Goal: Transaction & Acquisition: Download file/media

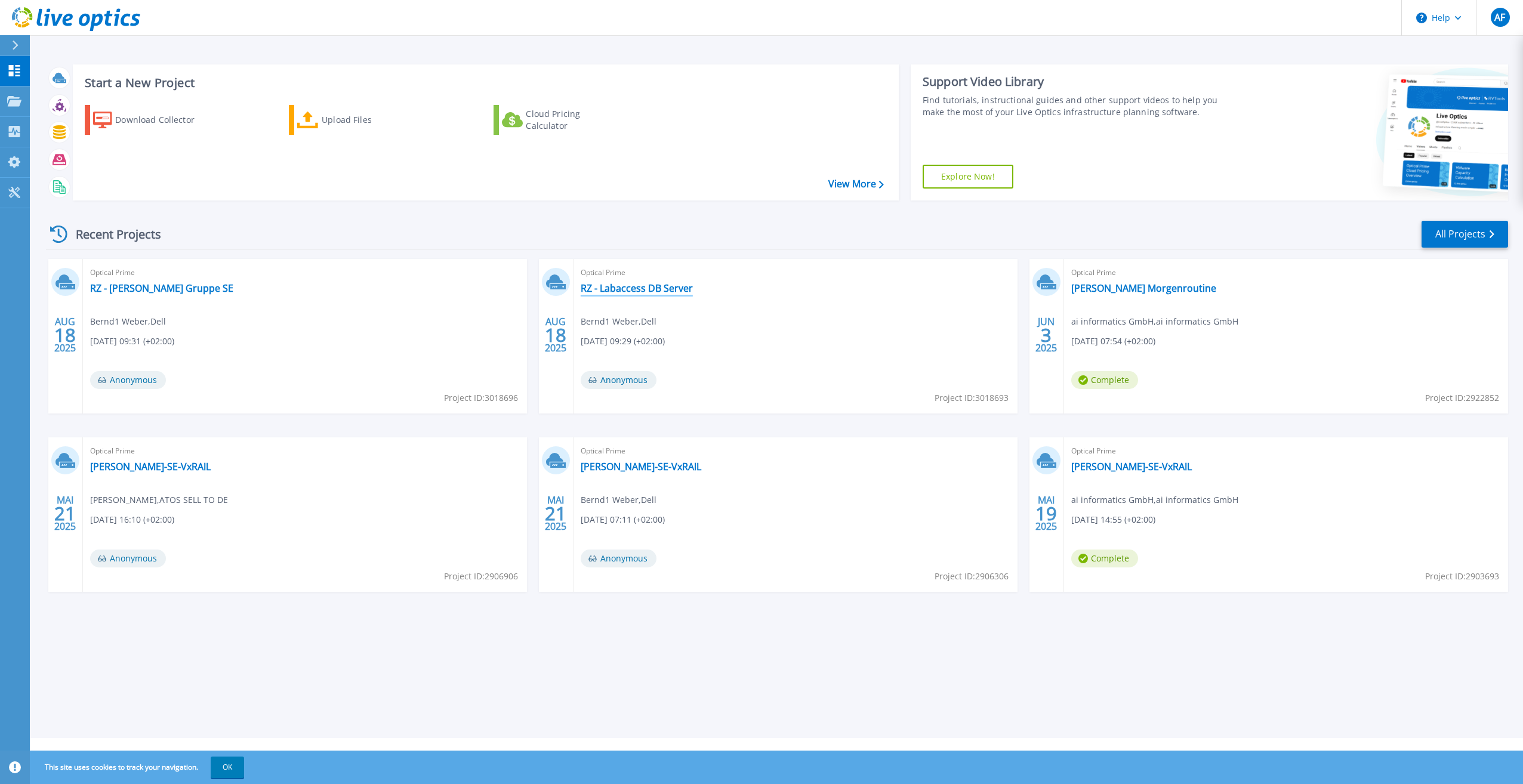
click at [646, 290] on link "RZ - Labaccess DB Server" at bounding box center [637, 288] width 112 height 12
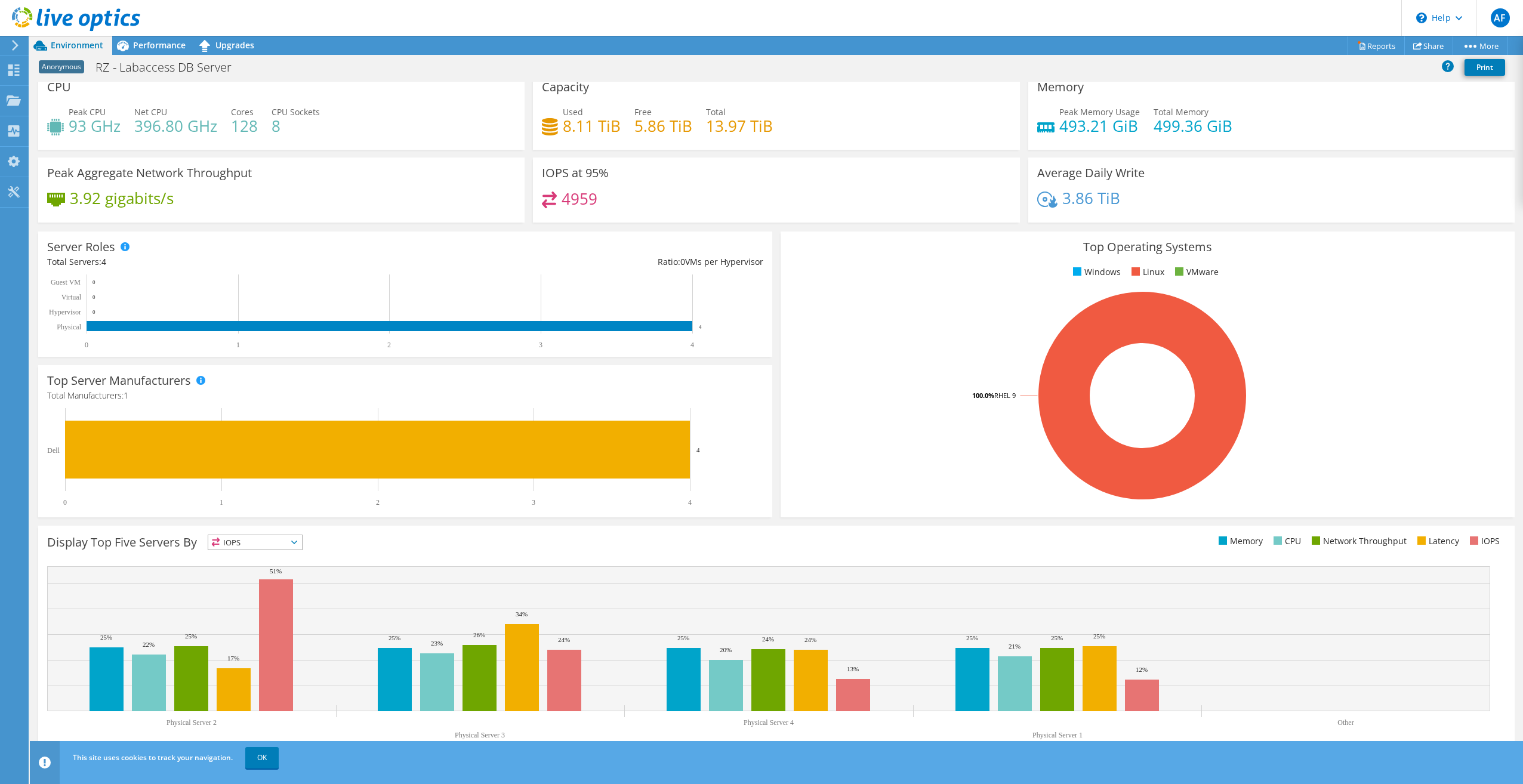
scroll to position [12, 0]
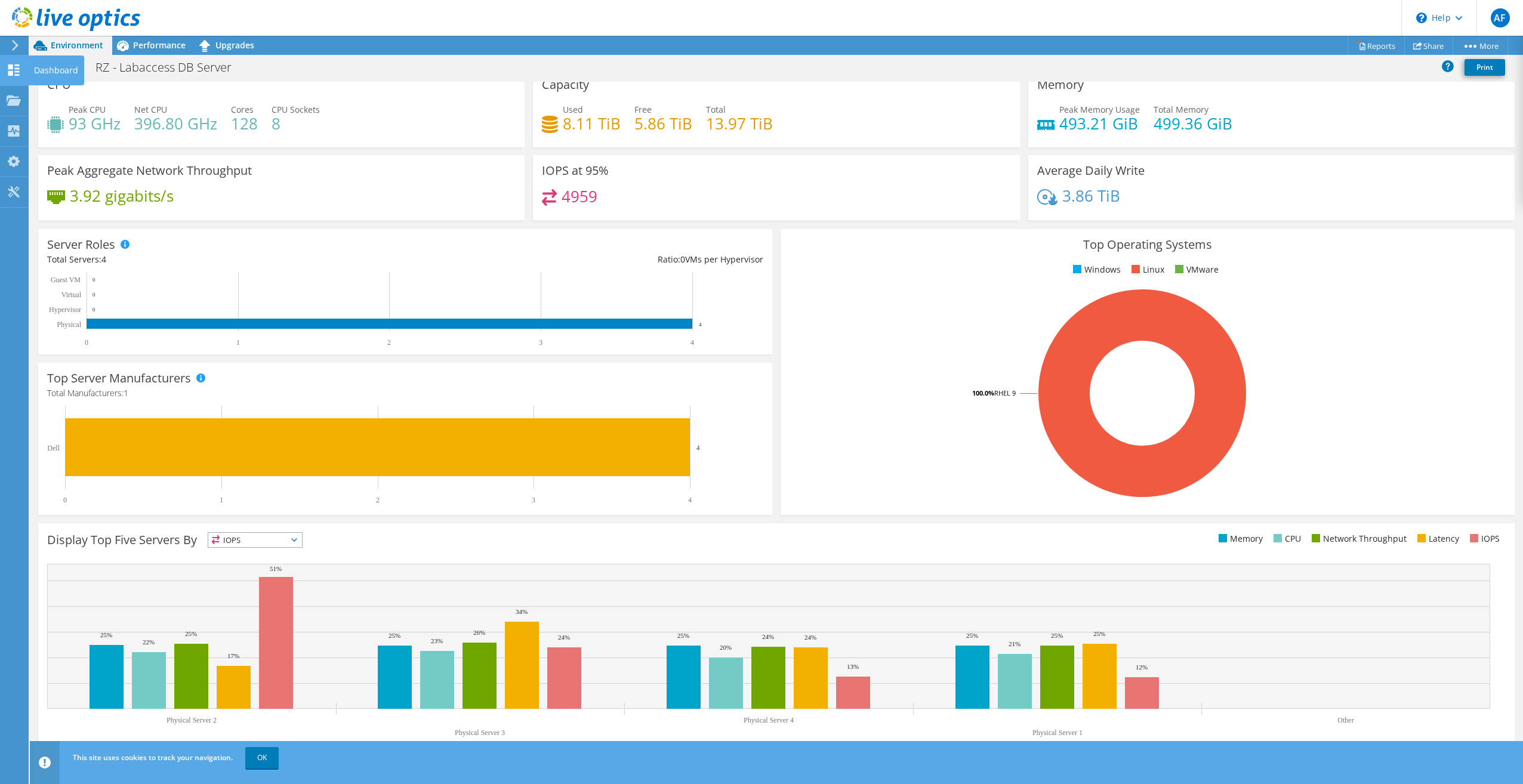
click at [10, 72] on use at bounding box center [14, 71] width 12 height 12
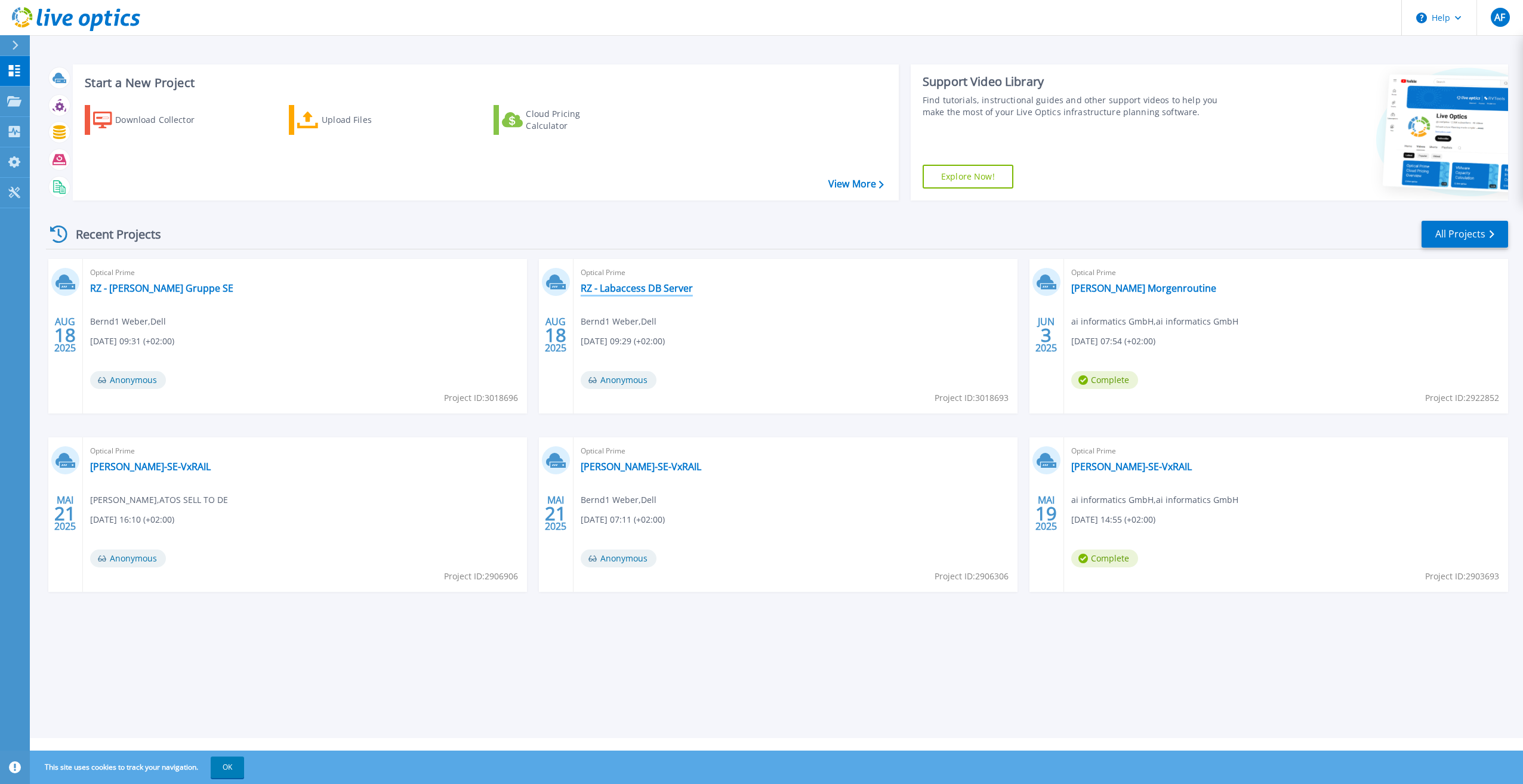
click at [666, 288] on link "RZ - Labaccess DB Server" at bounding box center [637, 288] width 112 height 12
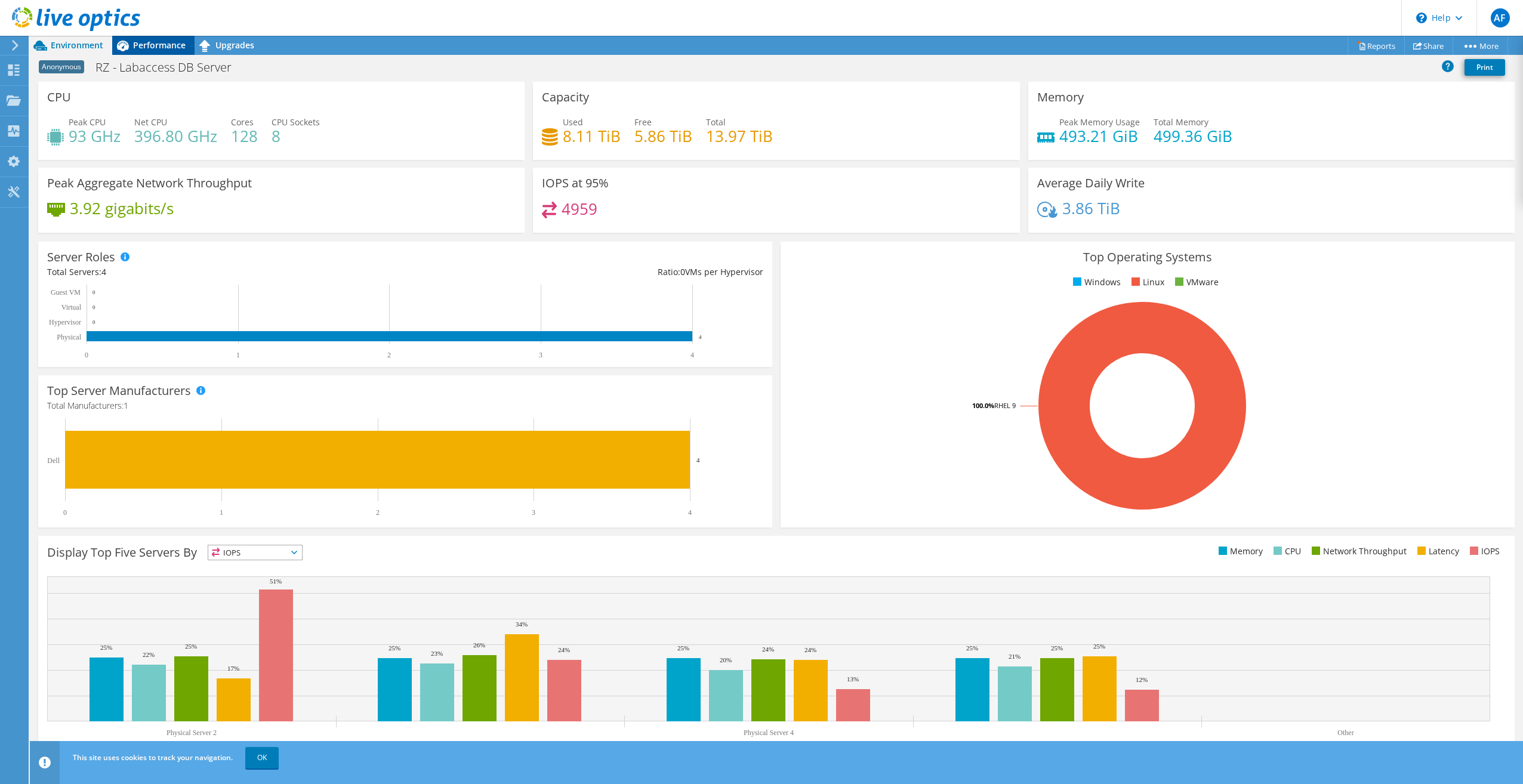
click at [162, 44] on span "Performance" at bounding box center [159, 45] width 52 height 12
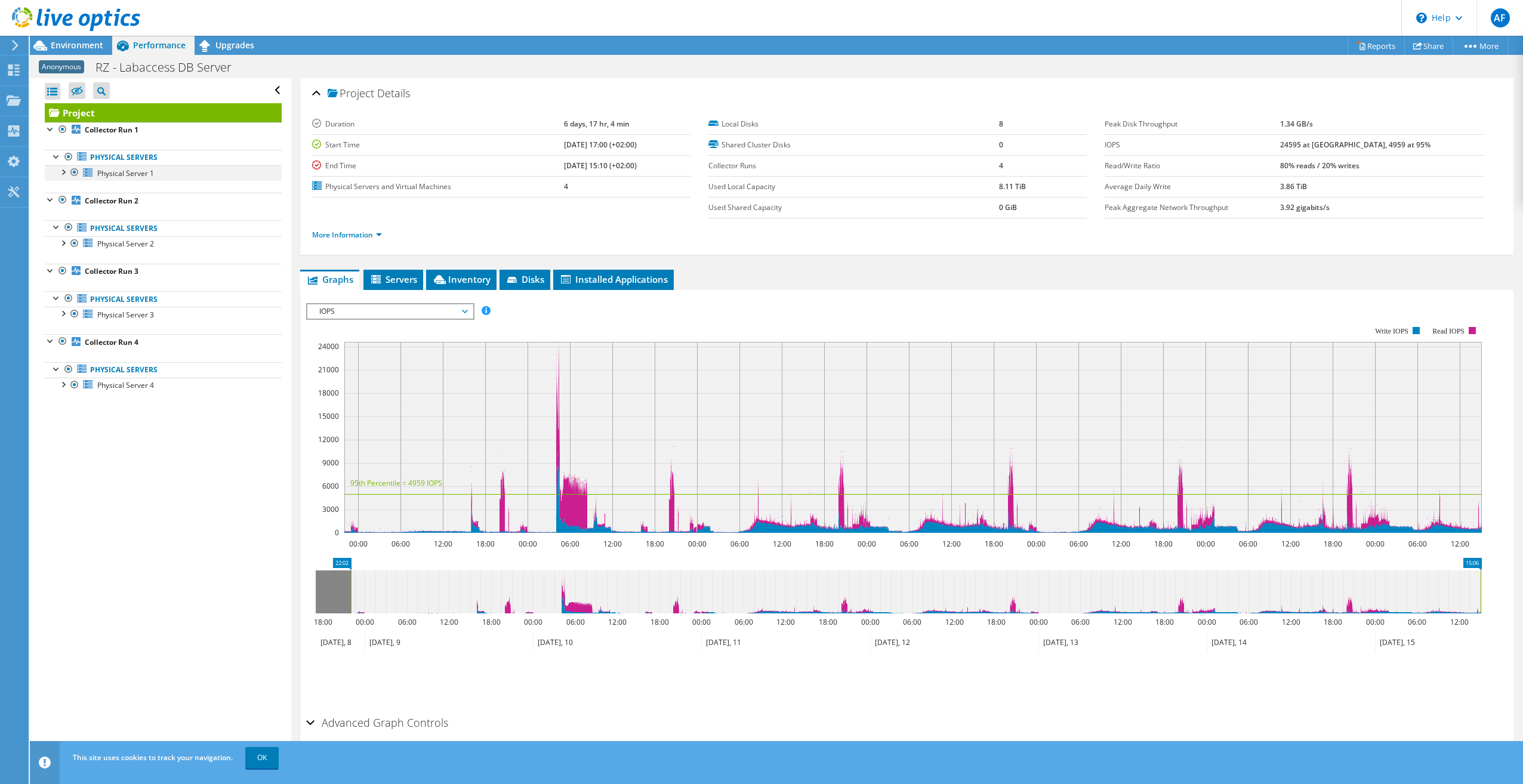
click at [60, 168] on div at bounding box center [63, 171] width 12 height 12
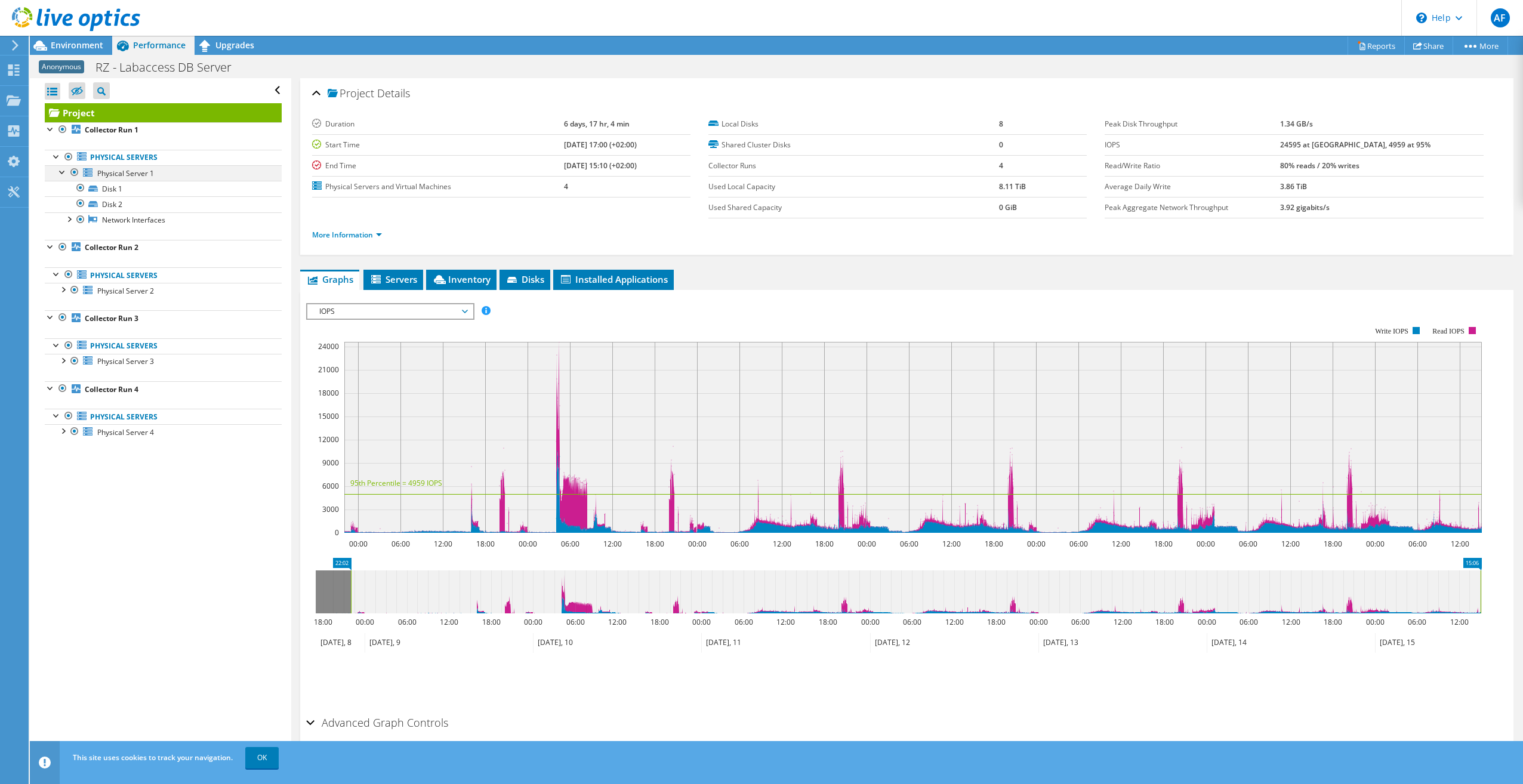
click at [60, 168] on div at bounding box center [63, 171] width 12 height 12
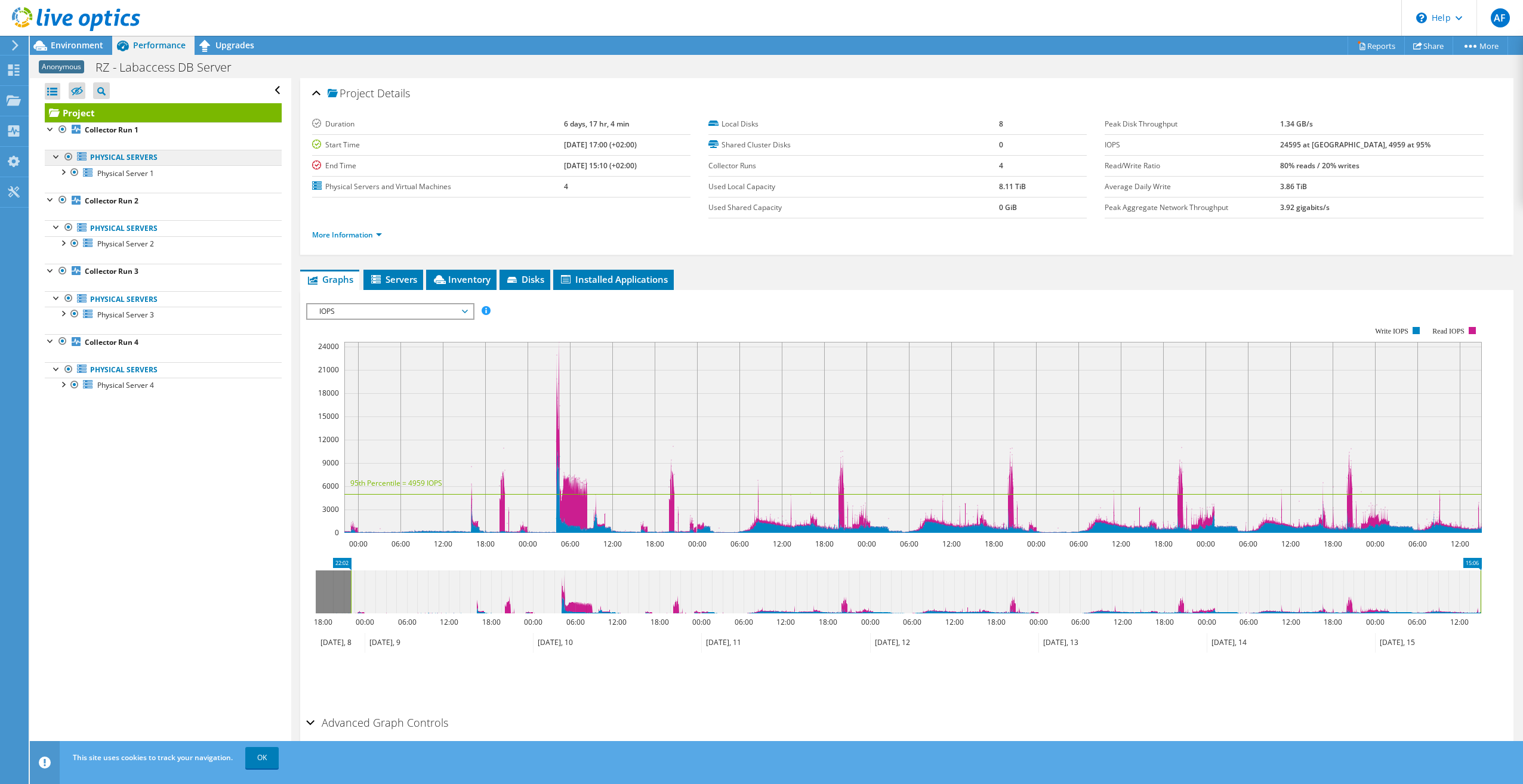
click at [113, 158] on link "Physical Servers" at bounding box center [163, 158] width 237 height 16
click at [120, 174] on span "Physical Server 1" at bounding box center [126, 173] width 57 height 10
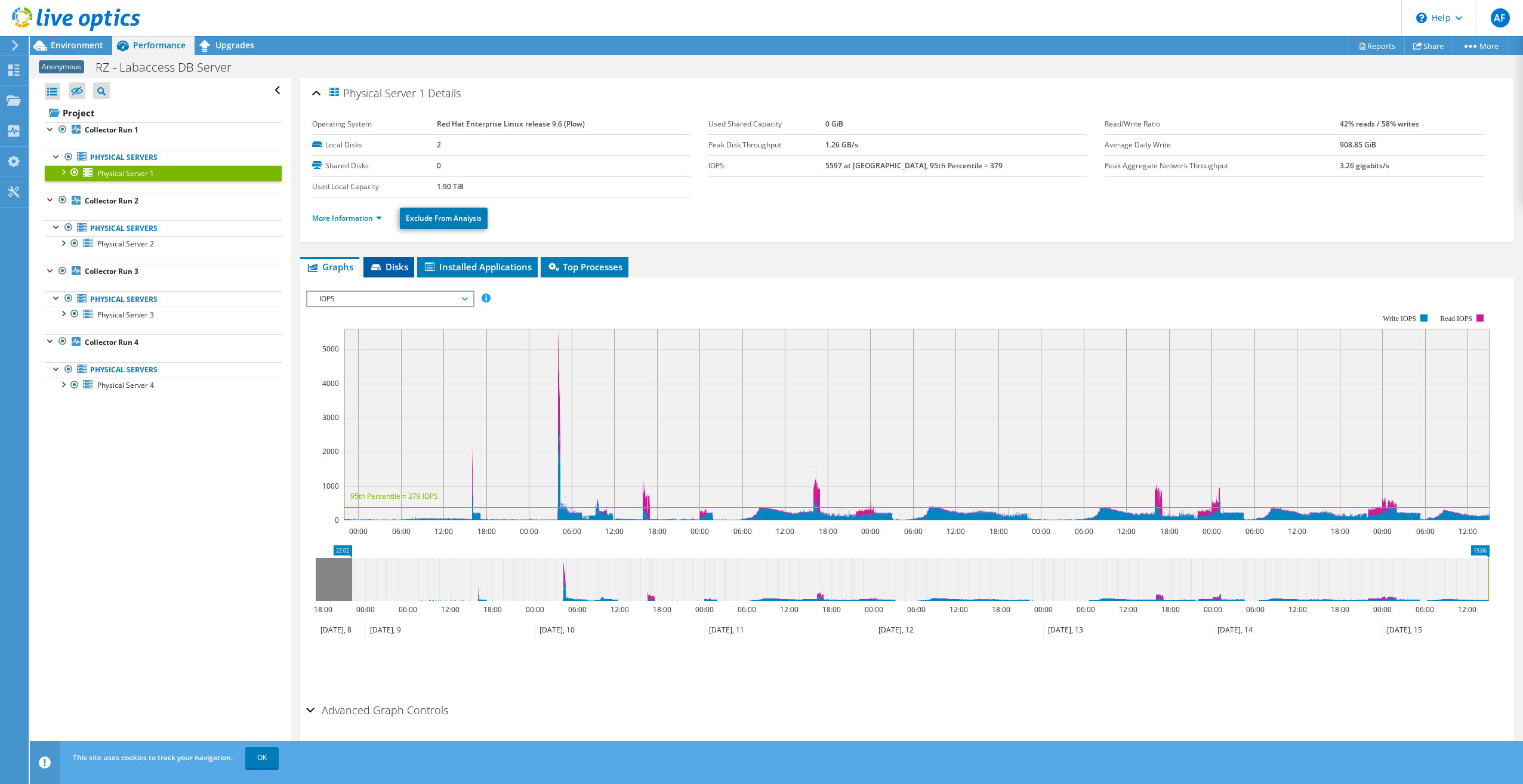
click at [393, 266] on span "Disks" at bounding box center [389, 267] width 39 height 12
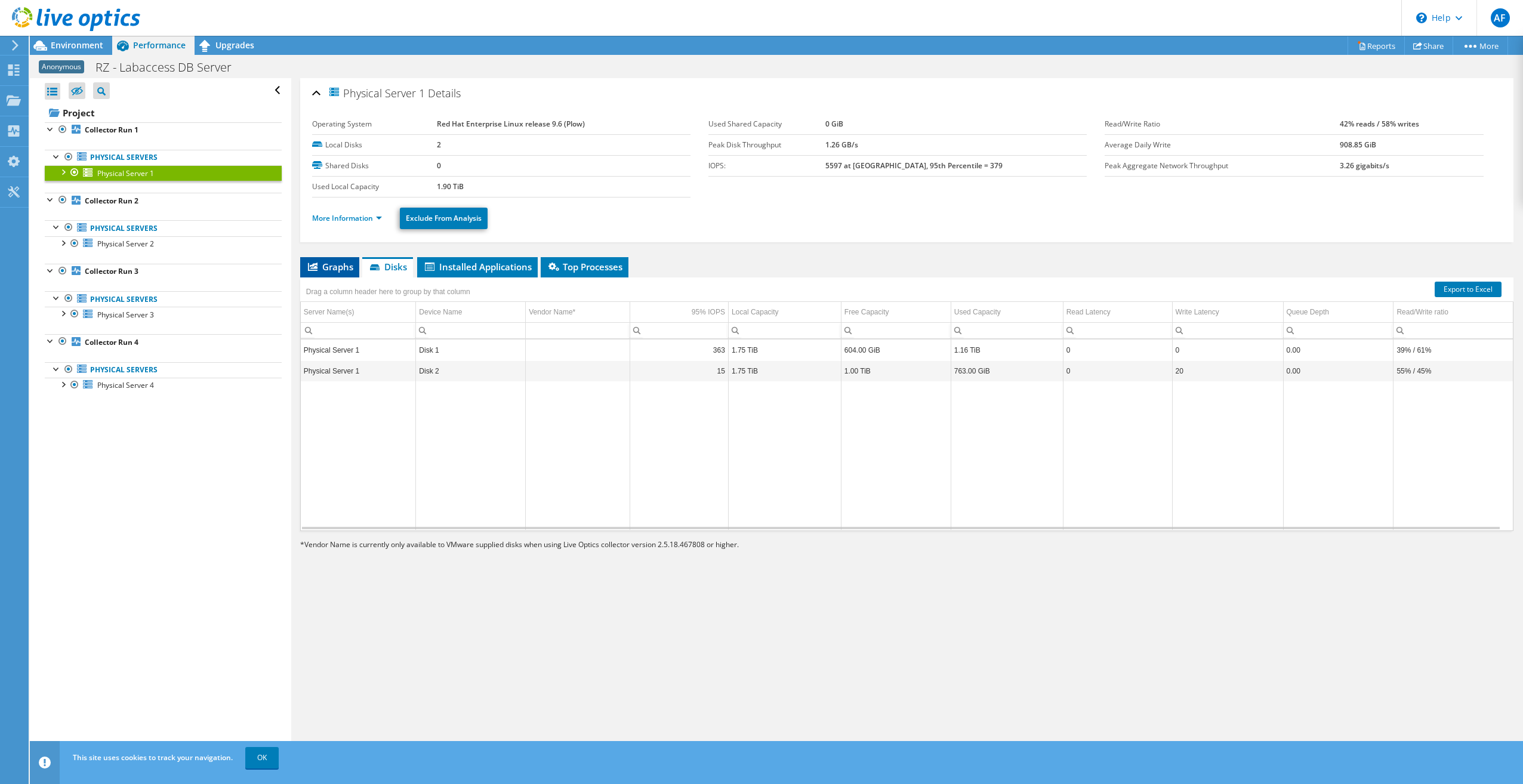
click at [329, 265] on span "Graphs" at bounding box center [329, 267] width 47 height 12
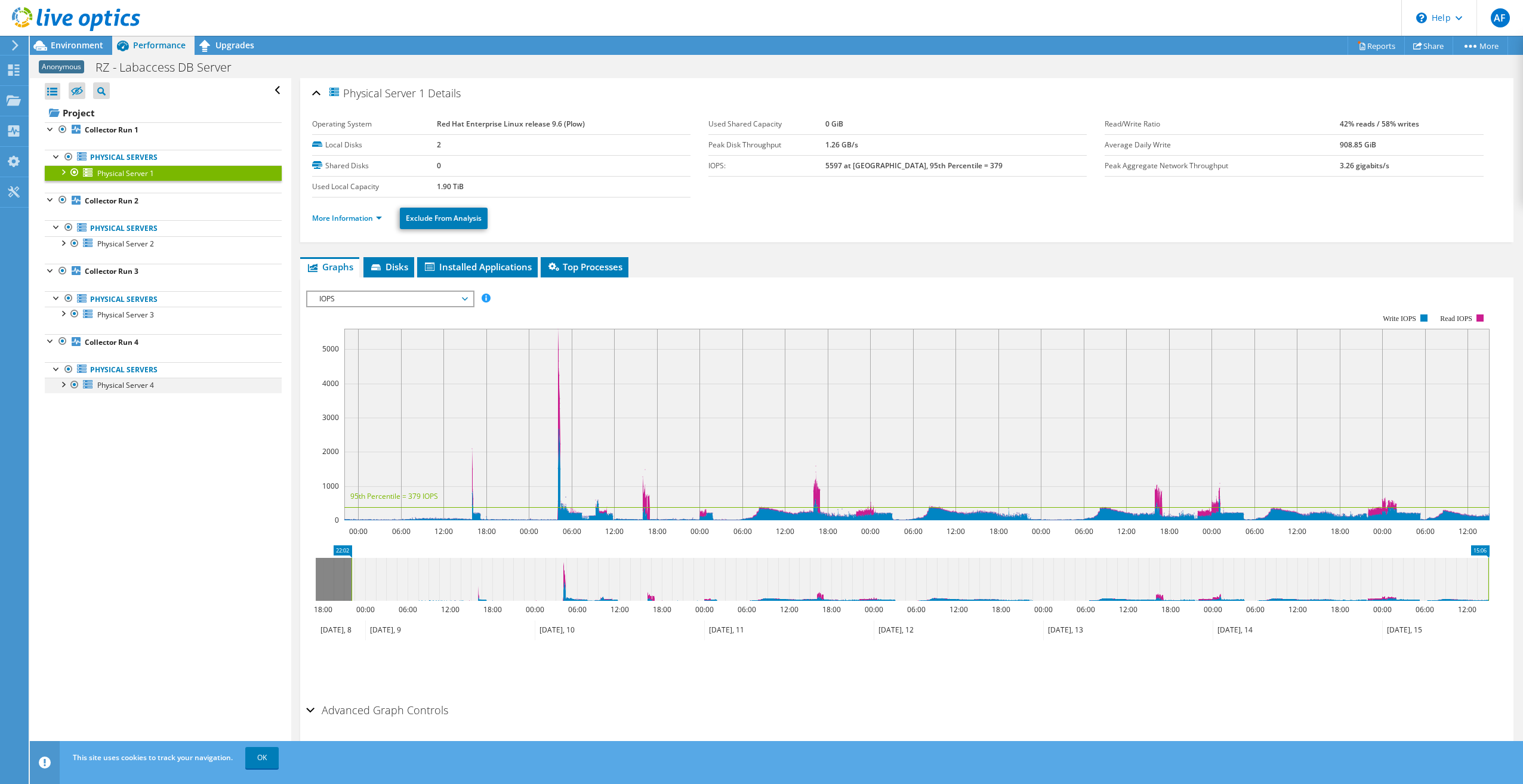
click at [61, 382] on div at bounding box center [63, 384] width 12 height 12
click at [59, 310] on div at bounding box center [63, 312] width 12 height 12
click at [62, 239] on div at bounding box center [63, 242] width 12 height 12
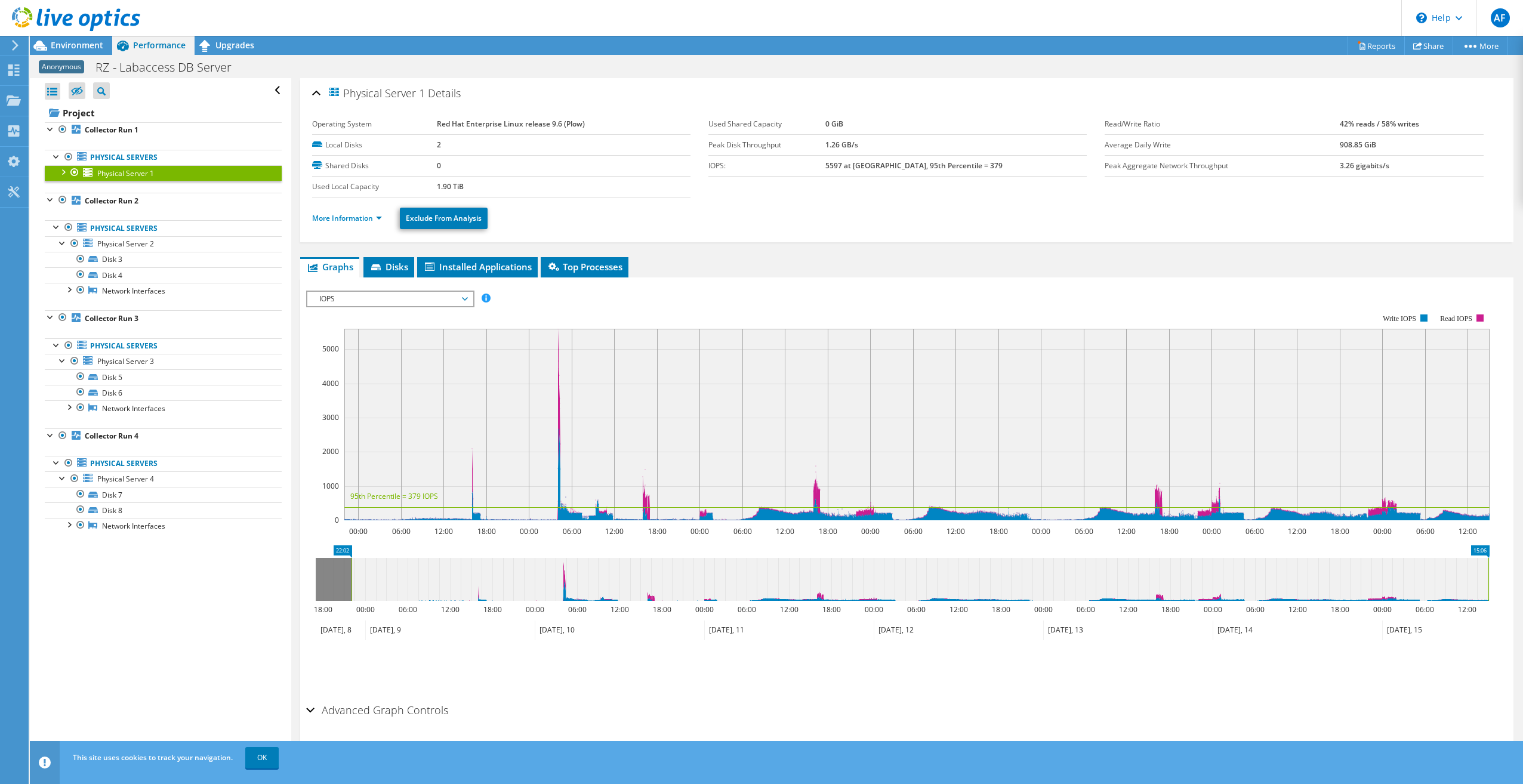
click at [60, 173] on div at bounding box center [63, 171] width 12 height 12
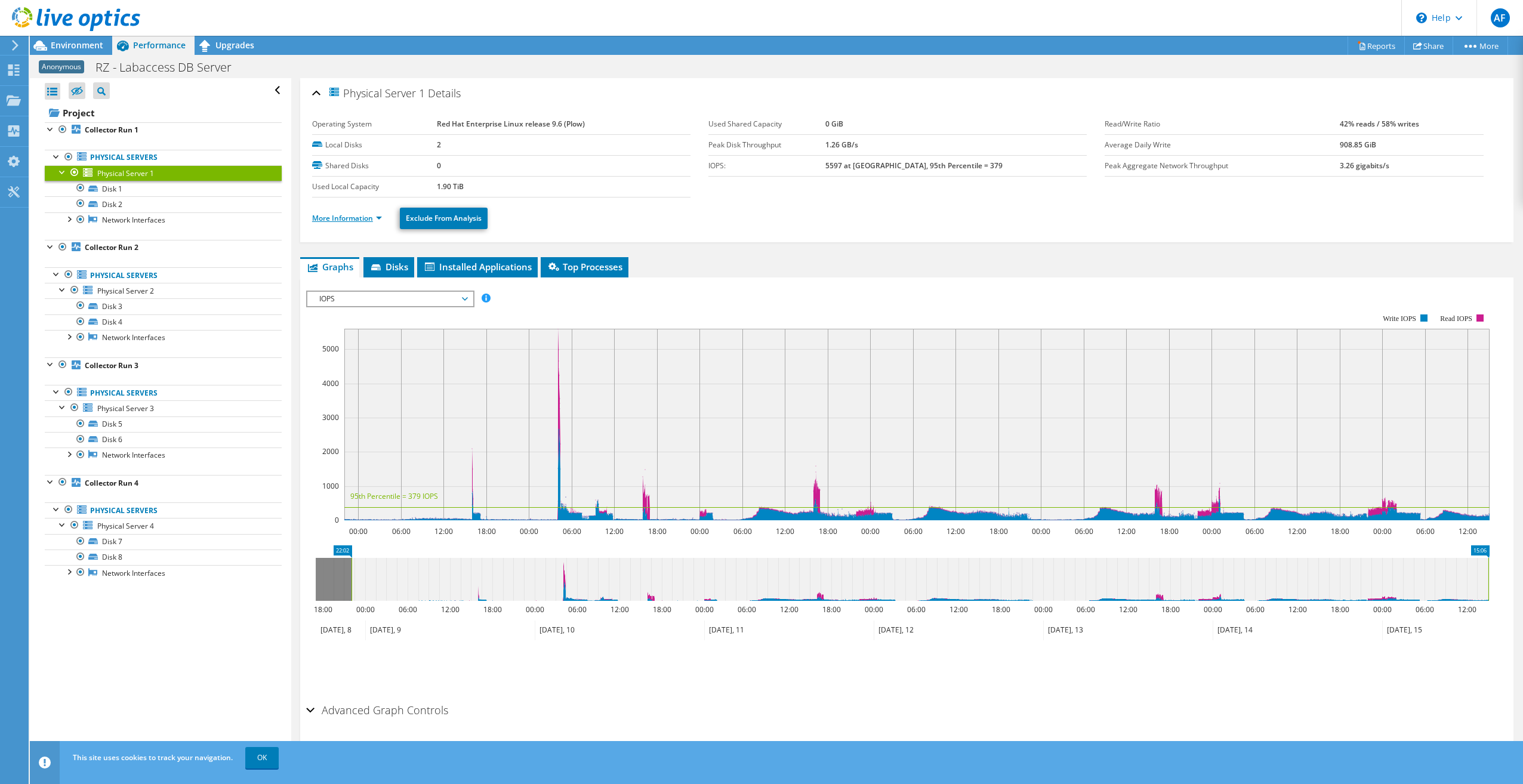
click at [351, 217] on link "More Information" at bounding box center [347, 218] width 70 height 10
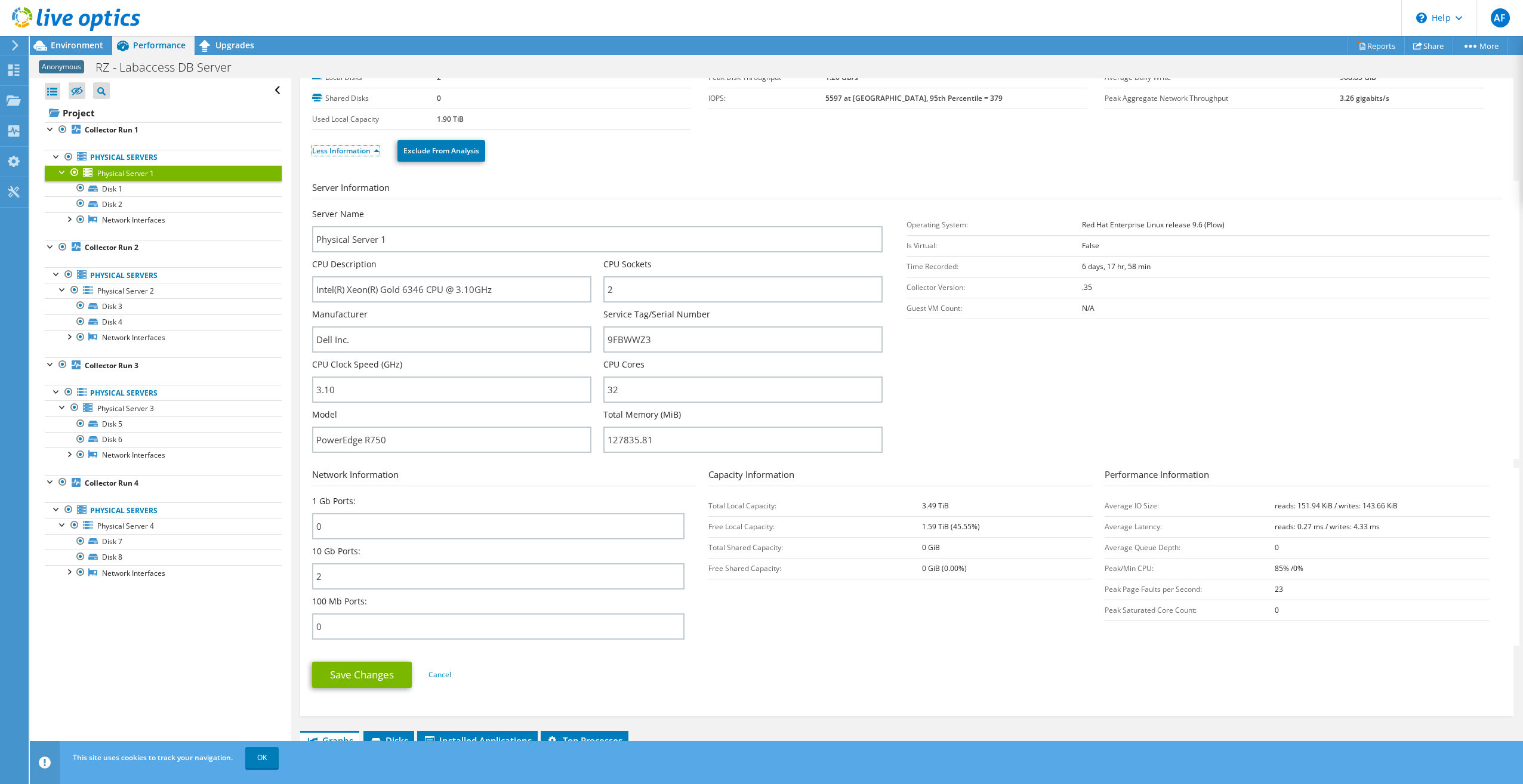
scroll to position [120, 0]
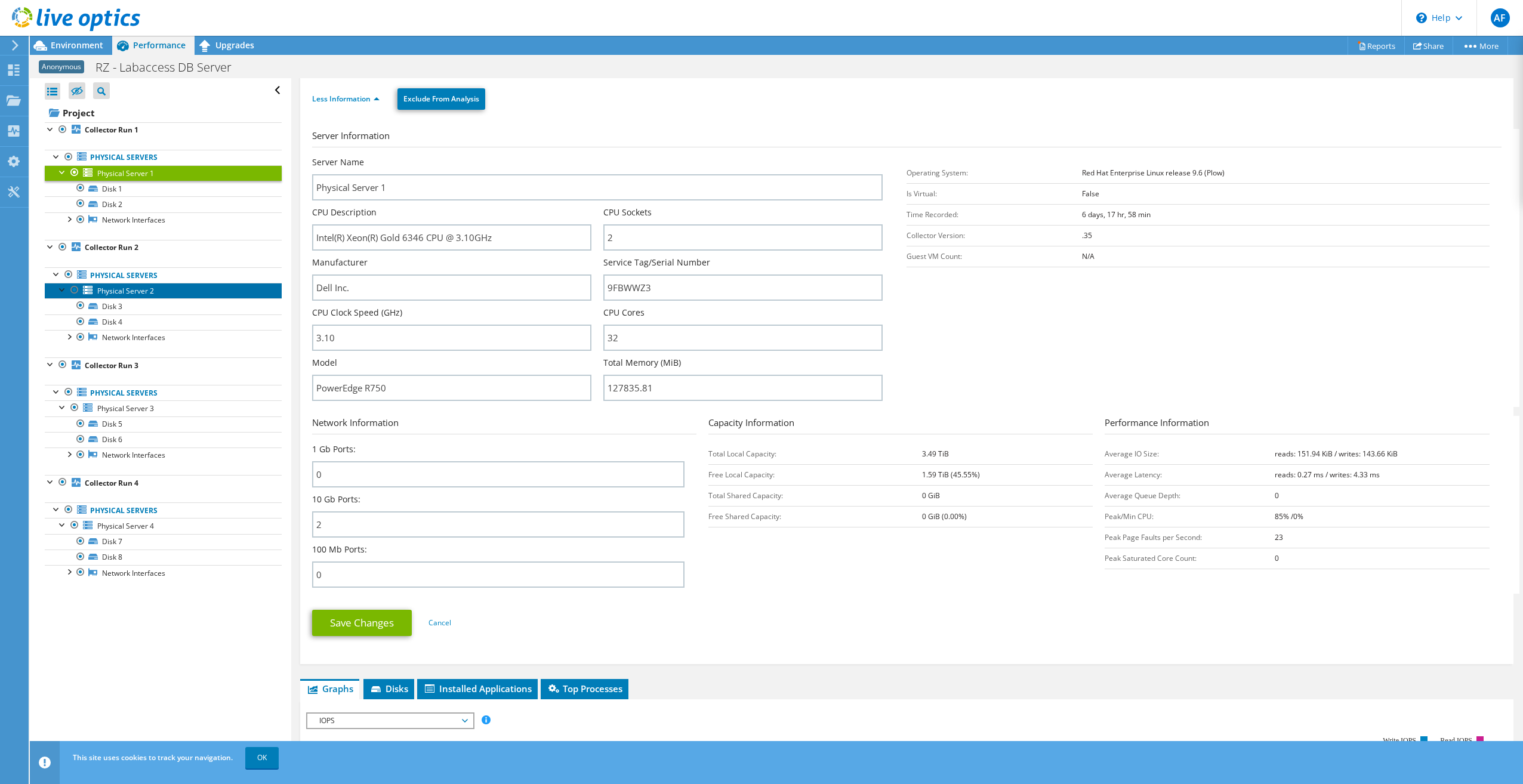
click at [135, 289] on span "Physical Server 2" at bounding box center [126, 291] width 57 height 10
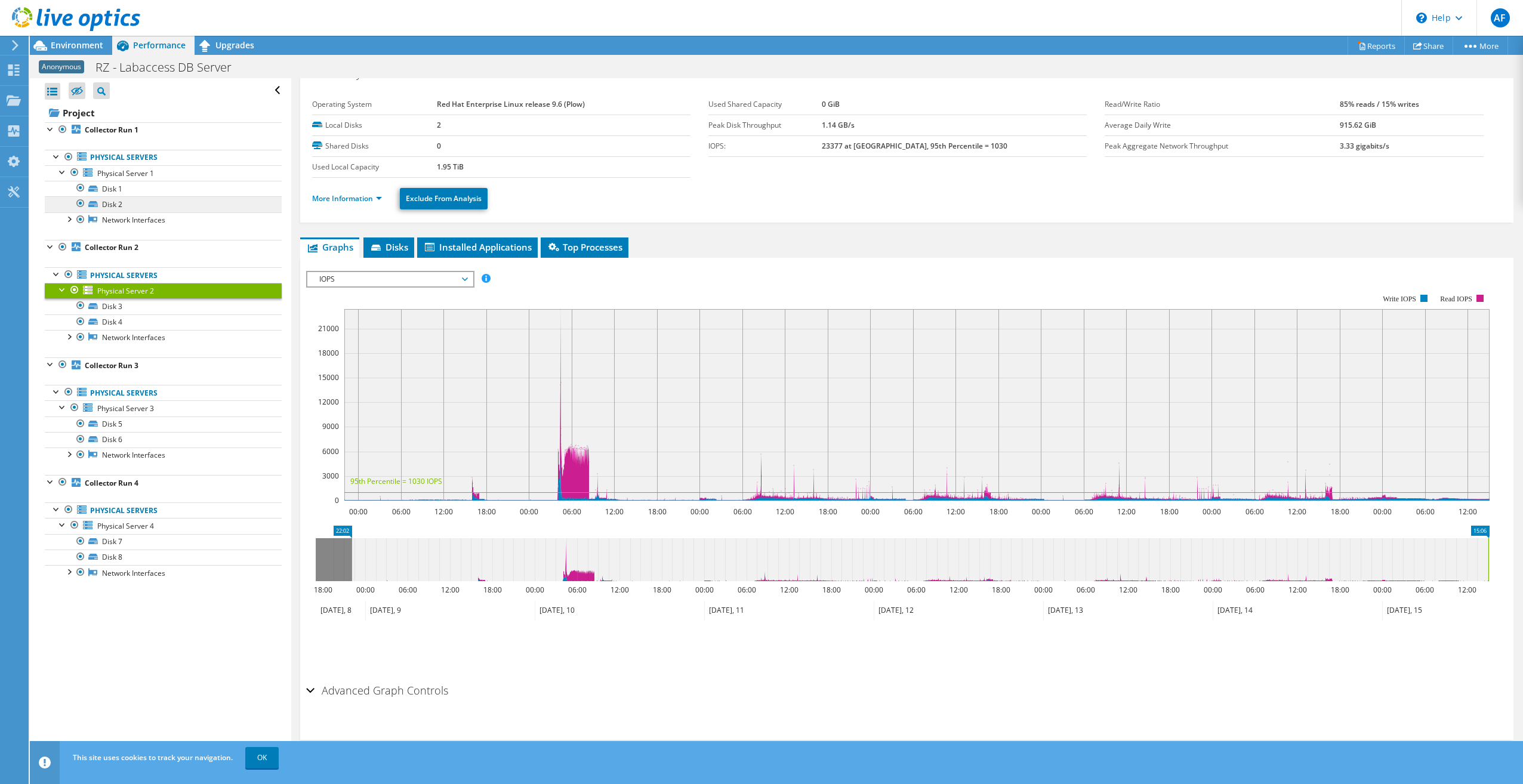
scroll to position [19, 0]
click at [345, 198] on link "More Information" at bounding box center [347, 199] width 70 height 10
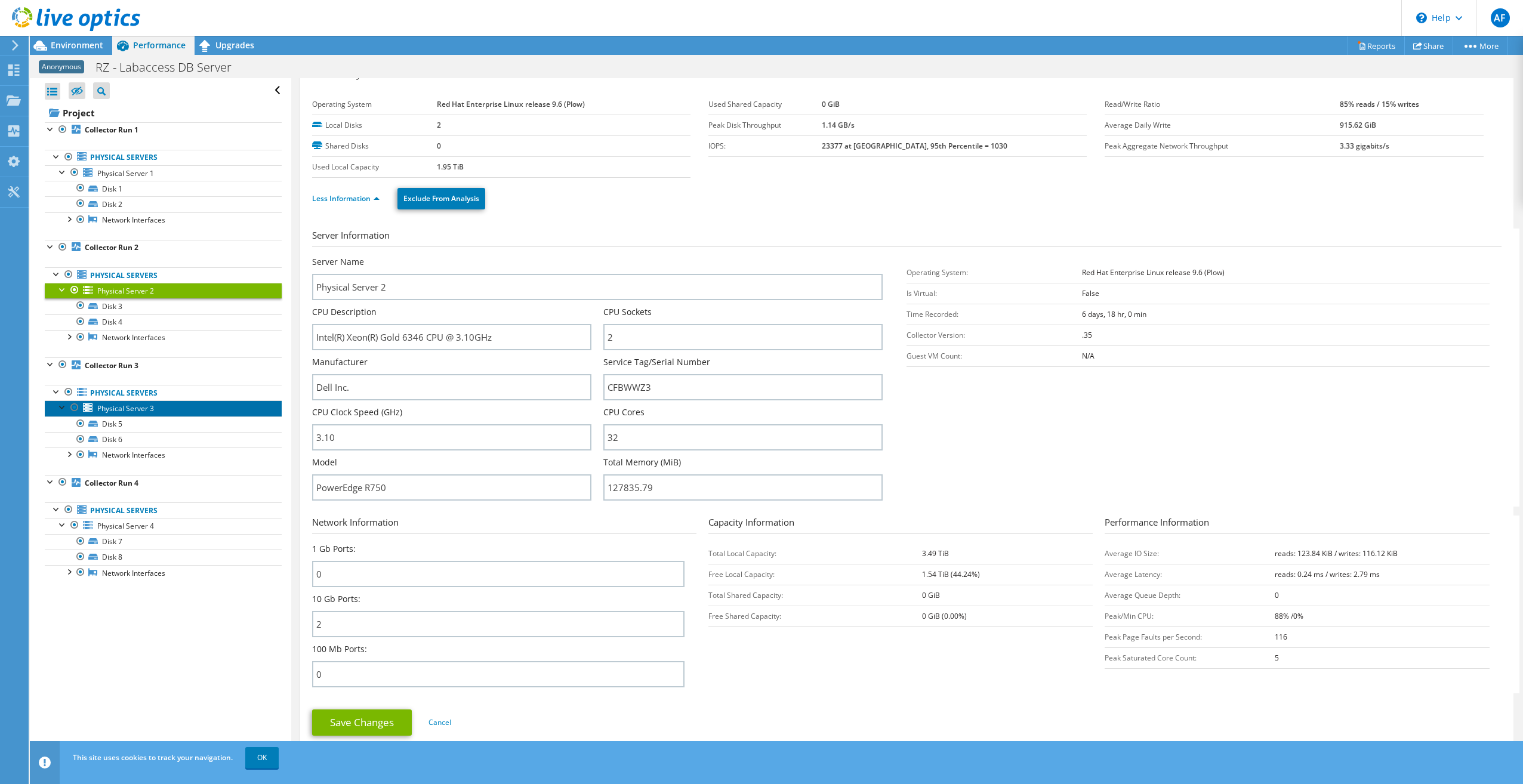
click at [124, 410] on span "Physical Server 3" at bounding box center [126, 409] width 57 height 10
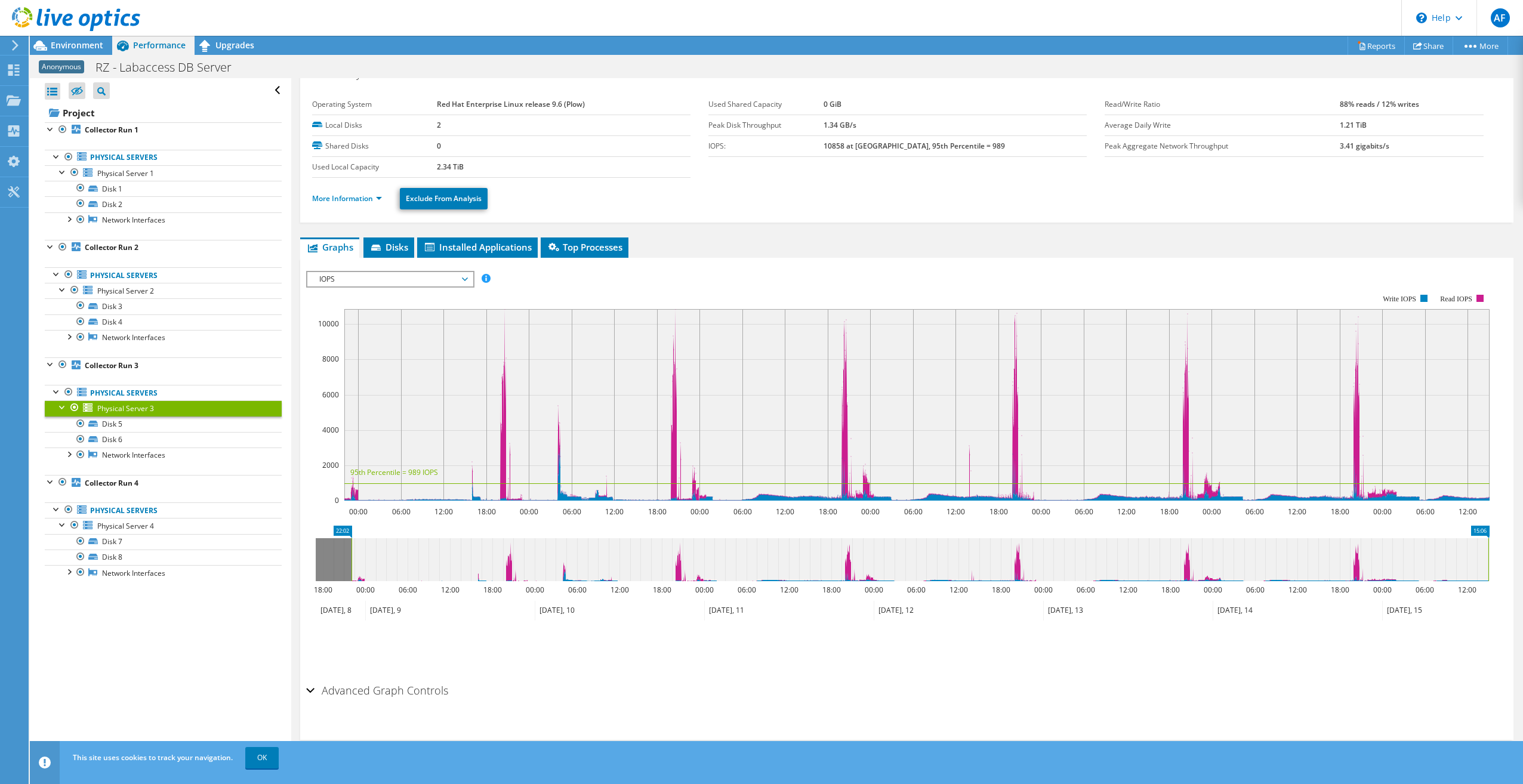
scroll to position [0, 0]
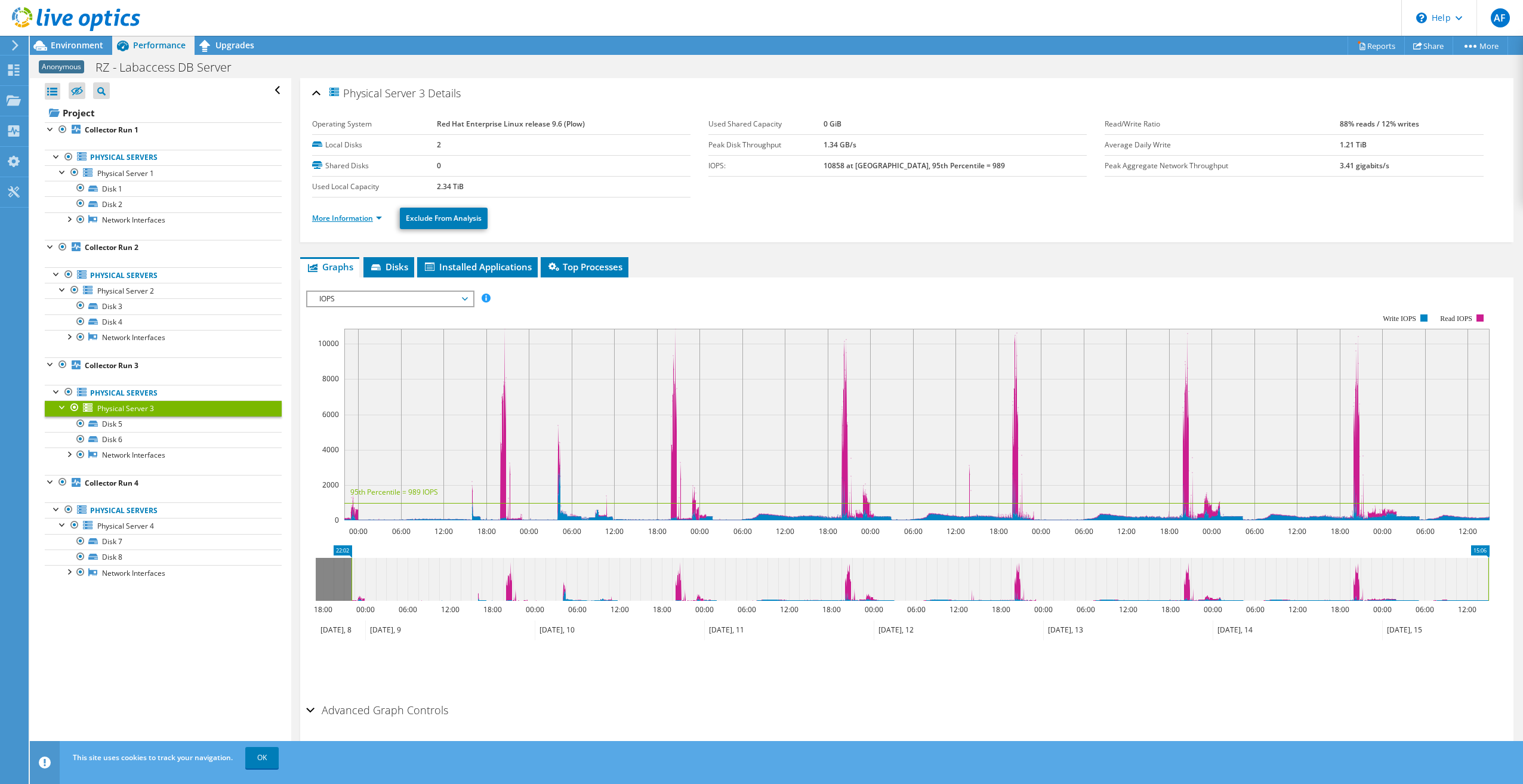
click at [340, 217] on link "More Information" at bounding box center [347, 218] width 70 height 10
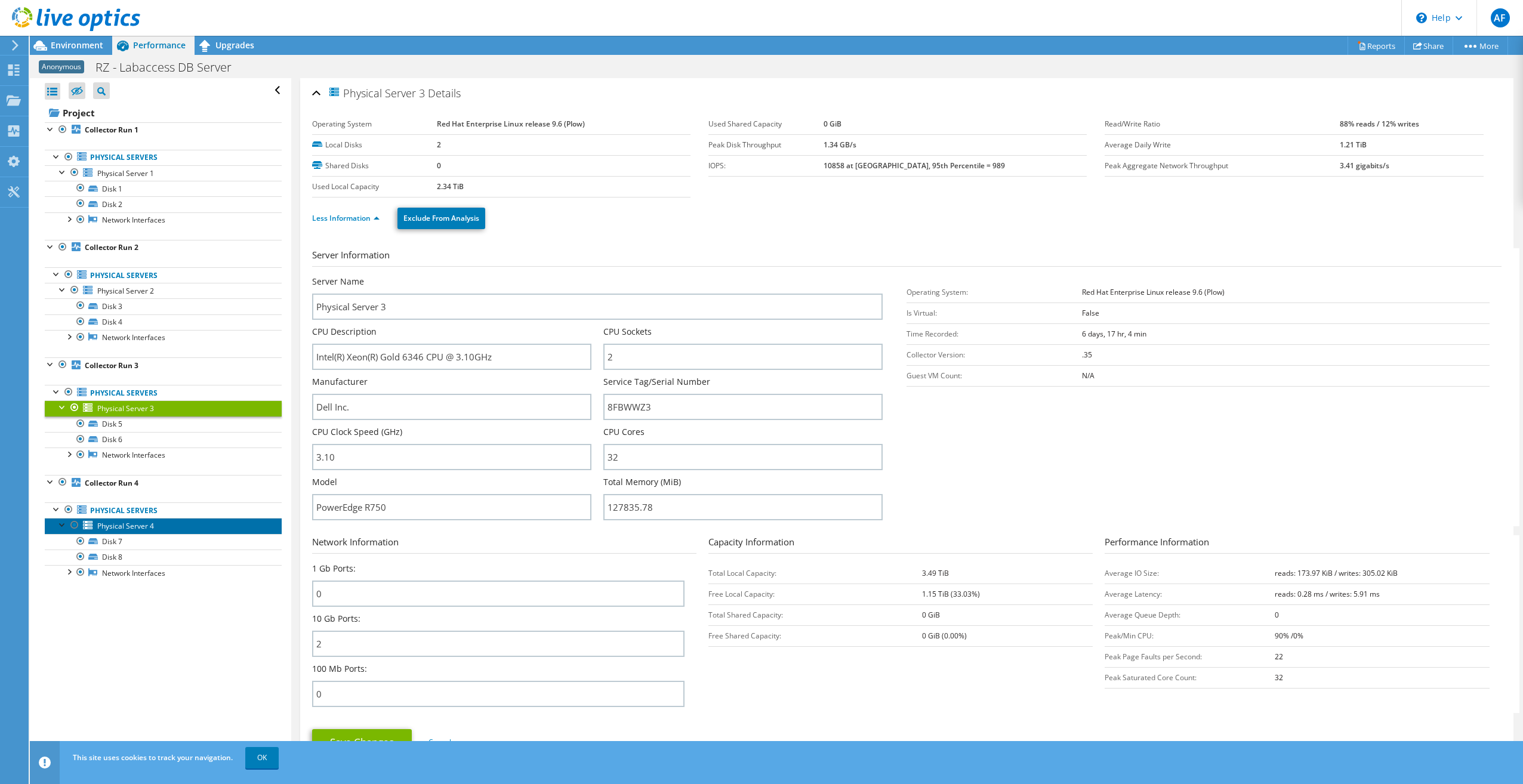
click at [122, 527] on span "Physical Server 4" at bounding box center [126, 526] width 57 height 10
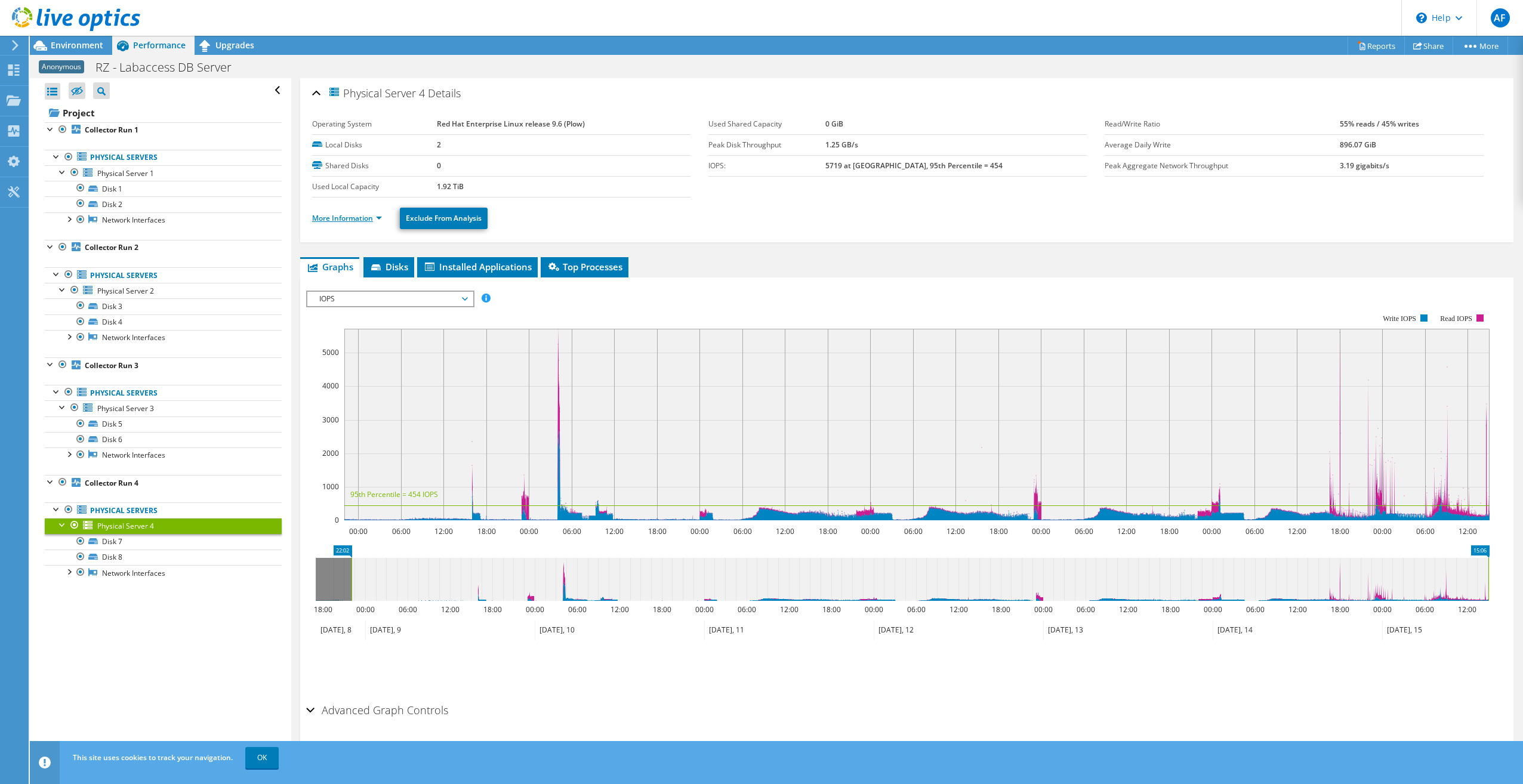
click at [350, 221] on link "More Information" at bounding box center [347, 218] width 70 height 10
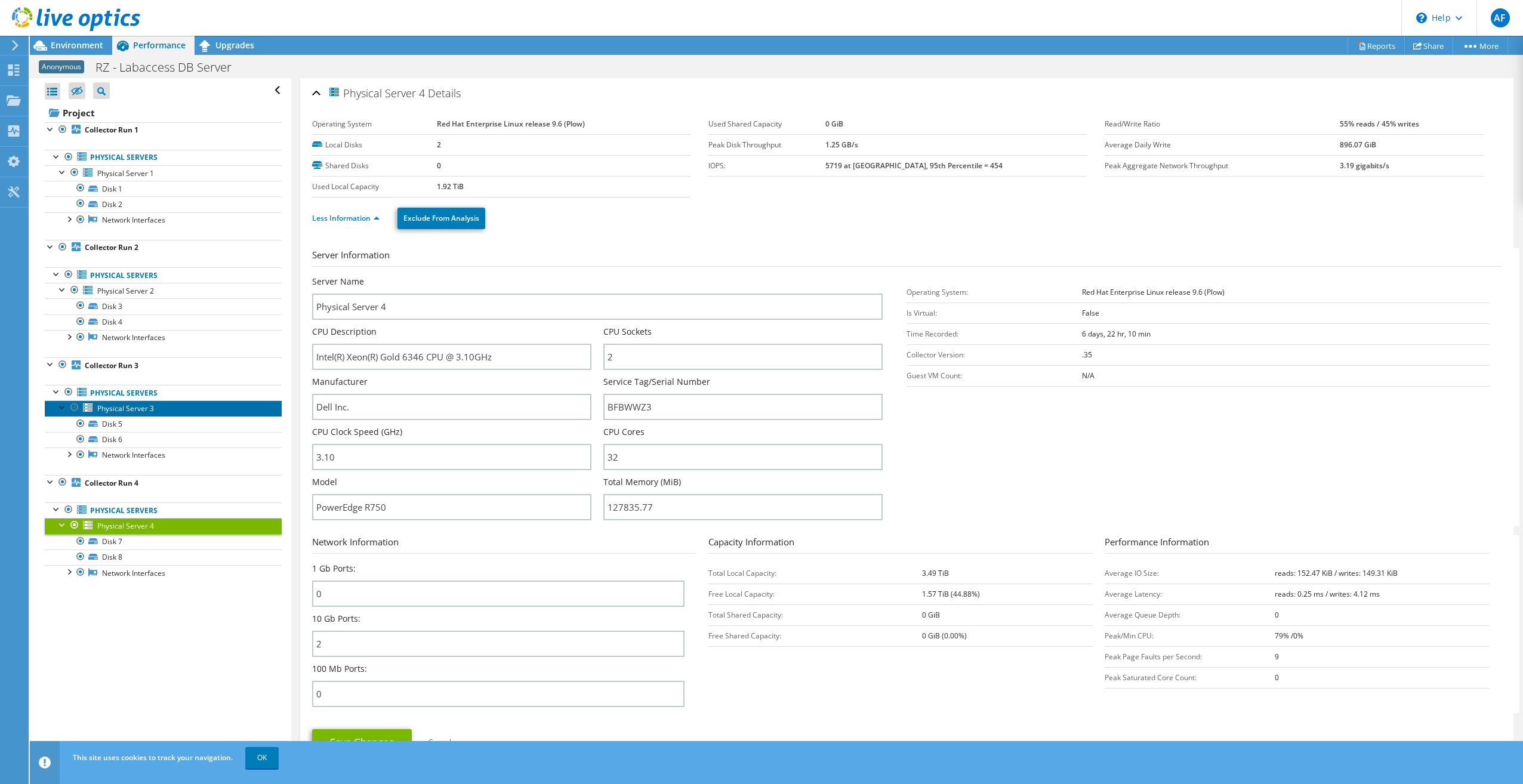
click at [132, 410] on span "Physical Server 3" at bounding box center [126, 409] width 57 height 10
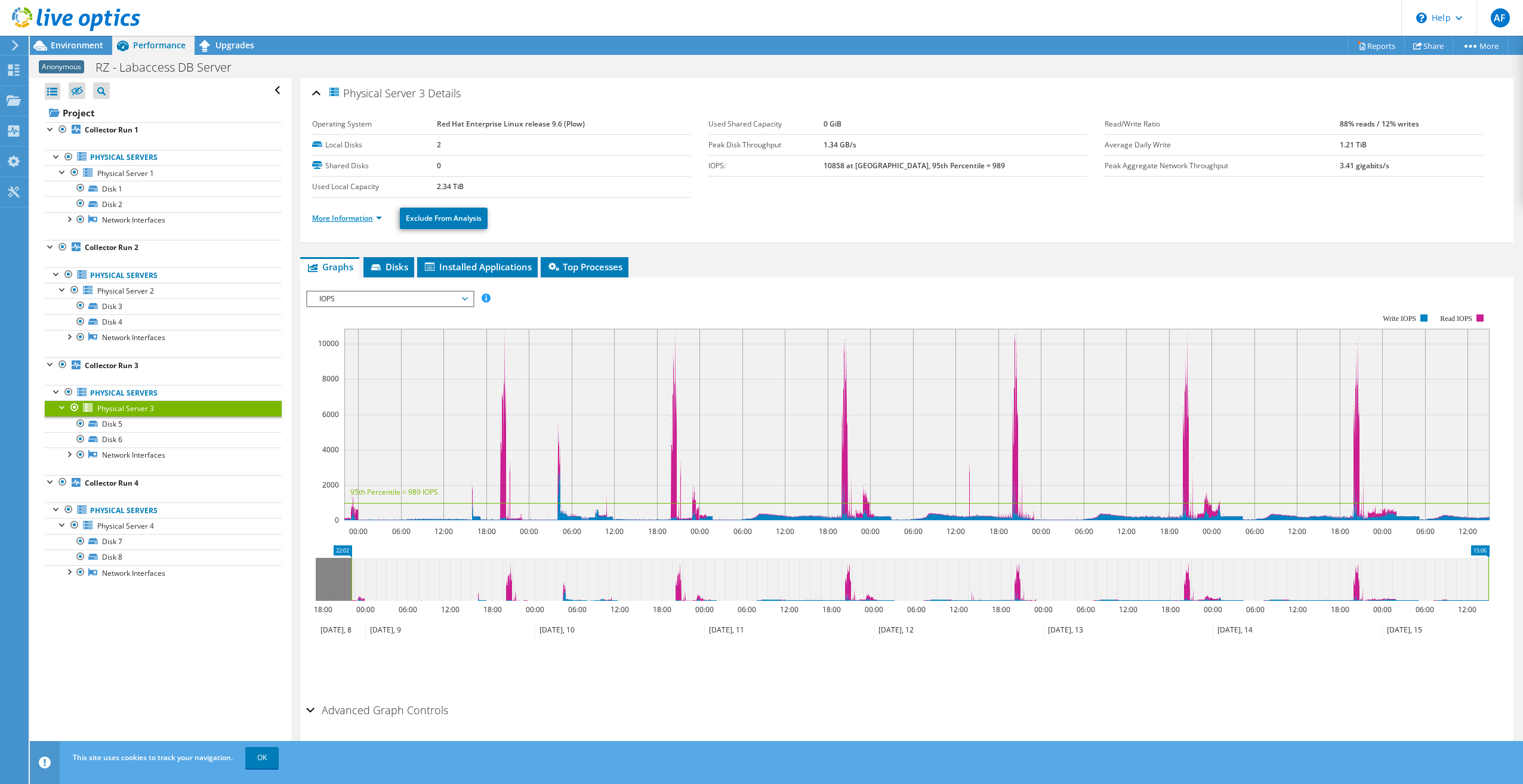
click at [357, 221] on link "More Information" at bounding box center [347, 218] width 70 height 10
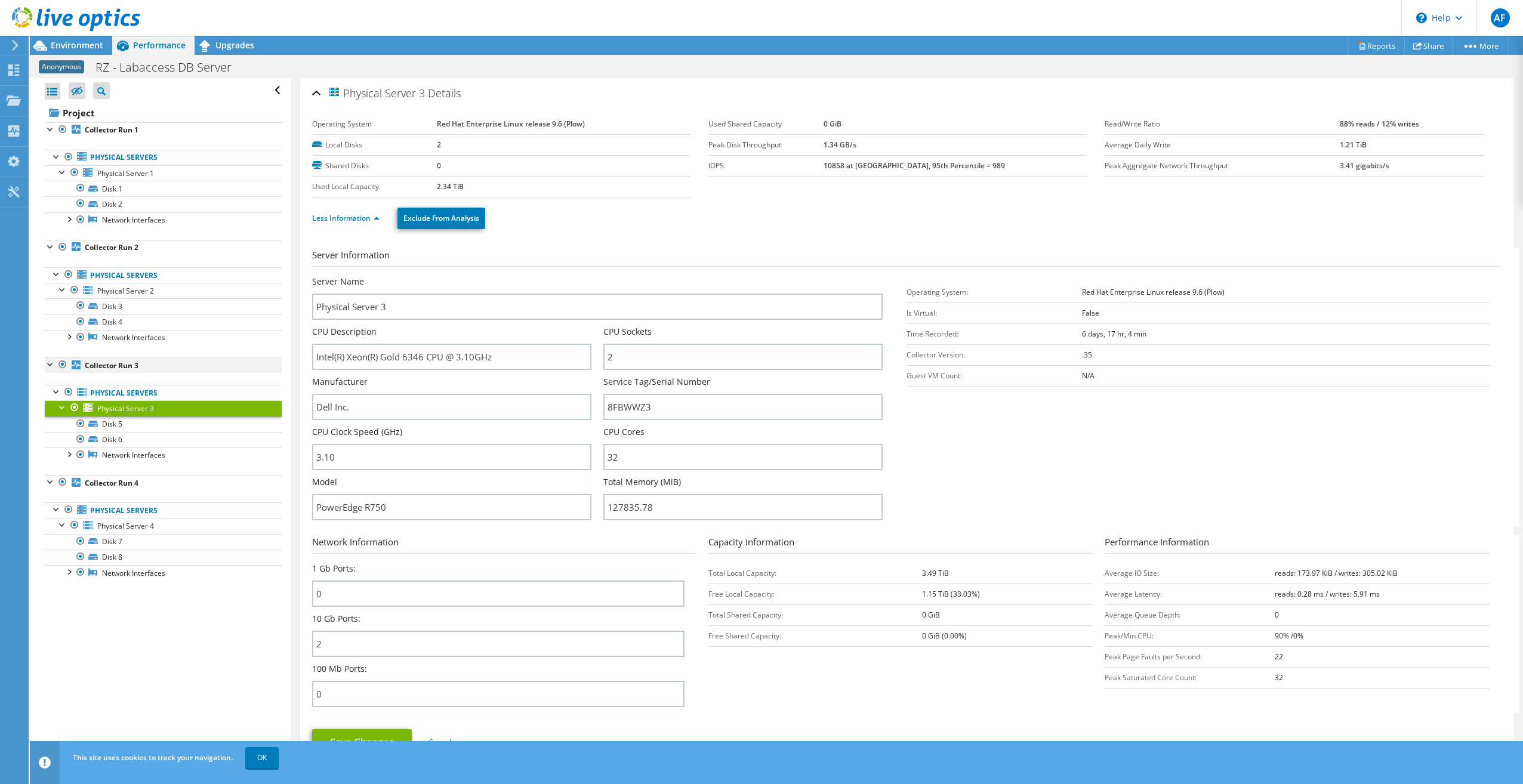
click at [47, 362] on div at bounding box center [50, 364] width 12 height 12
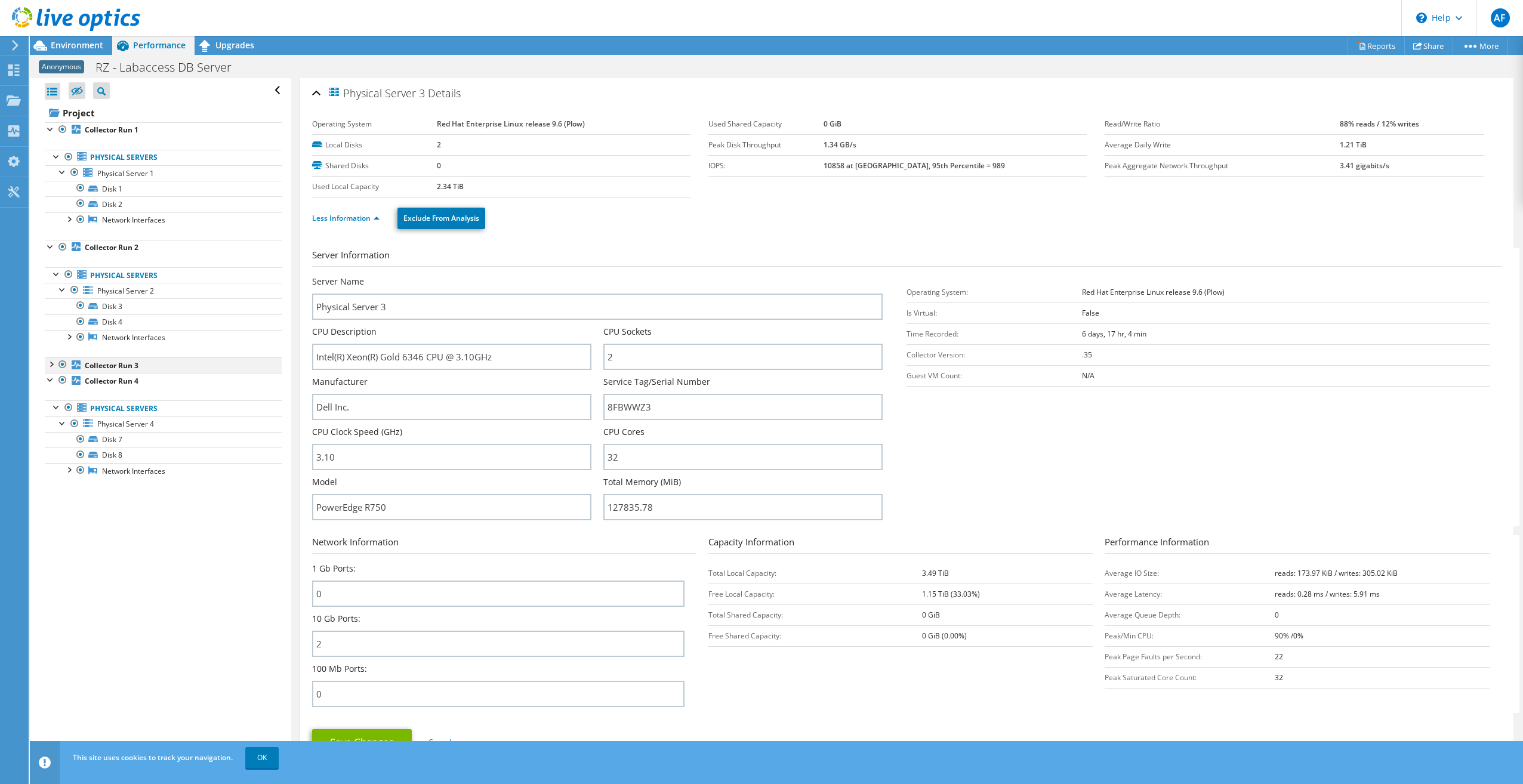
click at [47, 362] on div at bounding box center [50, 364] width 12 height 12
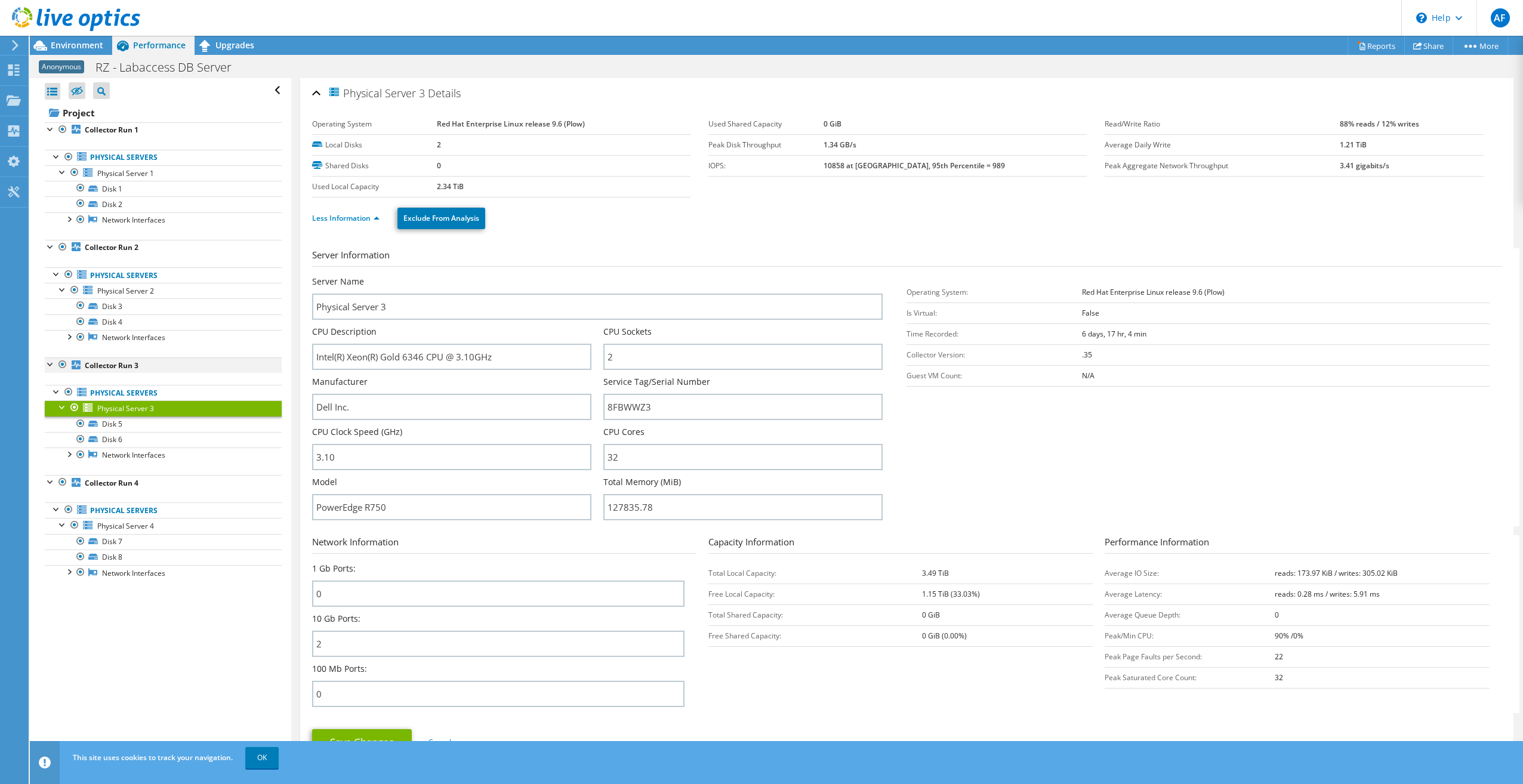
click at [47, 362] on div at bounding box center [50, 364] width 12 height 12
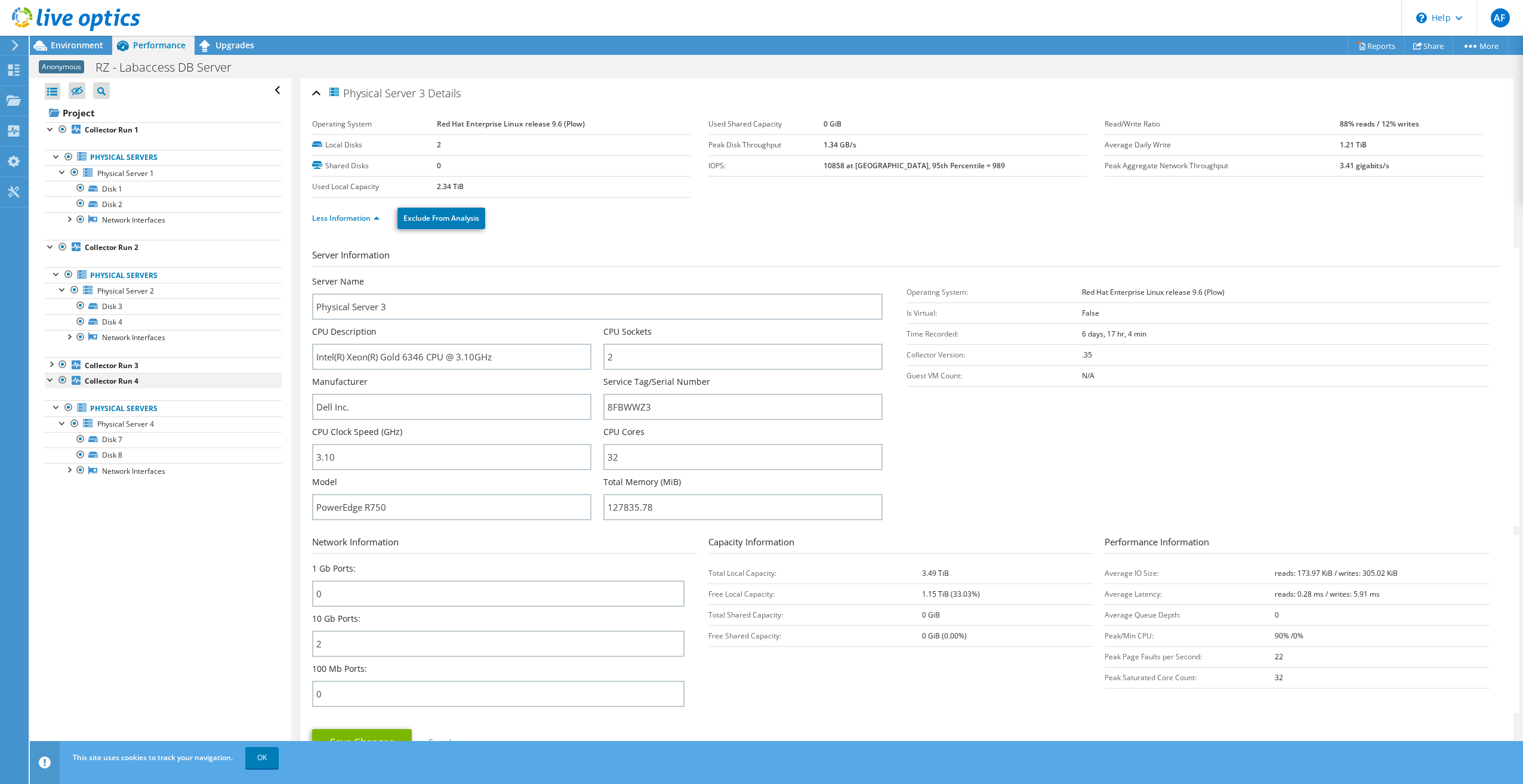
click at [50, 378] on div at bounding box center [50, 379] width 12 height 12
click at [50, 241] on div at bounding box center [50, 246] width 12 height 12
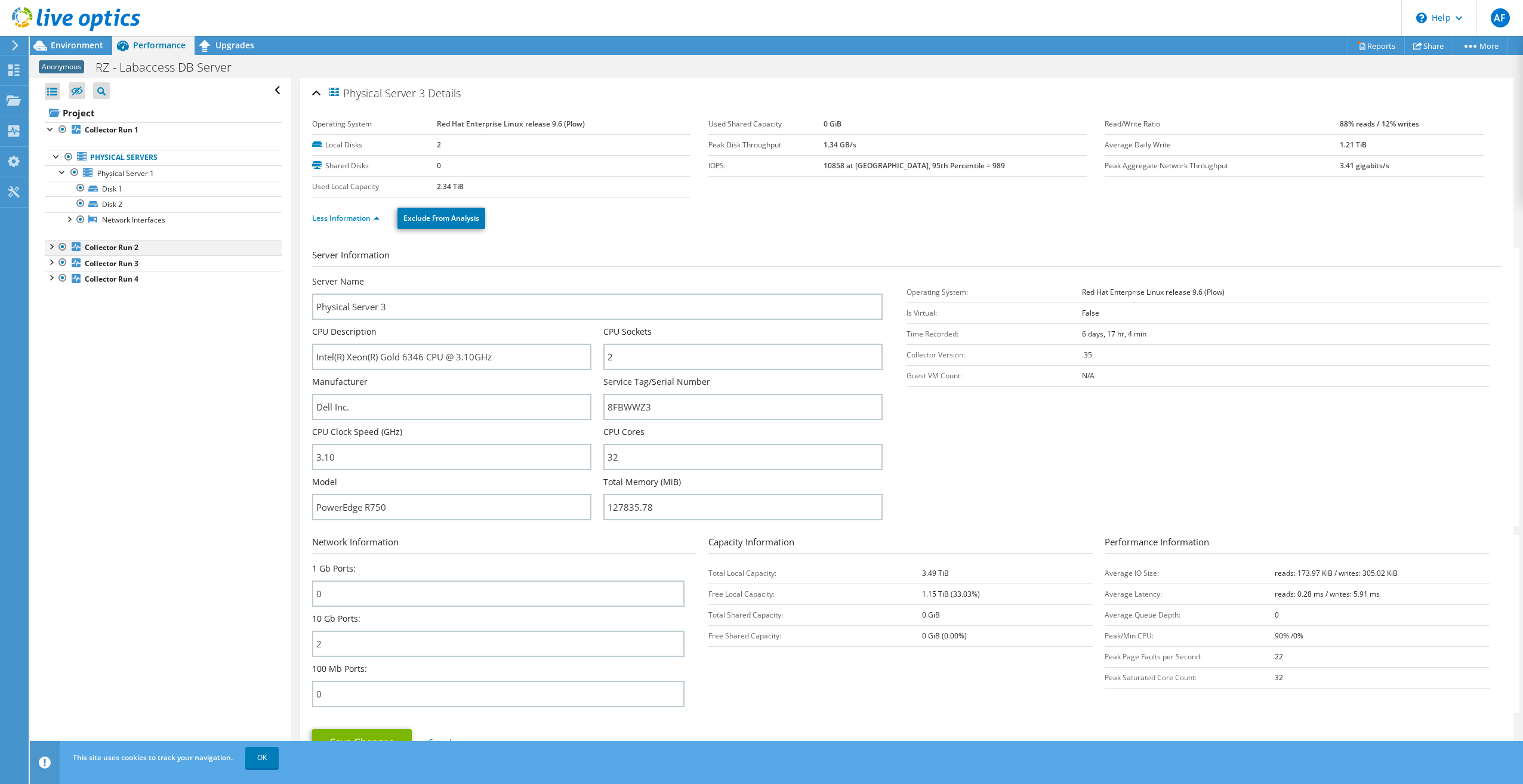
click at [49, 243] on div at bounding box center [50, 246] width 12 height 12
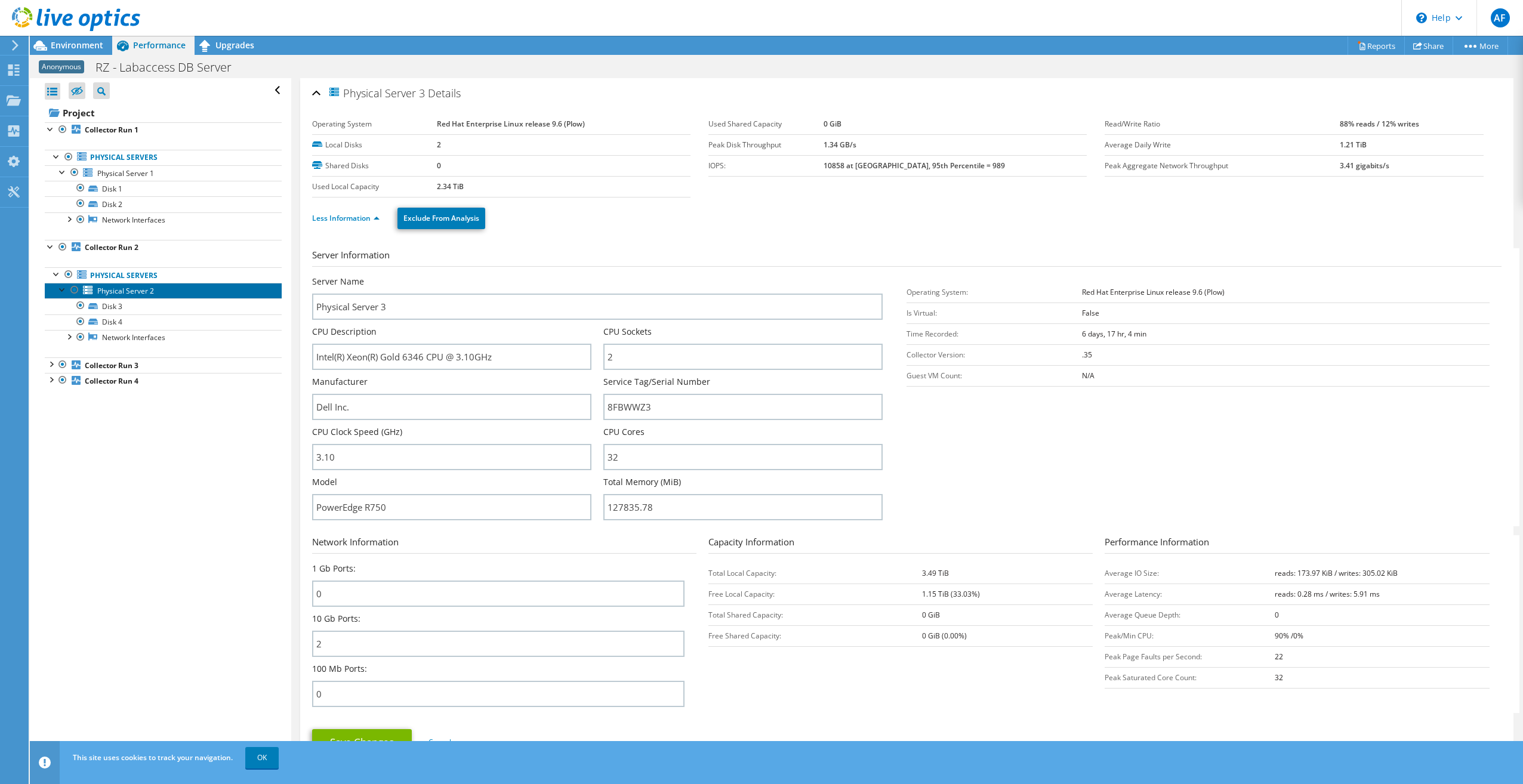
click at [150, 289] on span "Physical Server 2" at bounding box center [126, 291] width 57 height 10
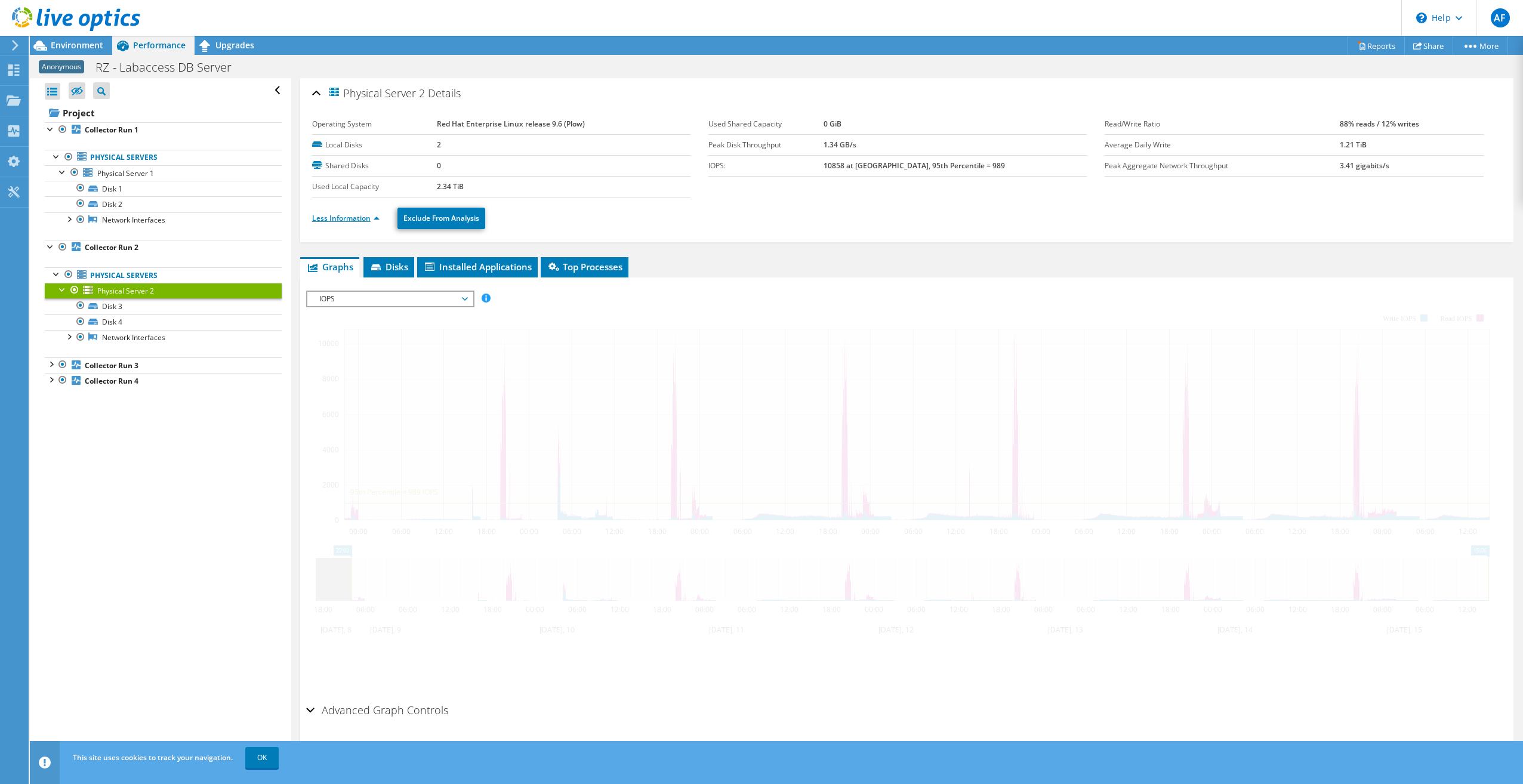
click at [372, 216] on link "Less Information" at bounding box center [345, 218] width 67 height 10
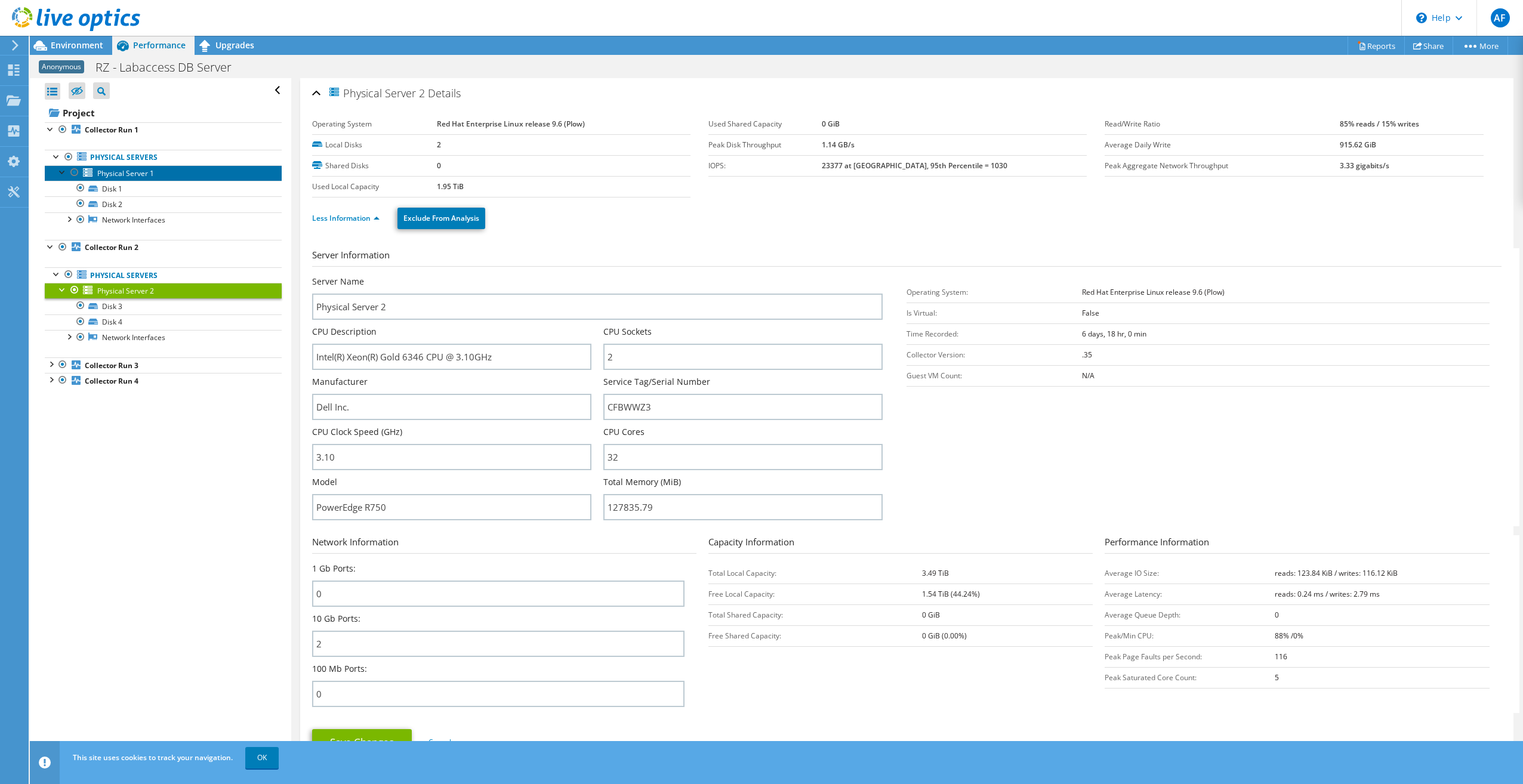
click at [124, 174] on span "Physical Server 1" at bounding box center [126, 173] width 57 height 10
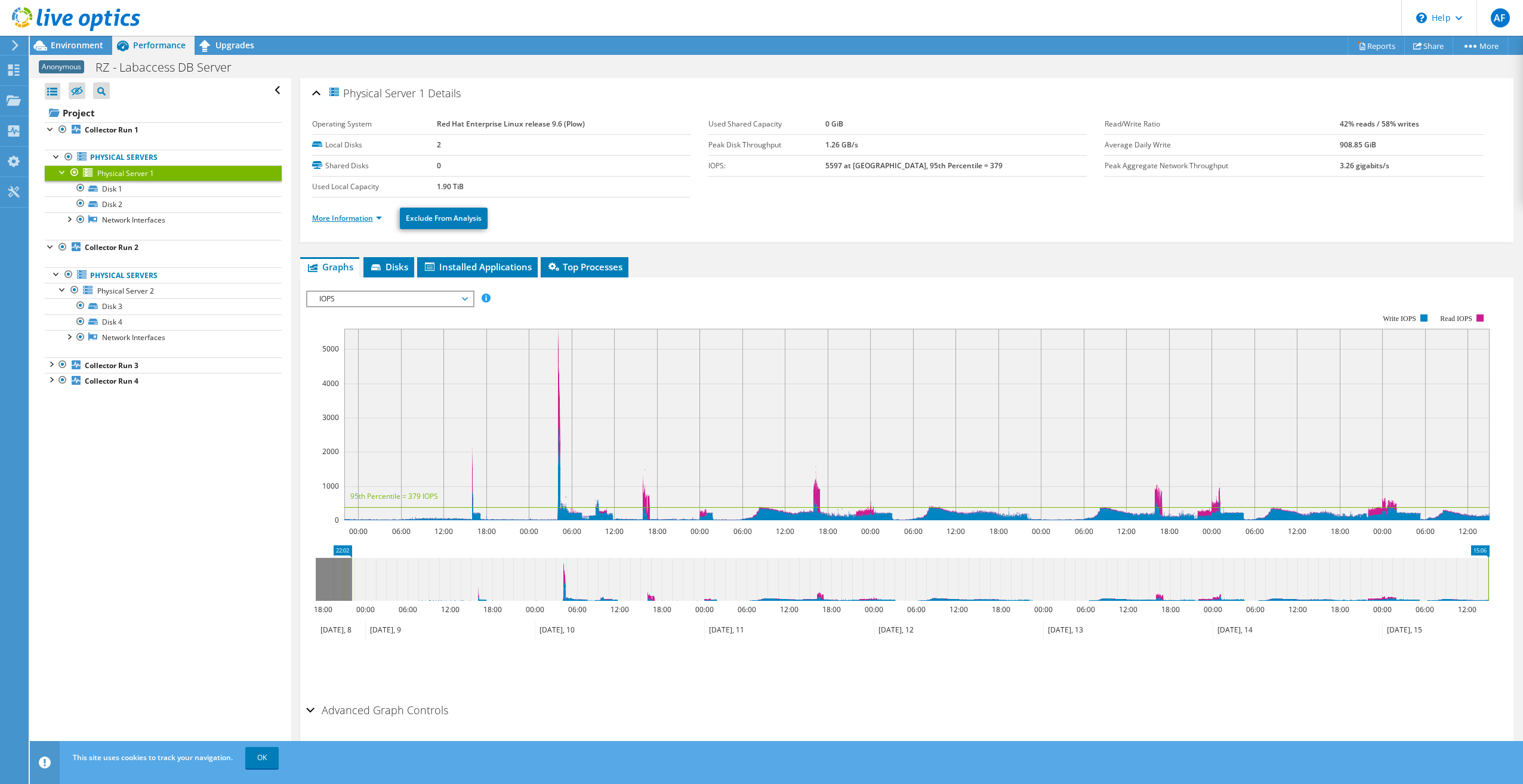
click at [346, 219] on link "More Information" at bounding box center [347, 218] width 70 height 10
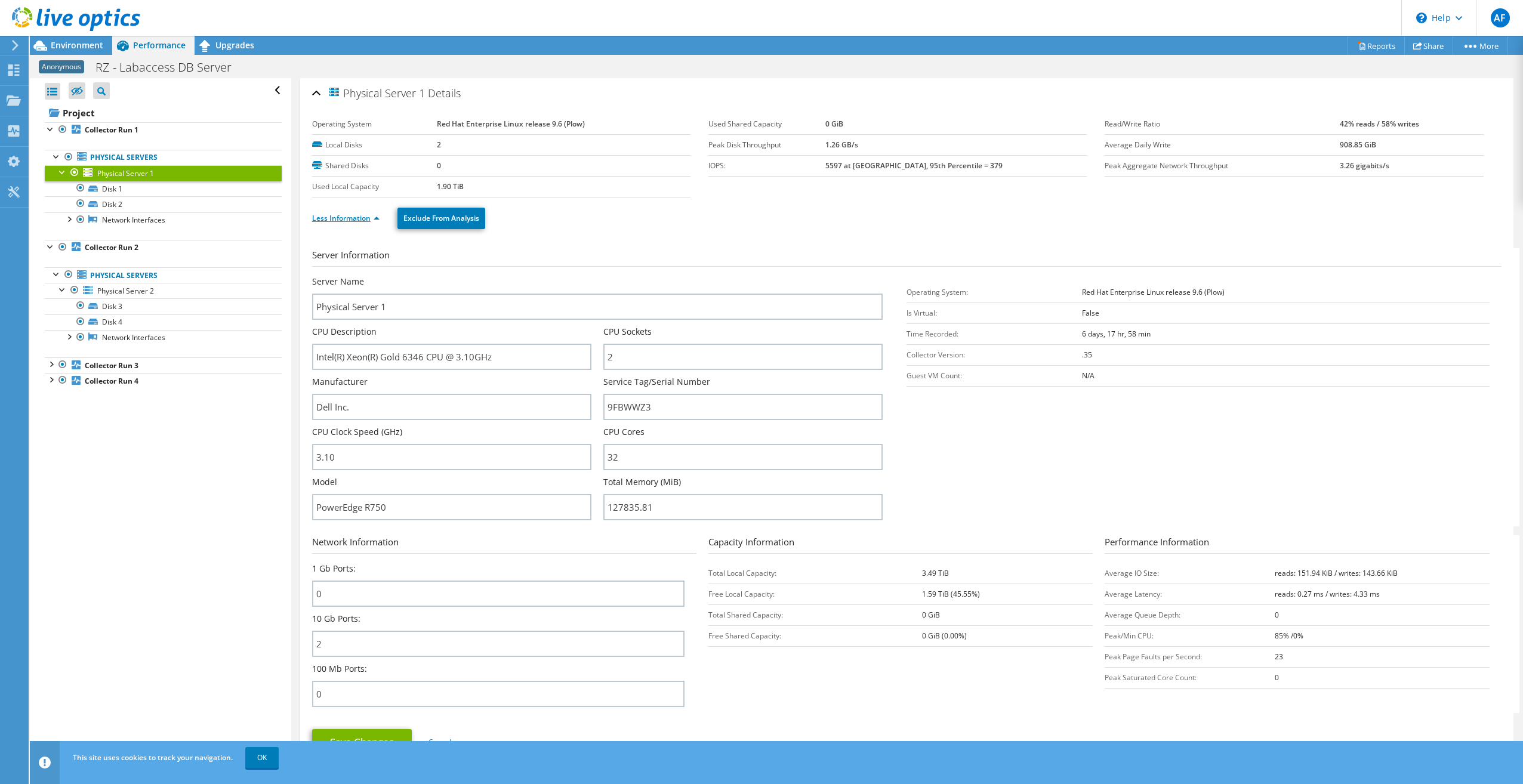
click at [343, 217] on link "Less Information" at bounding box center [345, 218] width 67 height 10
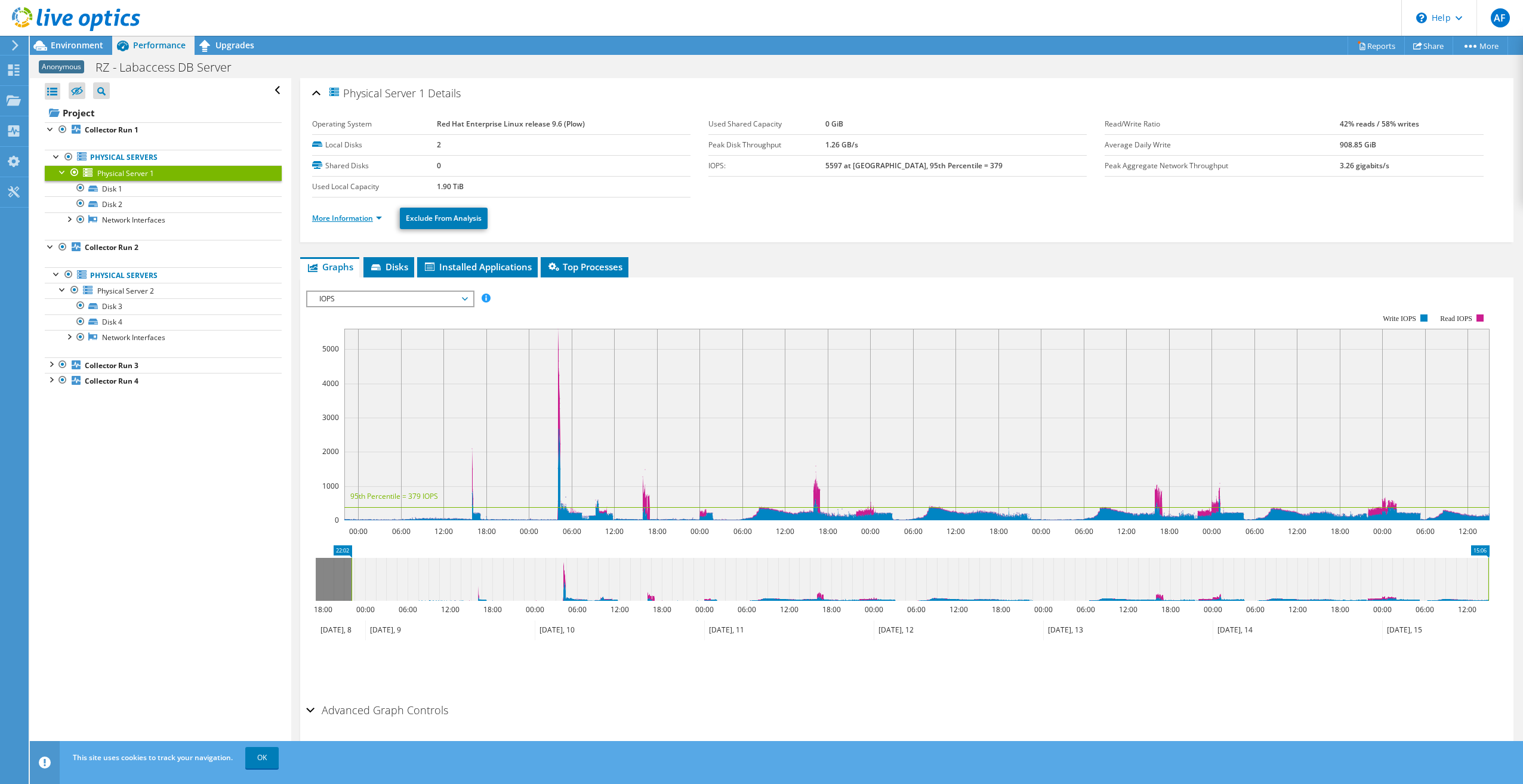
click at [343, 217] on link "More Information" at bounding box center [347, 218] width 70 height 10
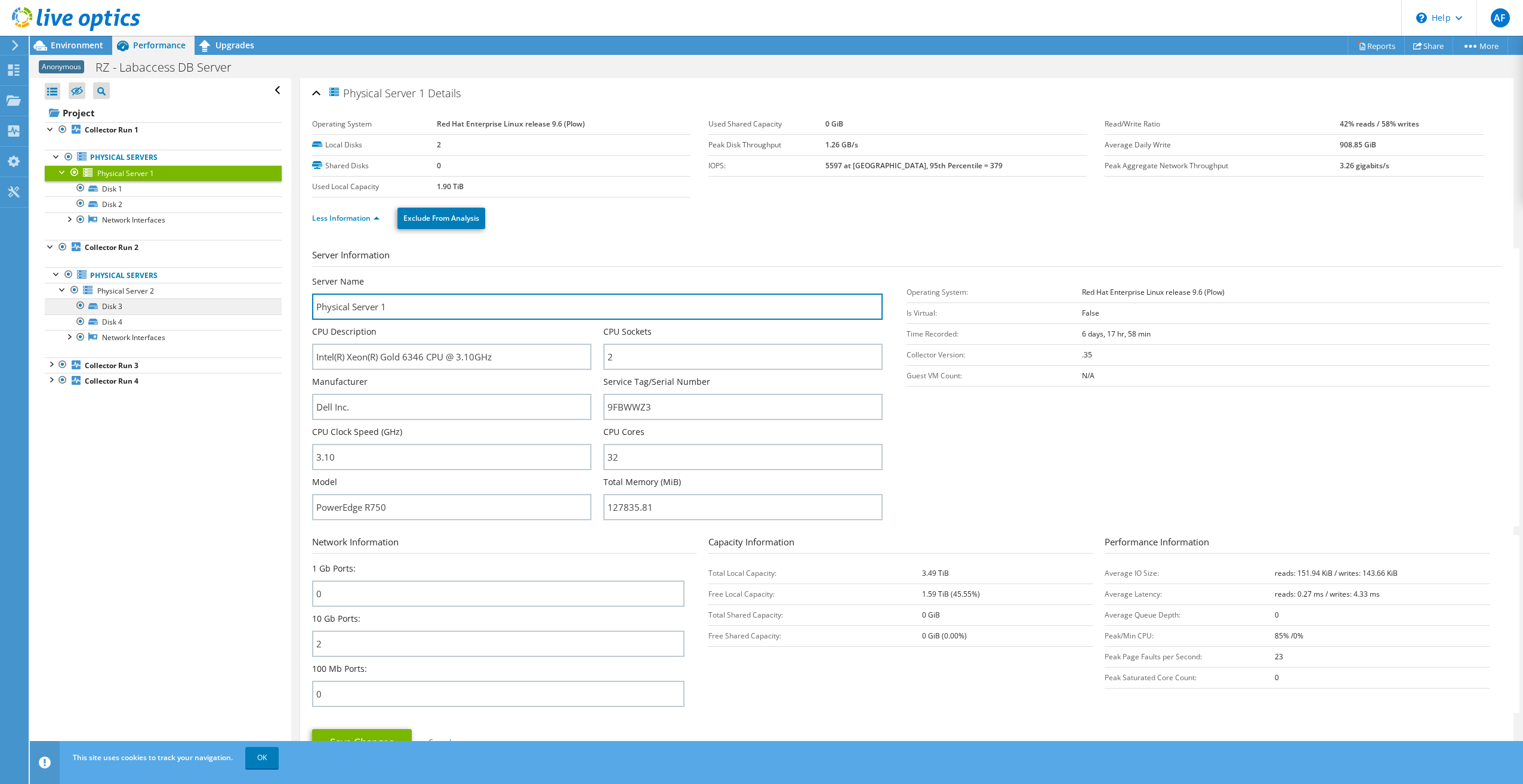
drag, startPoint x: 395, startPoint y: 309, endPoint x: 186, endPoint y: 304, distance: 209.1
click at [188, 304] on div "Open All Close All Hide Excluded Nodes Project Tree Filter" at bounding box center [776, 419] width 1493 height 682
type input "DB Cluster FFM1 1"
drag, startPoint x: 404, startPoint y: 305, endPoint x: 237, endPoint y: 308, distance: 167.0
click at [237, 308] on div "Open All Close All Hide Excluded Nodes Project Tree Filter" at bounding box center [776, 419] width 1493 height 682
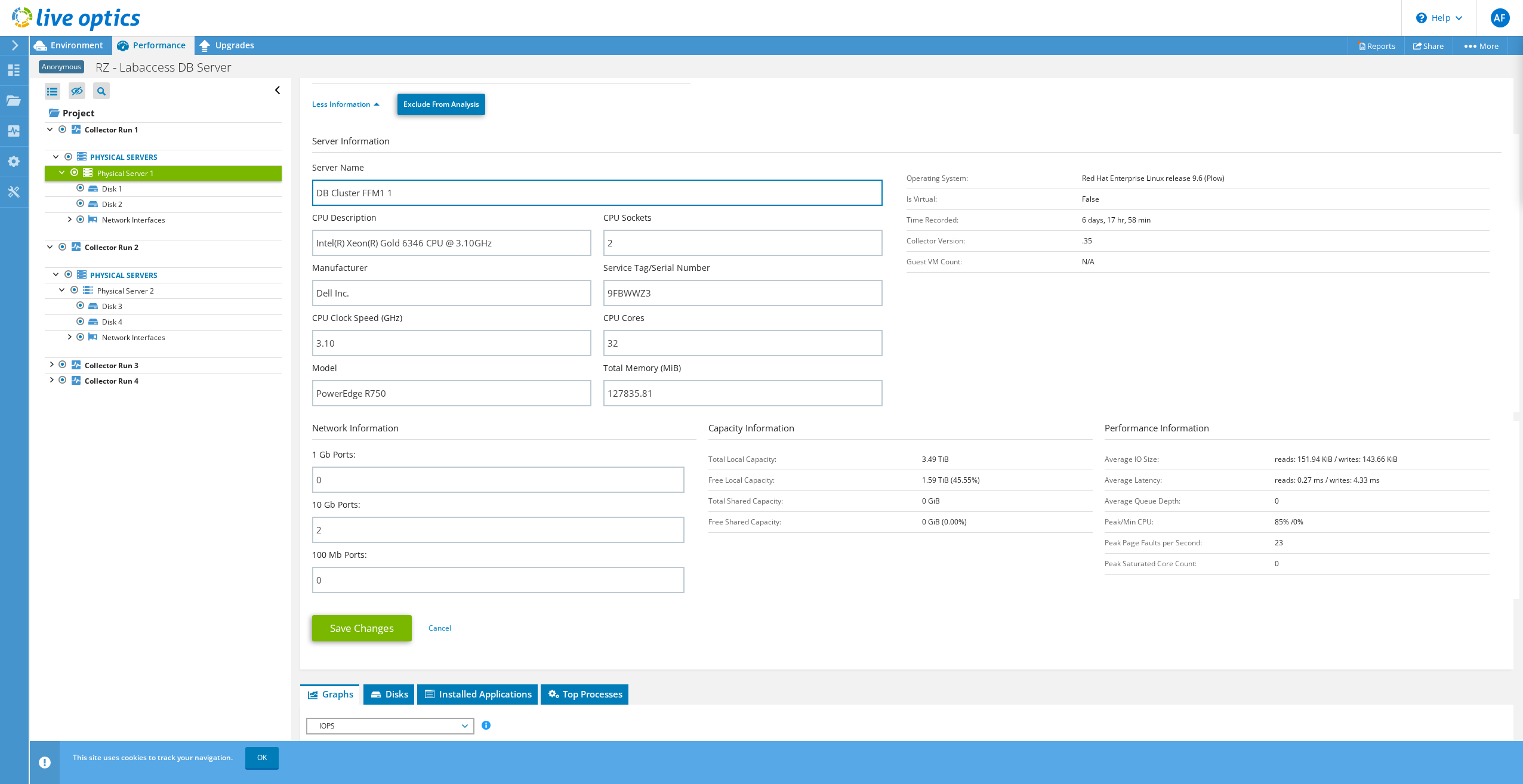
scroll to position [120, 0]
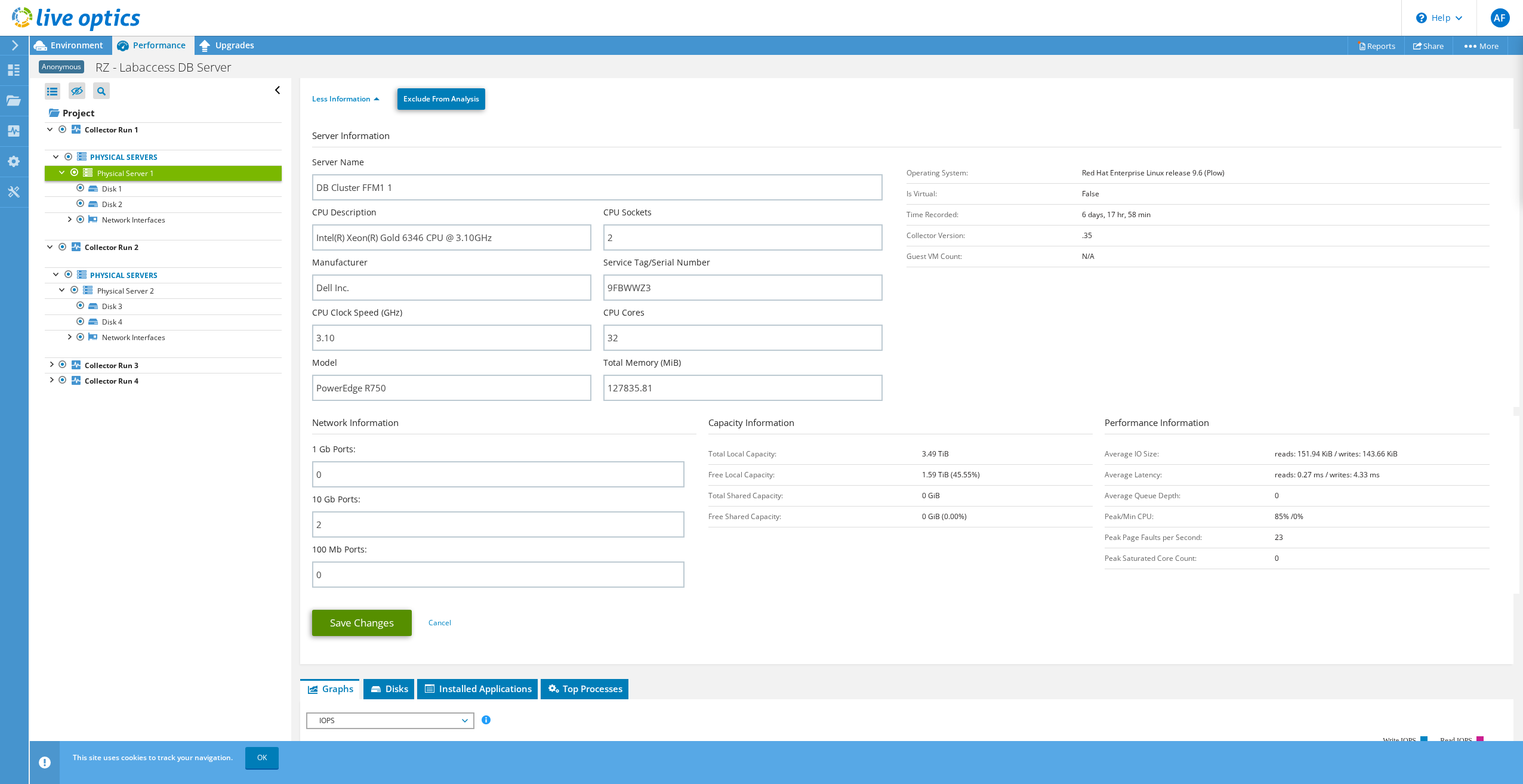
click at [356, 615] on link "Save Changes" at bounding box center [362, 623] width 100 height 27
click at [49, 380] on div at bounding box center [50, 379] width 12 height 12
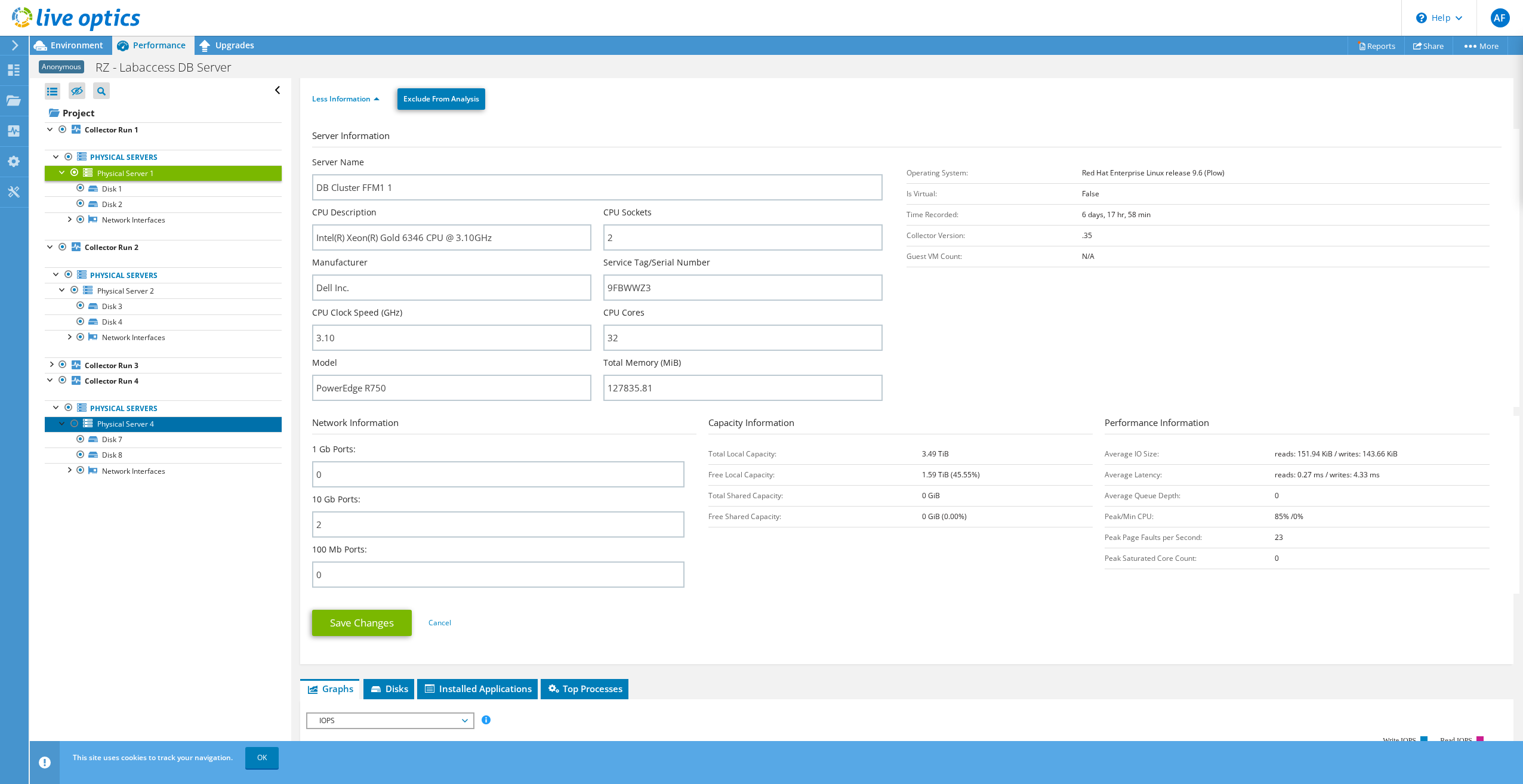
click at [127, 424] on span "Physical Server 4" at bounding box center [126, 424] width 57 height 10
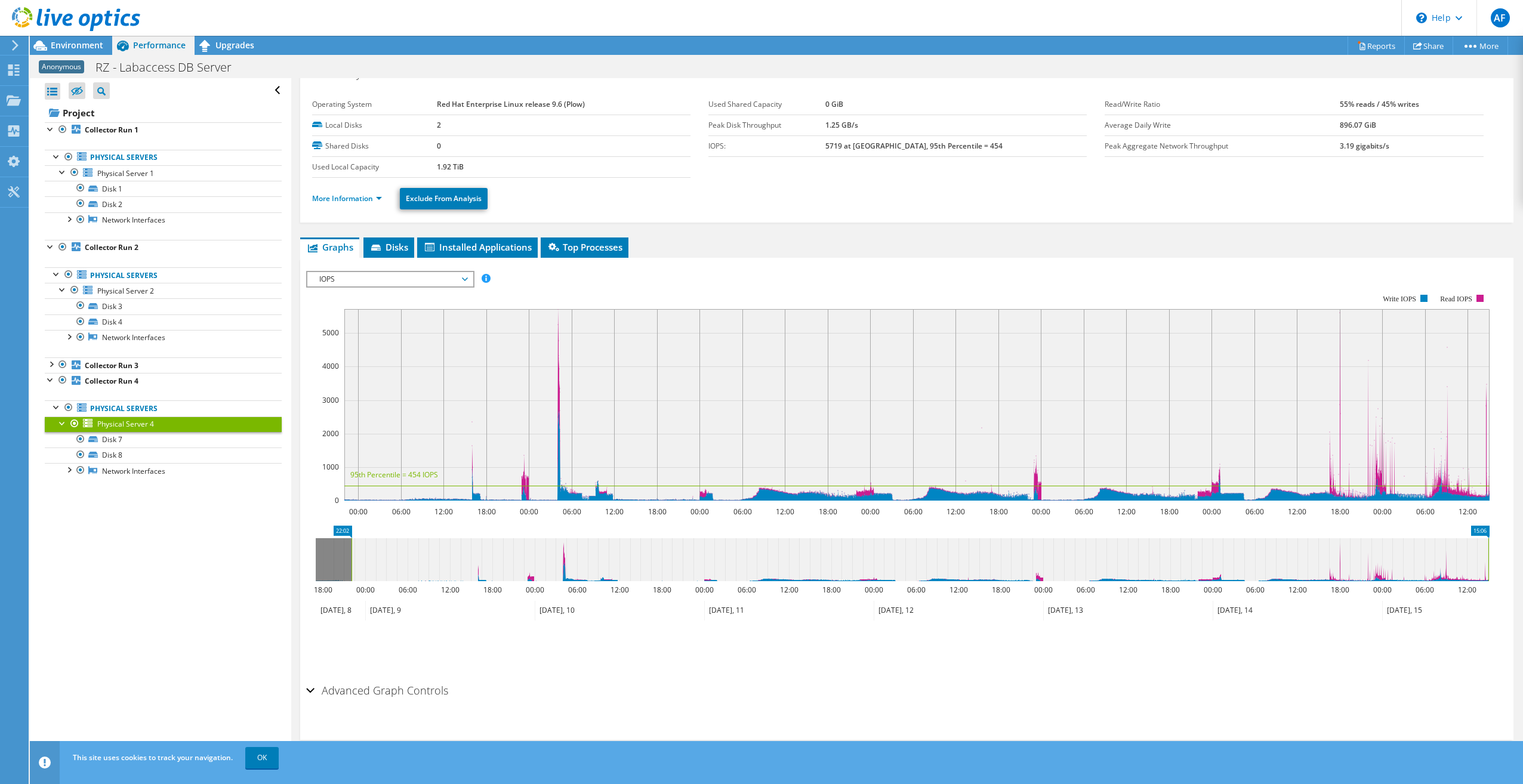
scroll to position [19, 0]
click at [344, 201] on link "More Information" at bounding box center [347, 199] width 70 height 10
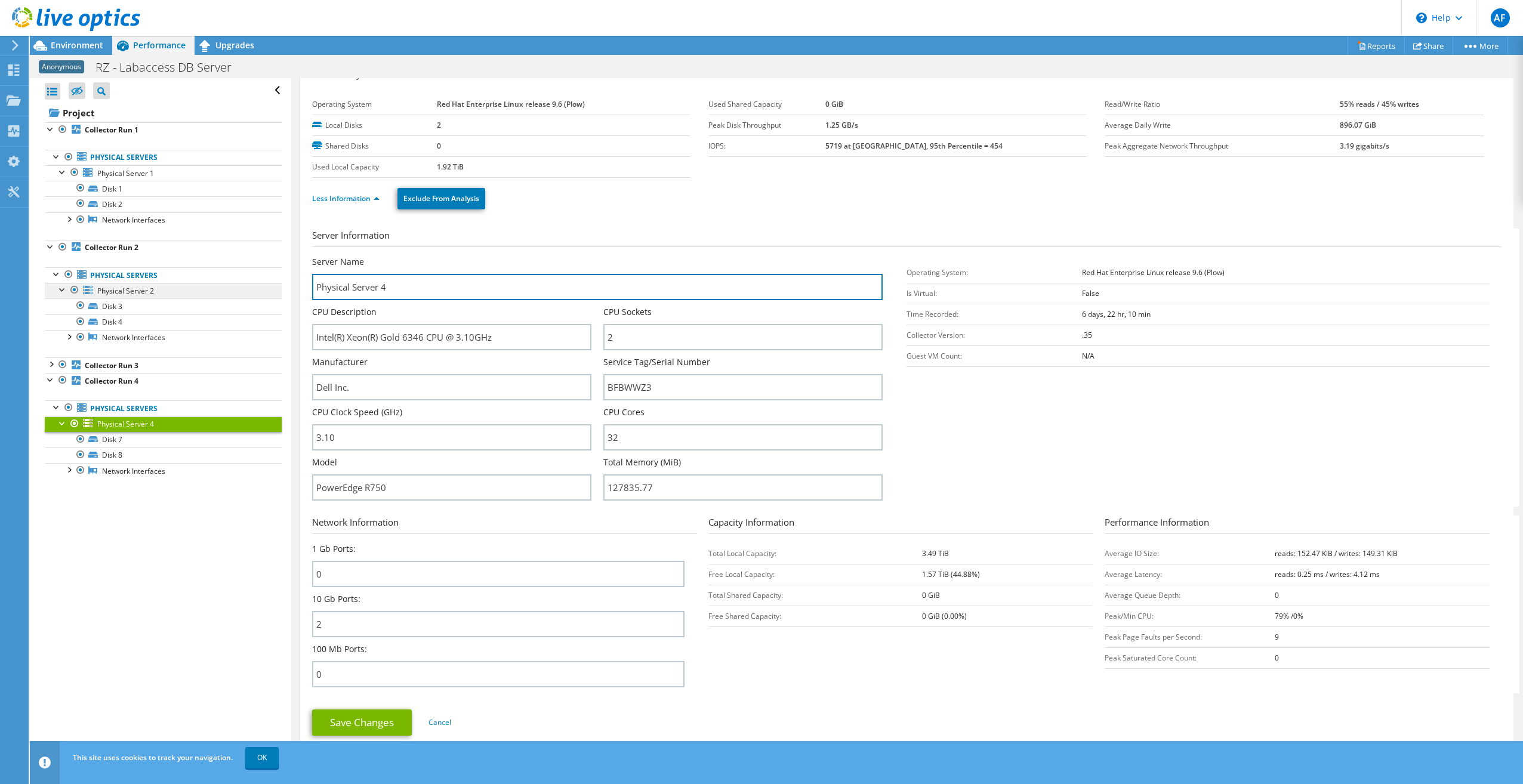
drag, startPoint x: 402, startPoint y: 286, endPoint x: 268, endPoint y: 286, distance: 134.0
click at [269, 286] on div "Open All Close All Hide Excluded Nodes Project Tree Filter" at bounding box center [776, 419] width 1493 height 682
paste input "DB Cluster FFM1 1"
type input "DB Cluster FFM1 2"
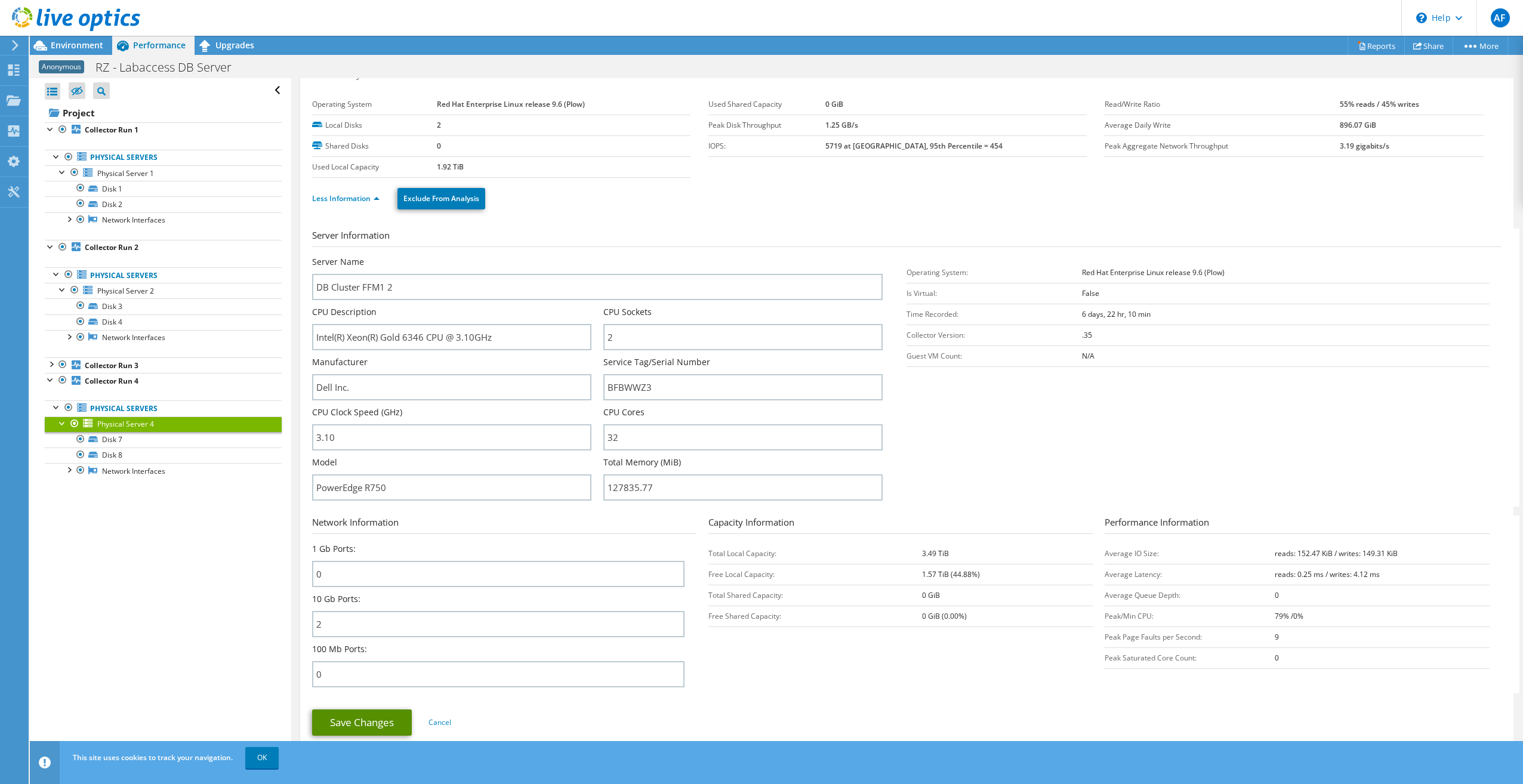
click at [362, 721] on link "Save Changes" at bounding box center [362, 723] width 100 height 27
click at [106, 158] on link "Physical Servers" at bounding box center [163, 158] width 237 height 16
click at [108, 176] on span "Physical Server 1" at bounding box center [126, 173] width 57 height 10
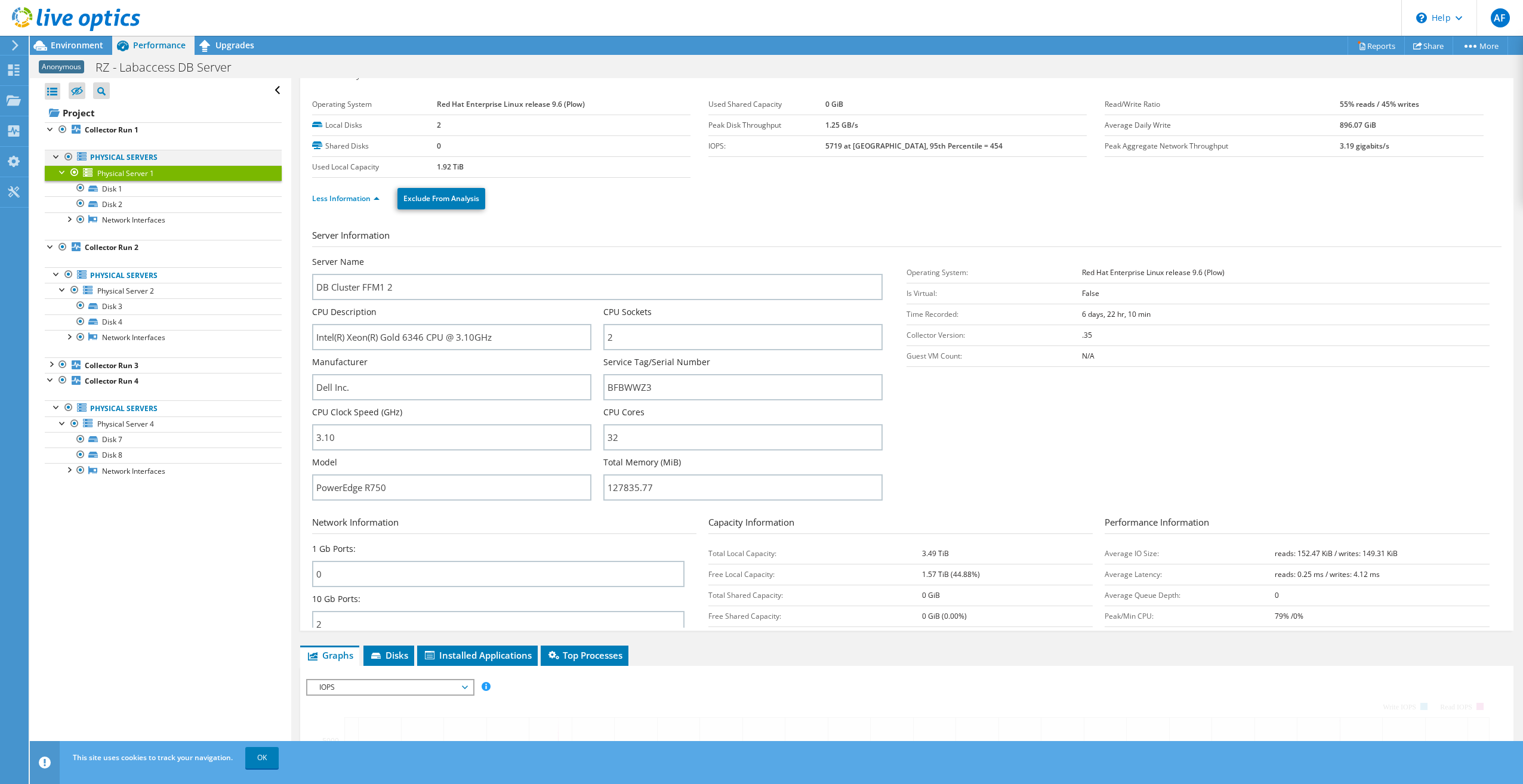
click at [51, 155] on div at bounding box center [56, 156] width 12 height 12
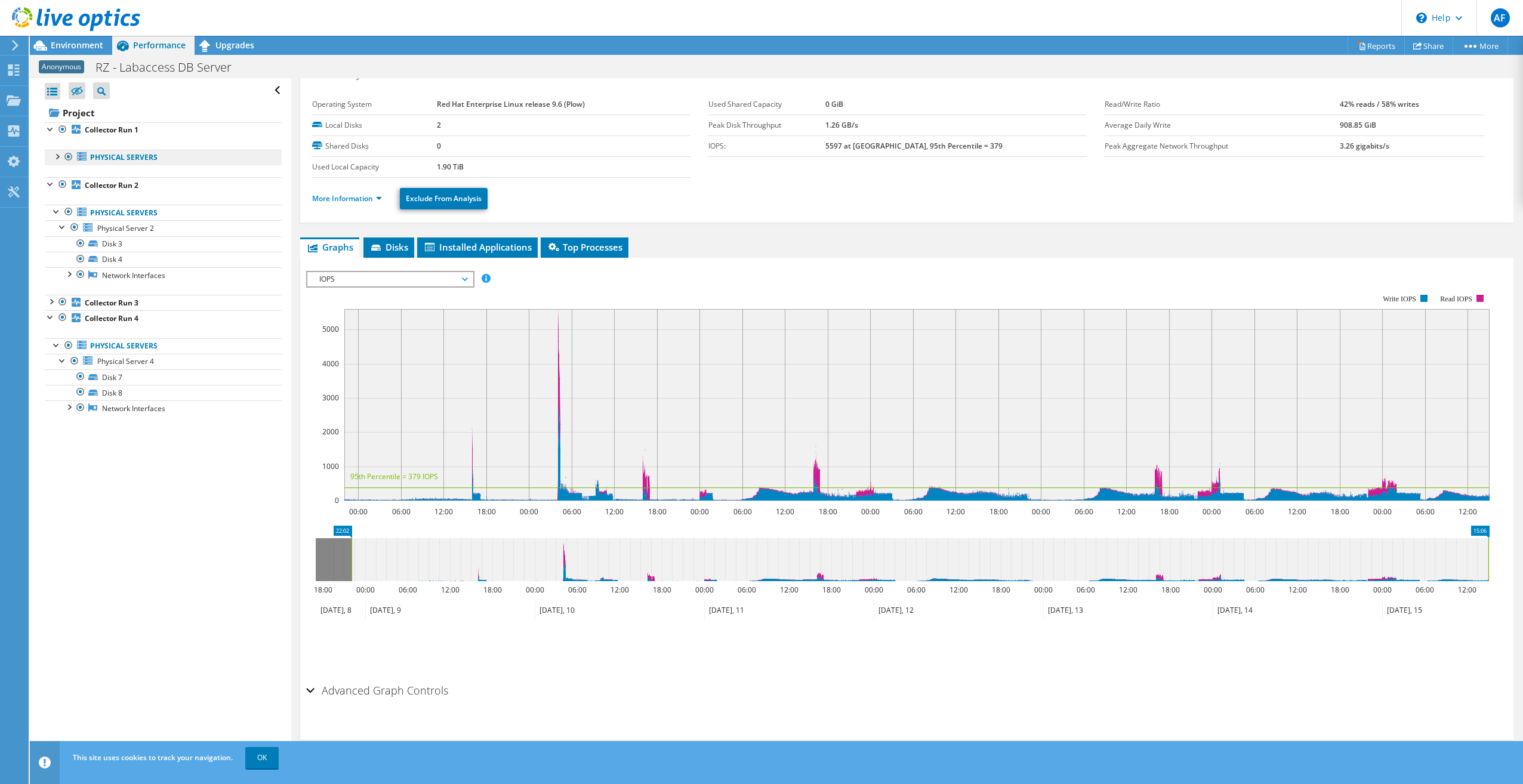
click at [116, 158] on link "Physical Servers" at bounding box center [163, 158] width 237 height 16
click at [57, 157] on div at bounding box center [56, 156] width 12 height 12
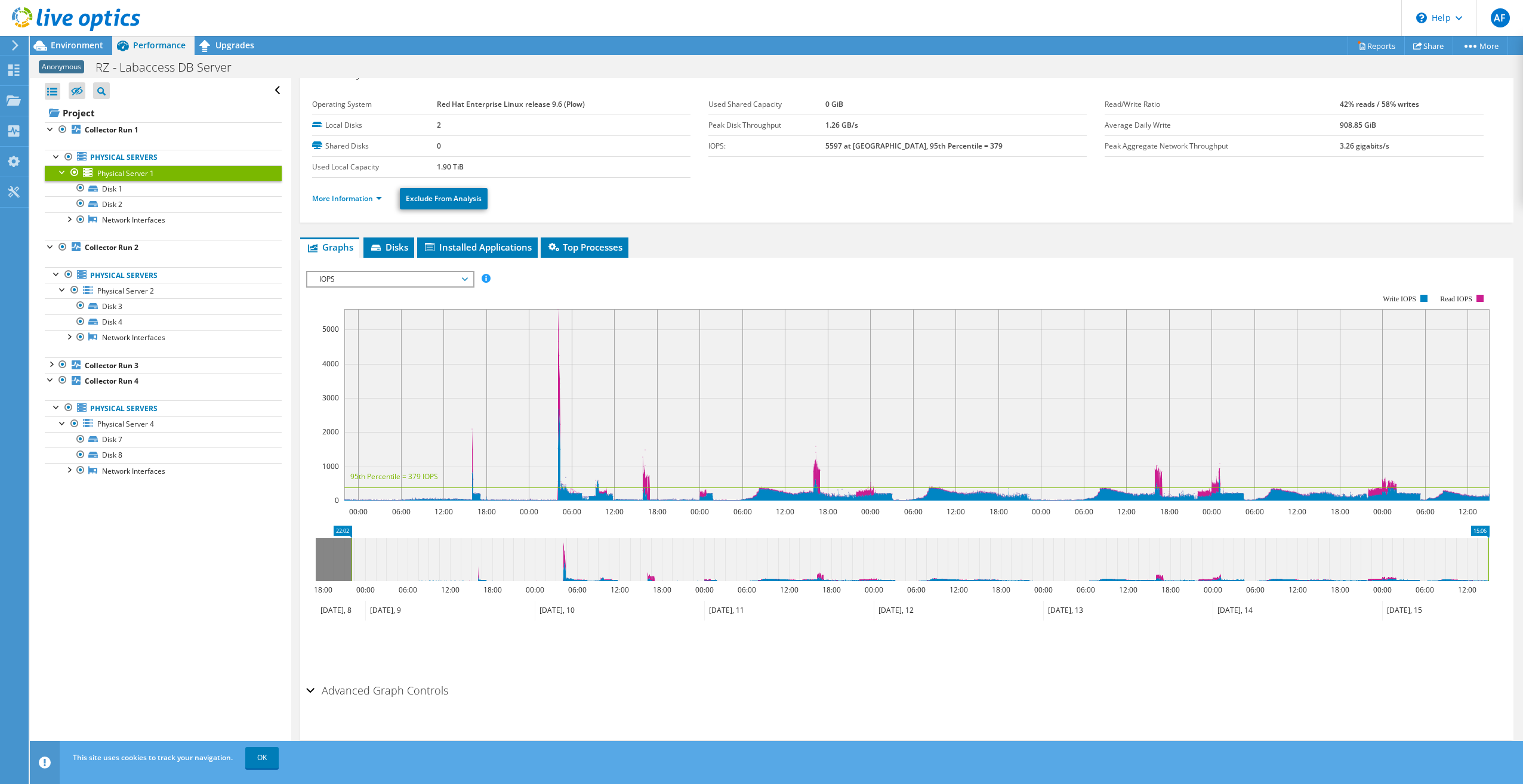
click at [127, 177] on span "Physical Server 1" at bounding box center [126, 173] width 57 height 10
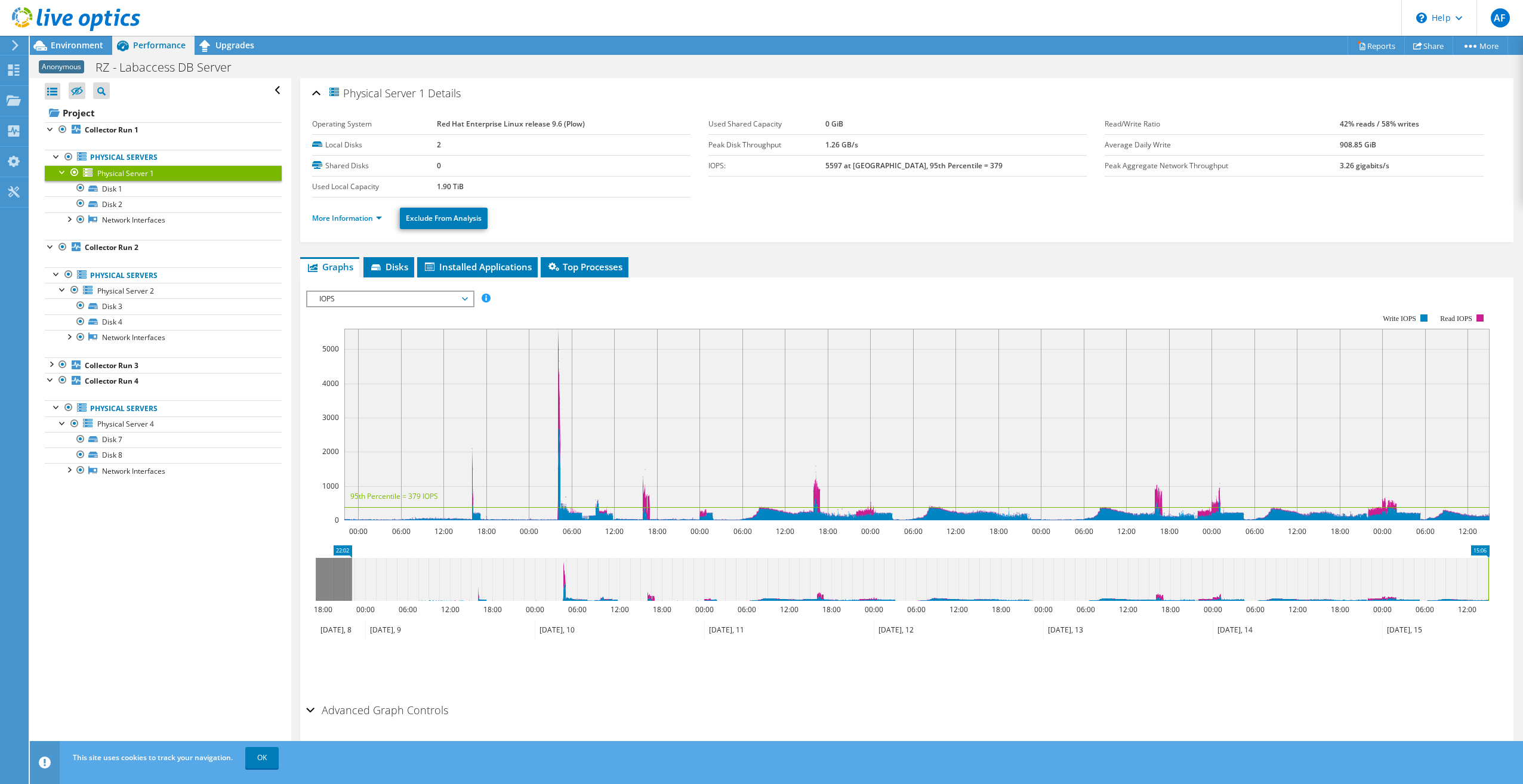
click at [314, 199] on div "More Information Exclude From Analysis" at bounding box center [906, 218] width 1190 height 42
click at [342, 212] on li "More Information" at bounding box center [350, 218] width 77 height 13
click at [342, 217] on link "More Information" at bounding box center [347, 218] width 70 height 10
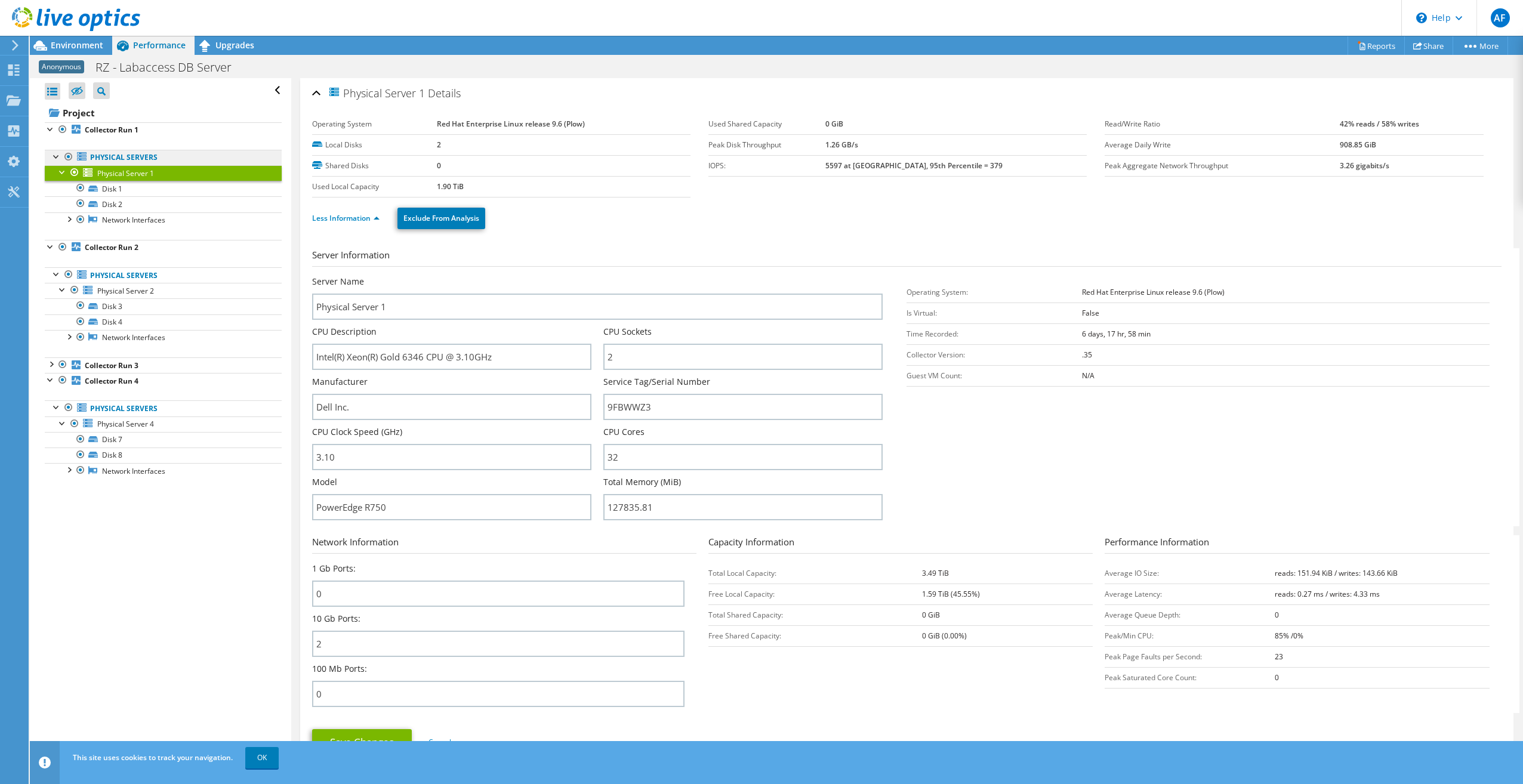
click at [128, 150] on link "Physical Servers" at bounding box center [163, 158] width 237 height 16
click at [54, 155] on div at bounding box center [56, 156] width 12 height 12
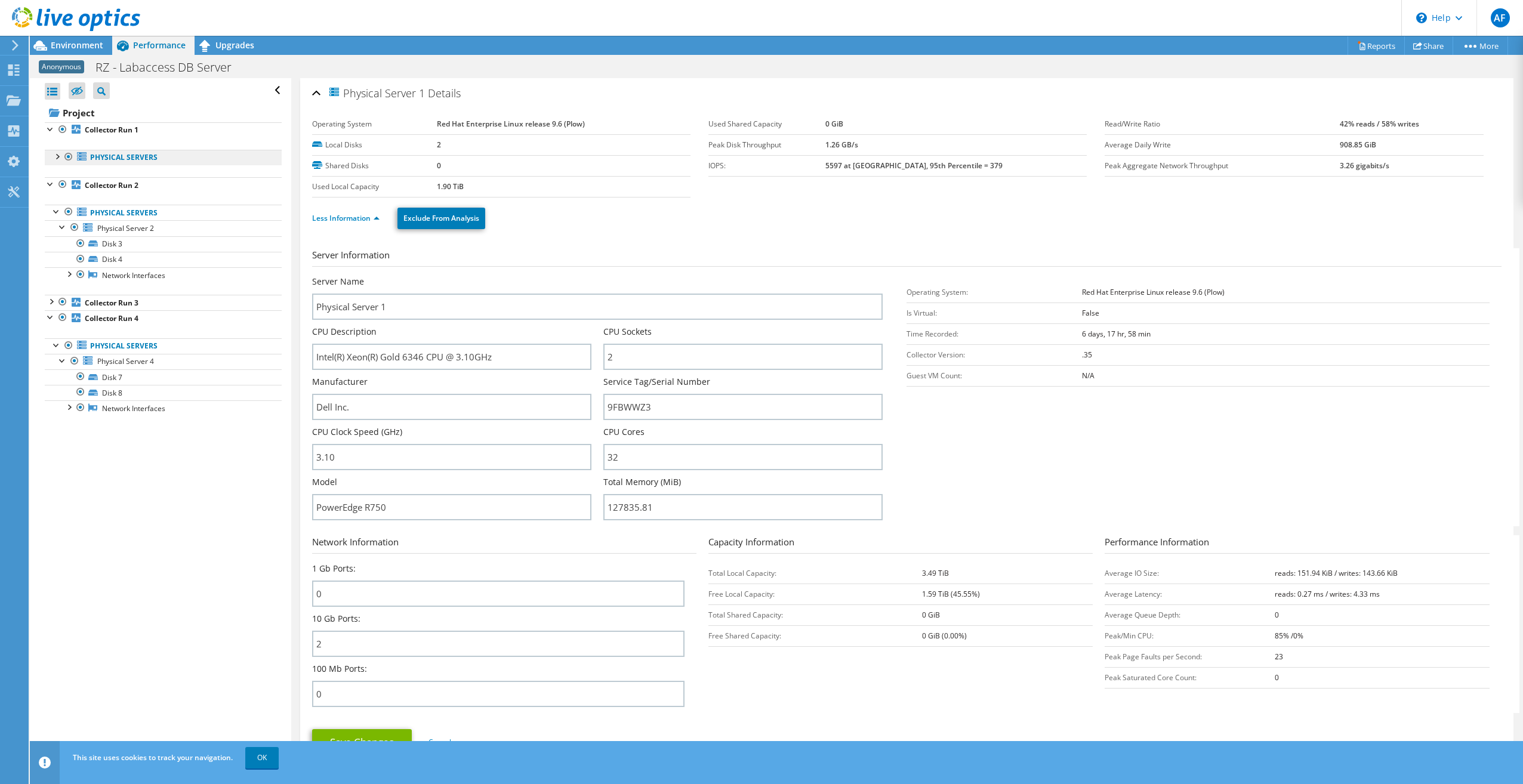
click at [126, 155] on link "Physical Servers" at bounding box center [163, 158] width 237 height 16
click at [53, 155] on div at bounding box center [56, 156] width 12 height 12
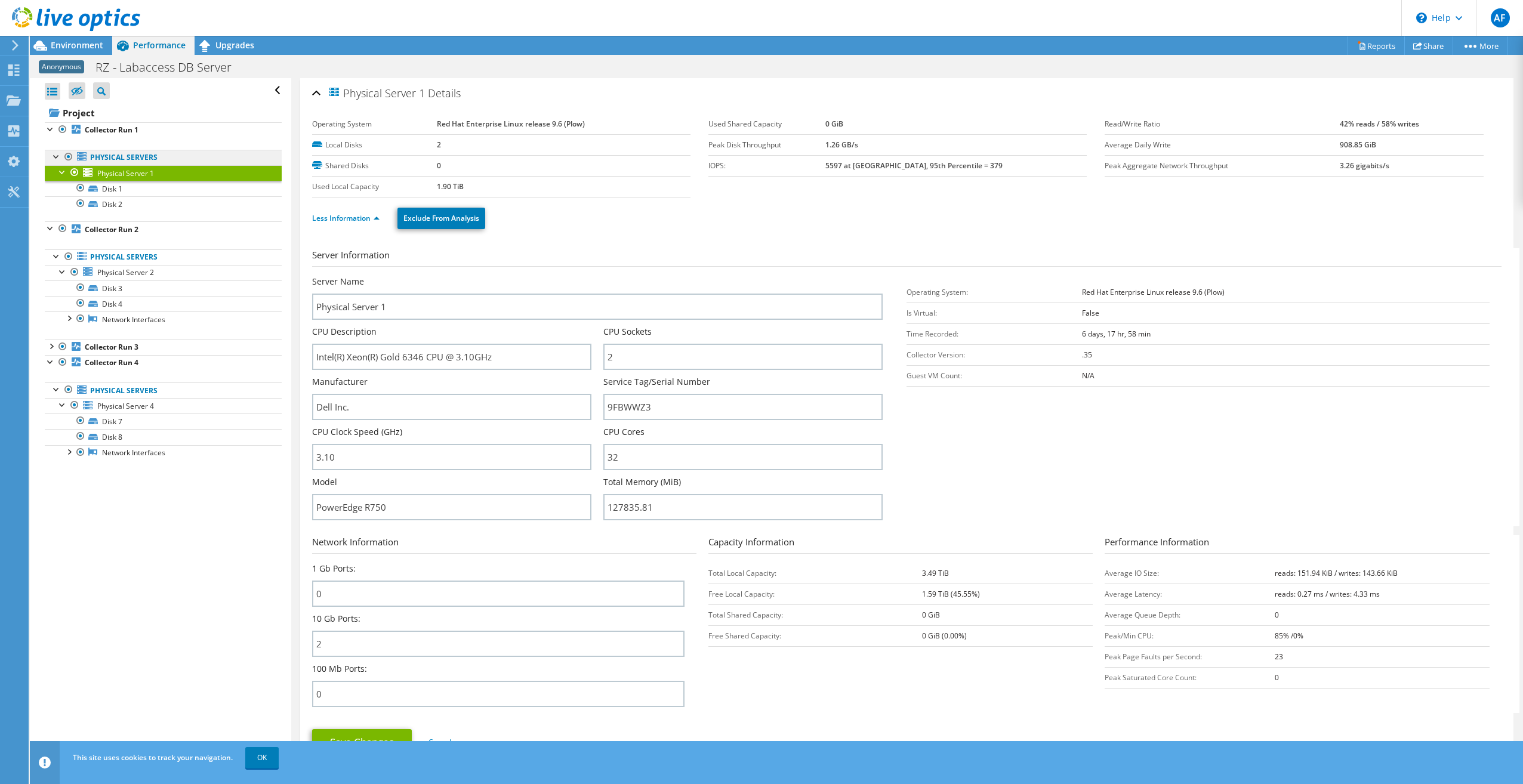
click at [117, 160] on link "Physical Servers" at bounding box center [163, 158] width 237 height 16
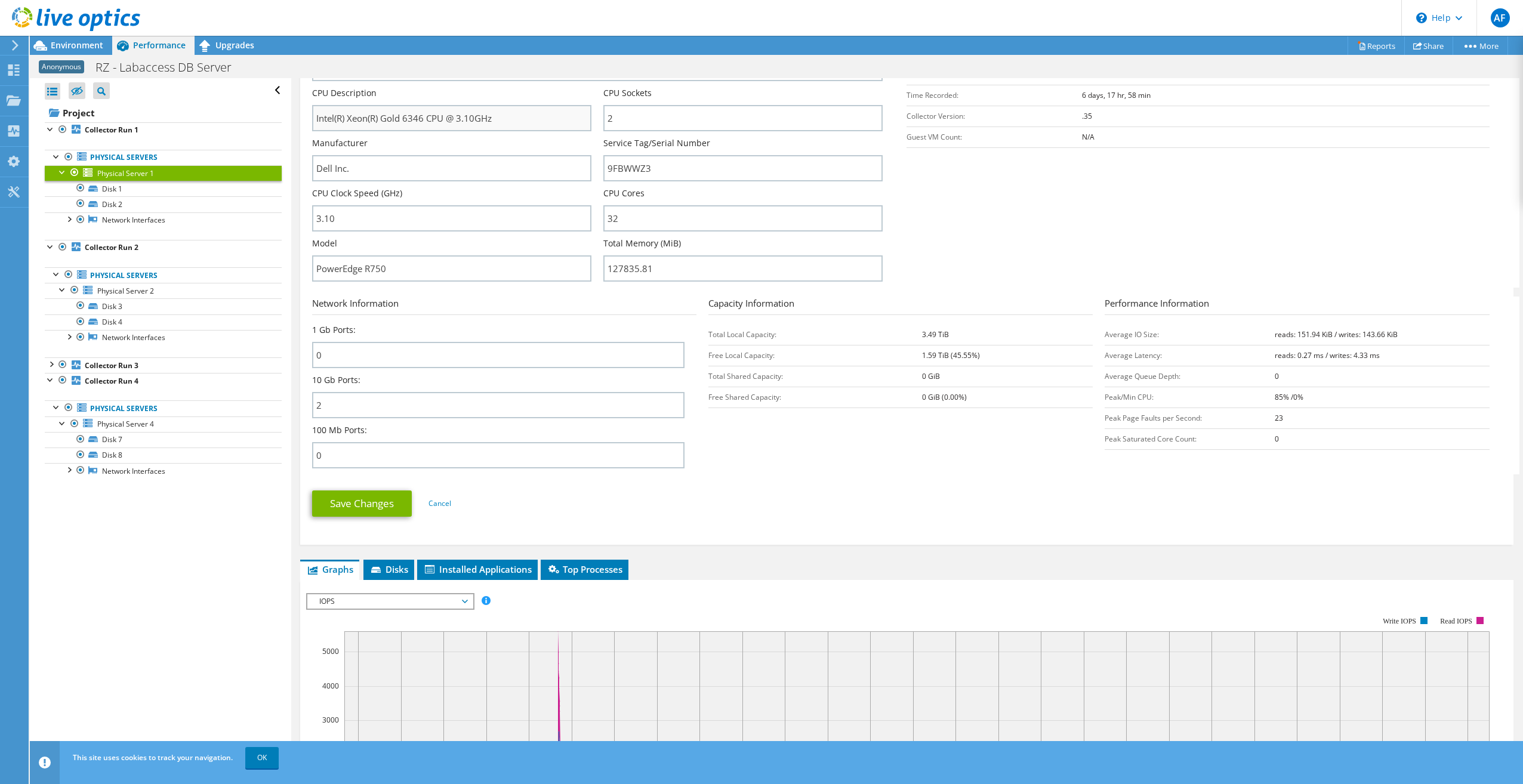
scroll to position [60, 0]
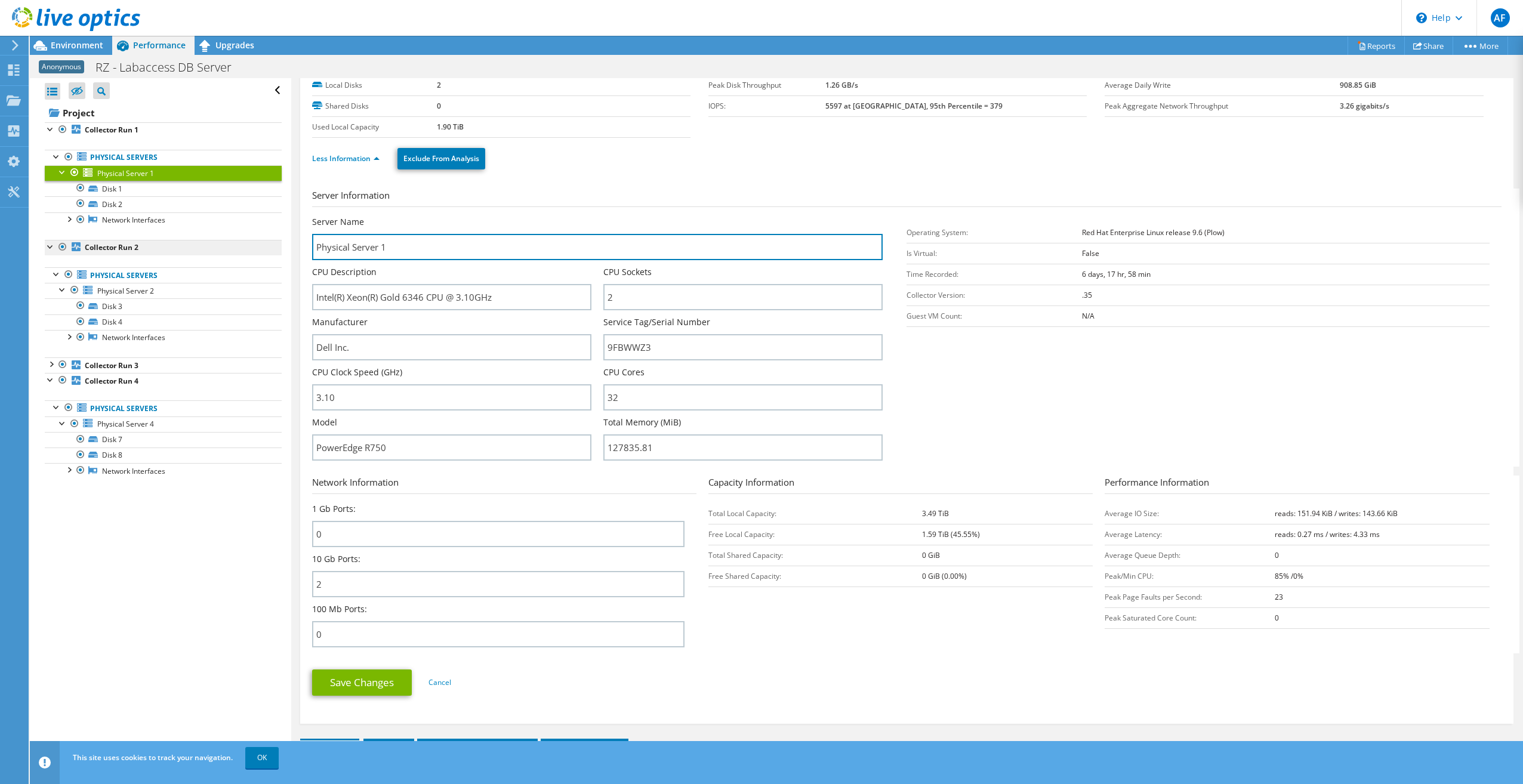
drag, startPoint x: 403, startPoint y: 245, endPoint x: 216, endPoint y: 239, distance: 187.1
click at [216, 239] on div "Open All Close All Hide Excluded Nodes Project Tree Filter" at bounding box center [776, 419] width 1493 height 682
paste input "DB Cluster FFM1"
type input "DB Cluster FFM1 1"
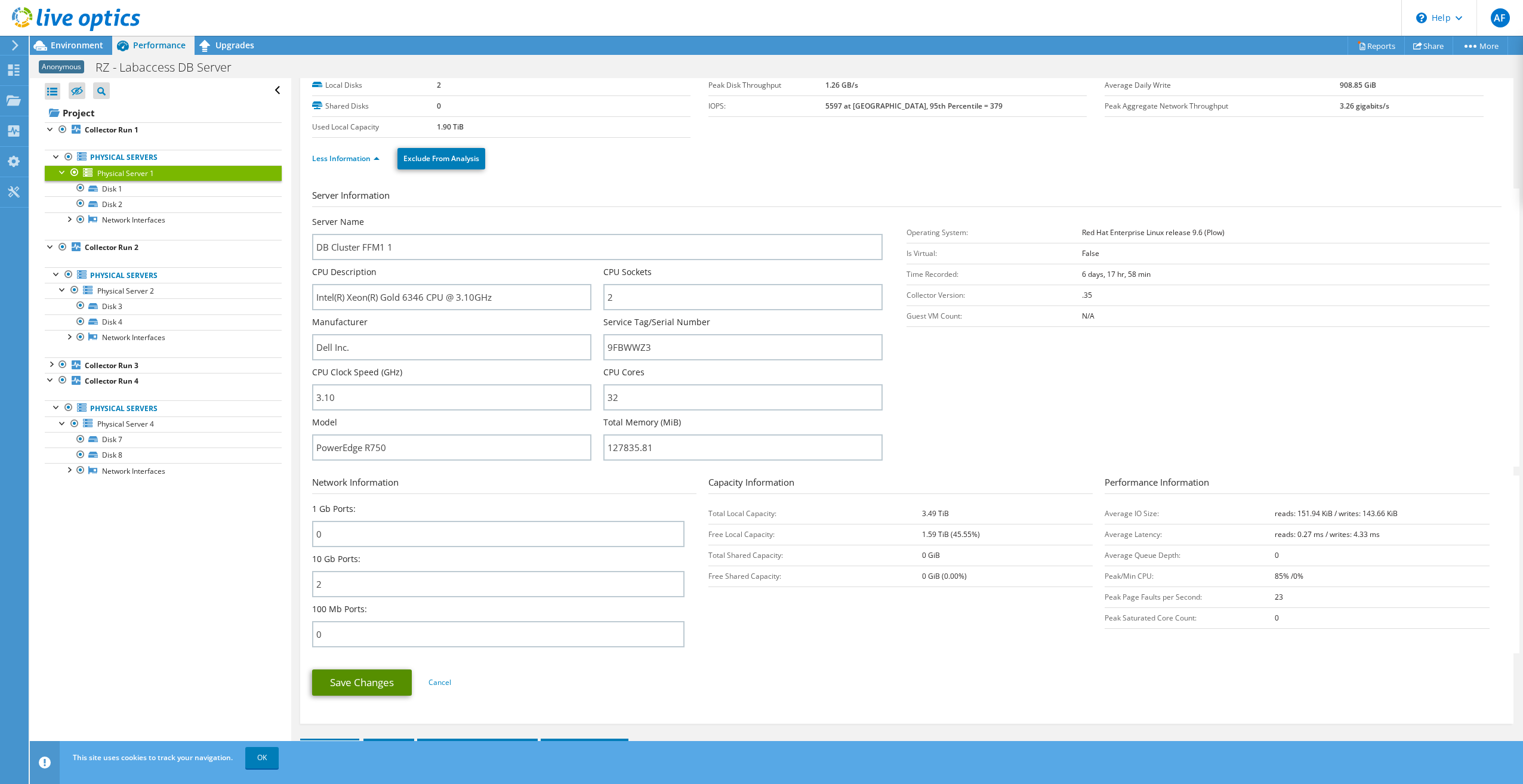
click at [373, 682] on link "Save Changes" at bounding box center [362, 682] width 100 height 27
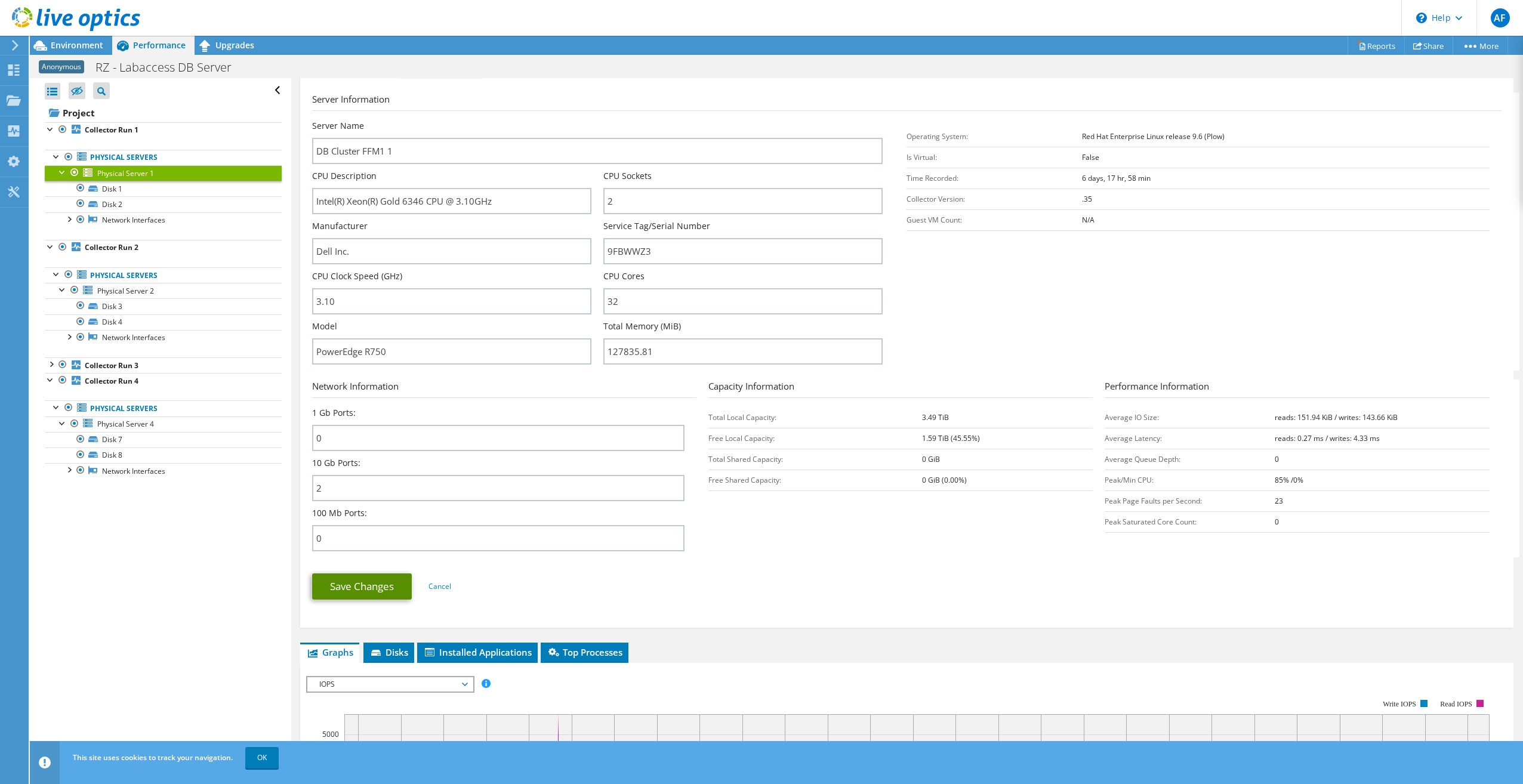
scroll to position [239, 0]
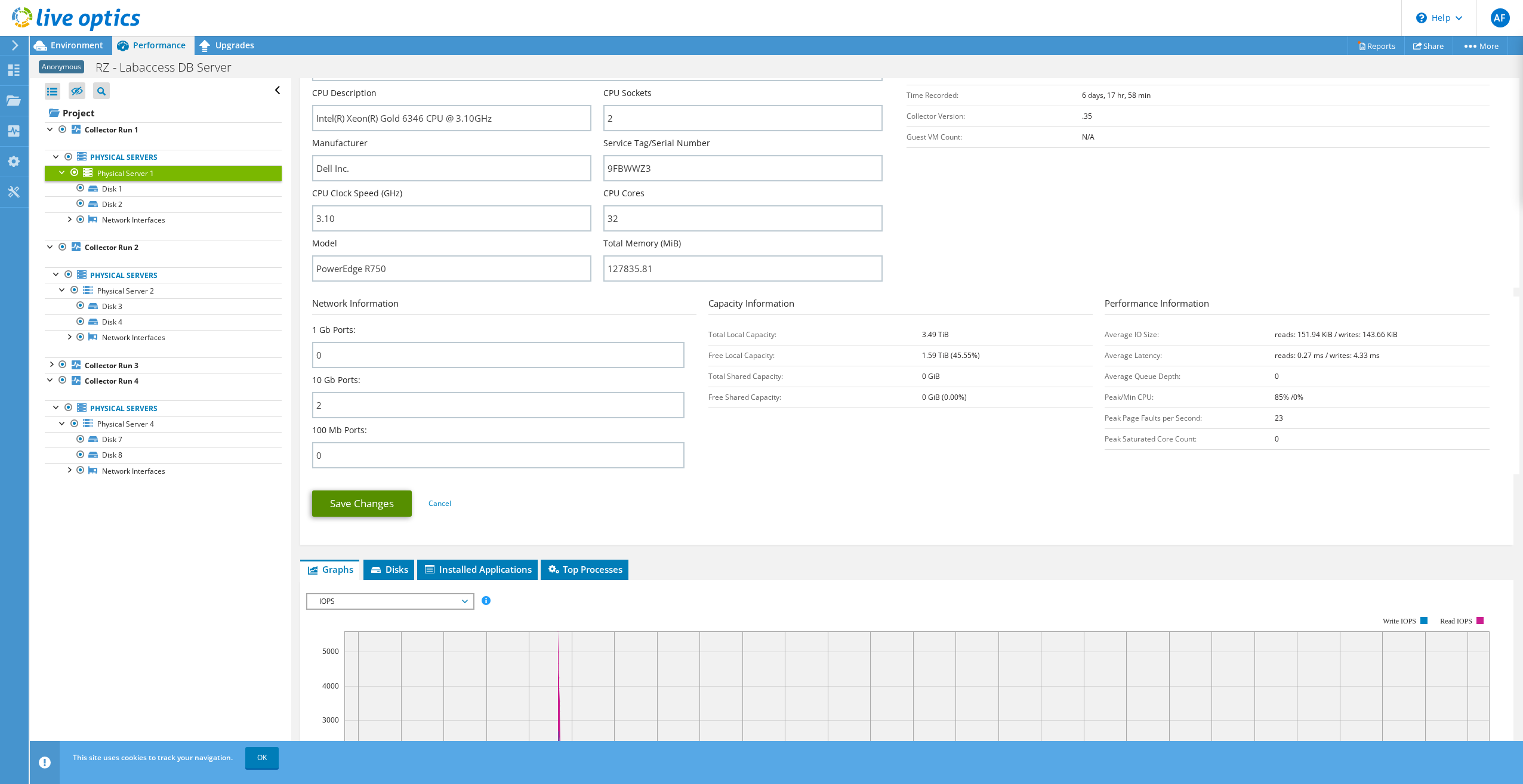
click at [334, 492] on link "Save Changes" at bounding box center [362, 503] width 100 height 27
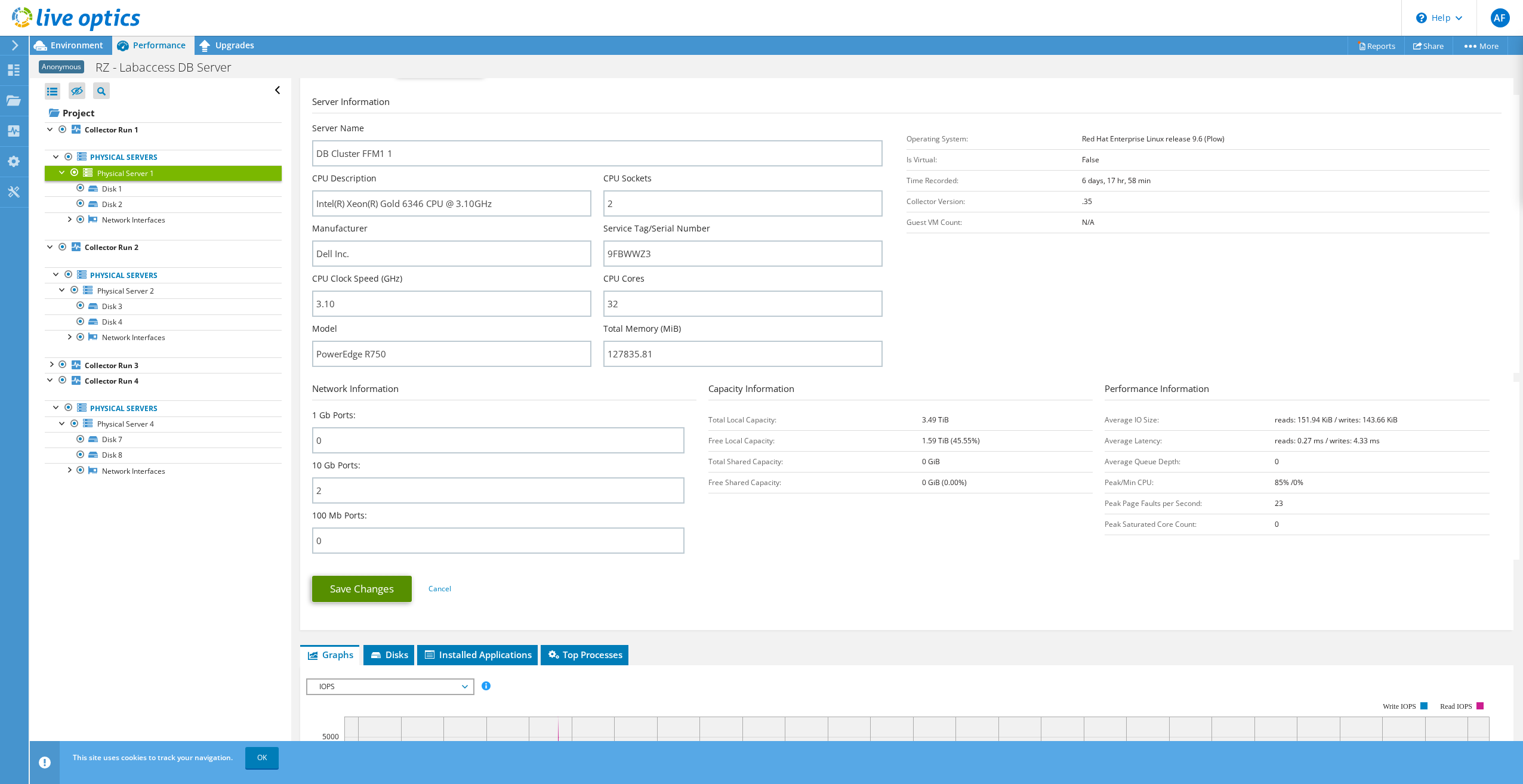
scroll to position [60, 0]
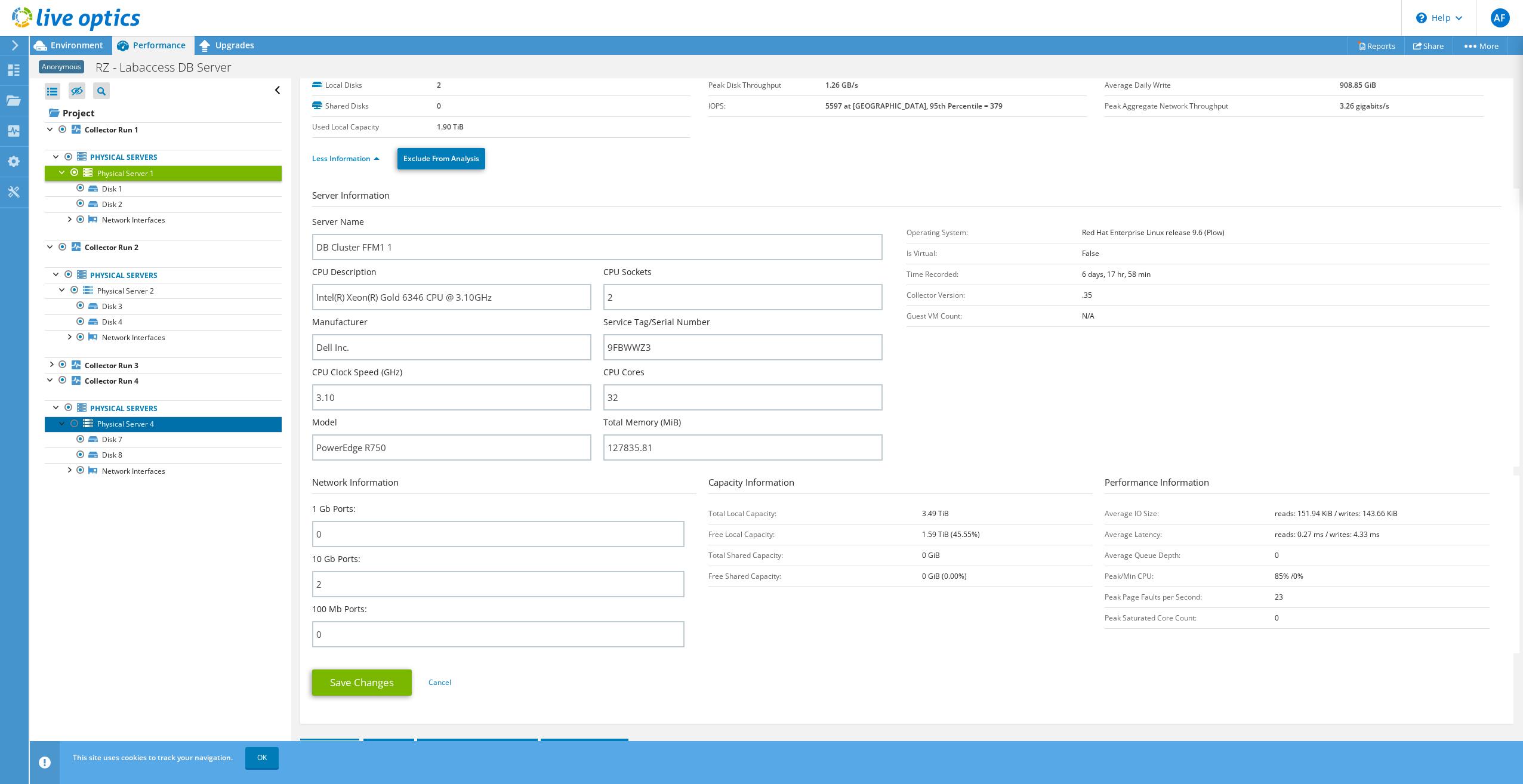
click at [112, 424] on span "Physical Server 4" at bounding box center [126, 424] width 57 height 10
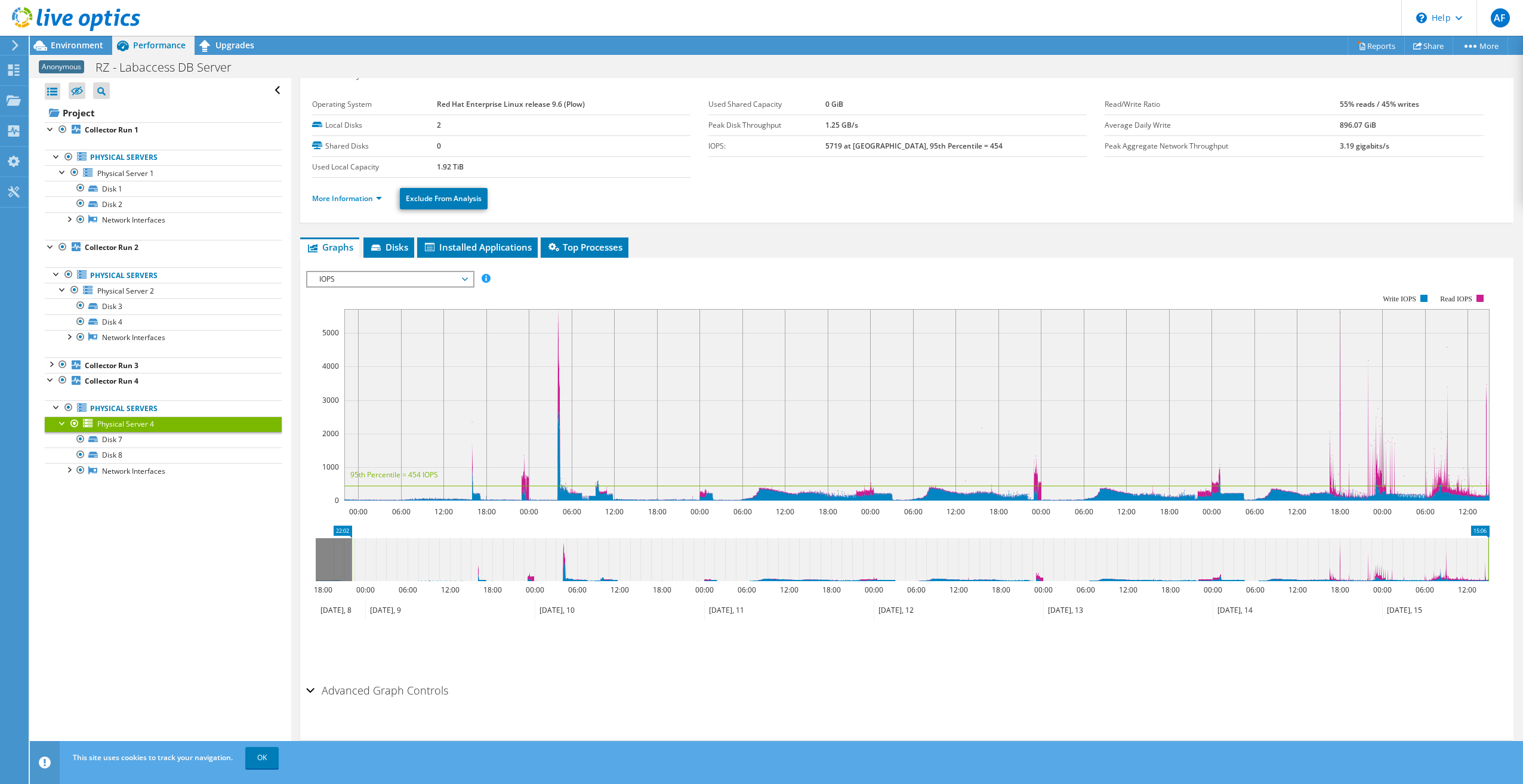
scroll to position [0, 0]
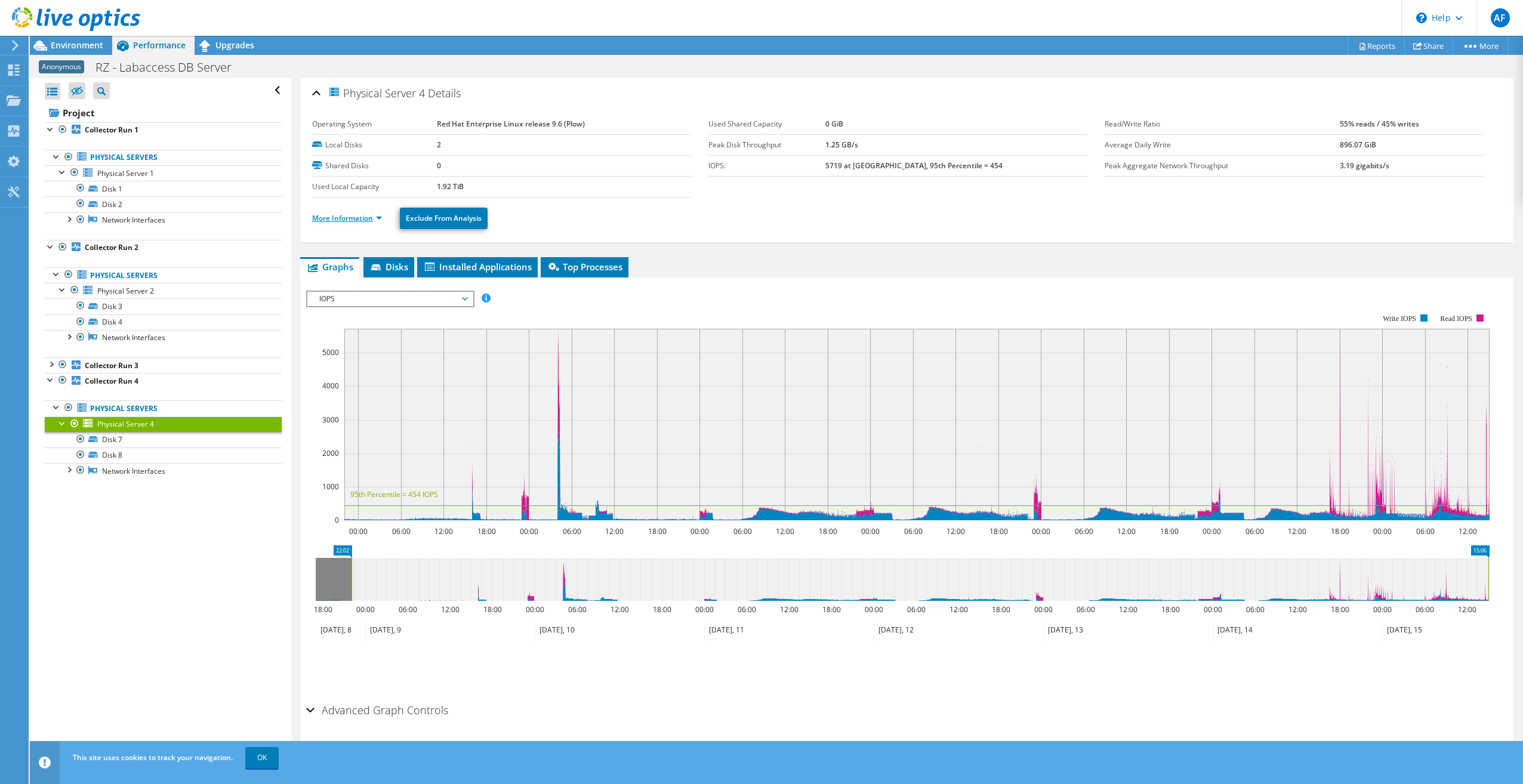
click at [336, 221] on link "More Information" at bounding box center [347, 218] width 70 height 10
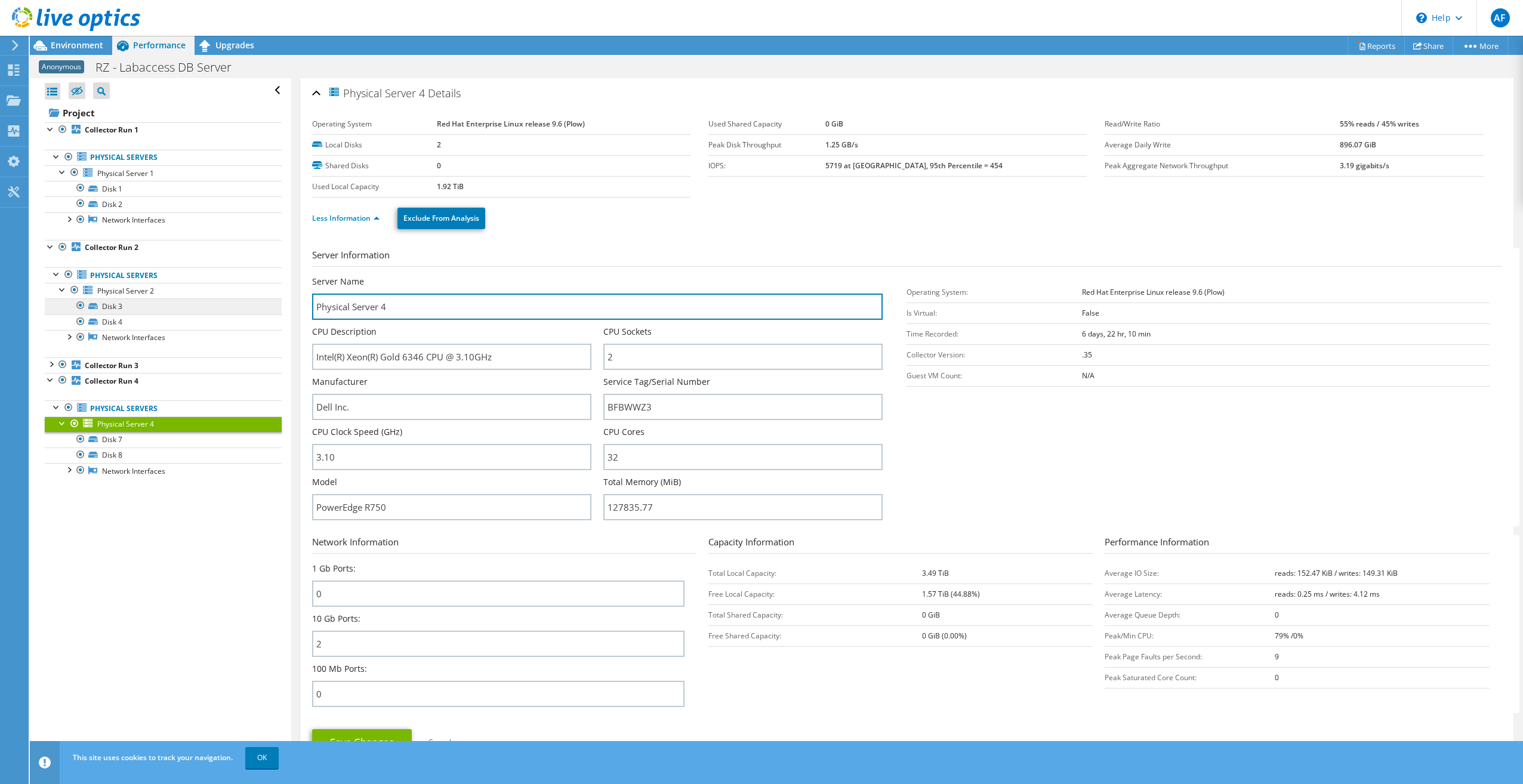
drag, startPoint x: 402, startPoint y: 304, endPoint x: 241, endPoint y: 302, distance: 161.0
click at [241, 302] on div "Open All Close All Hide Excluded Nodes Project Tree Filter" at bounding box center [776, 419] width 1493 height 682
paste input "DB Cluster FFM1 1"
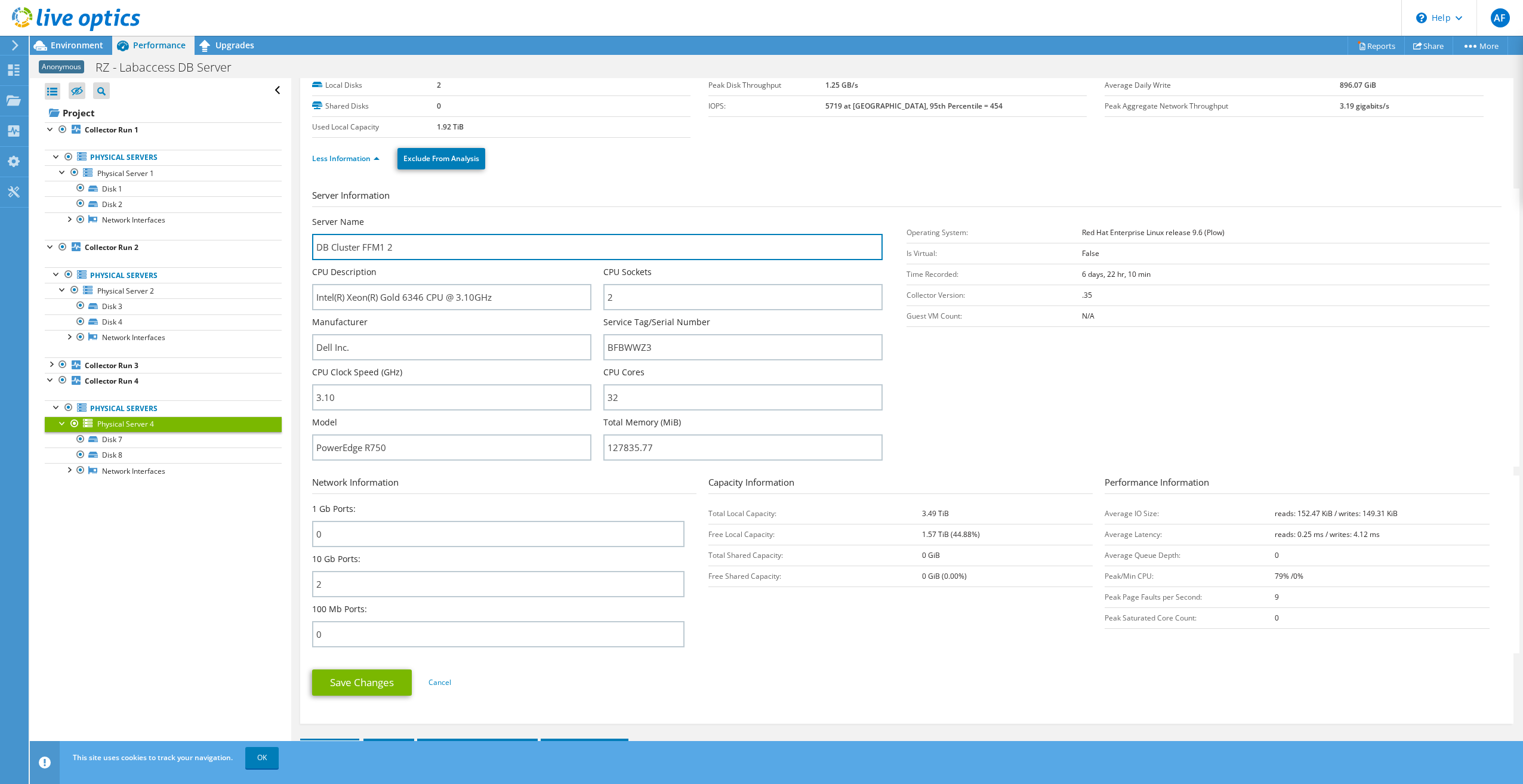
scroll to position [120, 0]
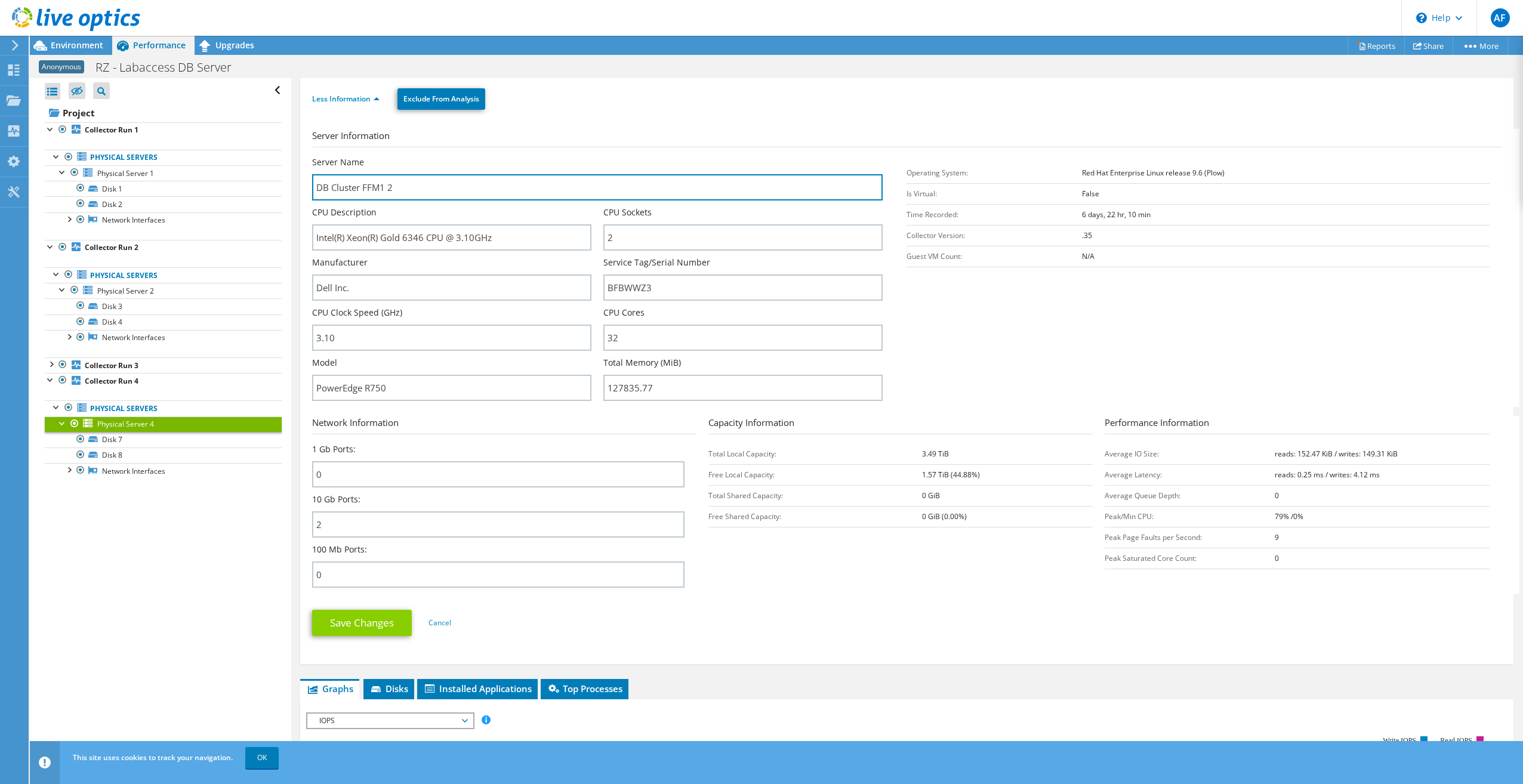
type input "DB Cluster FFM1 2"
click at [344, 622] on link "Save Changes" at bounding box center [362, 623] width 100 height 27
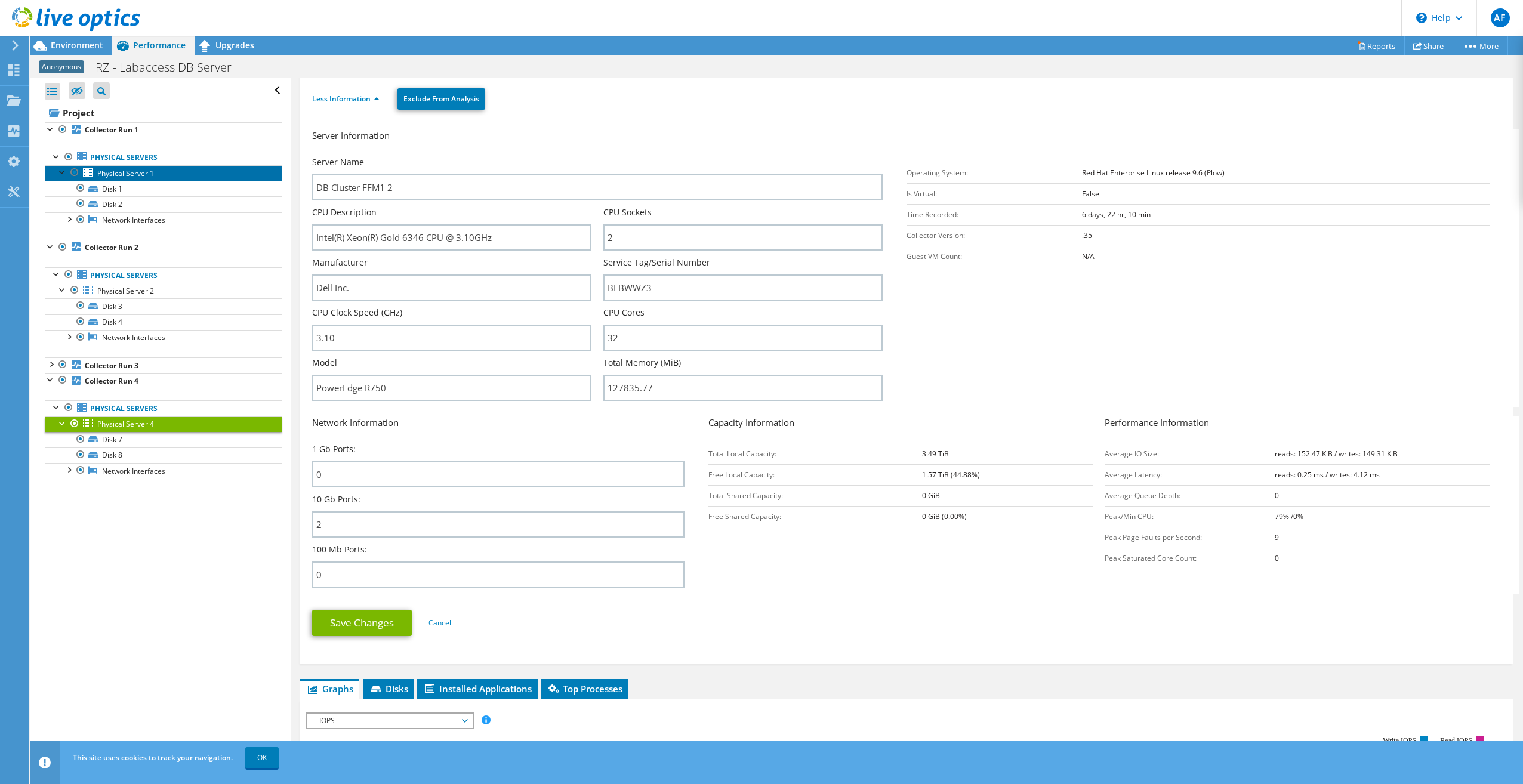
click at [115, 169] on span "Physical Server 1" at bounding box center [126, 173] width 57 height 10
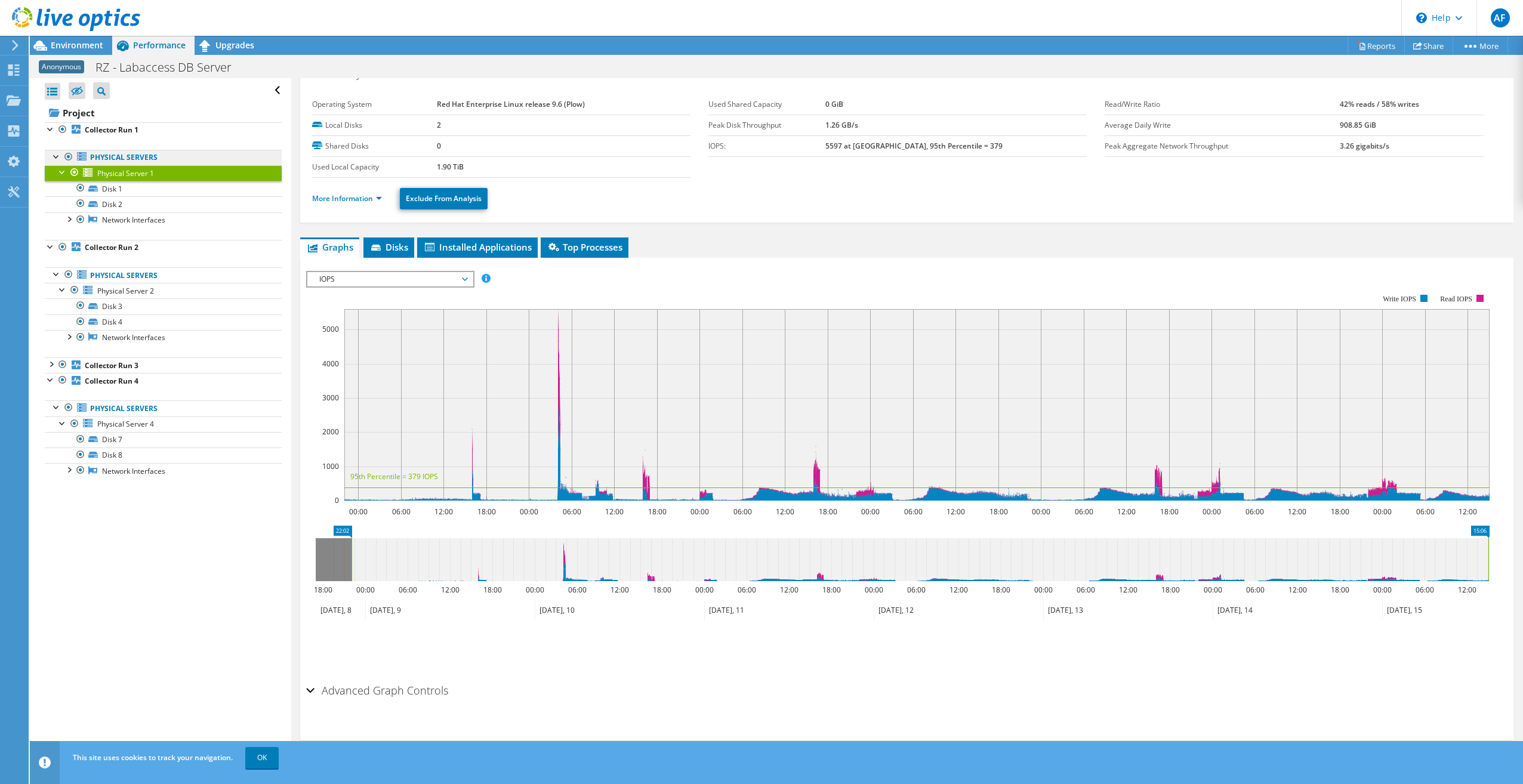
scroll to position [19, 0]
click at [338, 198] on link "More Information" at bounding box center [347, 199] width 70 height 10
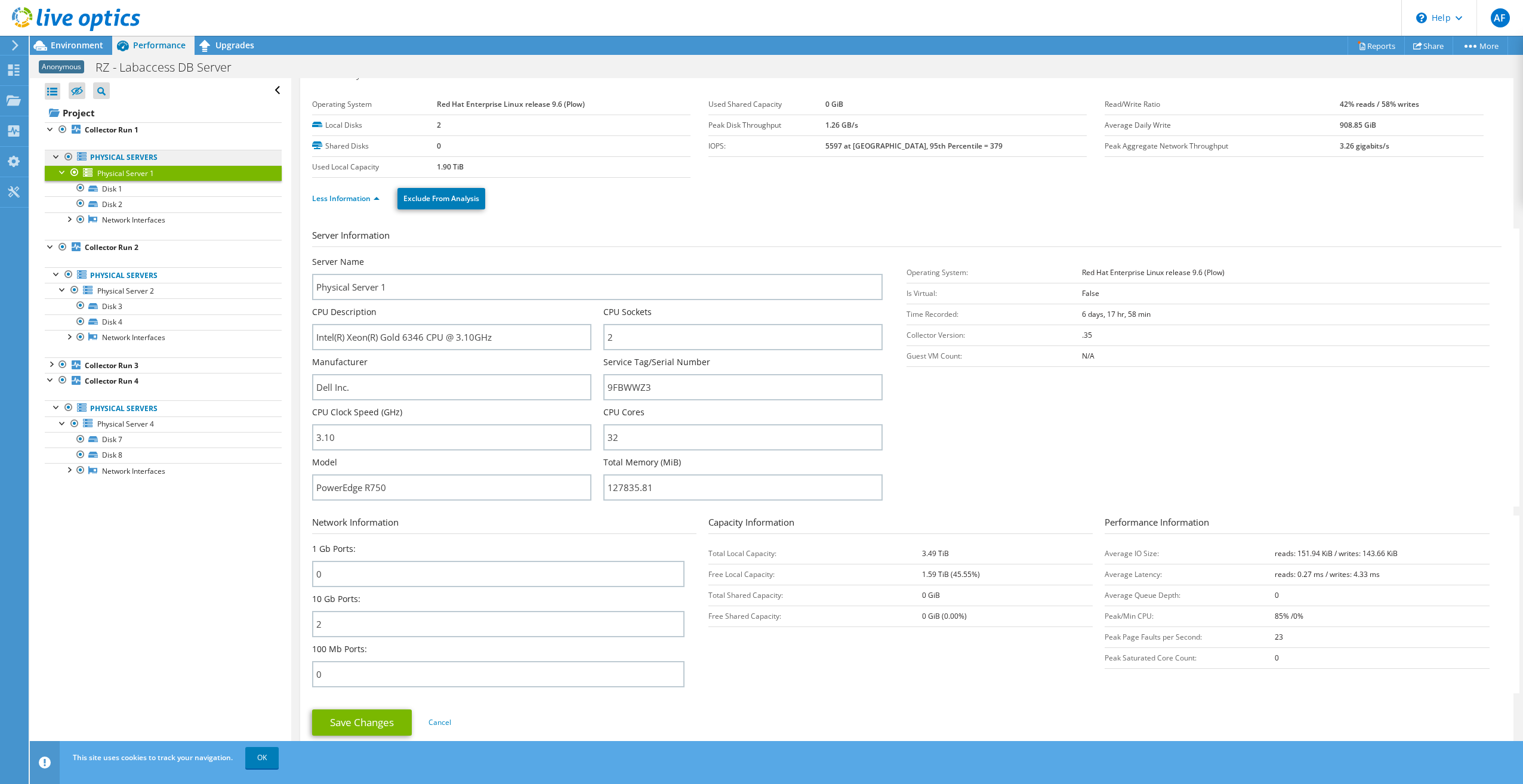
click at [120, 158] on link "Physical Servers" at bounding box center [163, 158] width 237 height 16
click at [69, 217] on div at bounding box center [69, 218] width 12 height 12
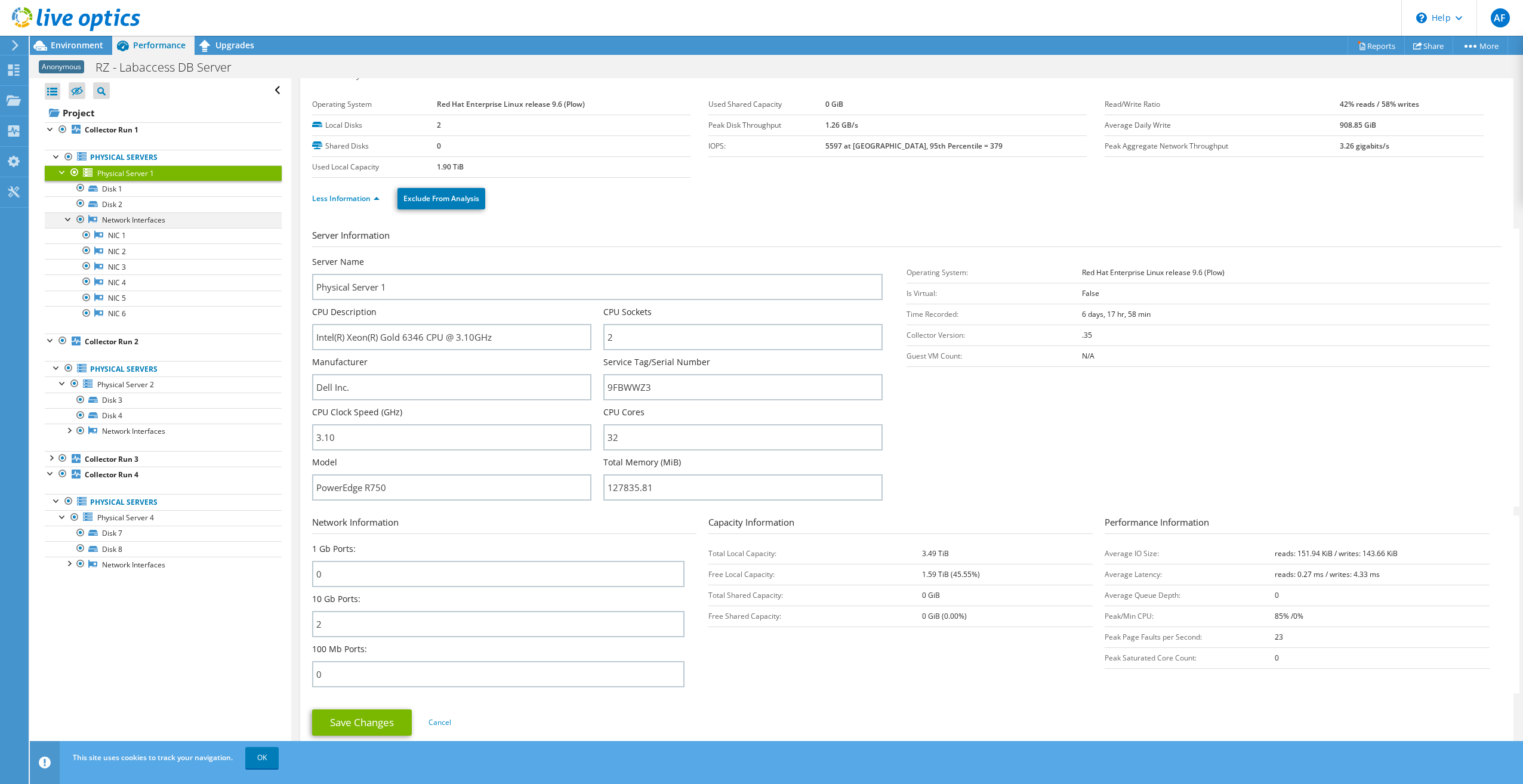
click at [69, 217] on div at bounding box center [69, 218] width 12 height 12
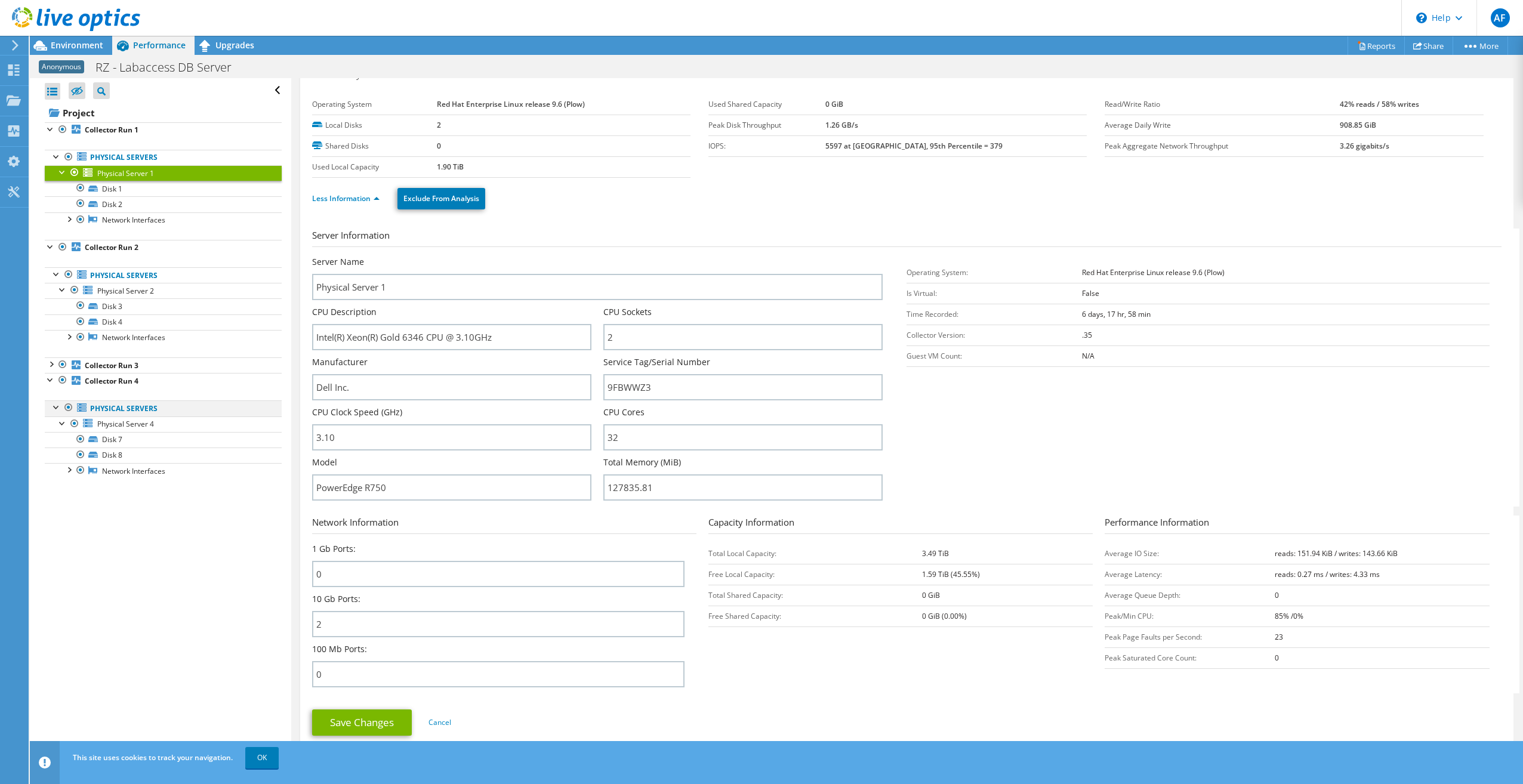
click at [53, 402] on div at bounding box center [56, 406] width 12 height 12
click at [50, 245] on div at bounding box center [50, 246] width 12 height 12
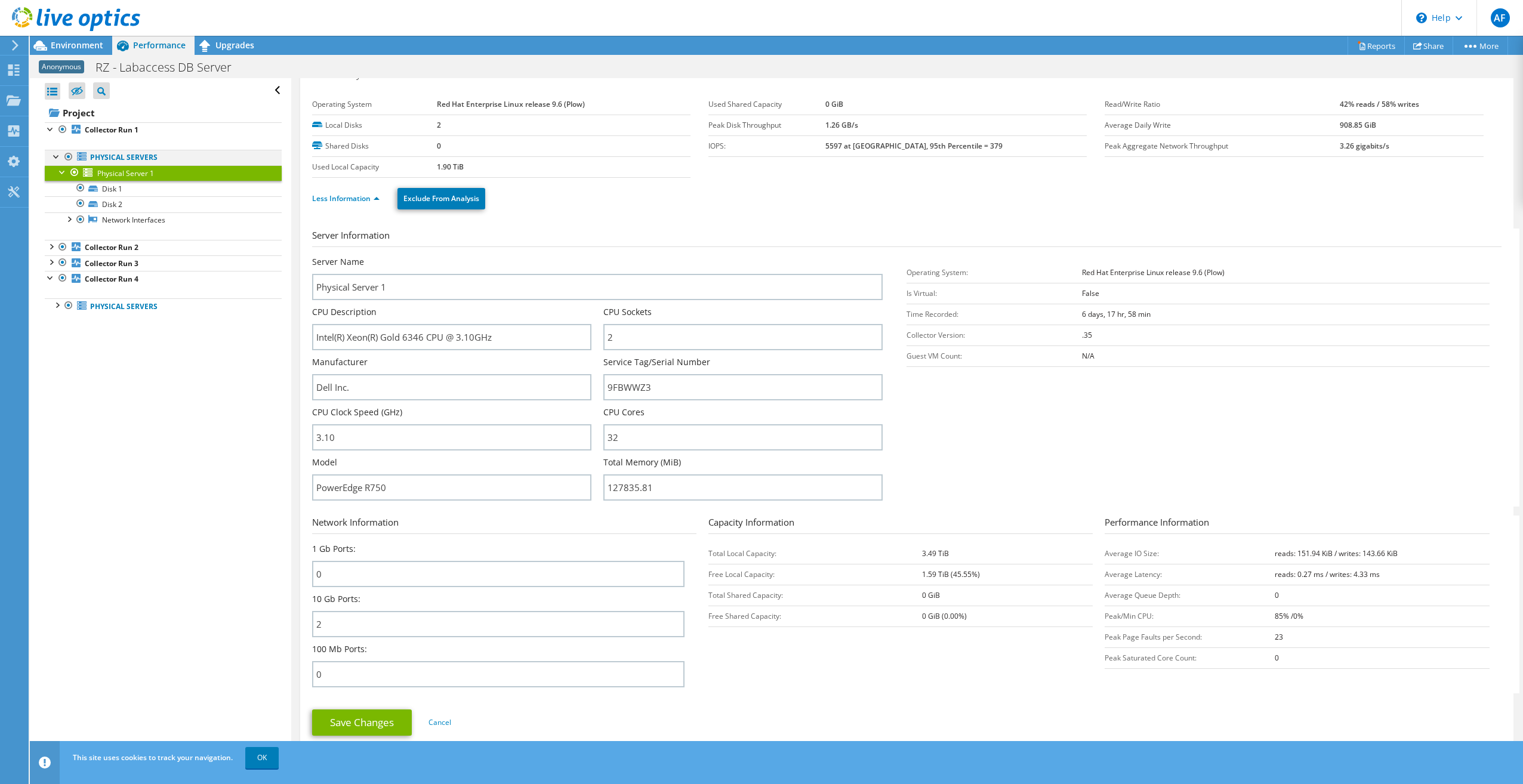
click at [52, 156] on div at bounding box center [56, 156] width 12 height 12
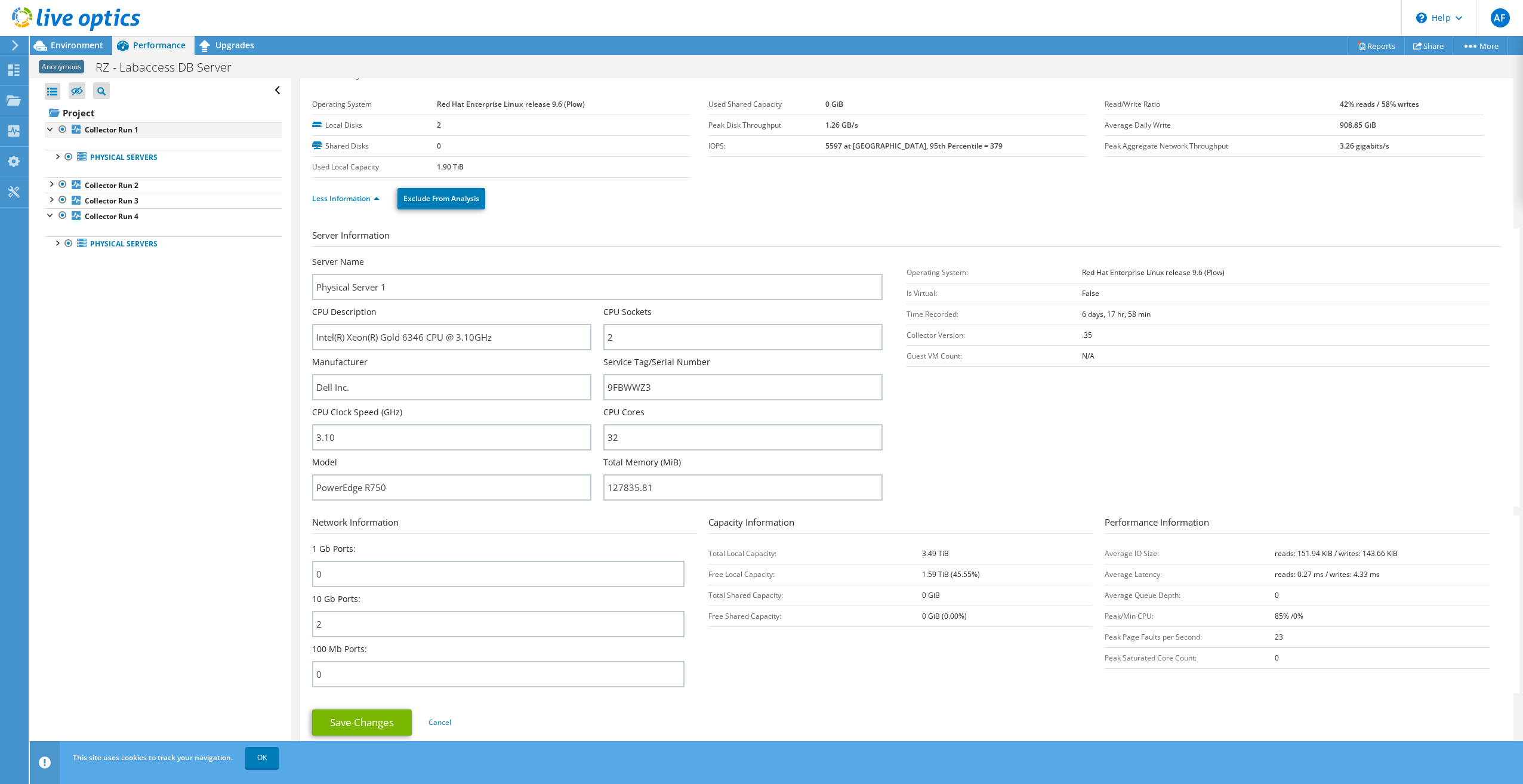
click at [50, 127] on div at bounding box center [50, 128] width 12 height 12
click at [54, 199] on div at bounding box center [56, 202] width 12 height 12
click at [58, 199] on div at bounding box center [56, 202] width 12 height 12
click at [54, 126] on div at bounding box center [50, 128] width 12 height 12
click at [56, 157] on div at bounding box center [56, 156] width 12 height 12
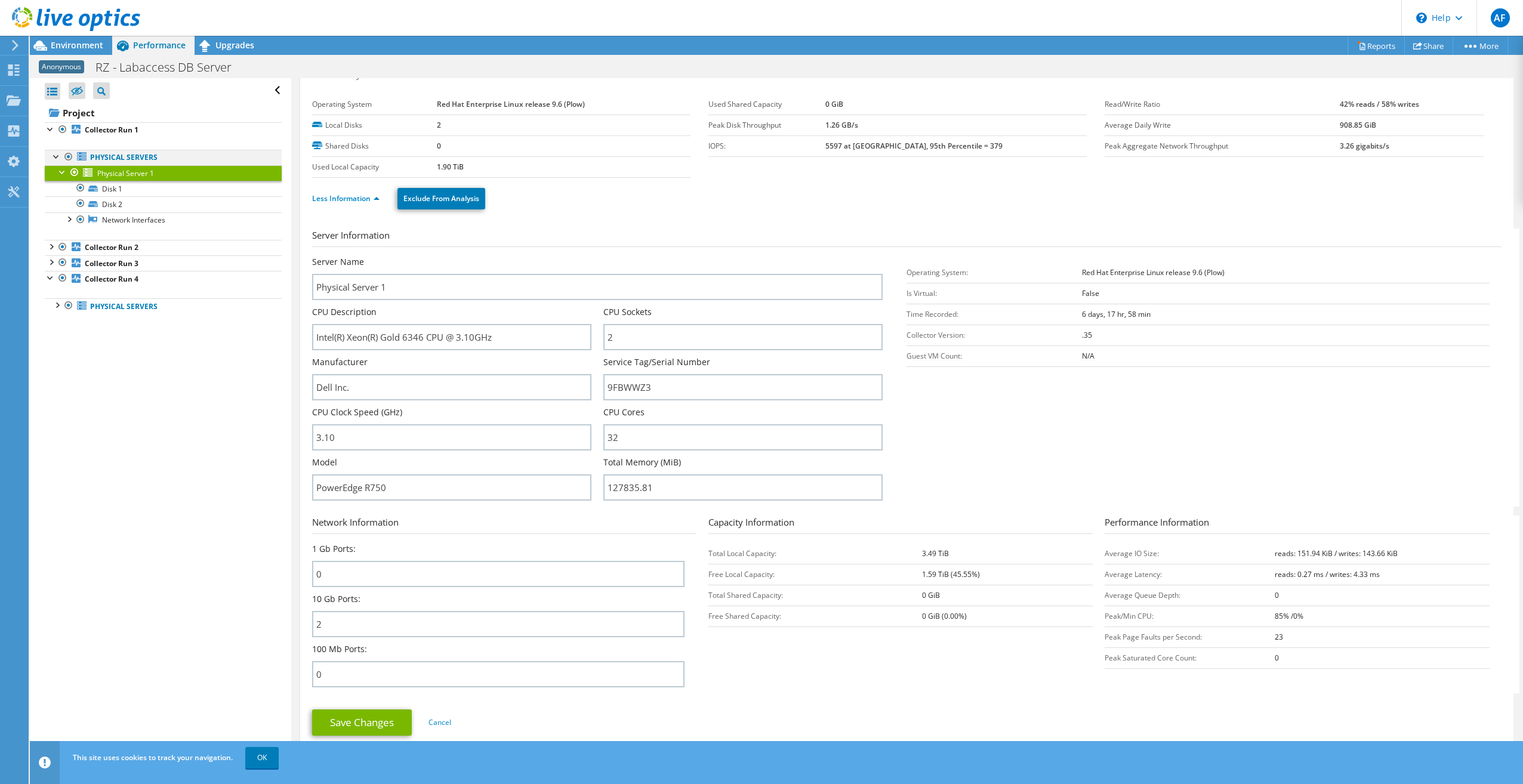
click at [55, 152] on div at bounding box center [56, 156] width 12 height 12
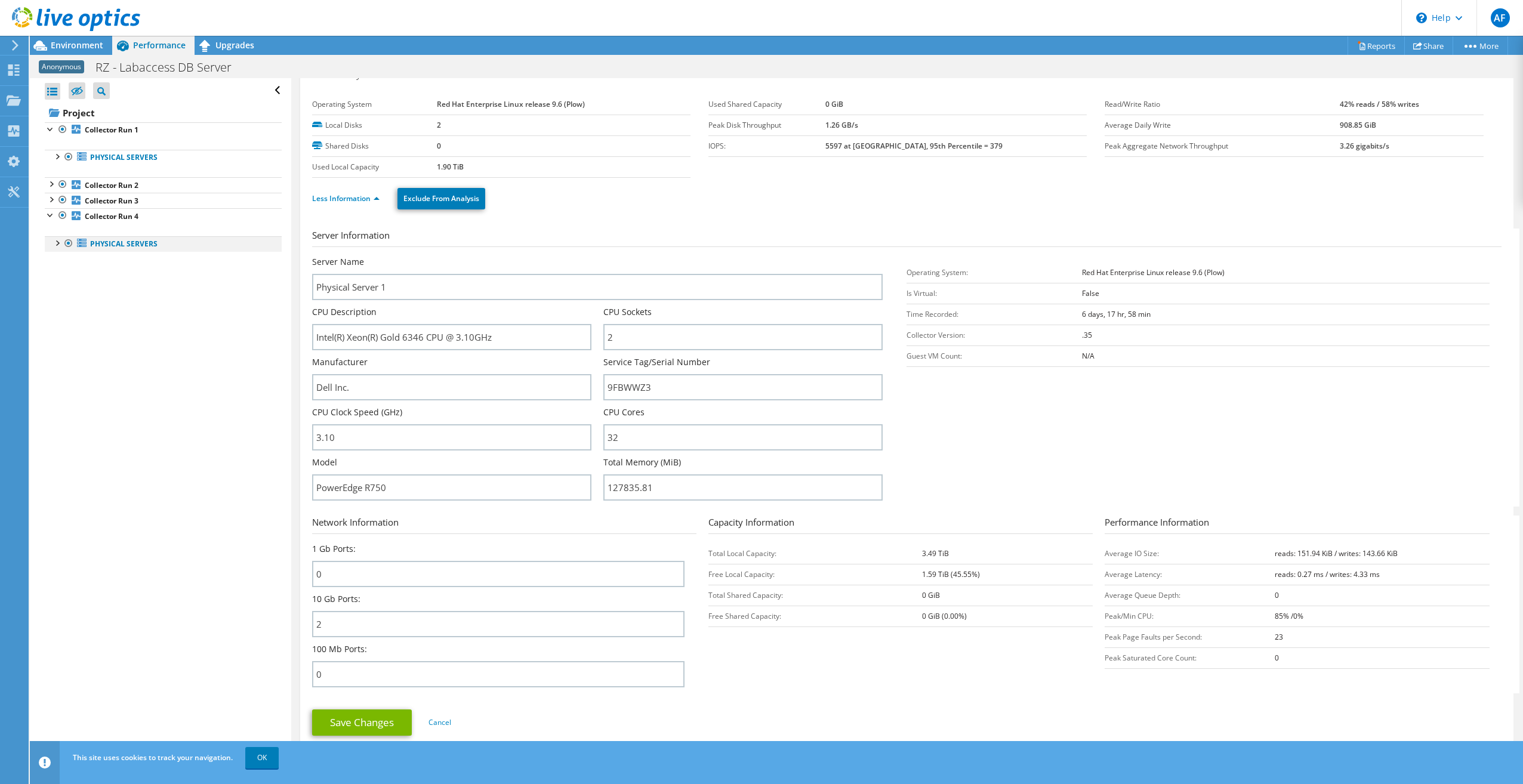
click at [54, 245] on div at bounding box center [56, 242] width 12 height 12
click at [54, 244] on div at bounding box center [56, 242] width 12 height 12
click at [52, 183] on div at bounding box center [50, 183] width 12 height 12
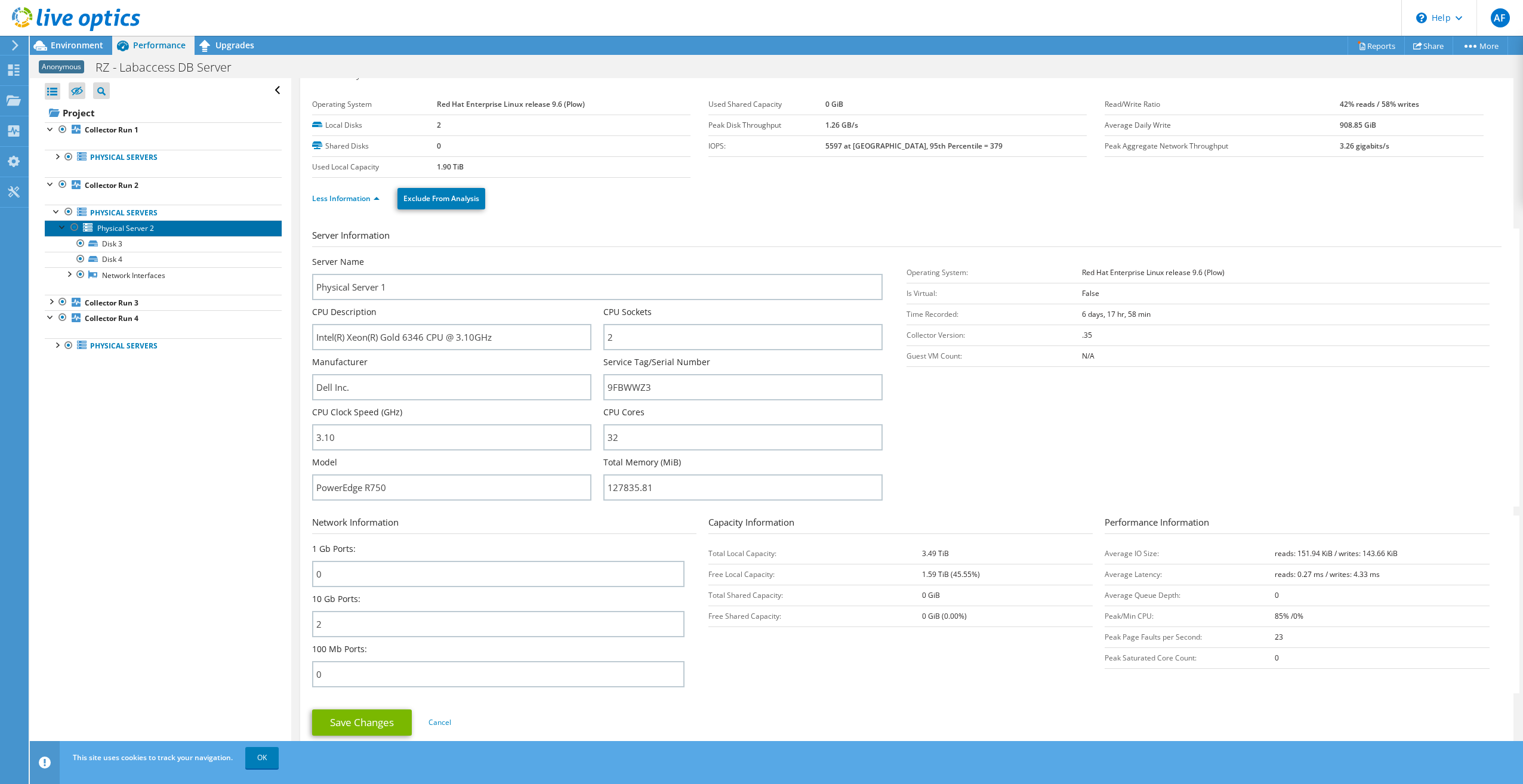
click at [121, 230] on span "Physical Server 2" at bounding box center [126, 228] width 57 height 10
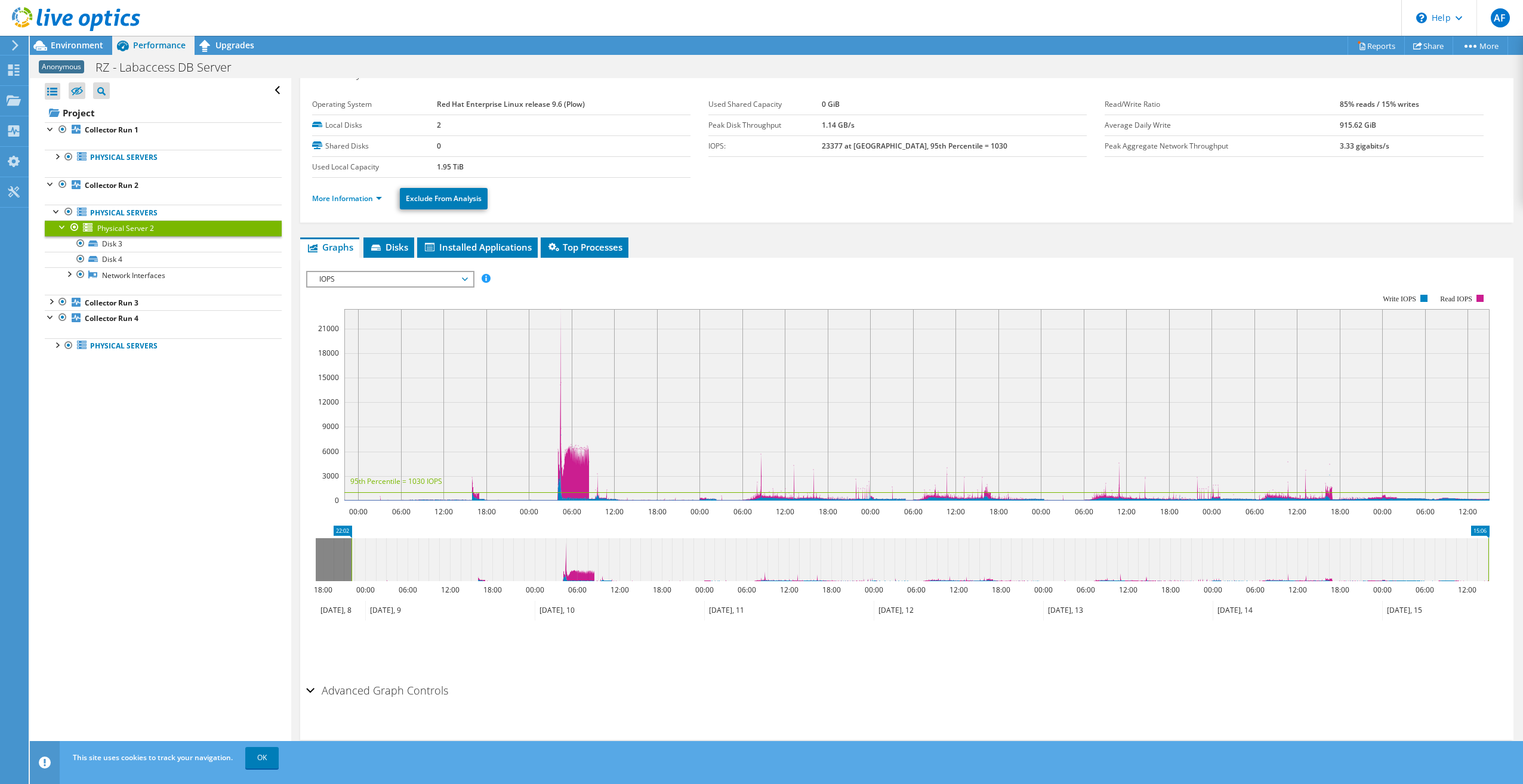
scroll to position [0, 0]
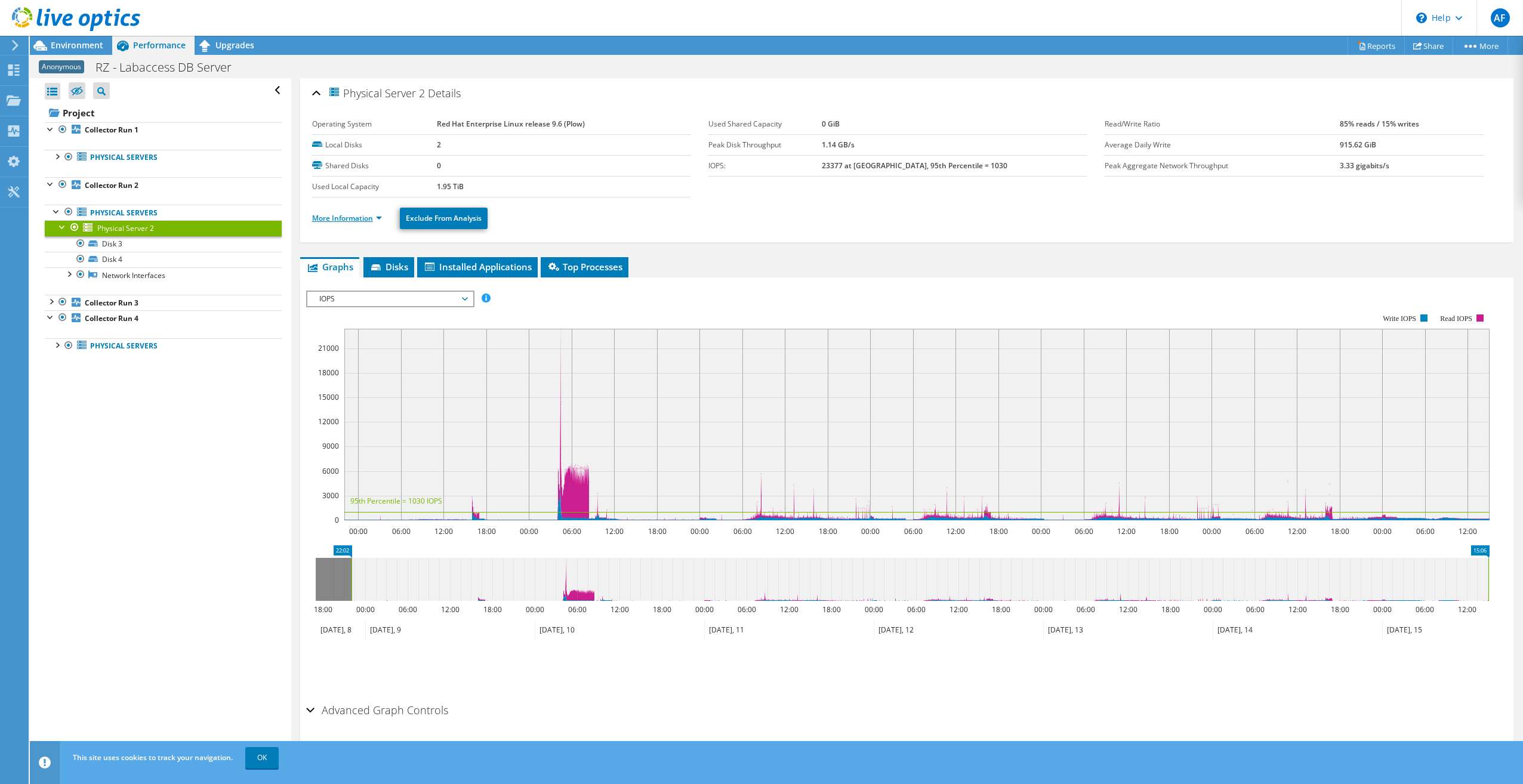
click at [355, 216] on link "More Information" at bounding box center [347, 218] width 70 height 10
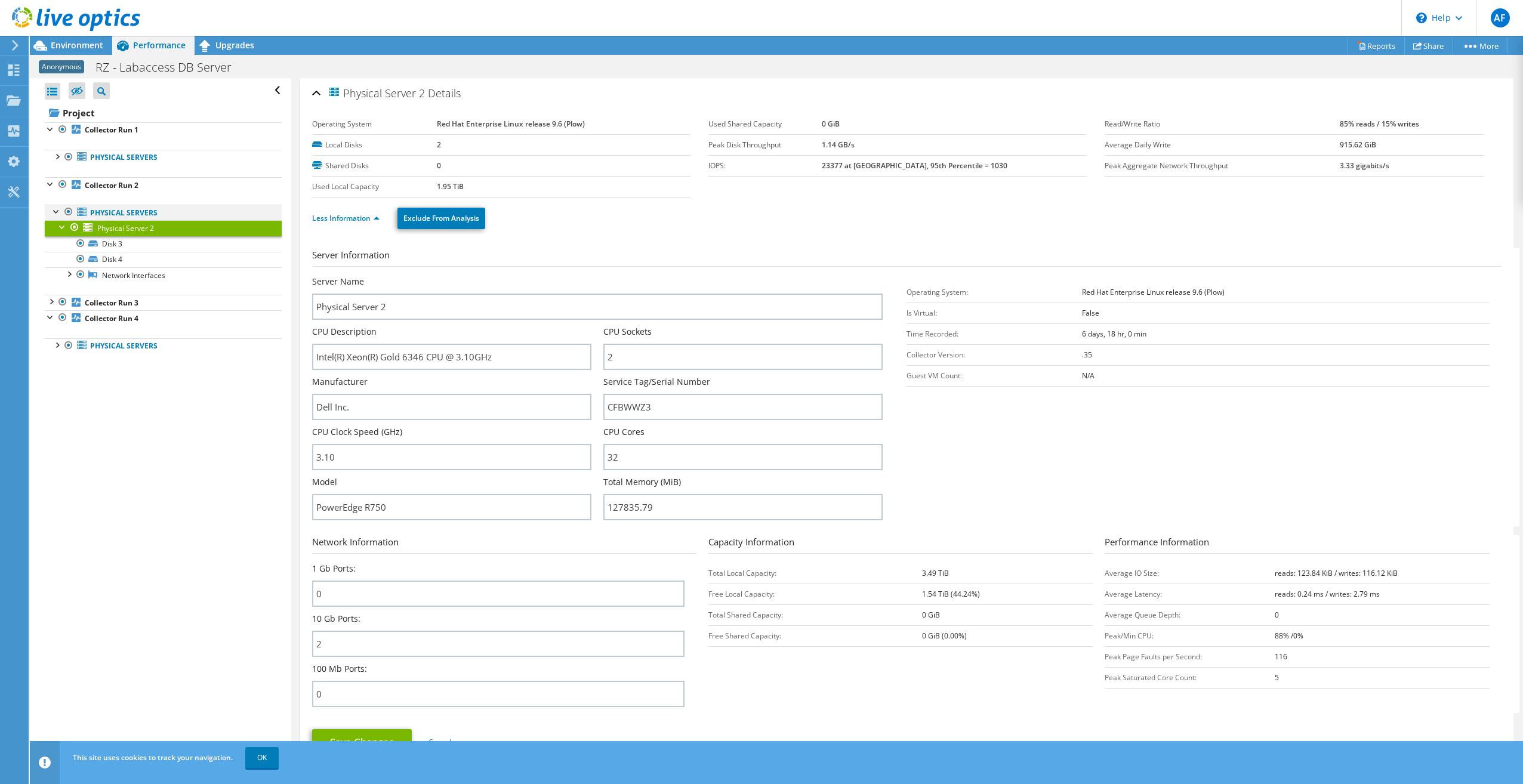
click at [52, 210] on div at bounding box center [56, 210] width 12 height 12
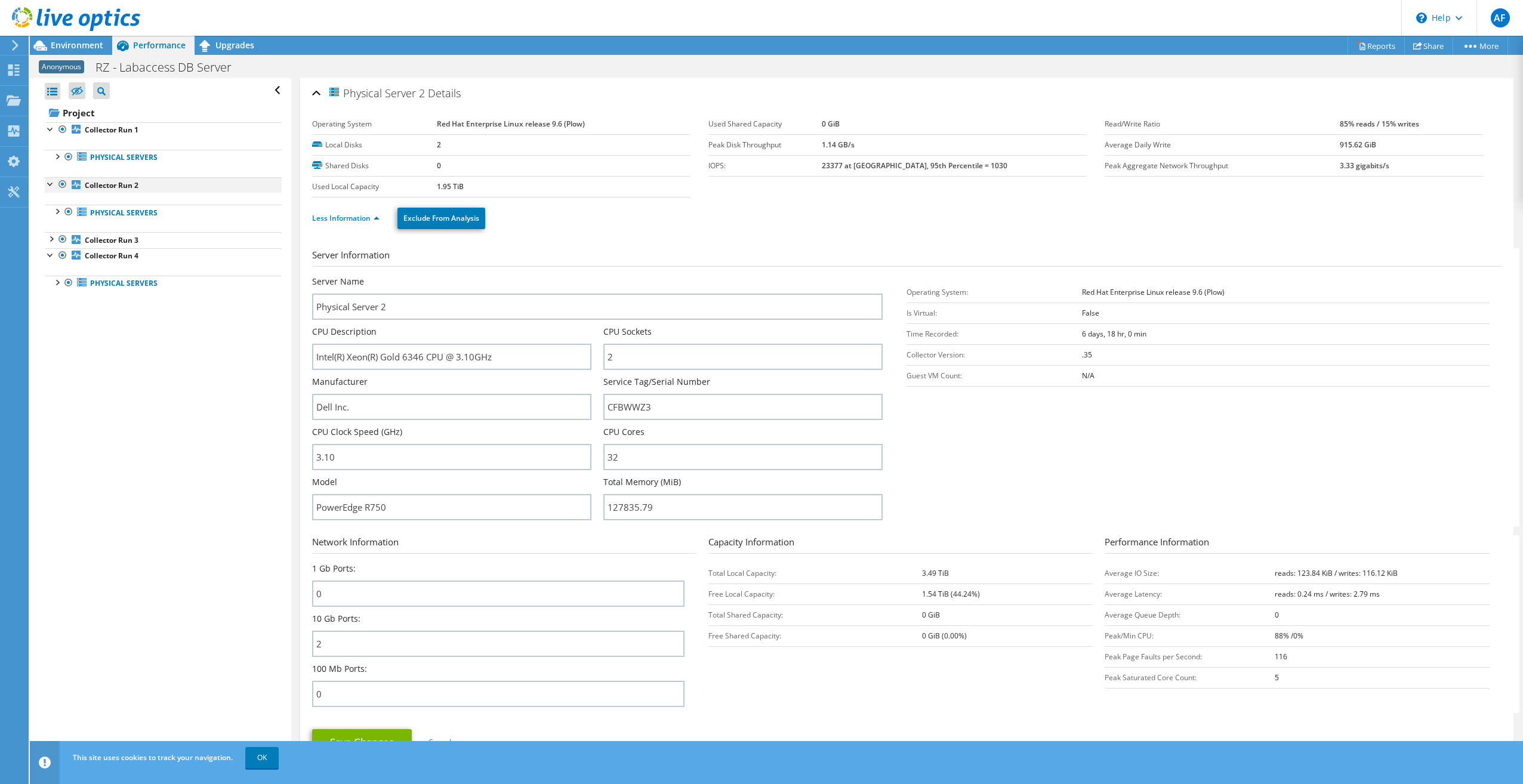
click at [49, 182] on div at bounding box center [50, 183] width 12 height 12
click at [51, 126] on div at bounding box center [50, 128] width 12 height 12
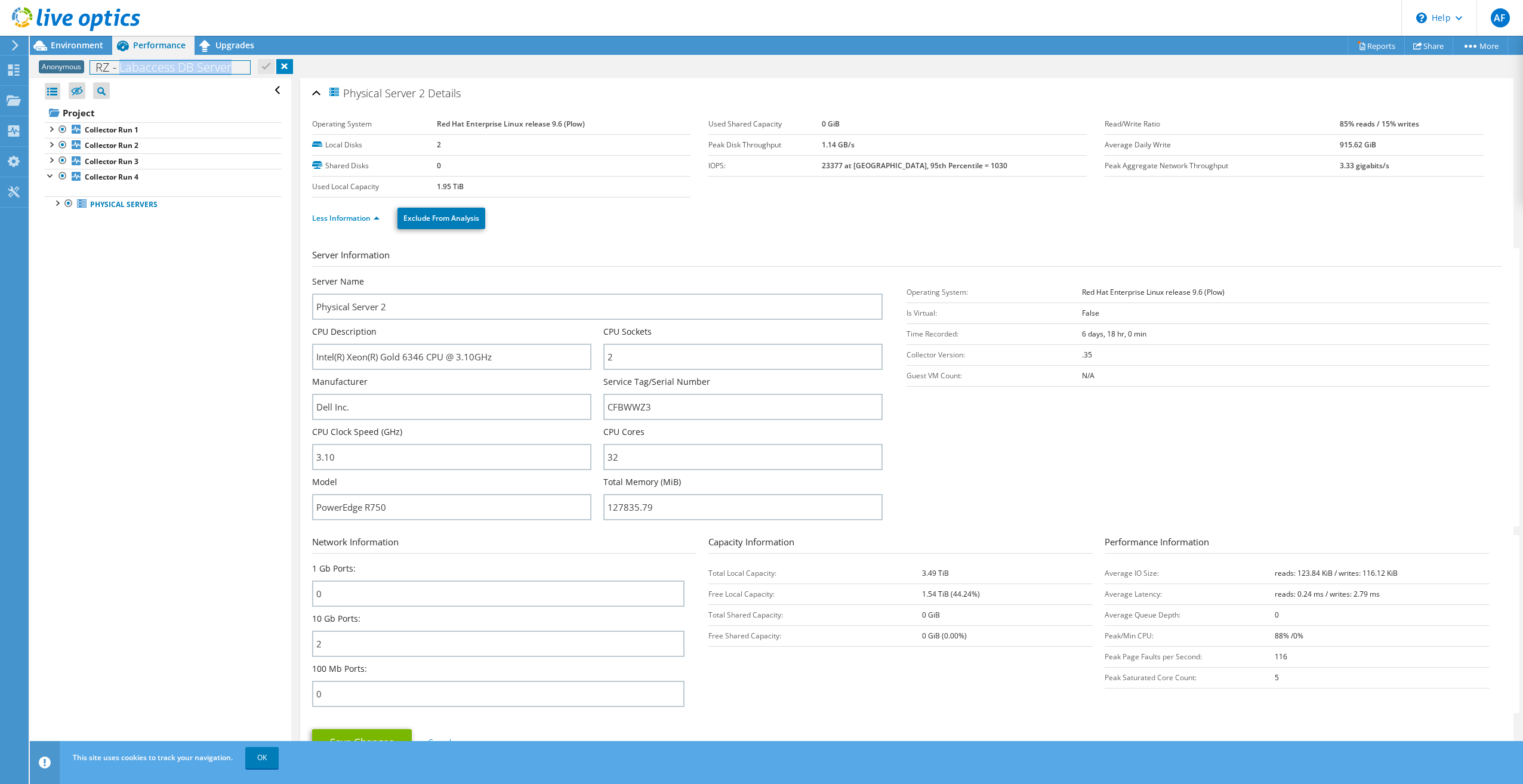
drag, startPoint x: 123, startPoint y: 67, endPoint x: 239, endPoint y: 65, distance: 116.0
click at [239, 65] on h1 "RZ - Labaccess DB Server" at bounding box center [170, 67] width 160 height 13
copy h1 "Labaccess DB Server"
click at [13, 73] on icon at bounding box center [14, 71] width 14 height 12
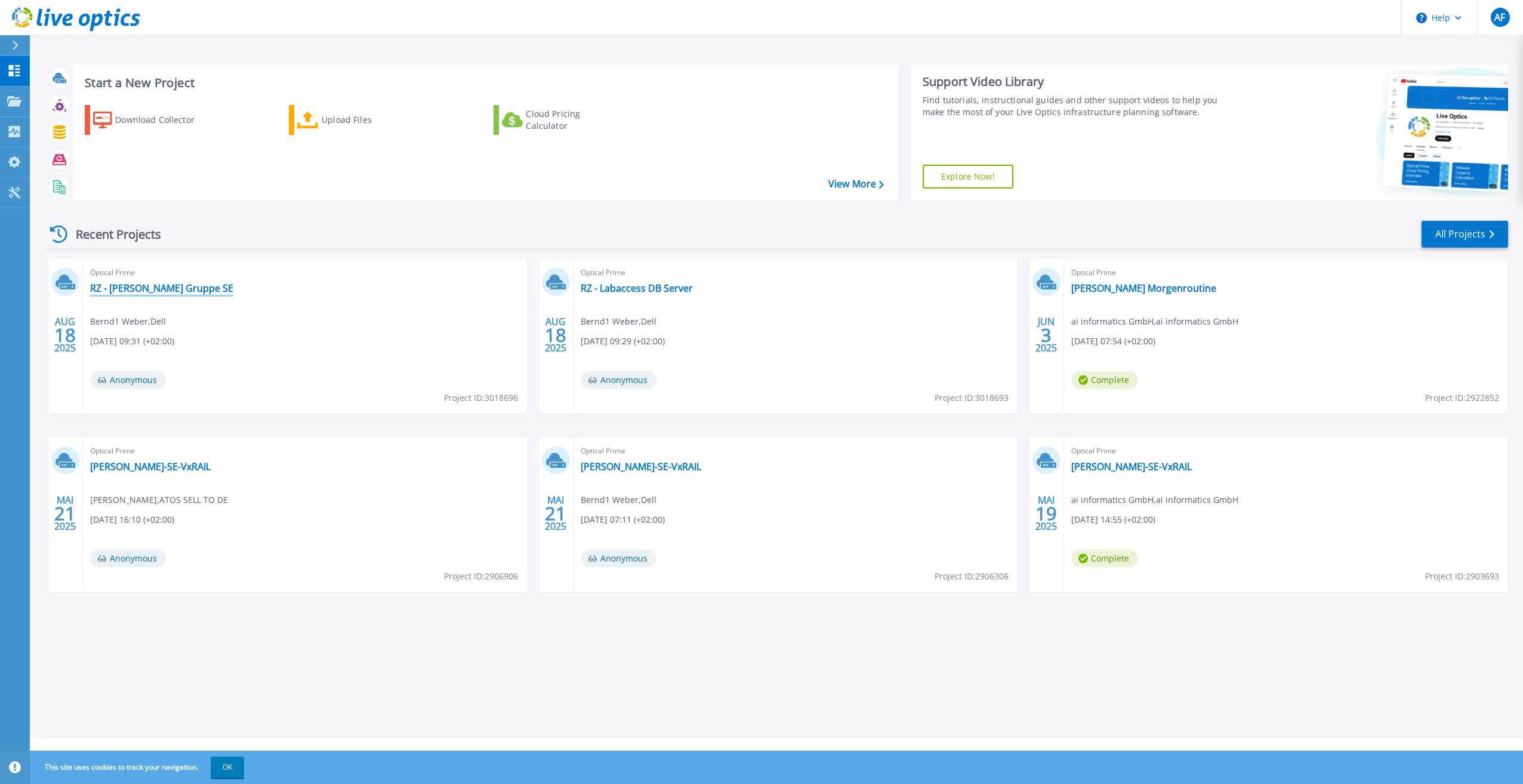
click at [146, 289] on link "RZ - [PERSON_NAME] Gruppe SE" at bounding box center [161, 288] width 143 height 12
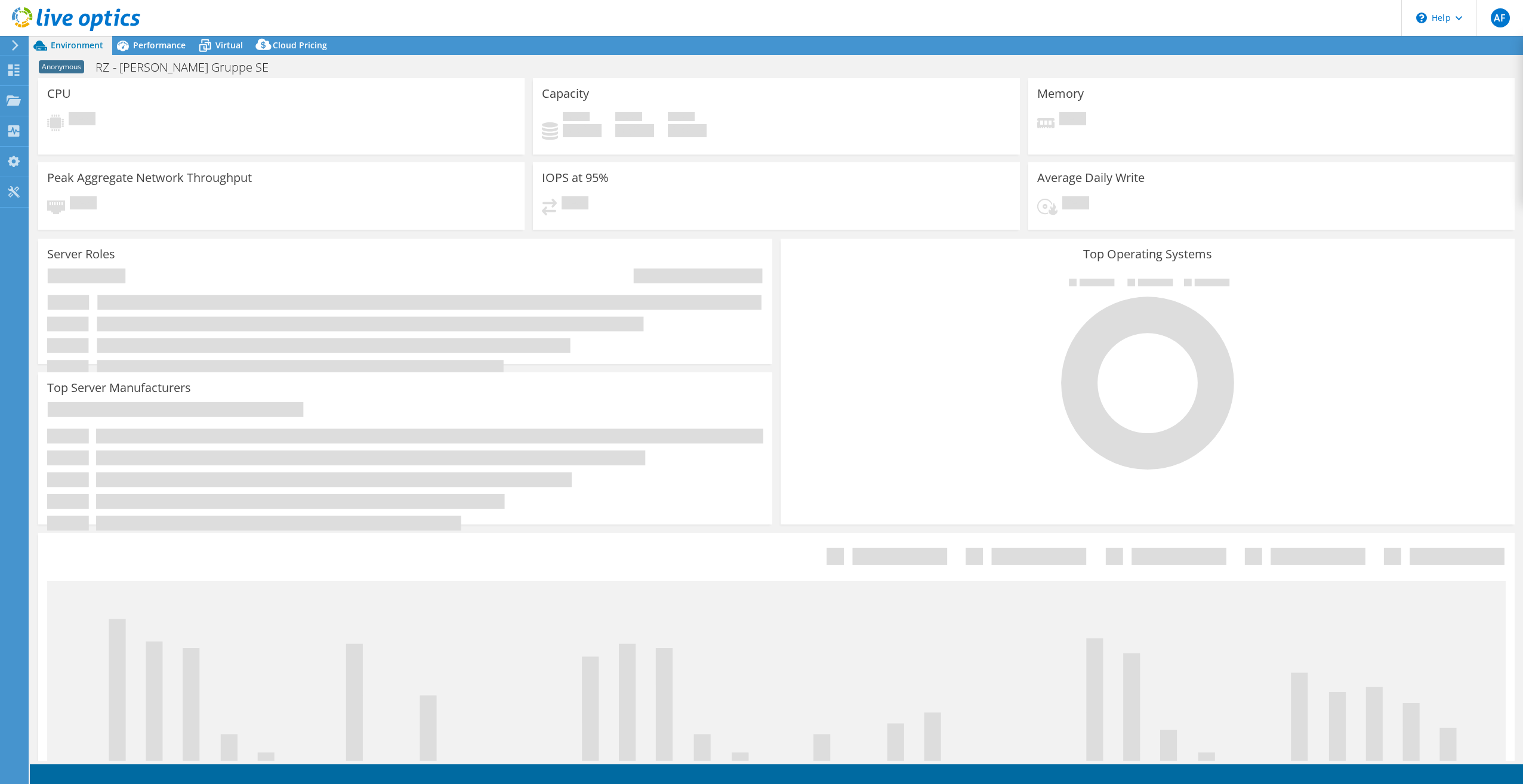
select select "USD"
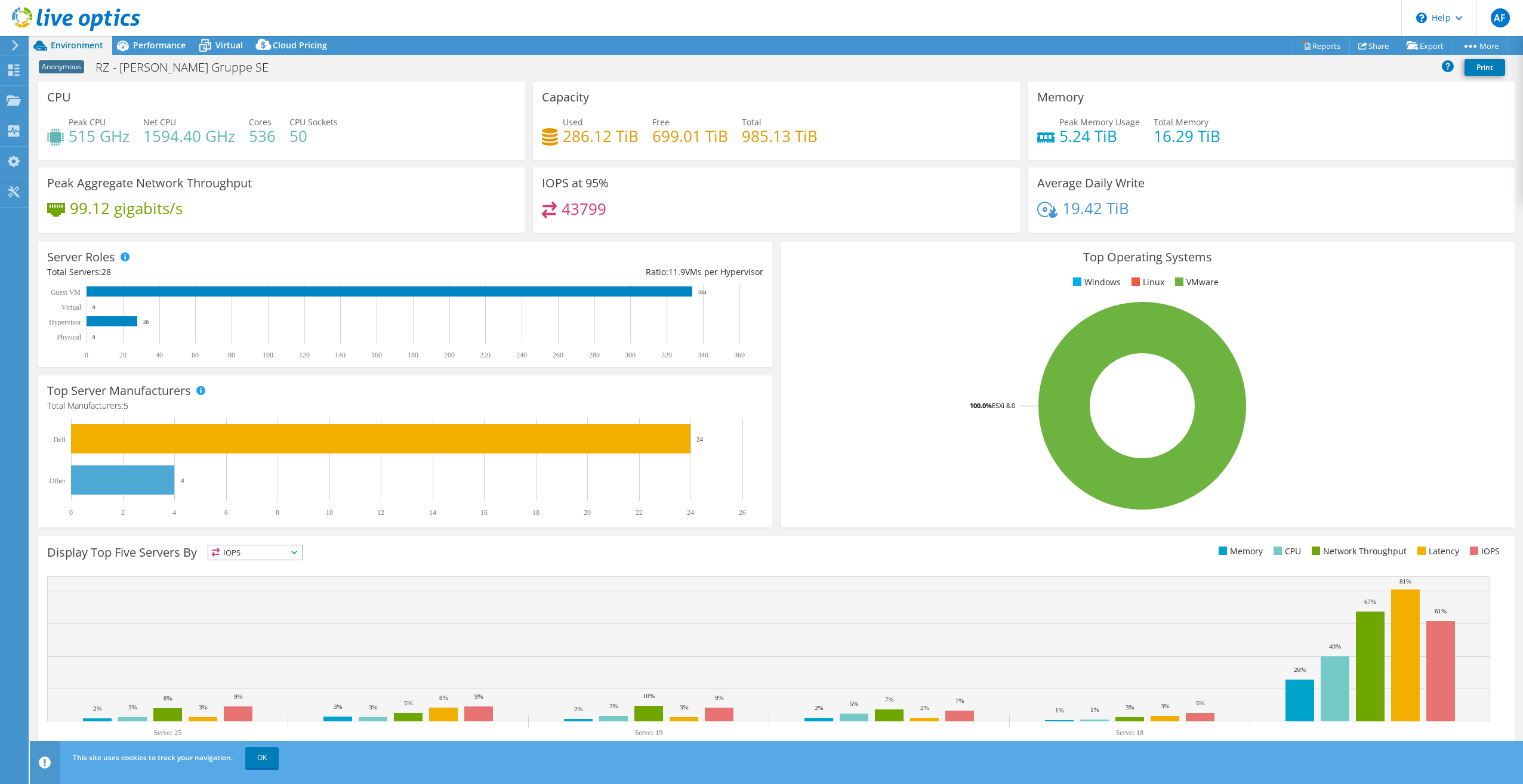
scroll to position [12, 0]
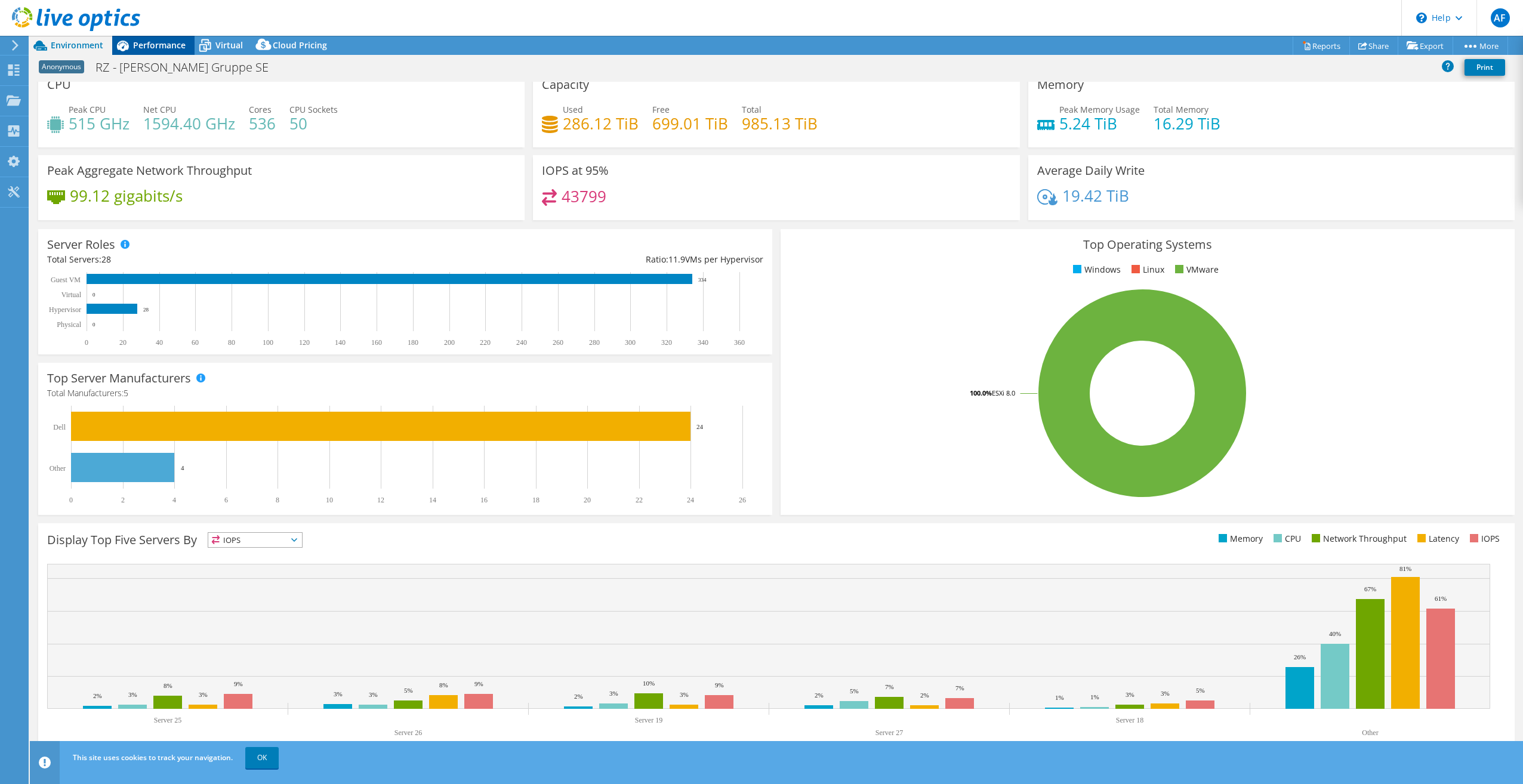
click at [146, 45] on span "Performance" at bounding box center [159, 45] width 52 height 12
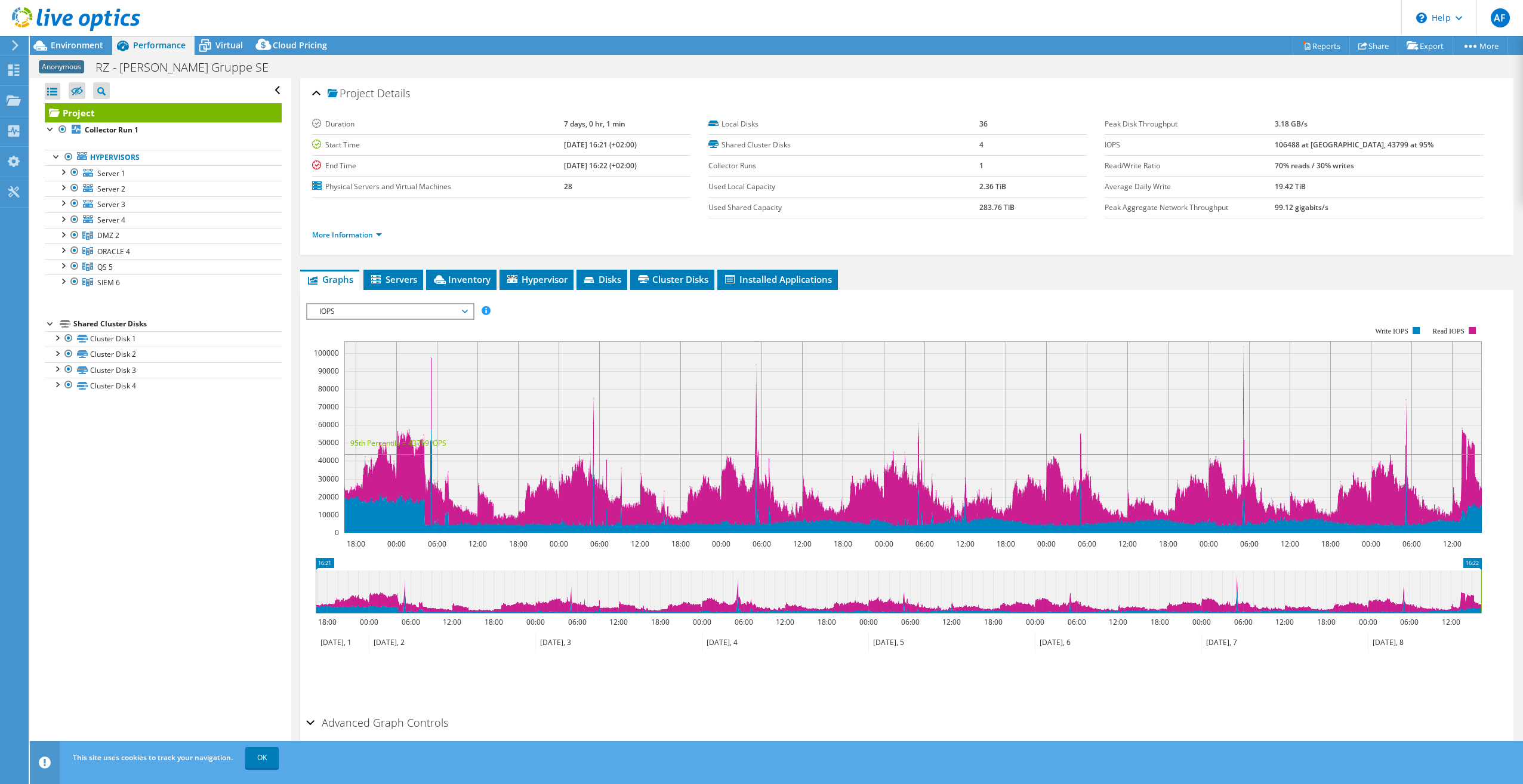
scroll to position [0, 0]
click at [400, 279] on span "Servers" at bounding box center [393, 279] width 48 height 12
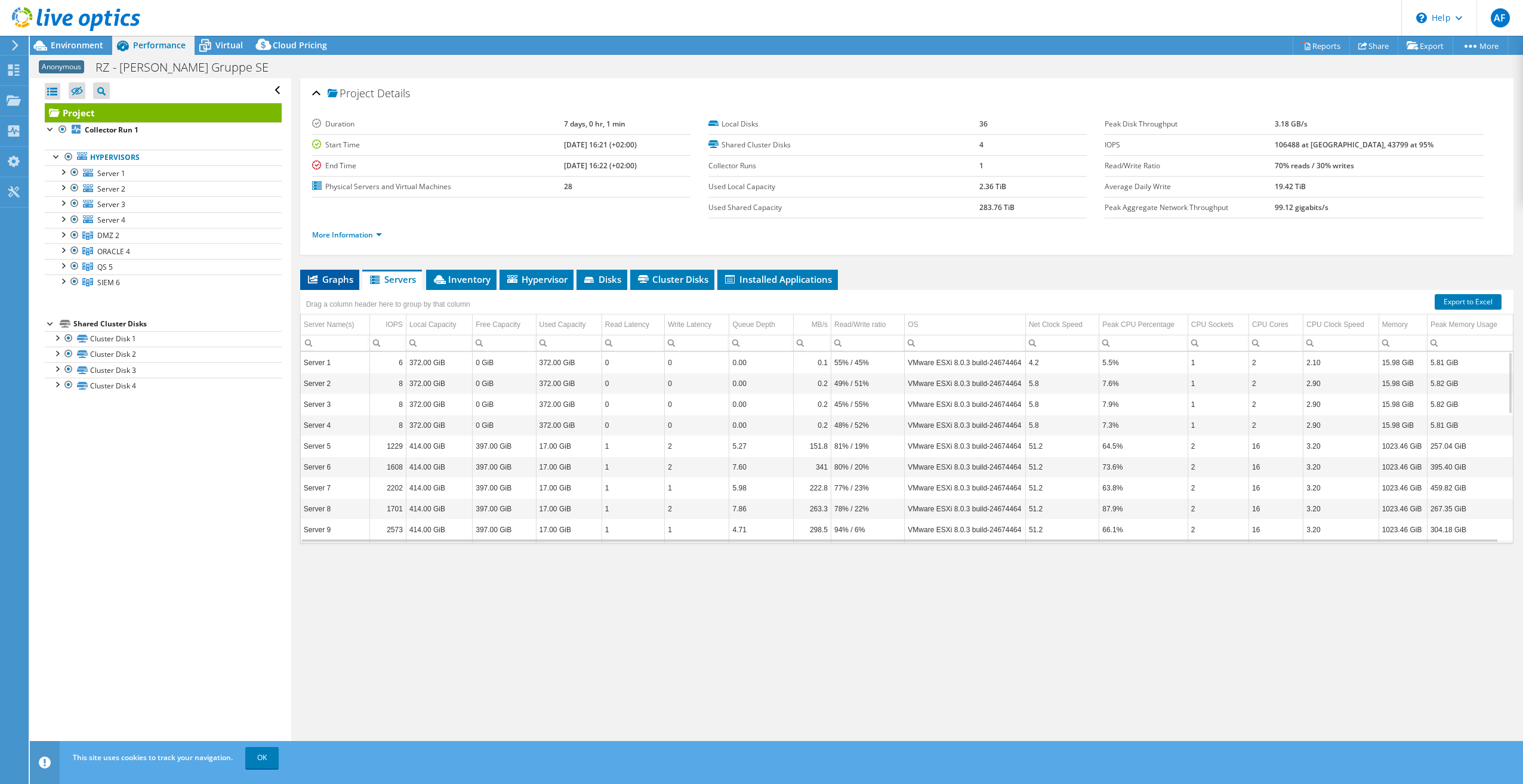
click at [323, 281] on span "Graphs" at bounding box center [329, 279] width 47 height 12
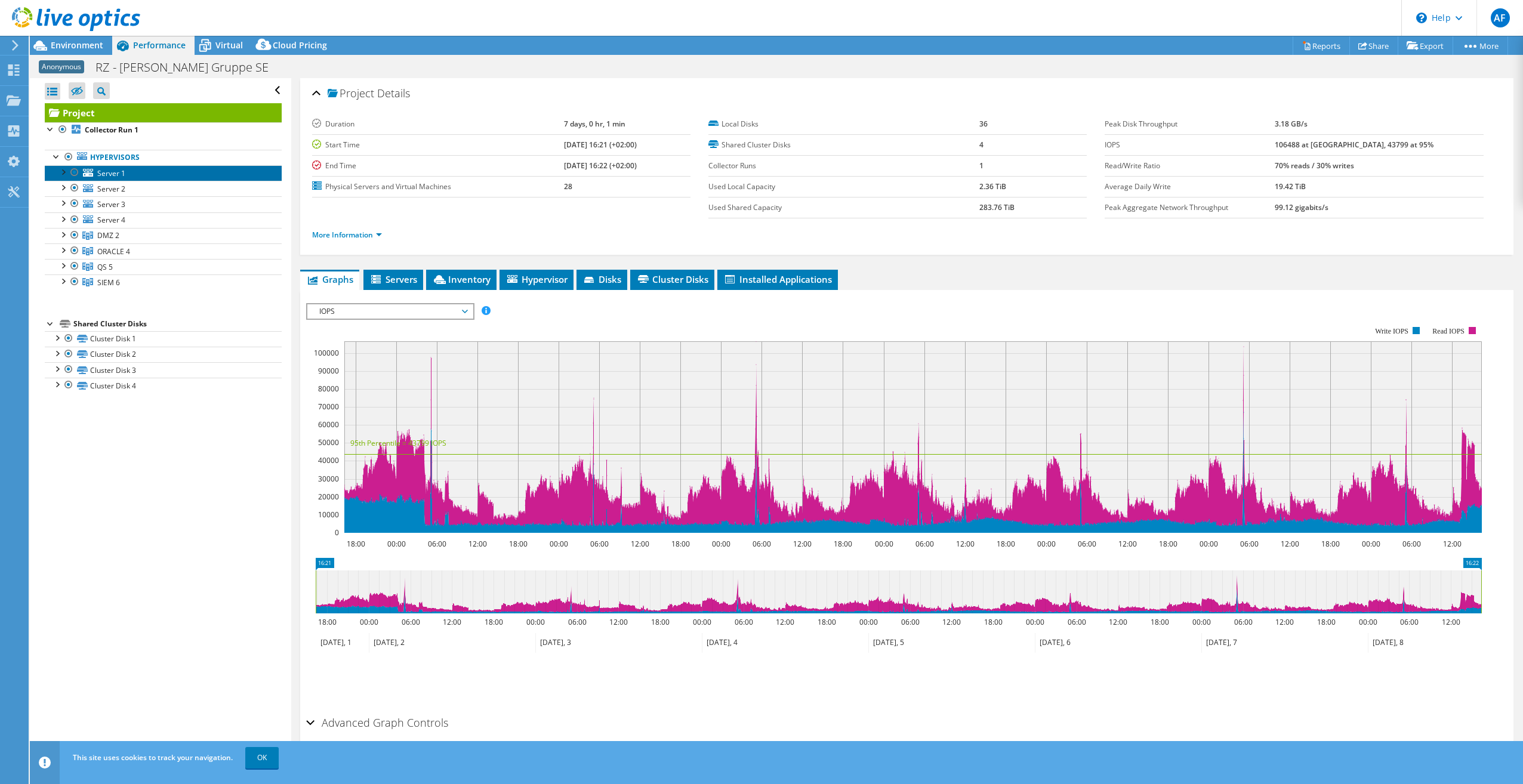
click at [100, 174] on span "Server 1" at bounding box center [111, 173] width 28 height 10
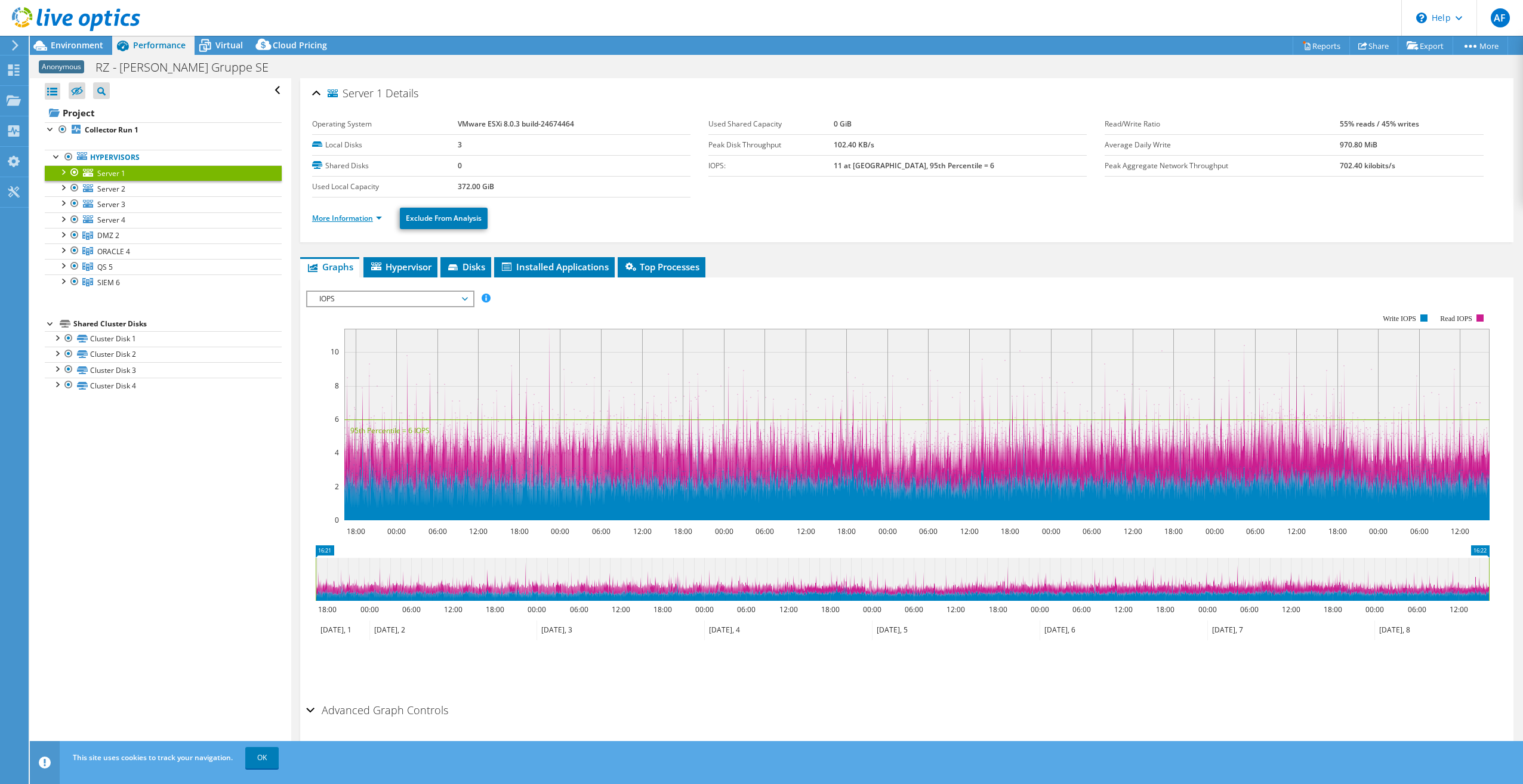
click at [331, 217] on link "More Information" at bounding box center [347, 218] width 70 height 10
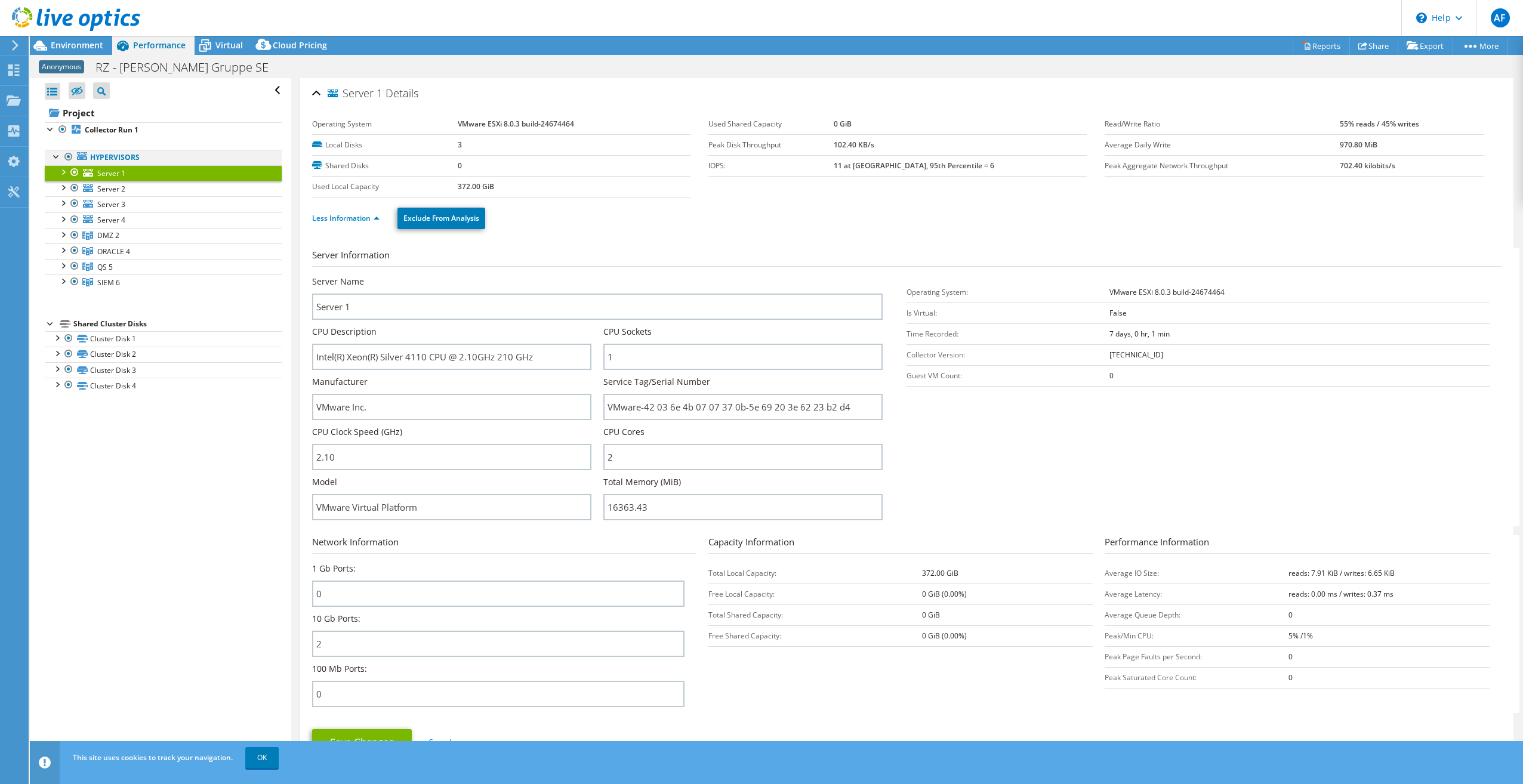
click at [53, 155] on div at bounding box center [56, 156] width 12 height 12
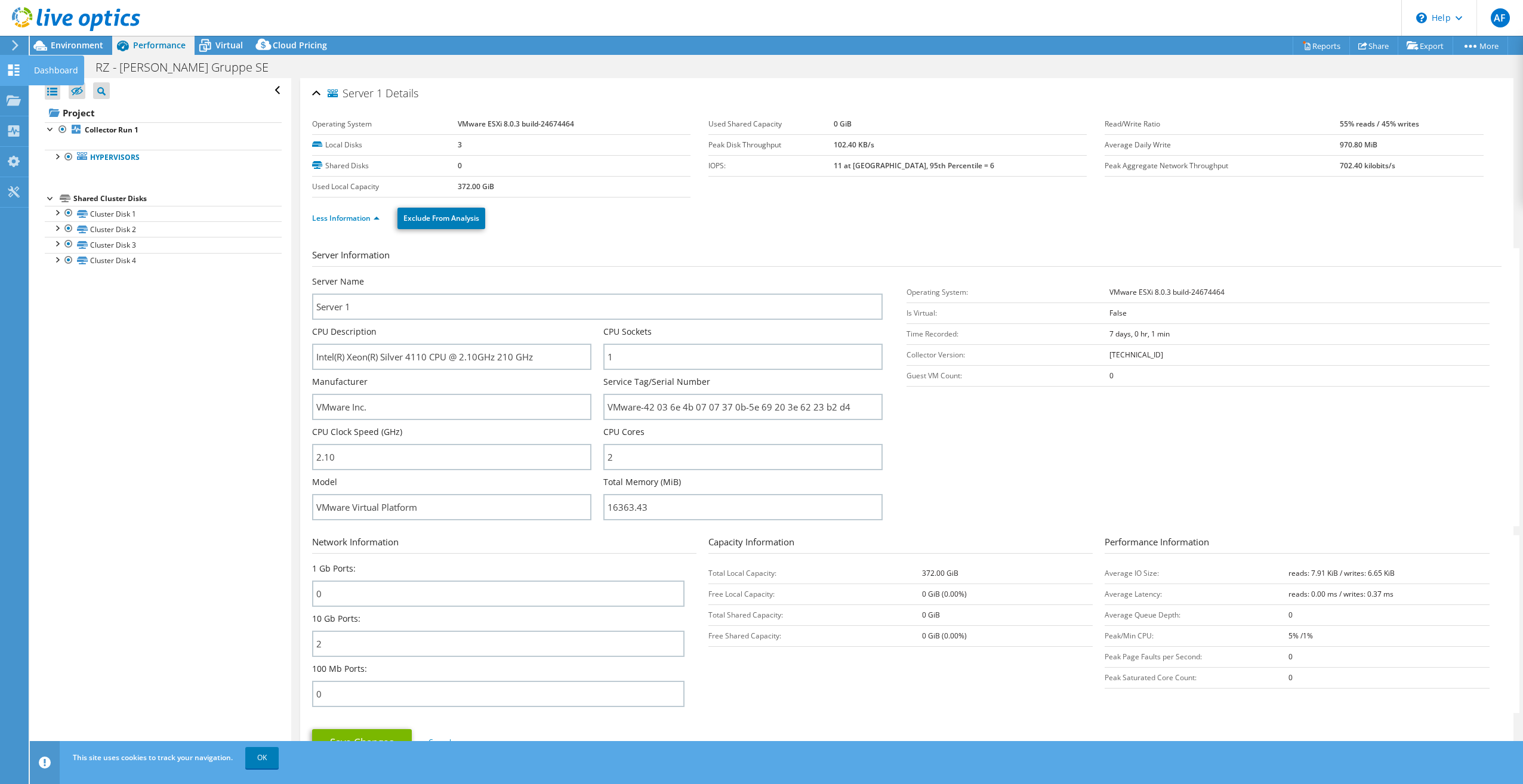
click at [12, 71] on icon at bounding box center [14, 71] width 14 height 12
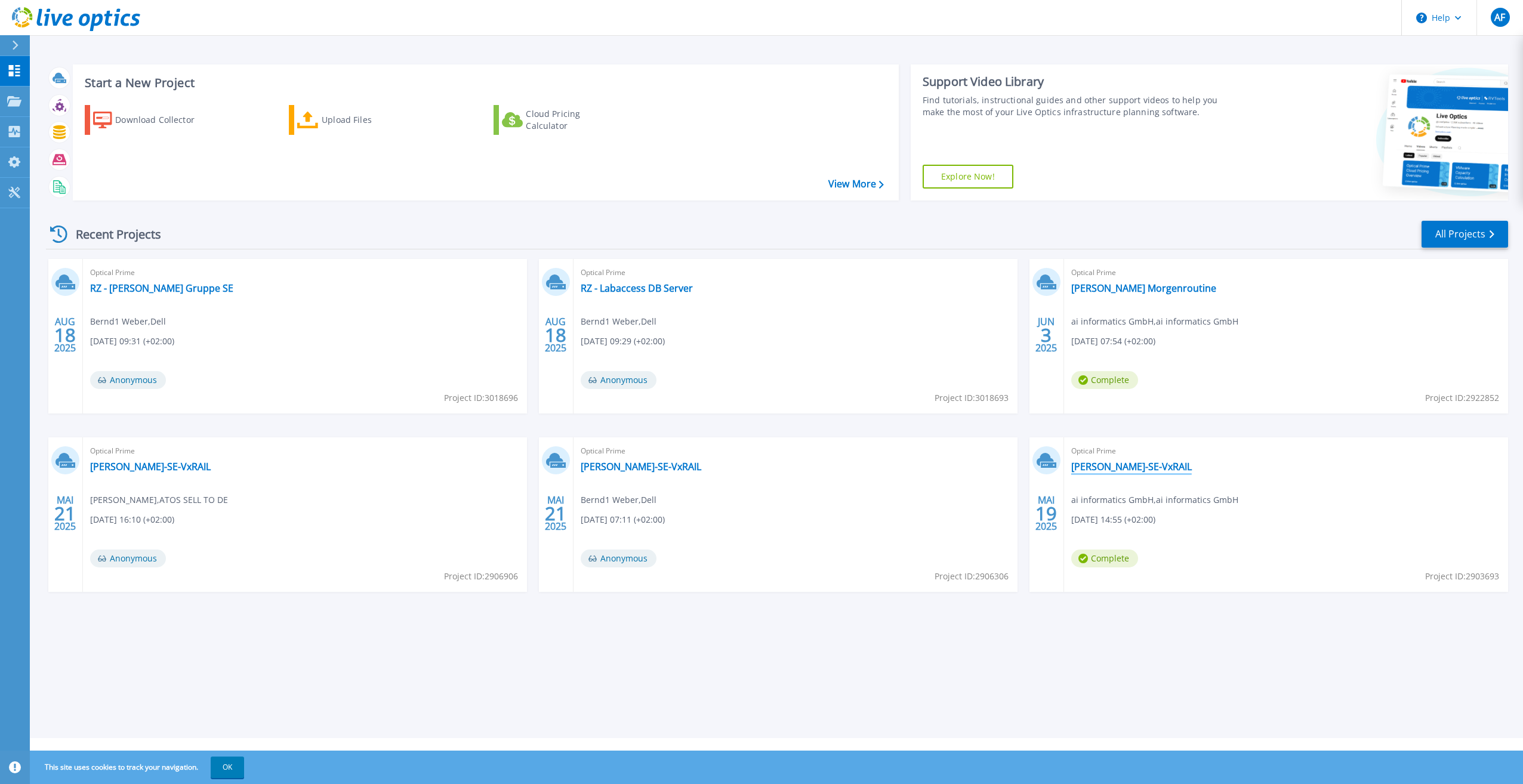
click at [1110, 466] on link "[PERSON_NAME]-SE-VxRAIL" at bounding box center [1132, 466] width 120 height 12
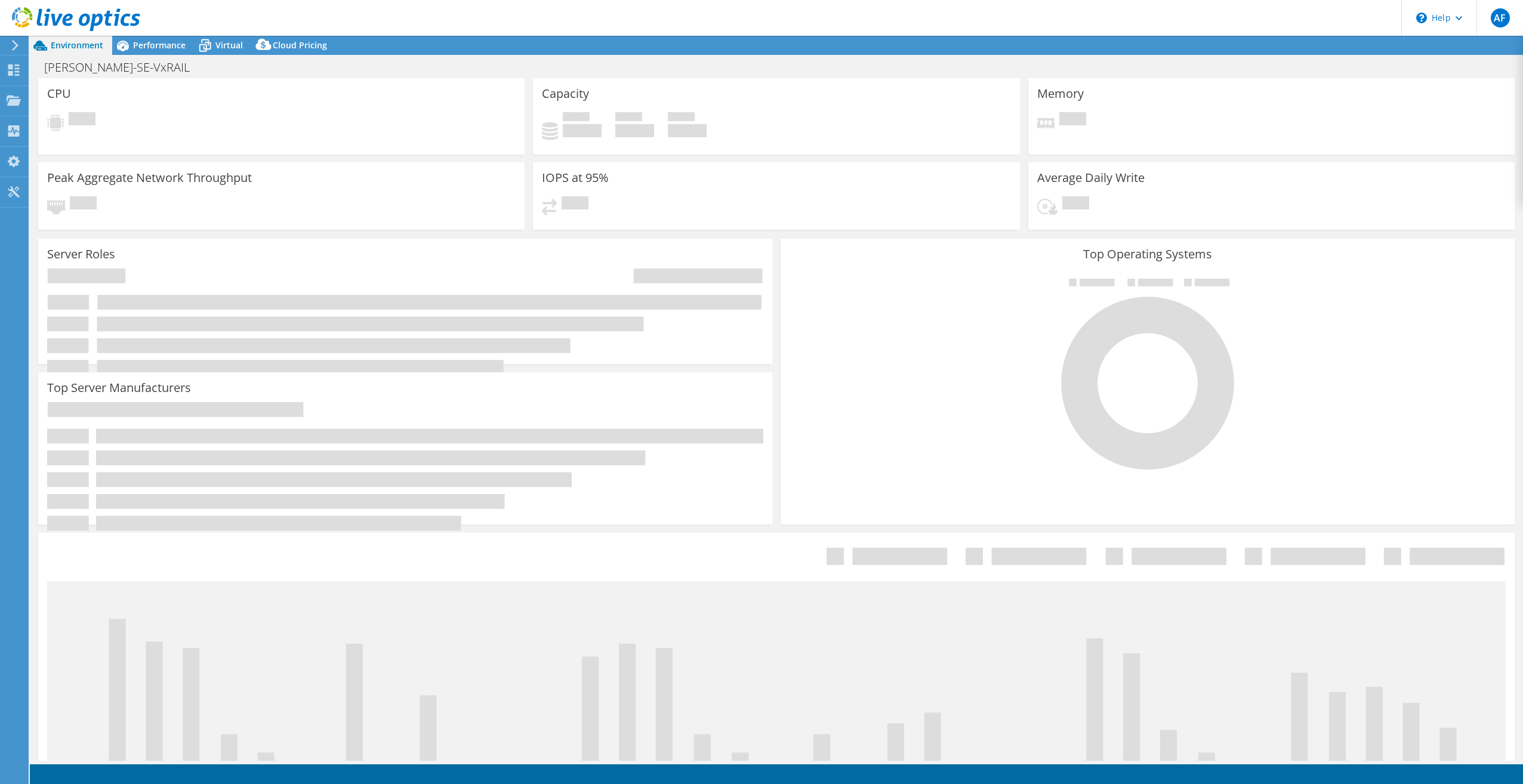
select select "EUFrankfurt"
select select "USD"
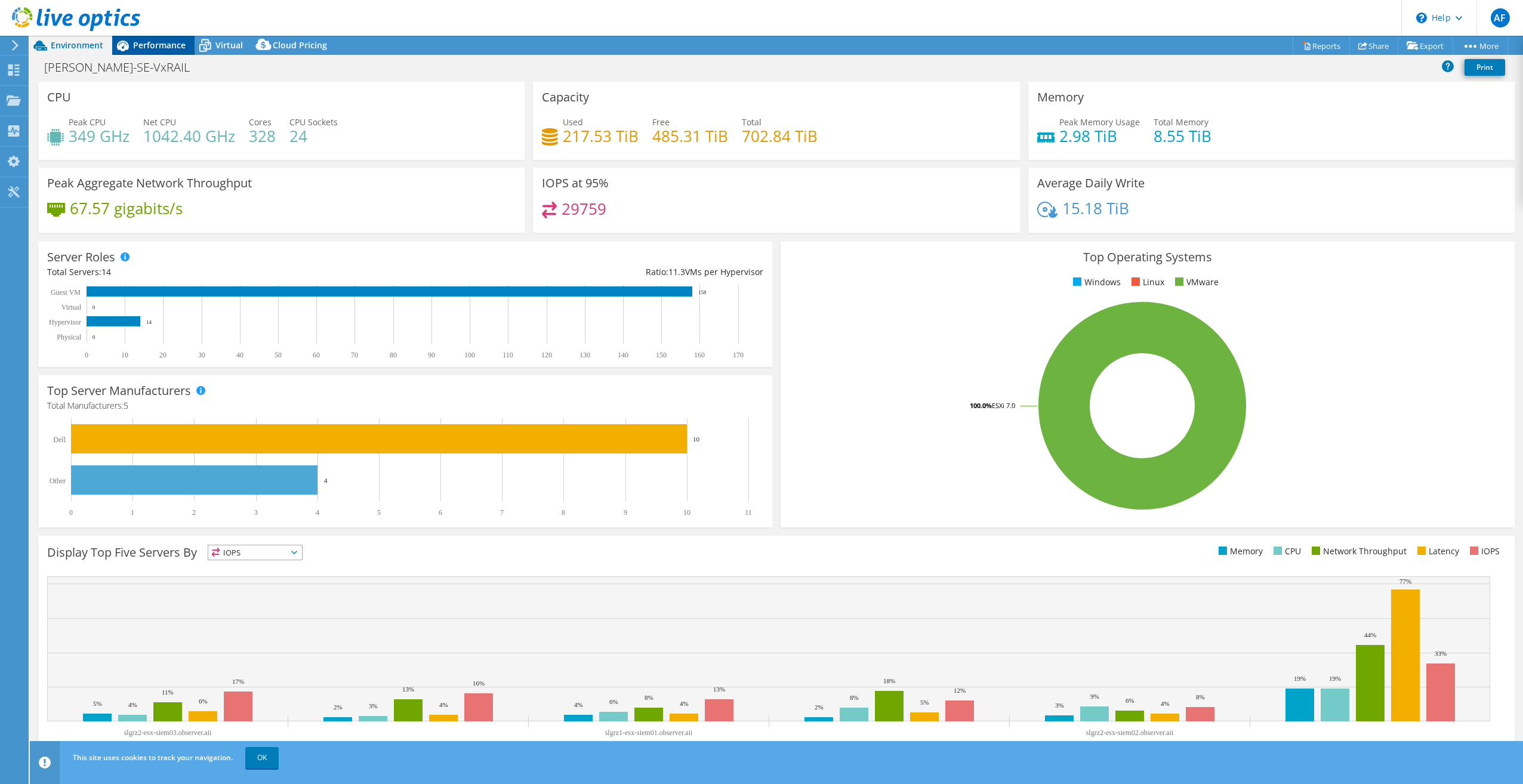
click at [154, 42] on span "Performance" at bounding box center [159, 45] width 52 height 12
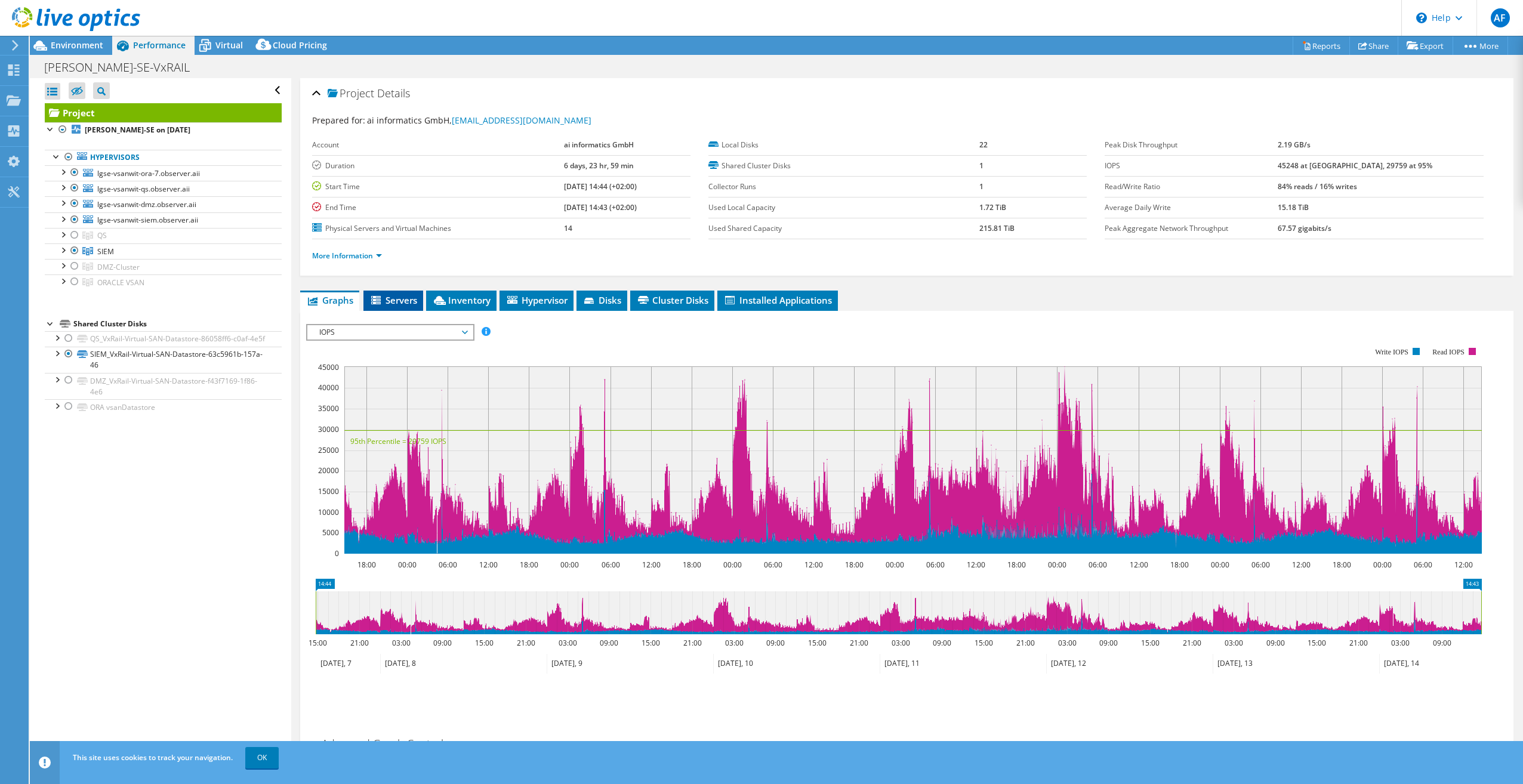
click at [395, 299] on span "Servers" at bounding box center [393, 300] width 48 height 12
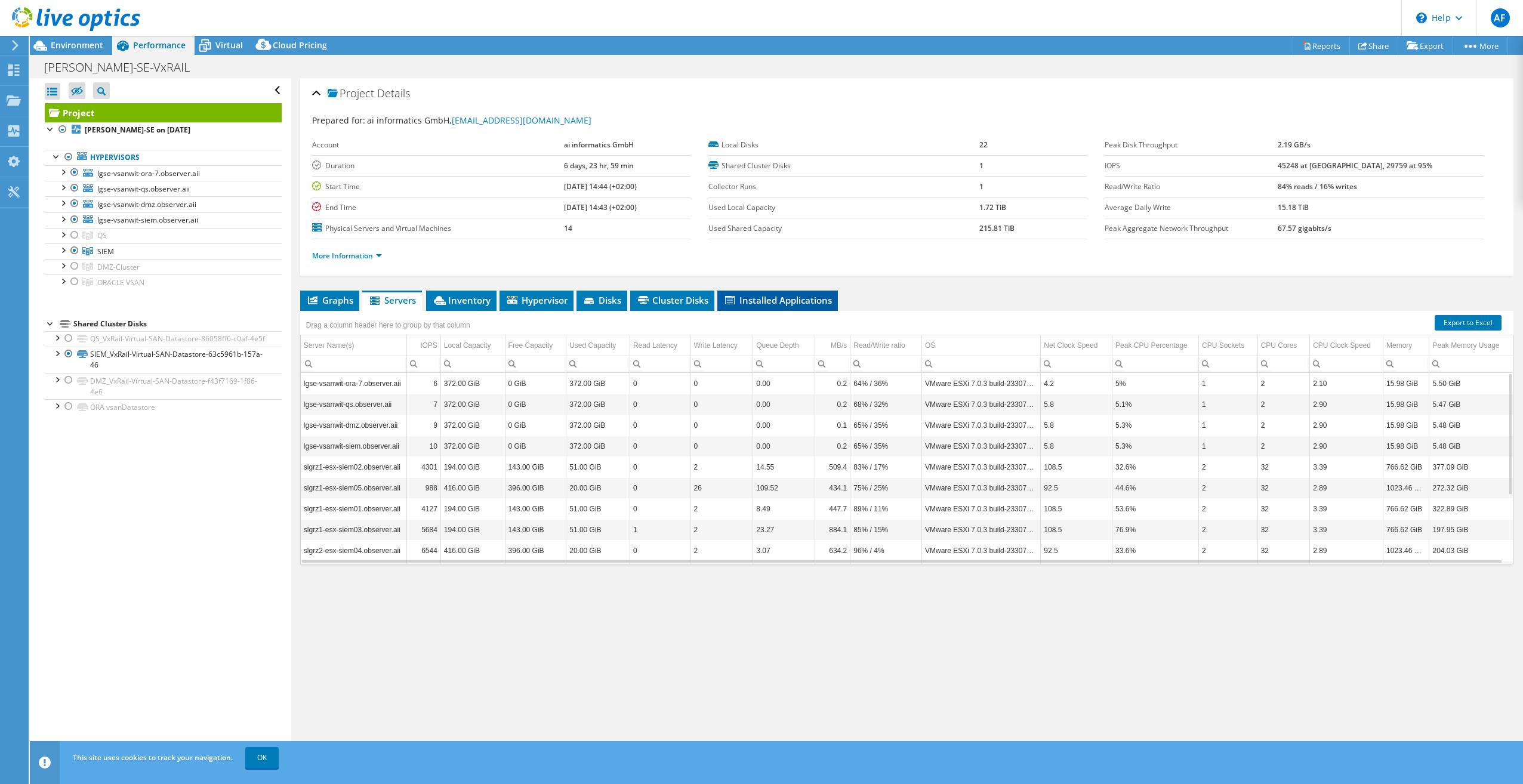
click at [745, 301] on span "Installed Applications" at bounding box center [778, 300] width 109 height 12
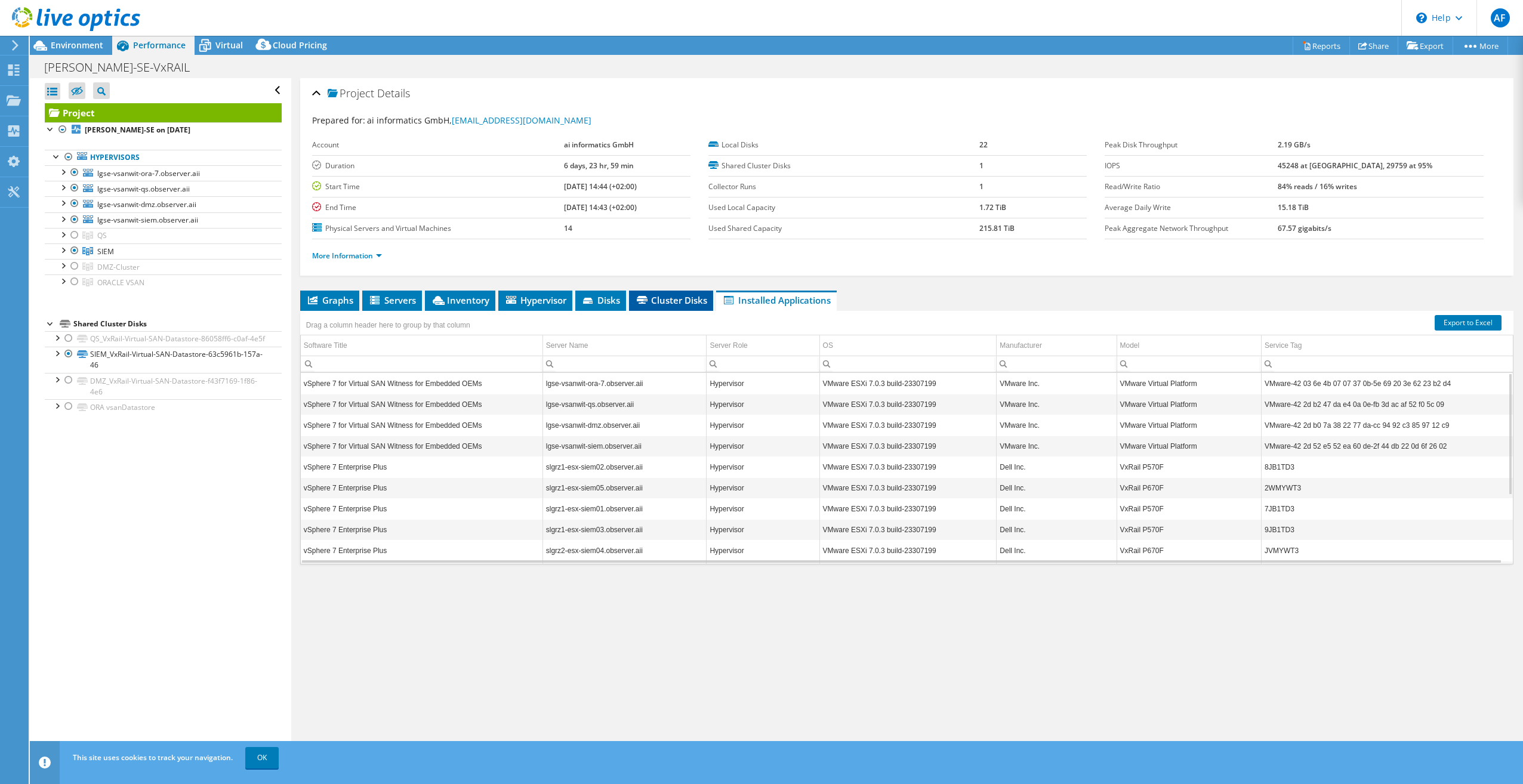
click at [669, 301] on span "Cluster Disks" at bounding box center [672, 300] width 72 height 12
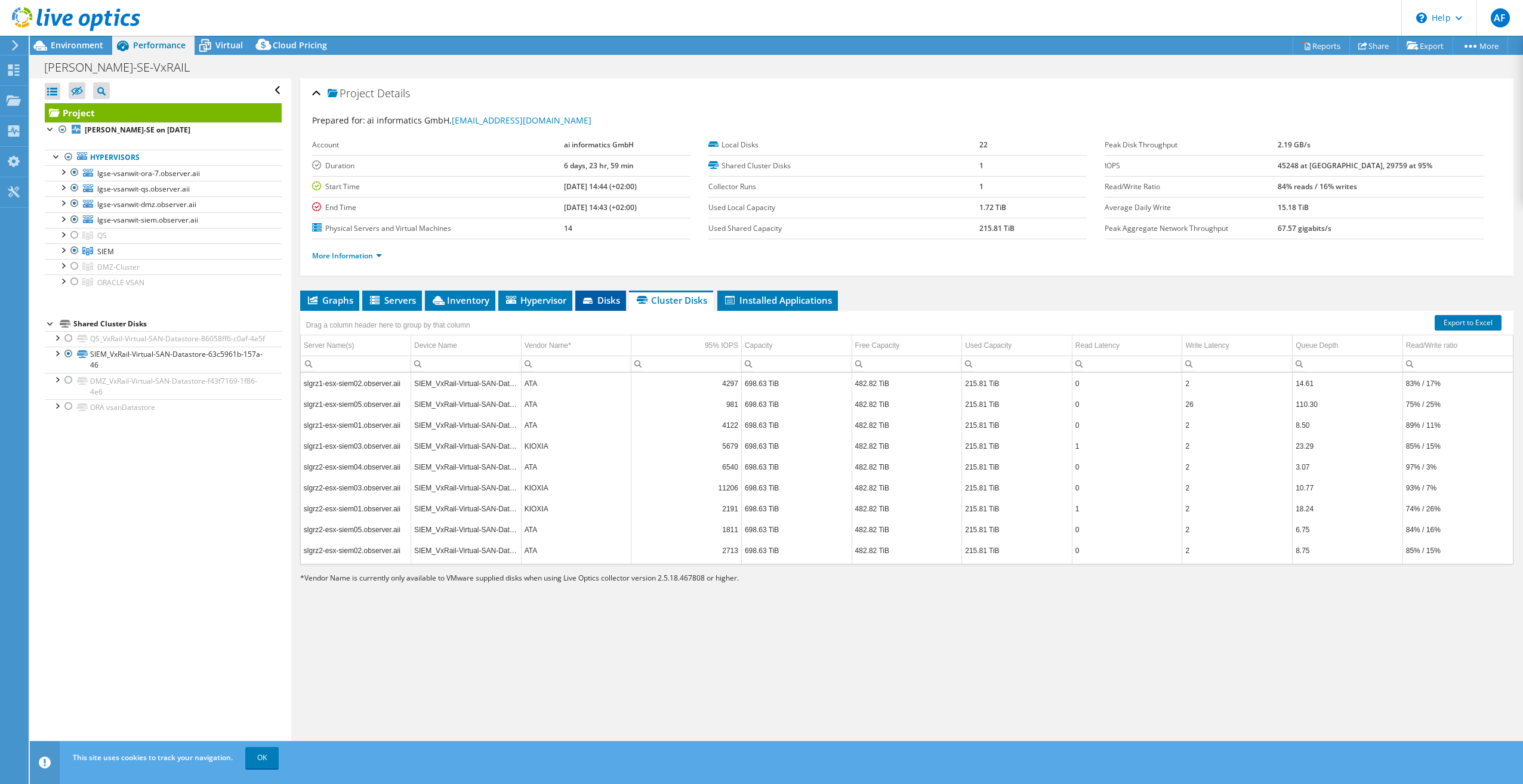
click at [611, 301] on span "Disks" at bounding box center [601, 300] width 39 height 12
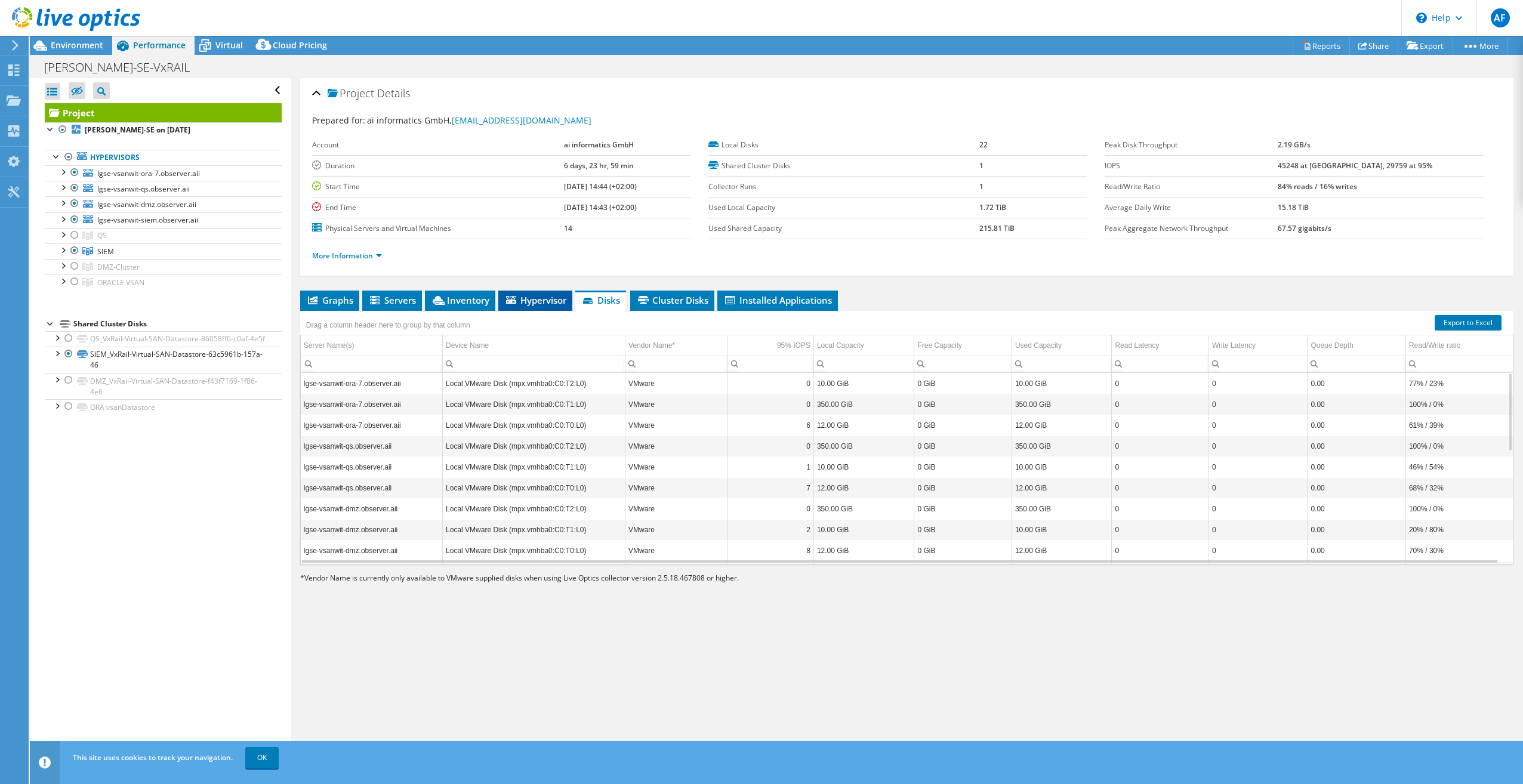
click at [541, 299] on span "Hypervisor" at bounding box center [536, 300] width 62 height 12
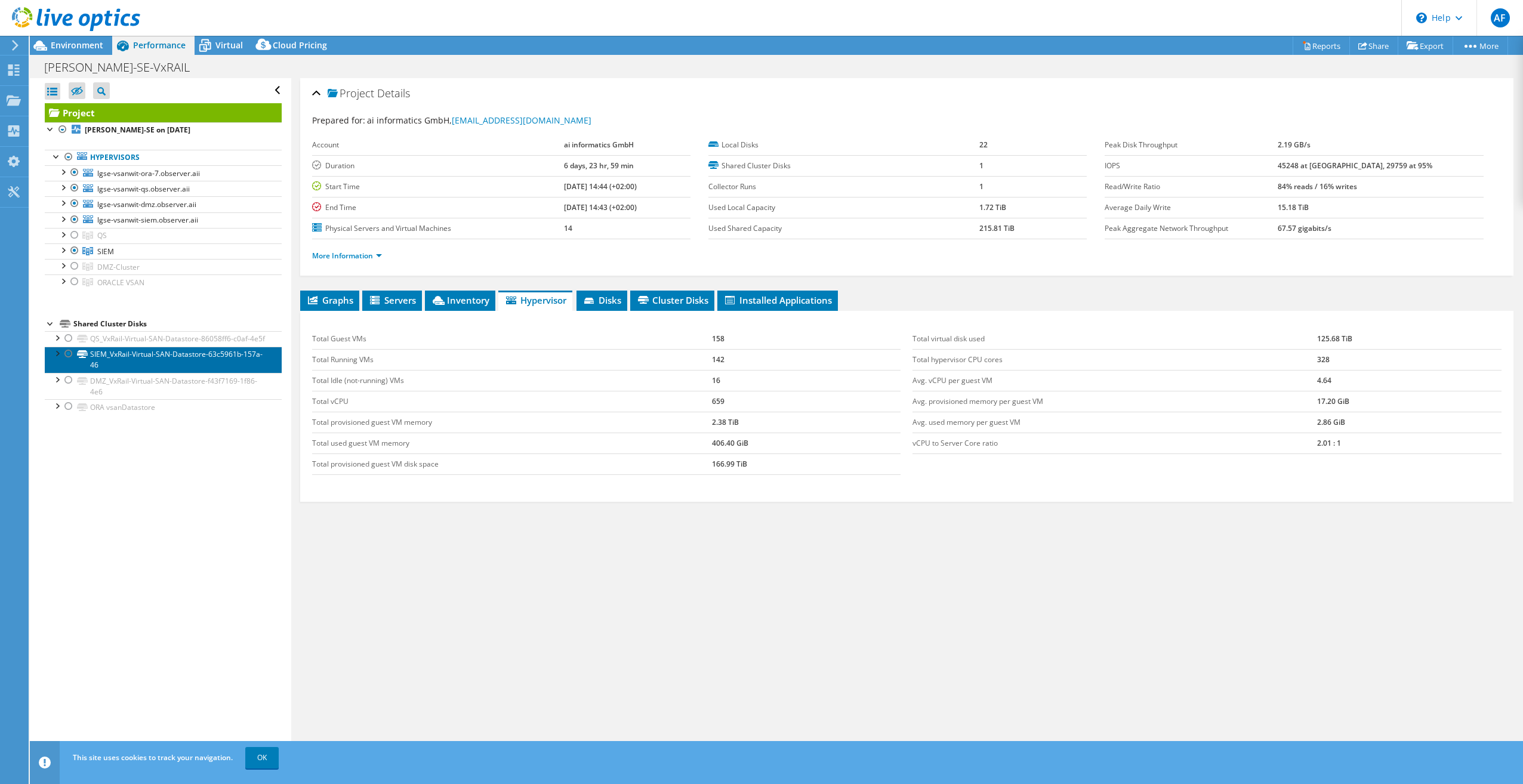
click at [144, 370] on link "SIEM_VxRail-Virtual-SAN-Datastore-63c5961b-157a-46" at bounding box center [163, 360] width 237 height 27
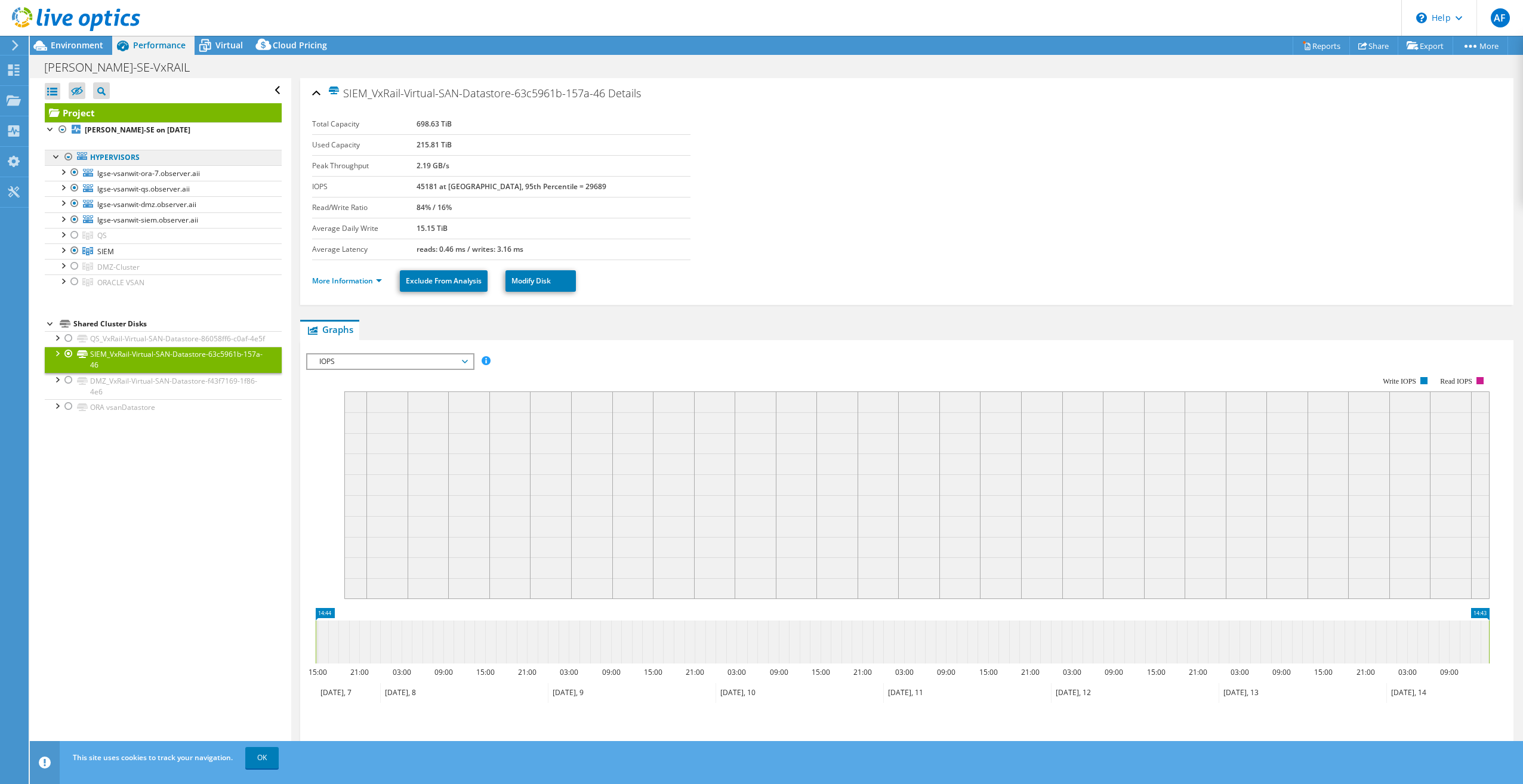
click at [129, 155] on link "Hypervisors" at bounding box center [163, 158] width 237 height 16
click at [63, 169] on div at bounding box center [63, 171] width 12 height 12
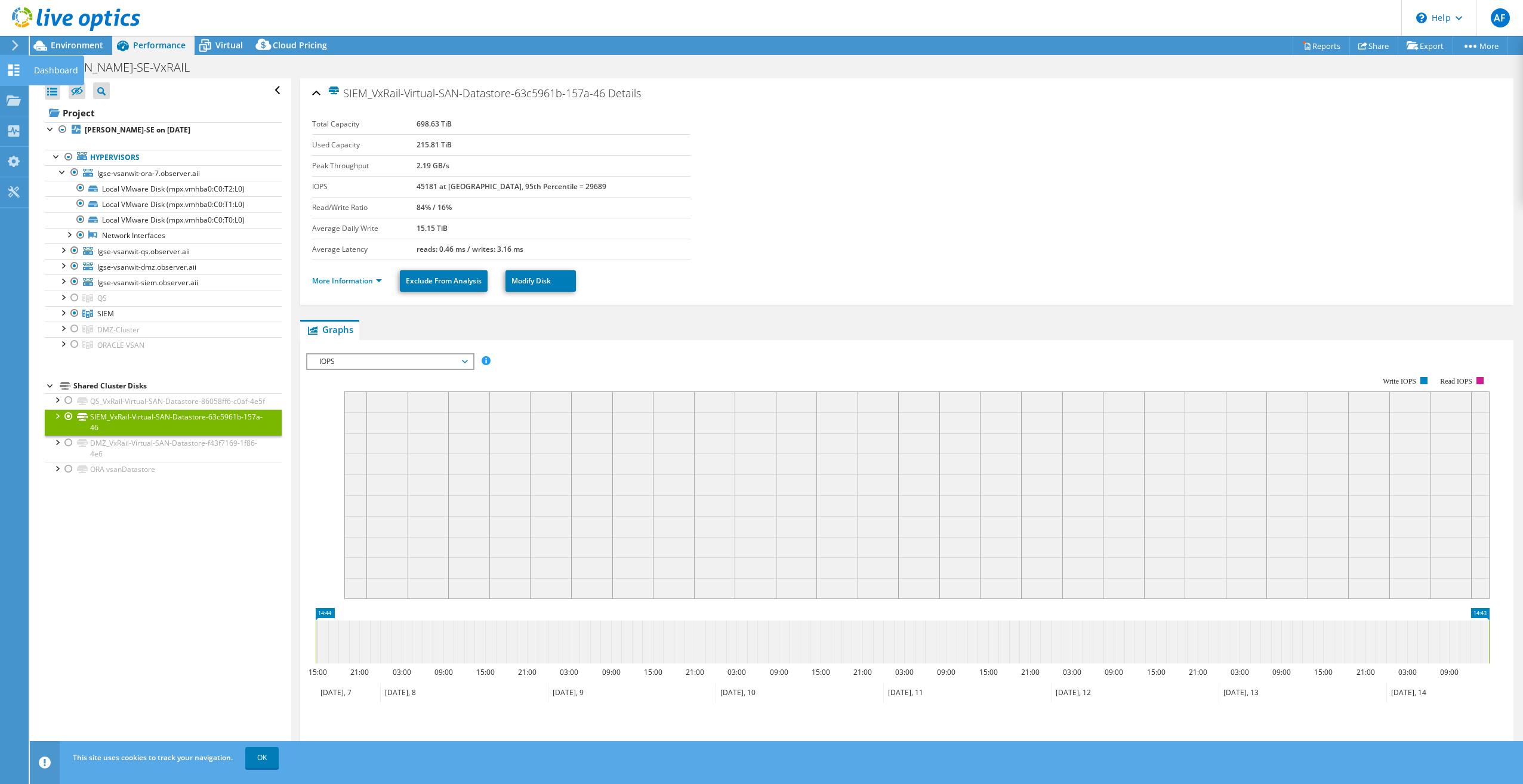
click at [14, 70] on icon at bounding box center [14, 71] width 14 height 12
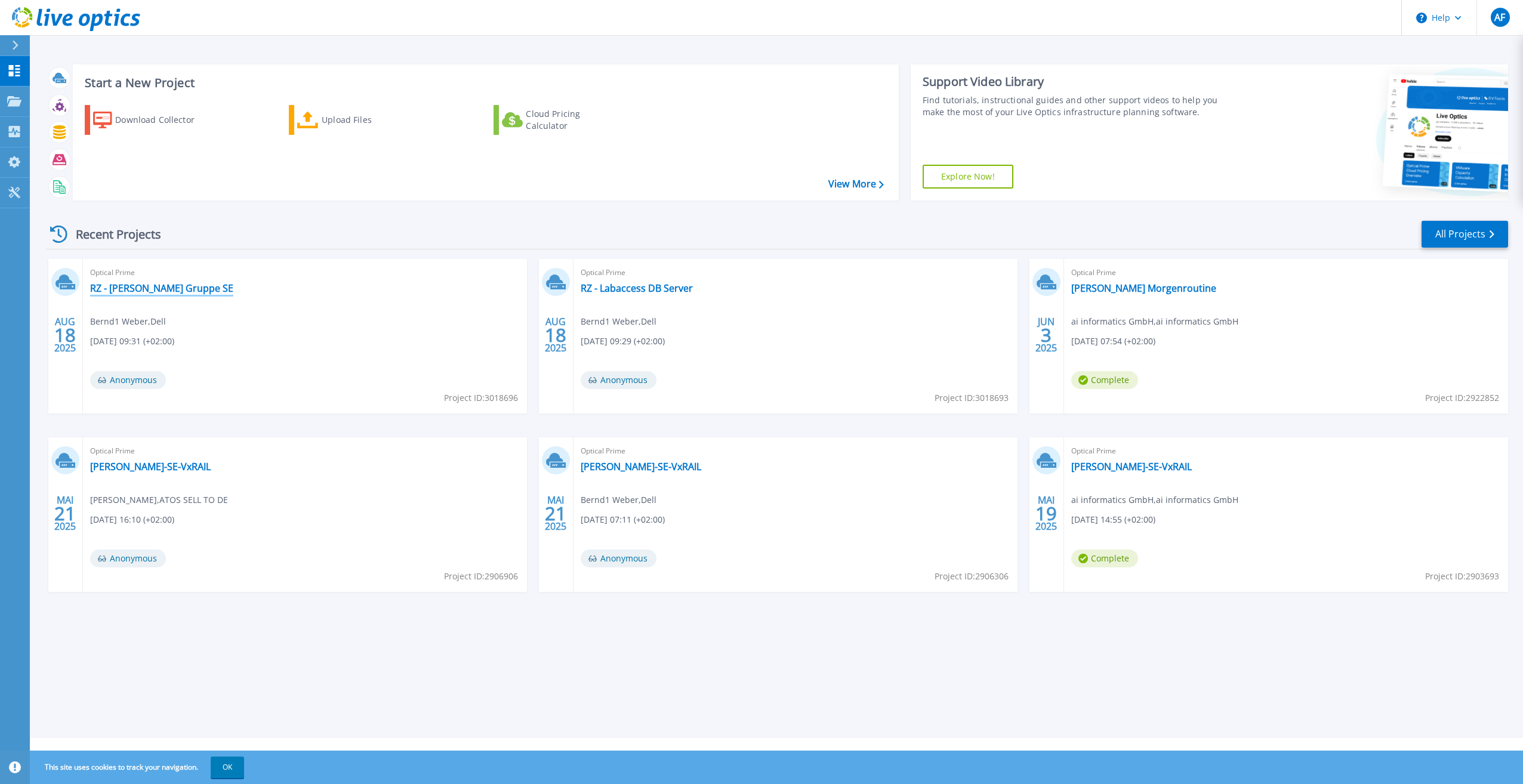
click at [155, 288] on link "RZ - [PERSON_NAME] Gruppe SE" at bounding box center [161, 288] width 143 height 12
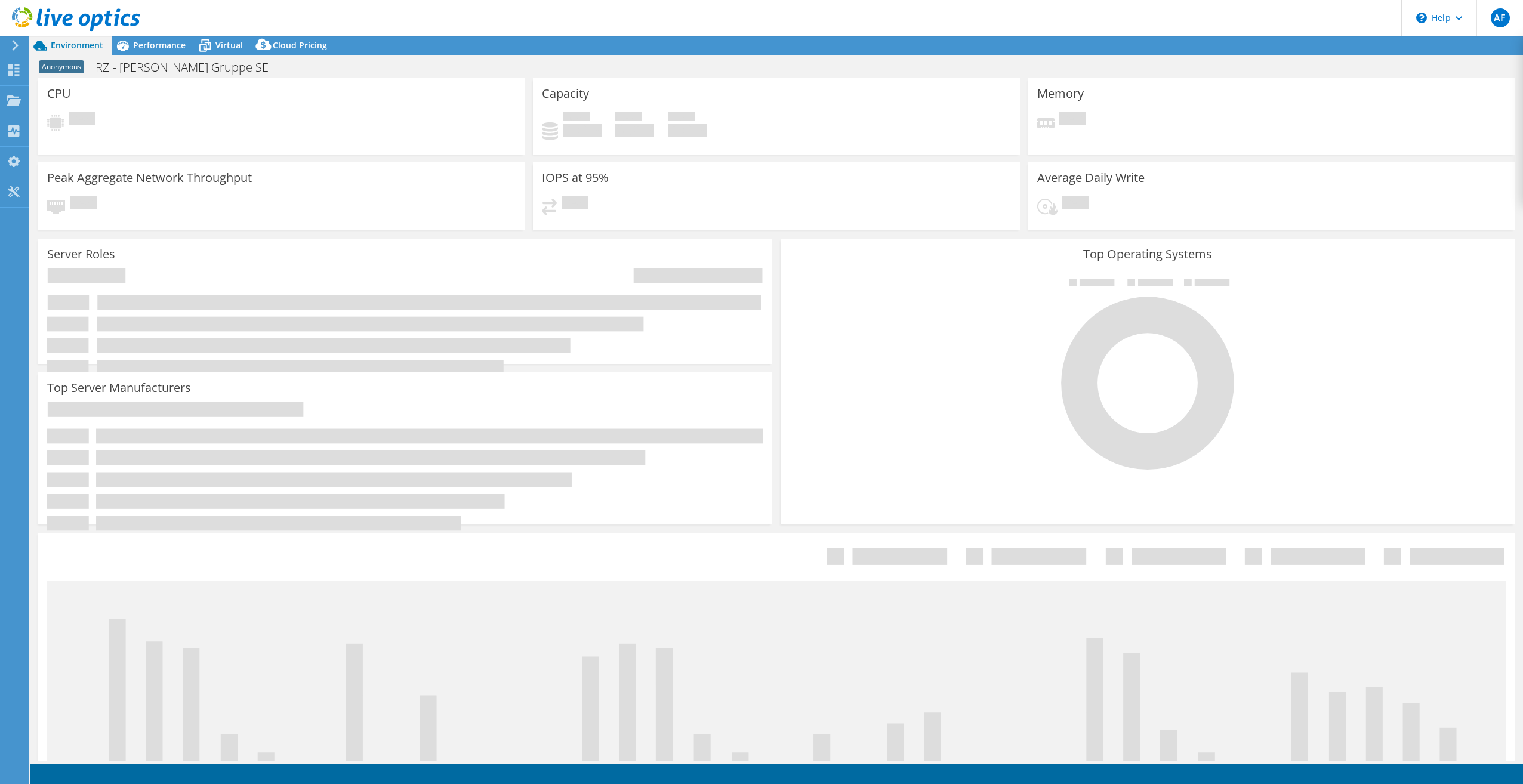
select select "USD"
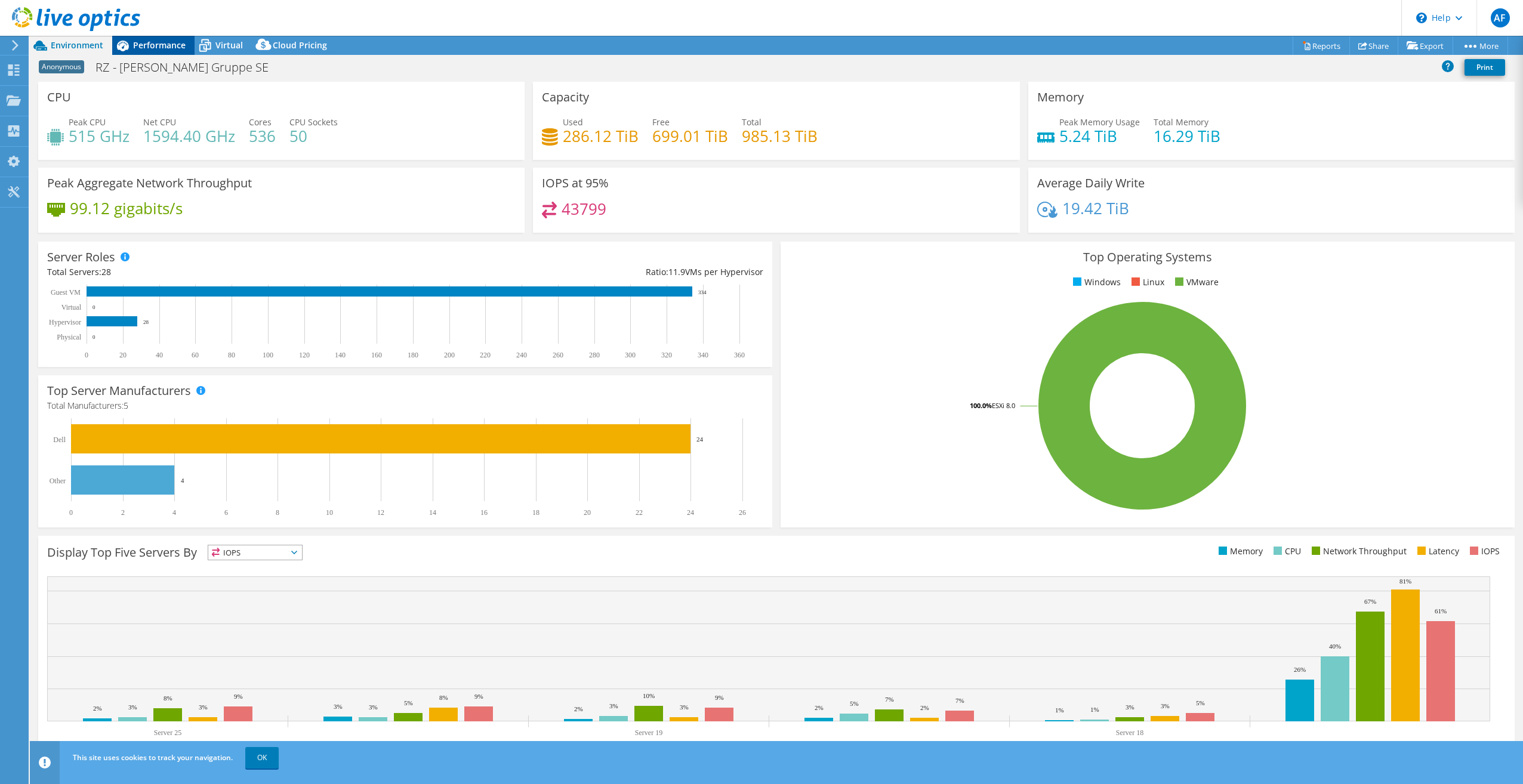
click at [162, 42] on span "Performance" at bounding box center [159, 45] width 52 height 12
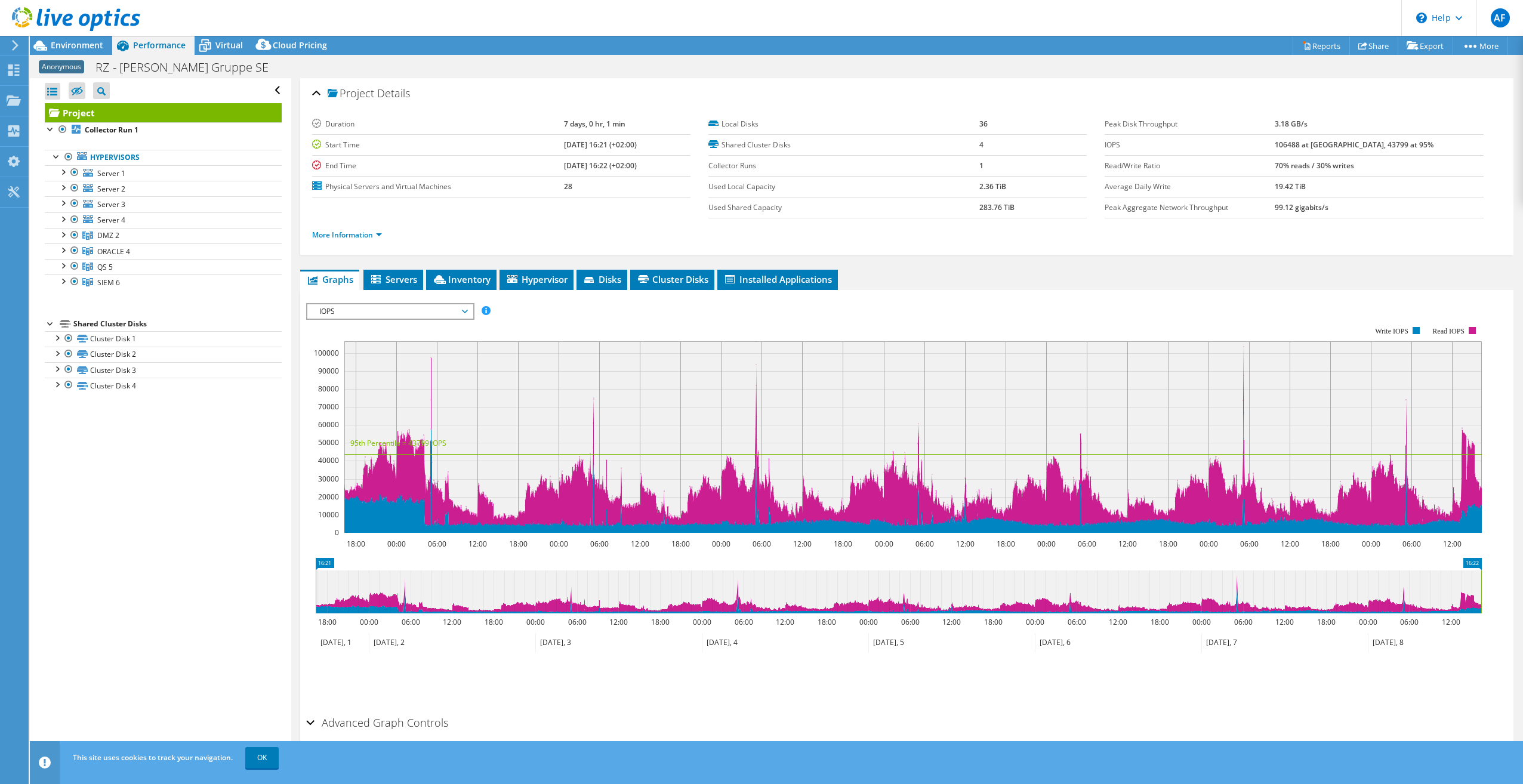
click at [460, 305] on span "IOPS" at bounding box center [389, 311] width 153 height 14
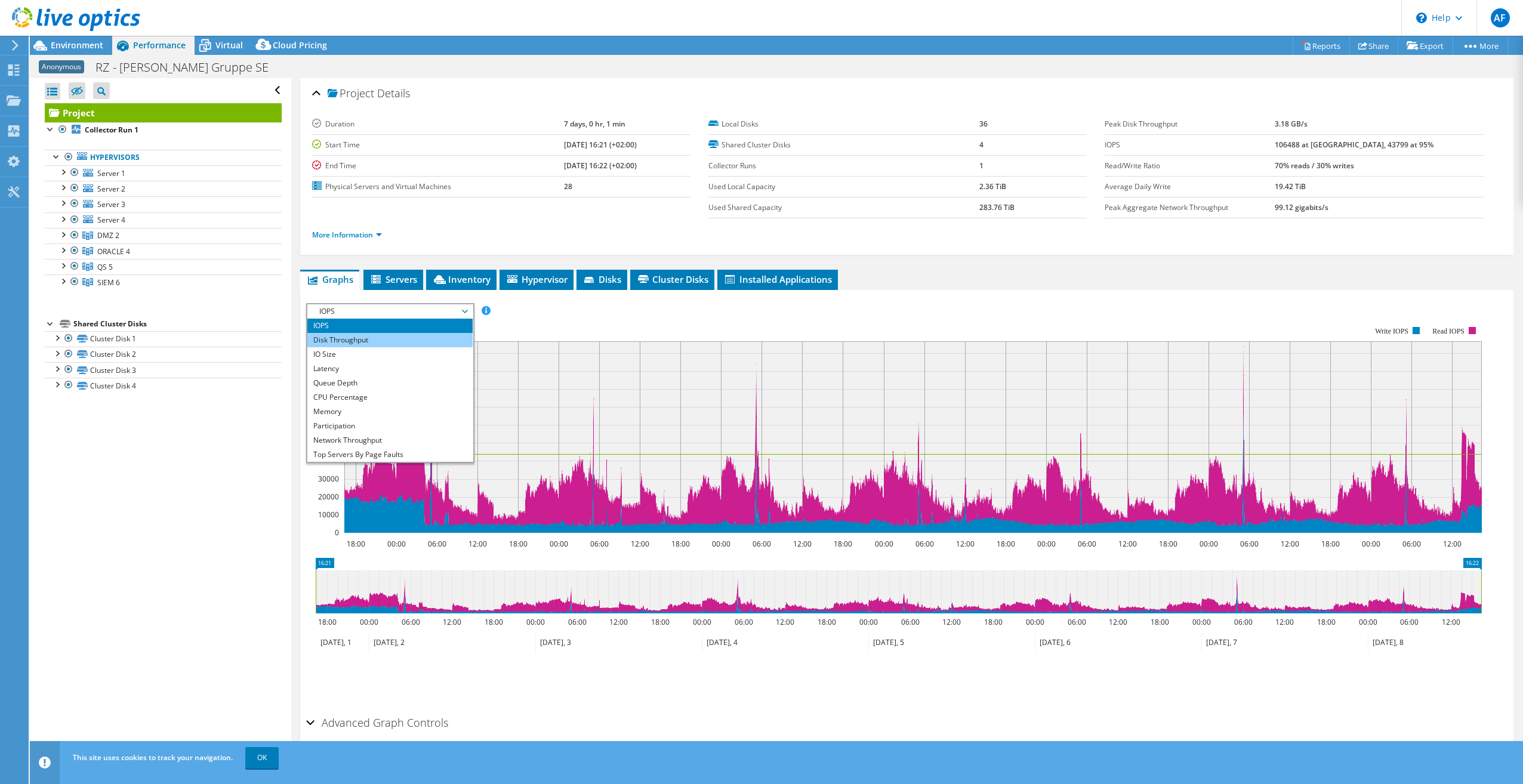
click at [362, 340] on li "Disk Throughput" at bounding box center [390, 340] width 166 height 14
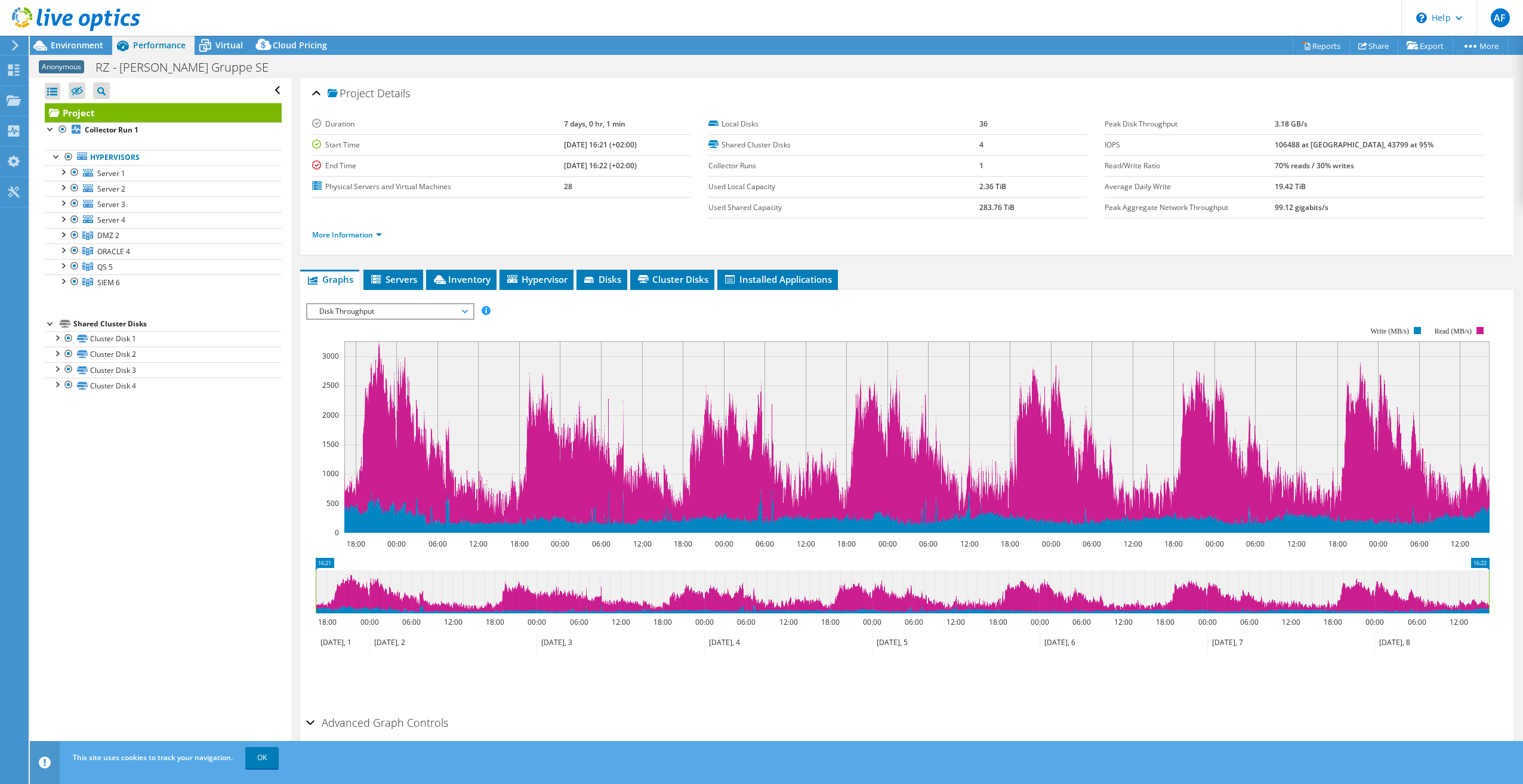
click at [463, 312] on span "Disk Throughput" at bounding box center [389, 311] width 153 height 14
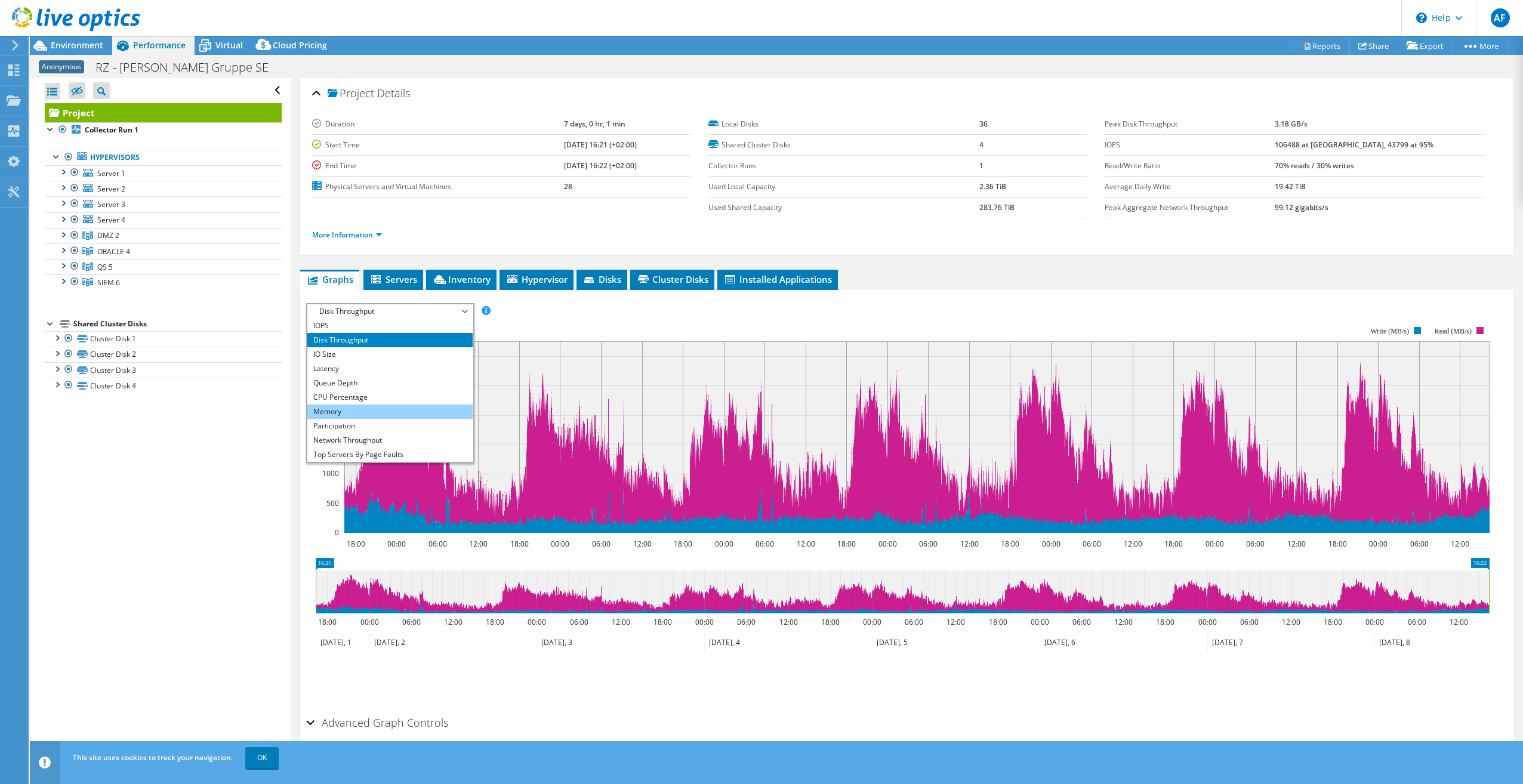
click at [345, 412] on li "Memory" at bounding box center [390, 411] width 166 height 14
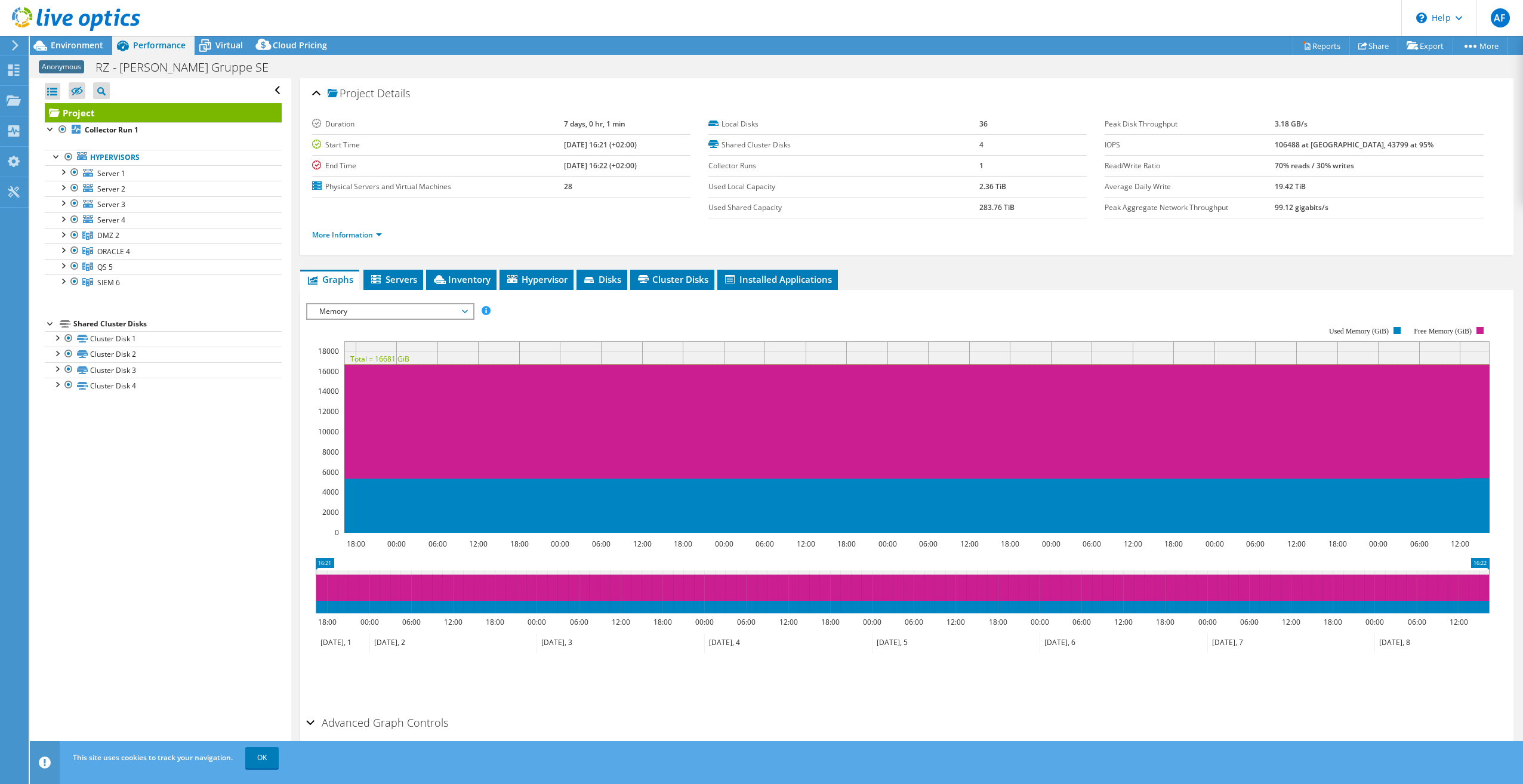
click at [467, 311] on icon at bounding box center [465, 312] width 6 height 4
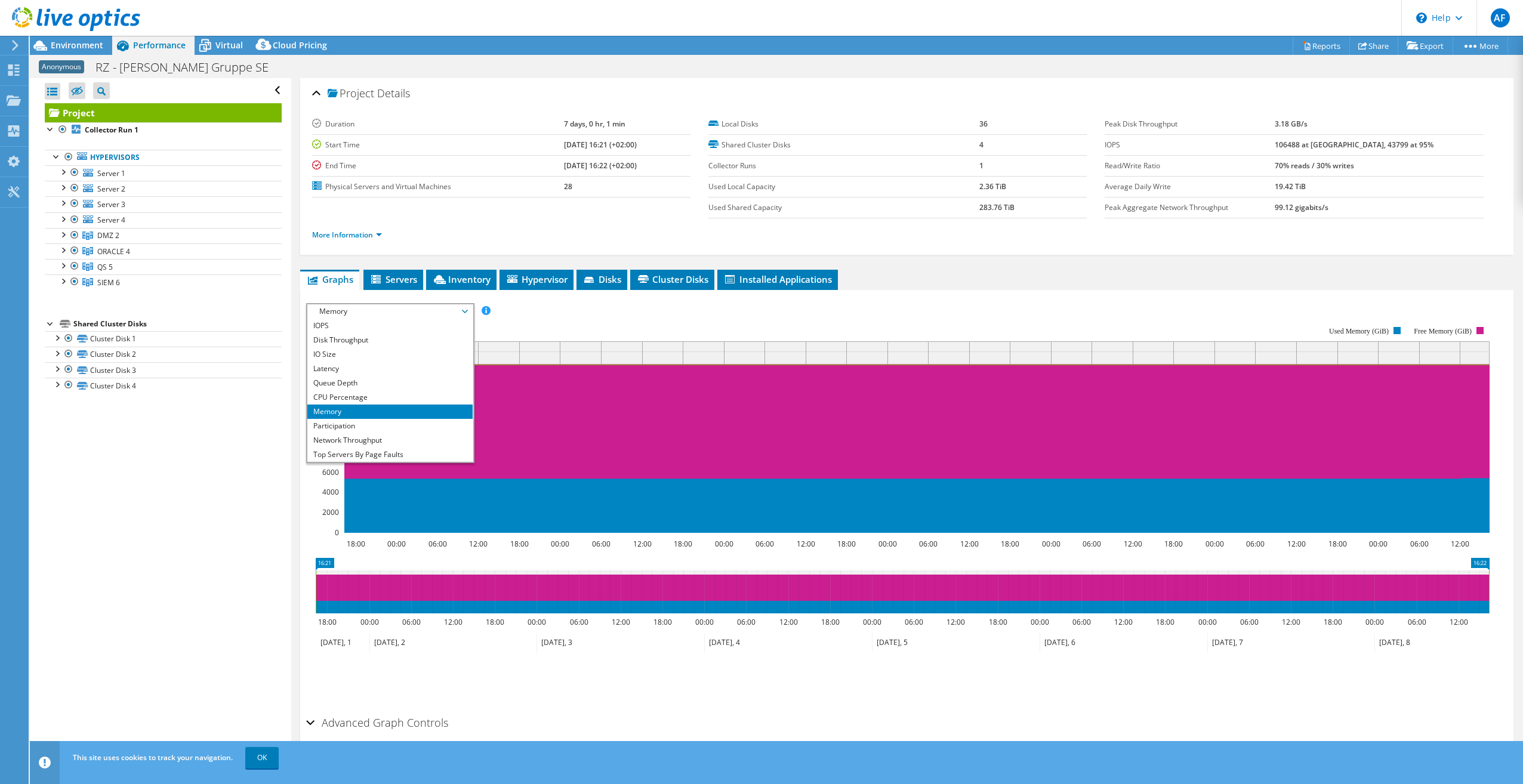
click at [950, 312] on rect at bounding box center [897, 430] width 1183 height 239
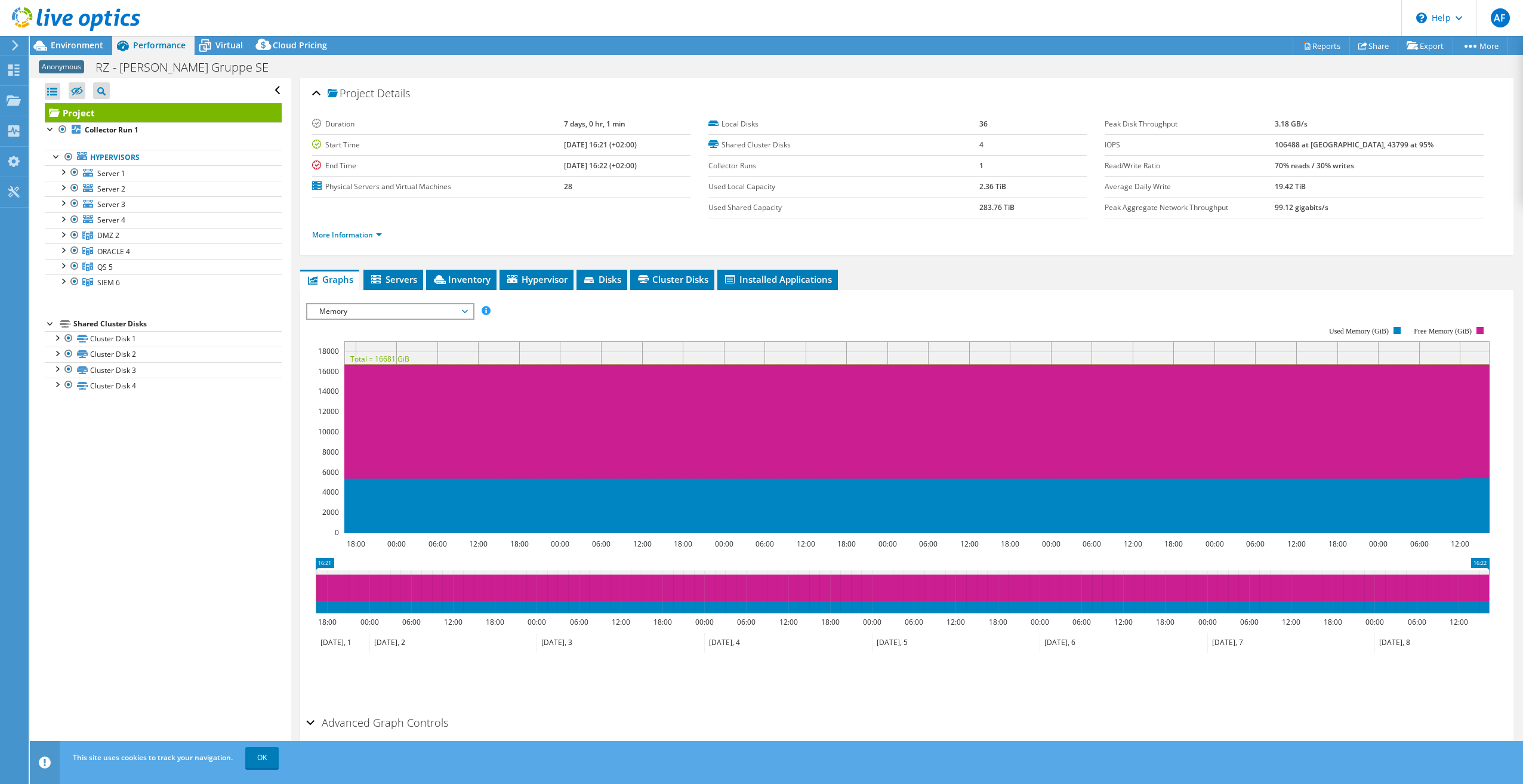
click at [467, 308] on span "Memory" at bounding box center [390, 311] width 166 height 14
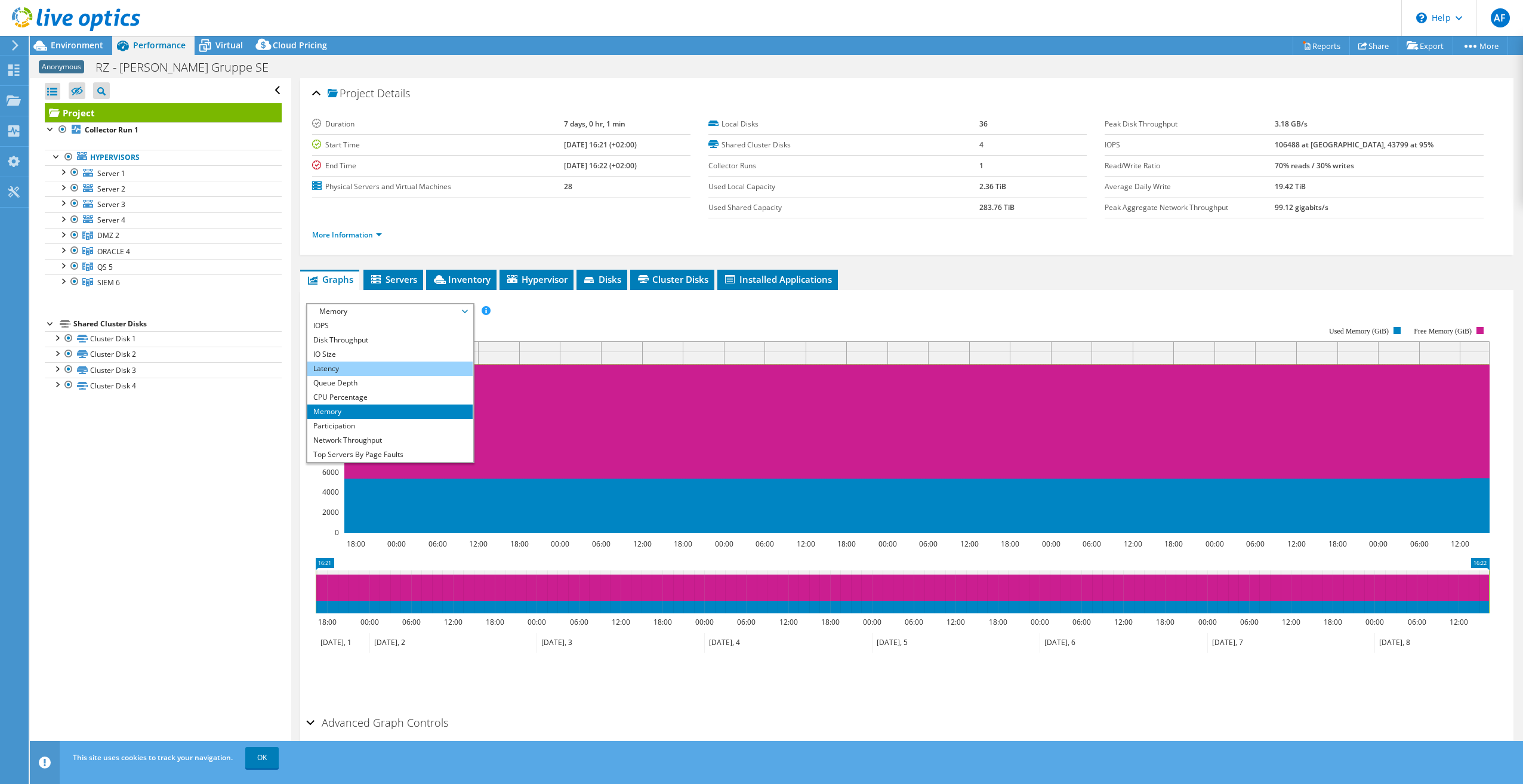
click at [339, 368] on li "Latency" at bounding box center [390, 369] width 166 height 14
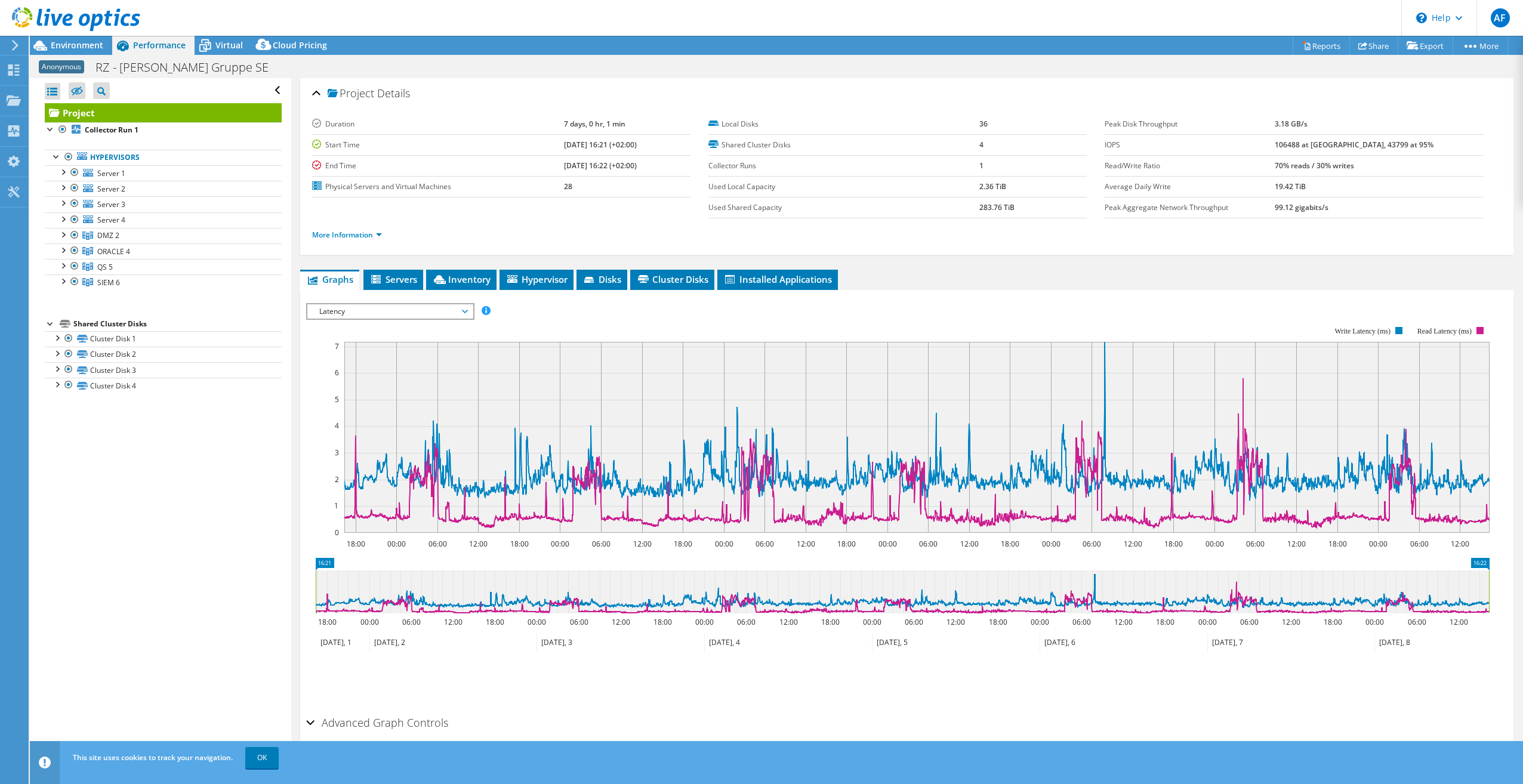
click at [463, 312] on span "Latency" at bounding box center [389, 311] width 153 height 14
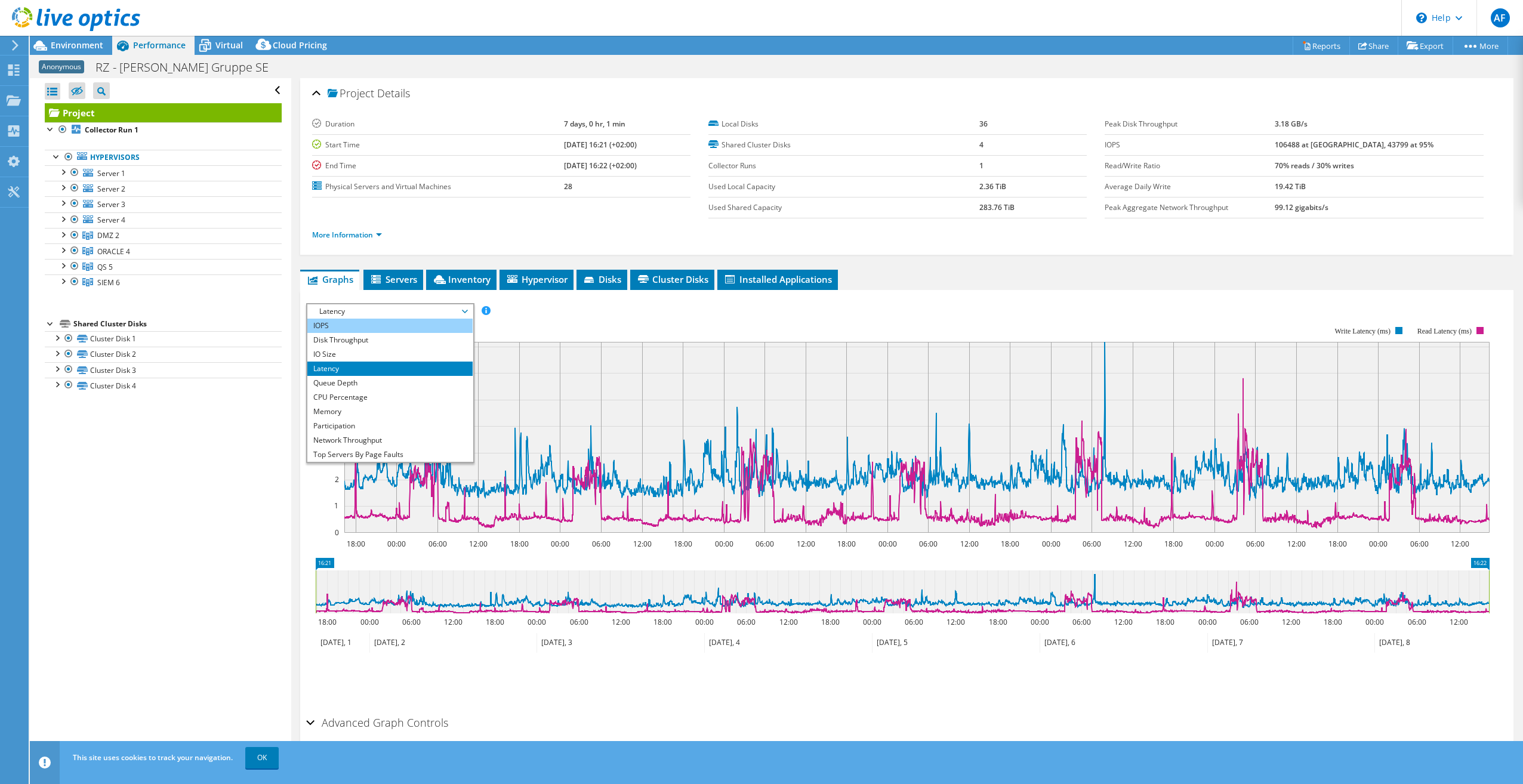
click at [353, 323] on li "IOPS" at bounding box center [390, 326] width 166 height 14
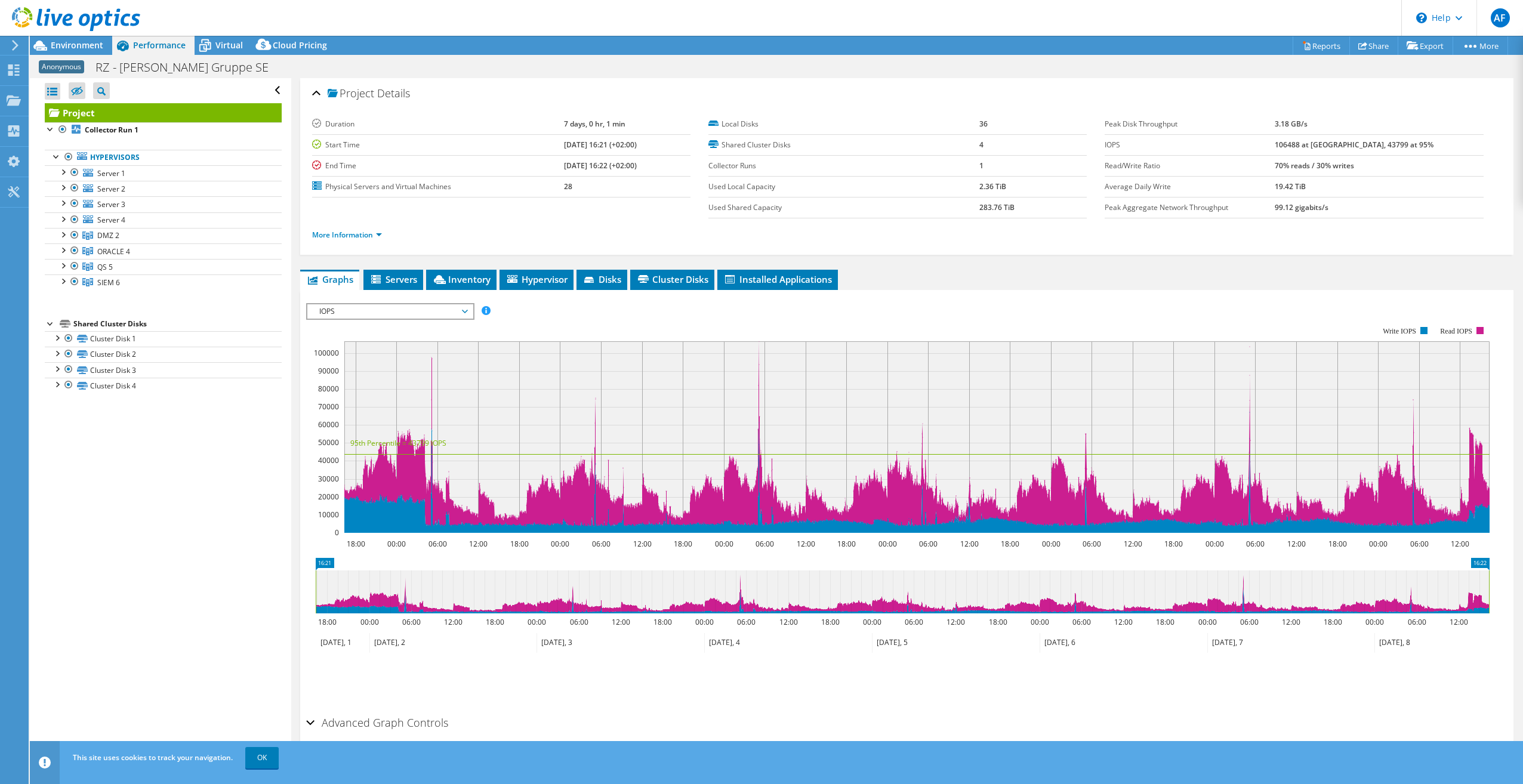
click at [458, 312] on span "IOPS" at bounding box center [389, 311] width 153 height 14
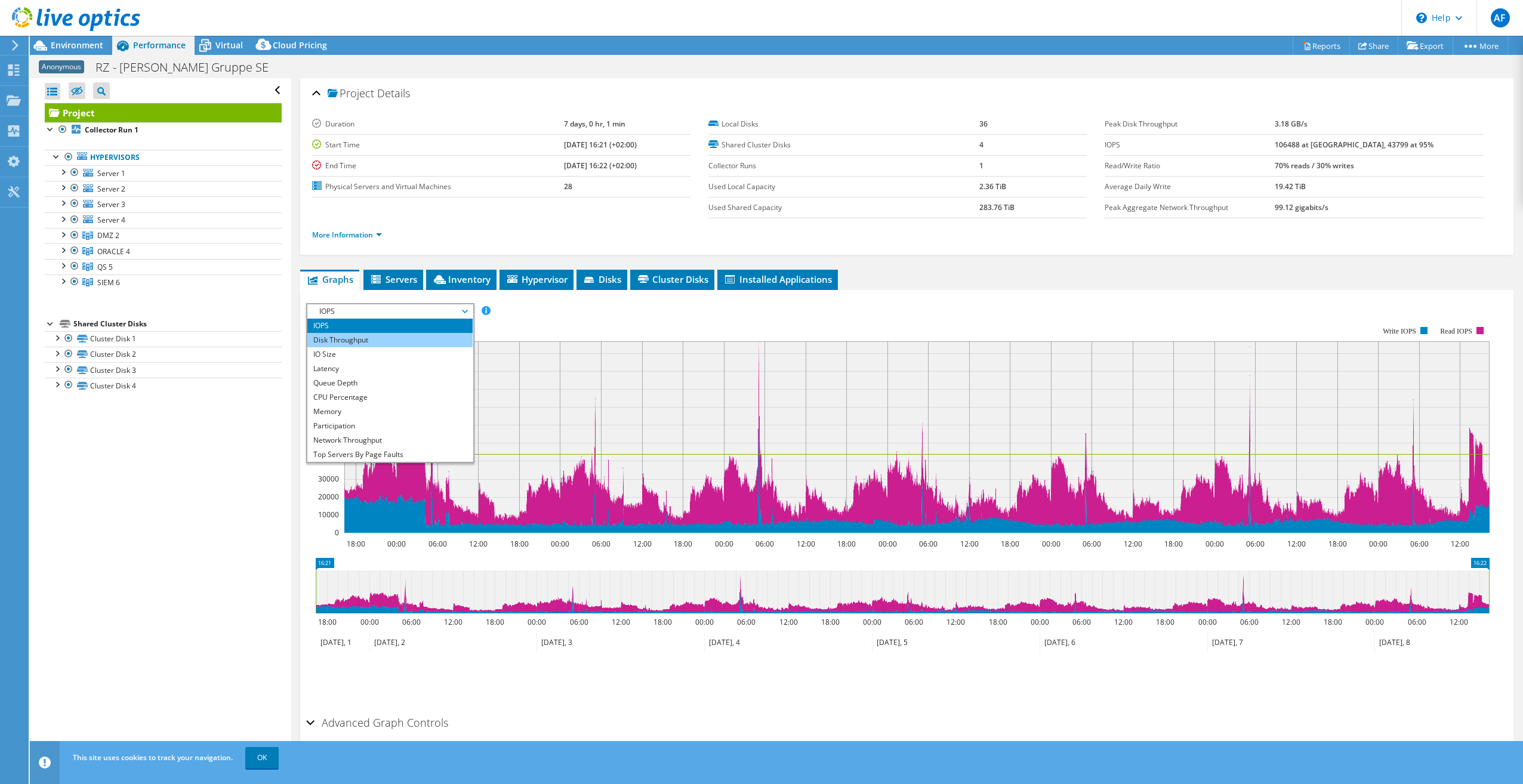
click at [353, 339] on li "Disk Throughput" at bounding box center [390, 340] width 166 height 14
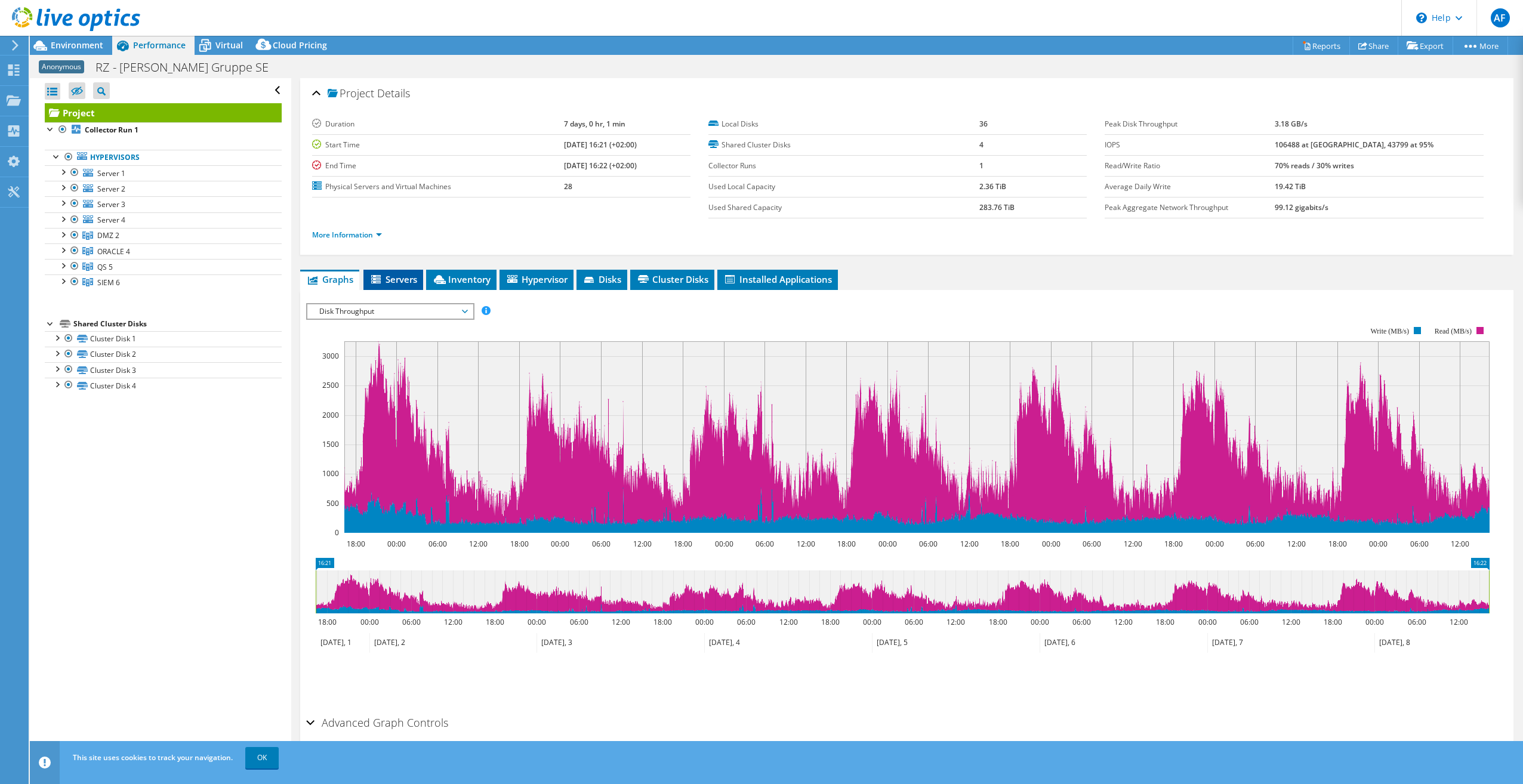
click at [391, 280] on span "Servers" at bounding box center [393, 279] width 48 height 12
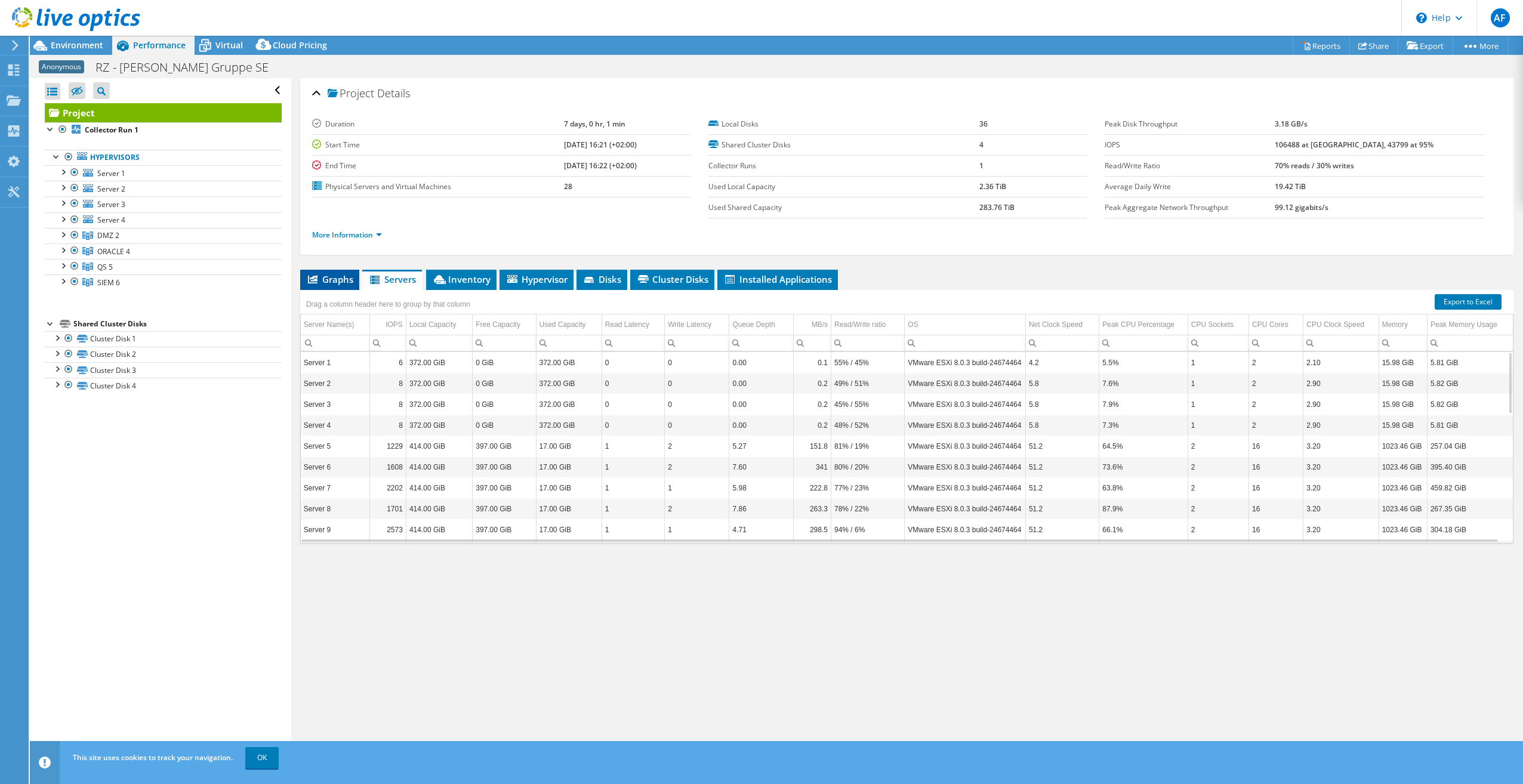
click at [331, 281] on span "Graphs" at bounding box center [329, 279] width 47 height 12
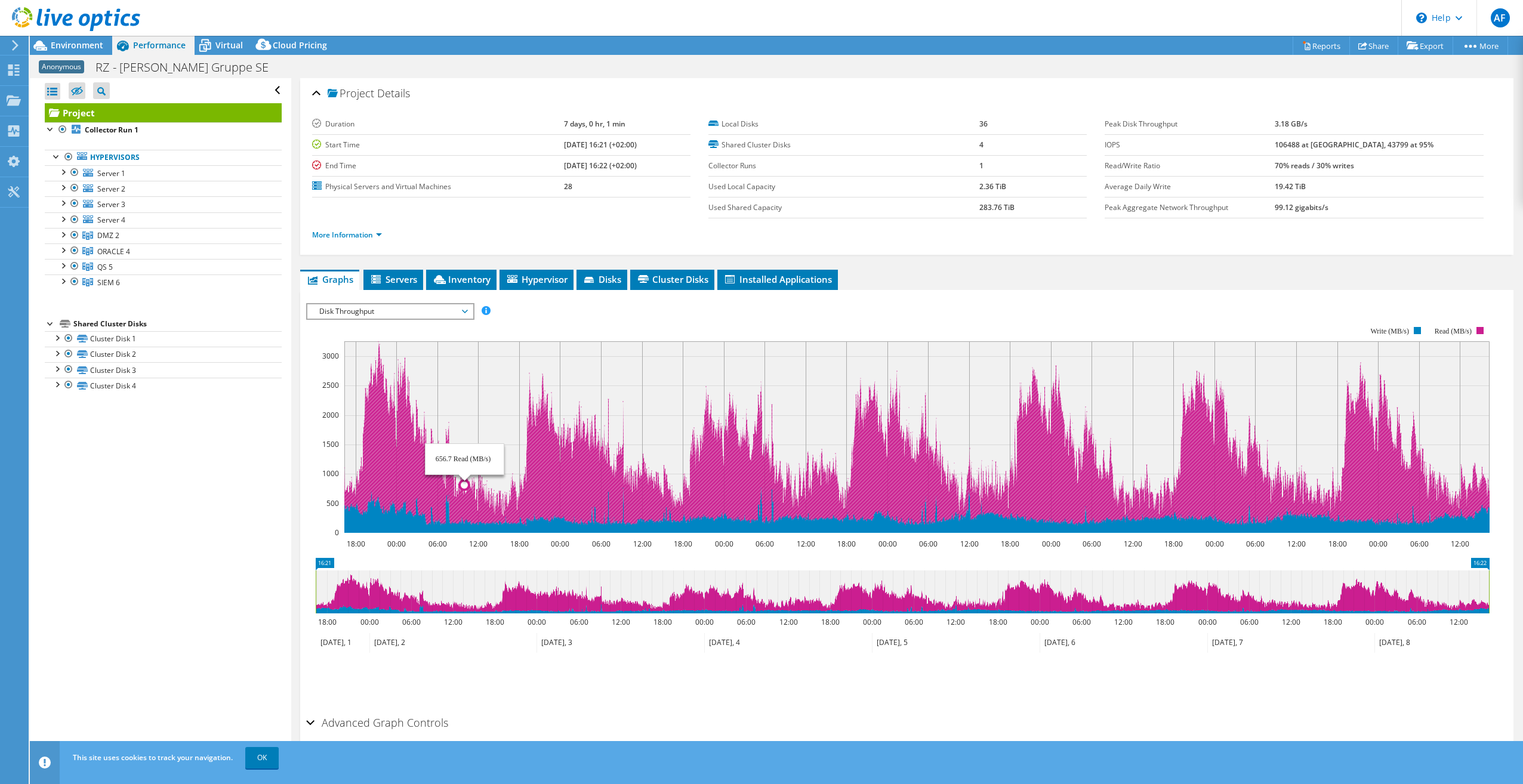
drag, startPoint x: 395, startPoint y: 443, endPoint x: 451, endPoint y: 452, distance: 56.7
click at [463, 446] on icon "18:00 00:00 06:00 12:00 18:00 00:00 06:00 12:00 18:00 00:00 06:00 12:00 18:00 0…" at bounding box center [902, 430] width 1192 height 239
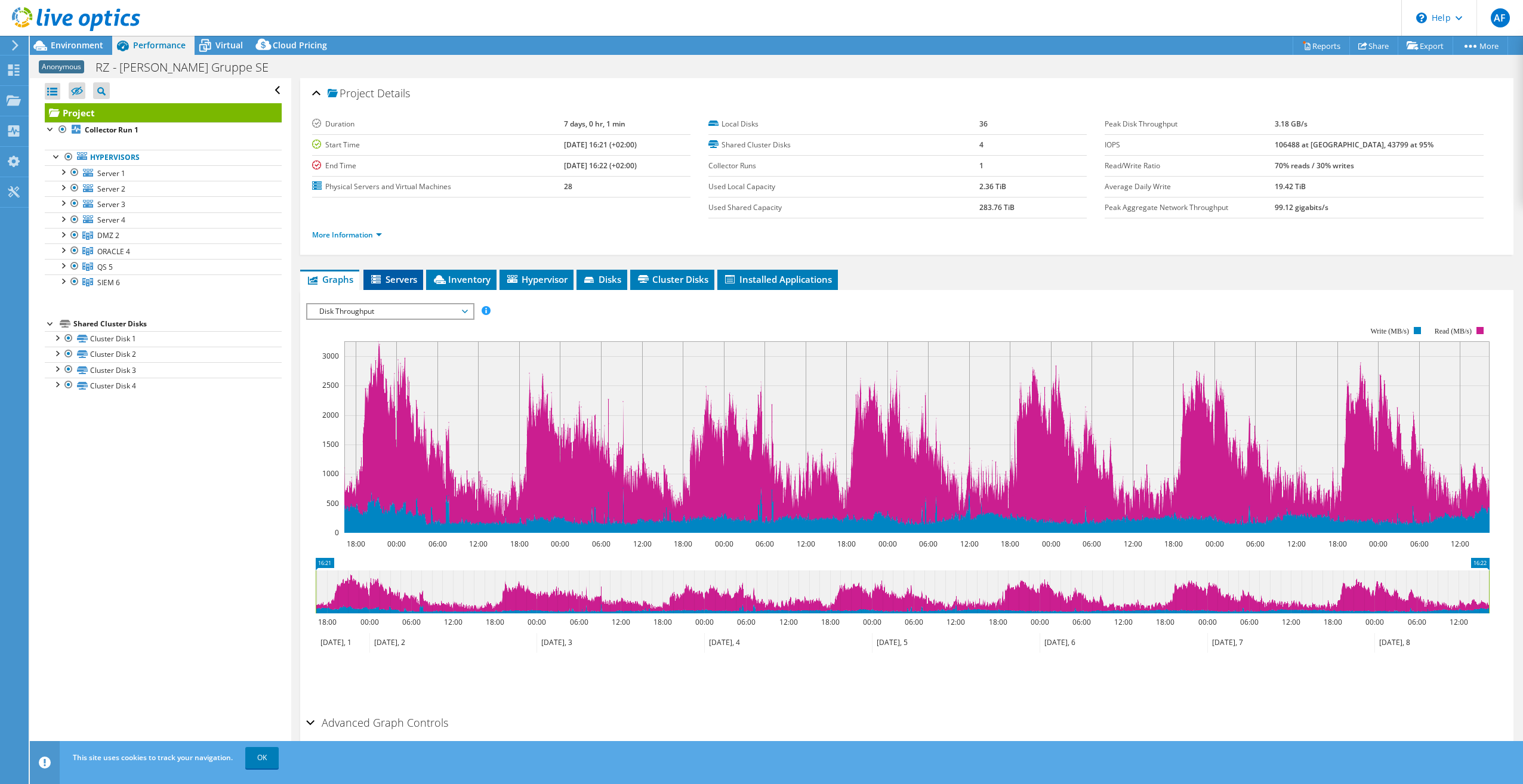
click at [395, 275] on span "Servers" at bounding box center [393, 279] width 48 height 12
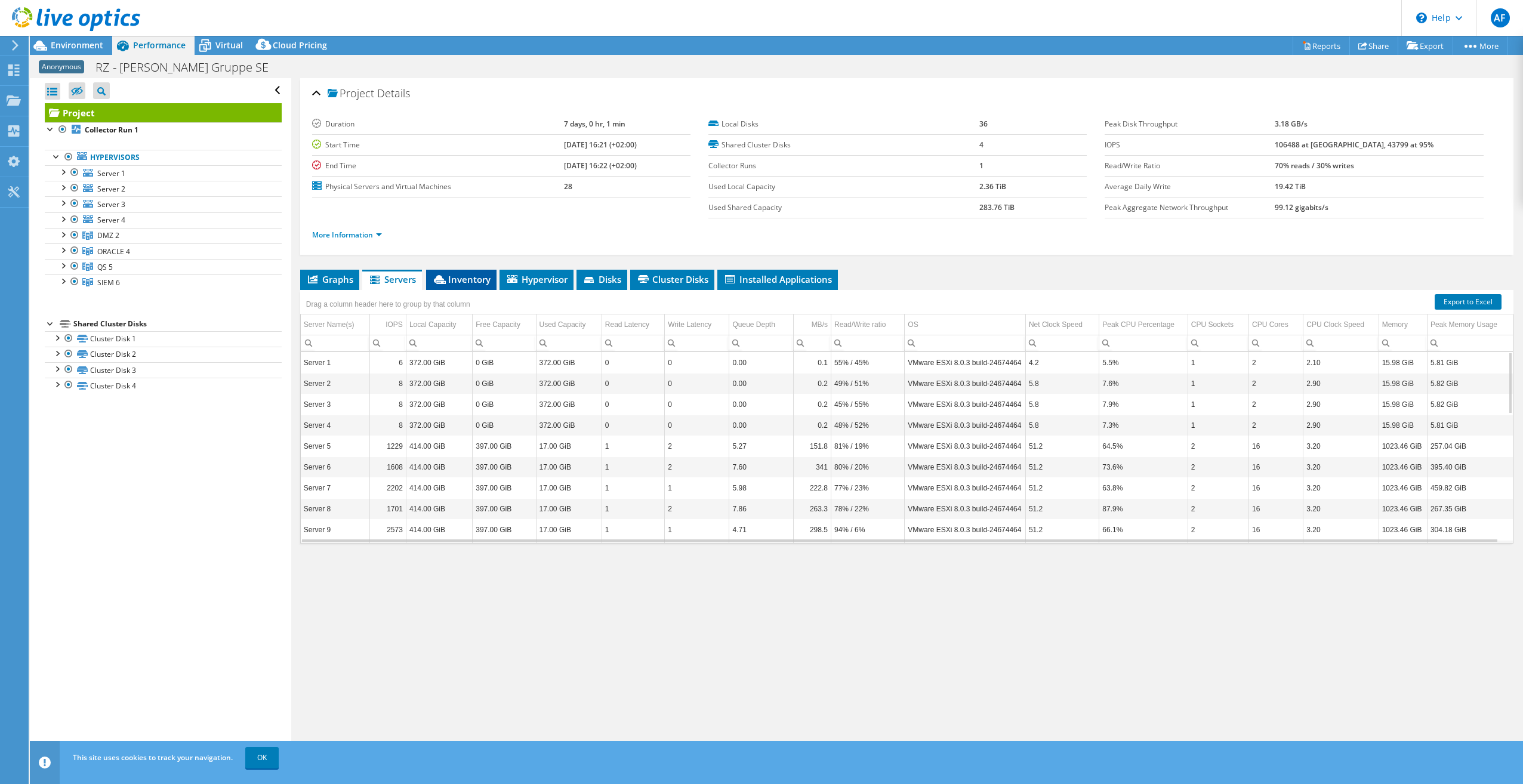
click at [476, 280] on span "Inventory" at bounding box center [461, 279] width 58 height 12
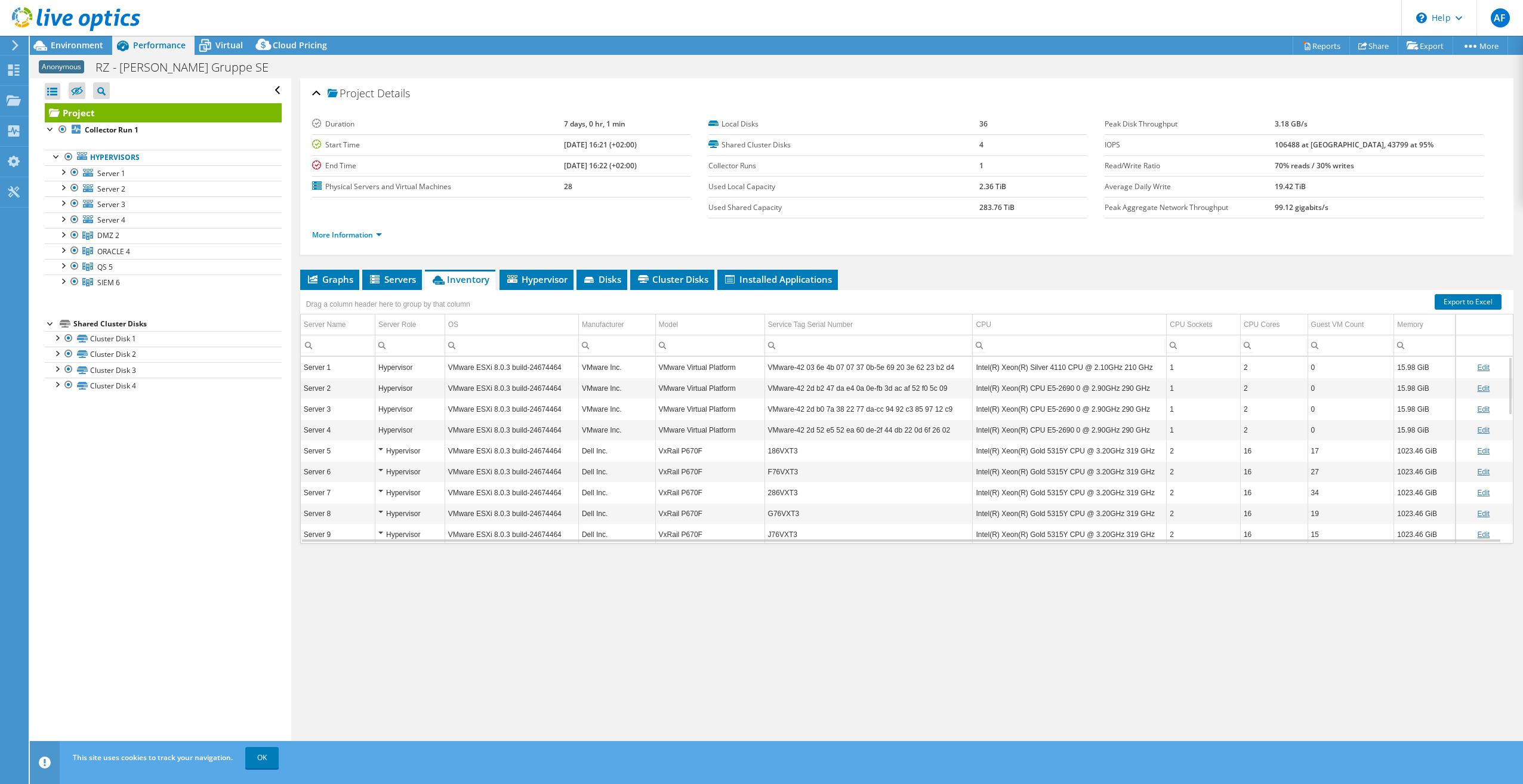
scroll to position [287, 0]
click at [378, 371] on div "Hypervisor" at bounding box center [410, 373] width 63 height 14
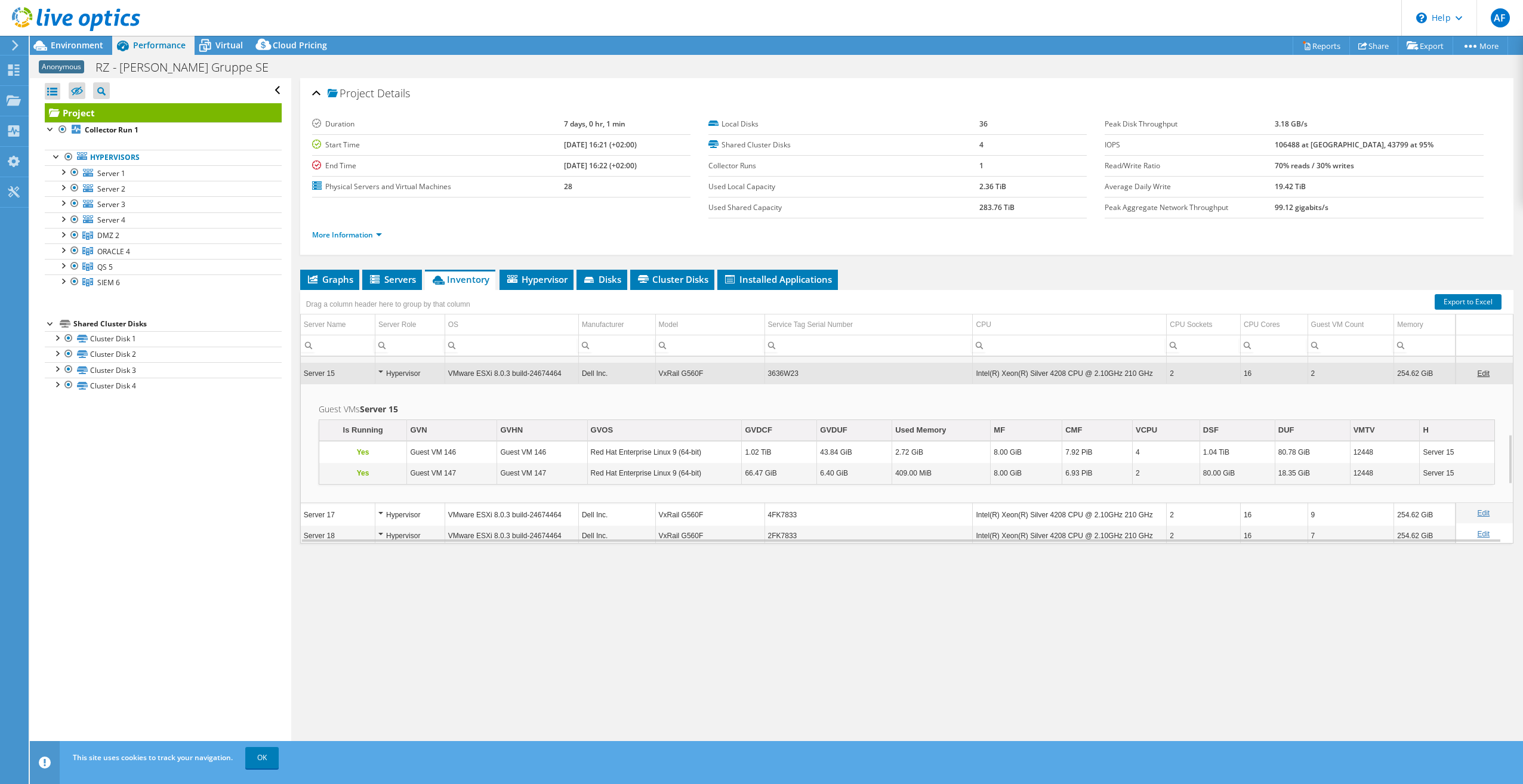
scroll to position [0, 0]
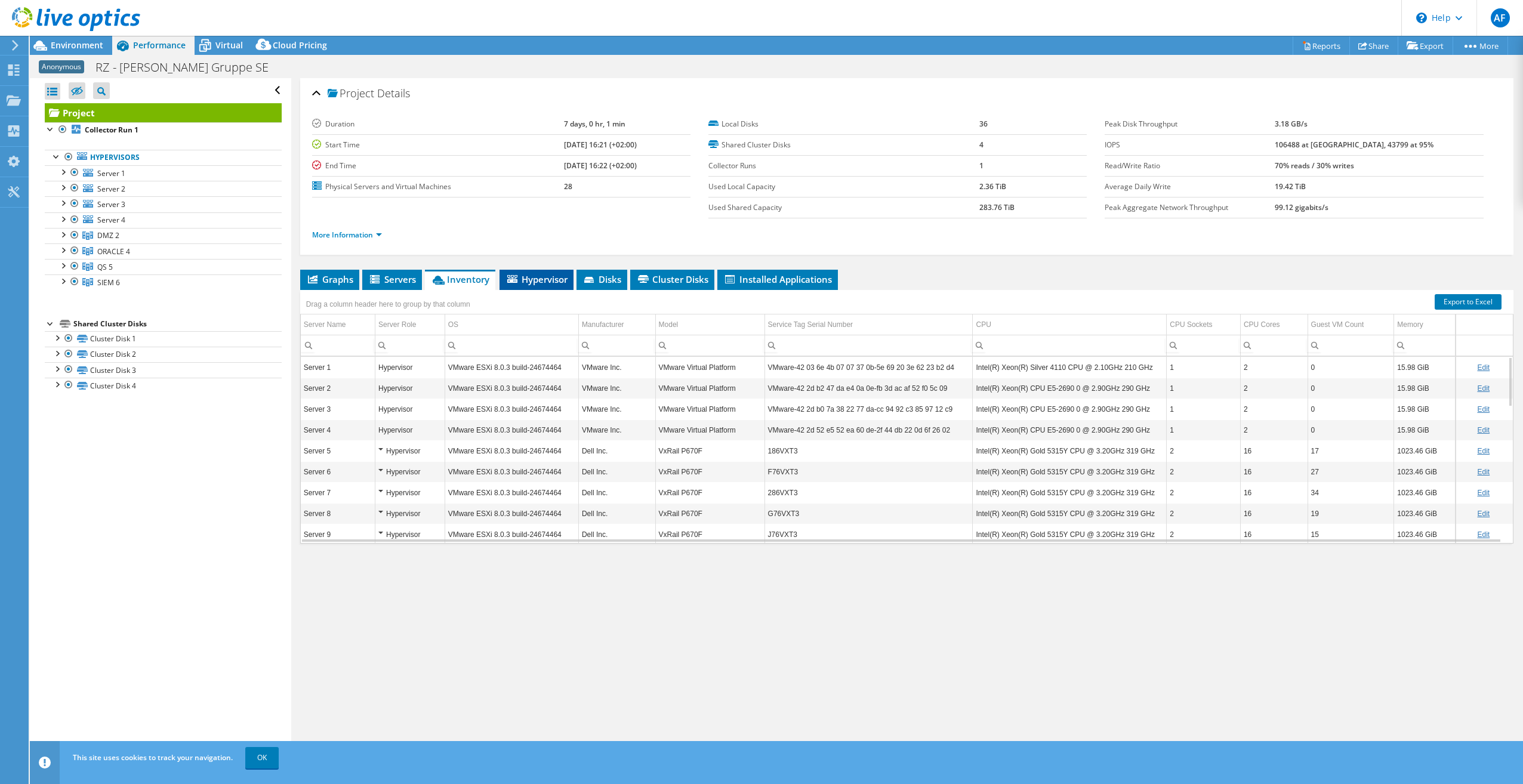
click at [528, 279] on span "Hypervisor" at bounding box center [536, 279] width 62 height 12
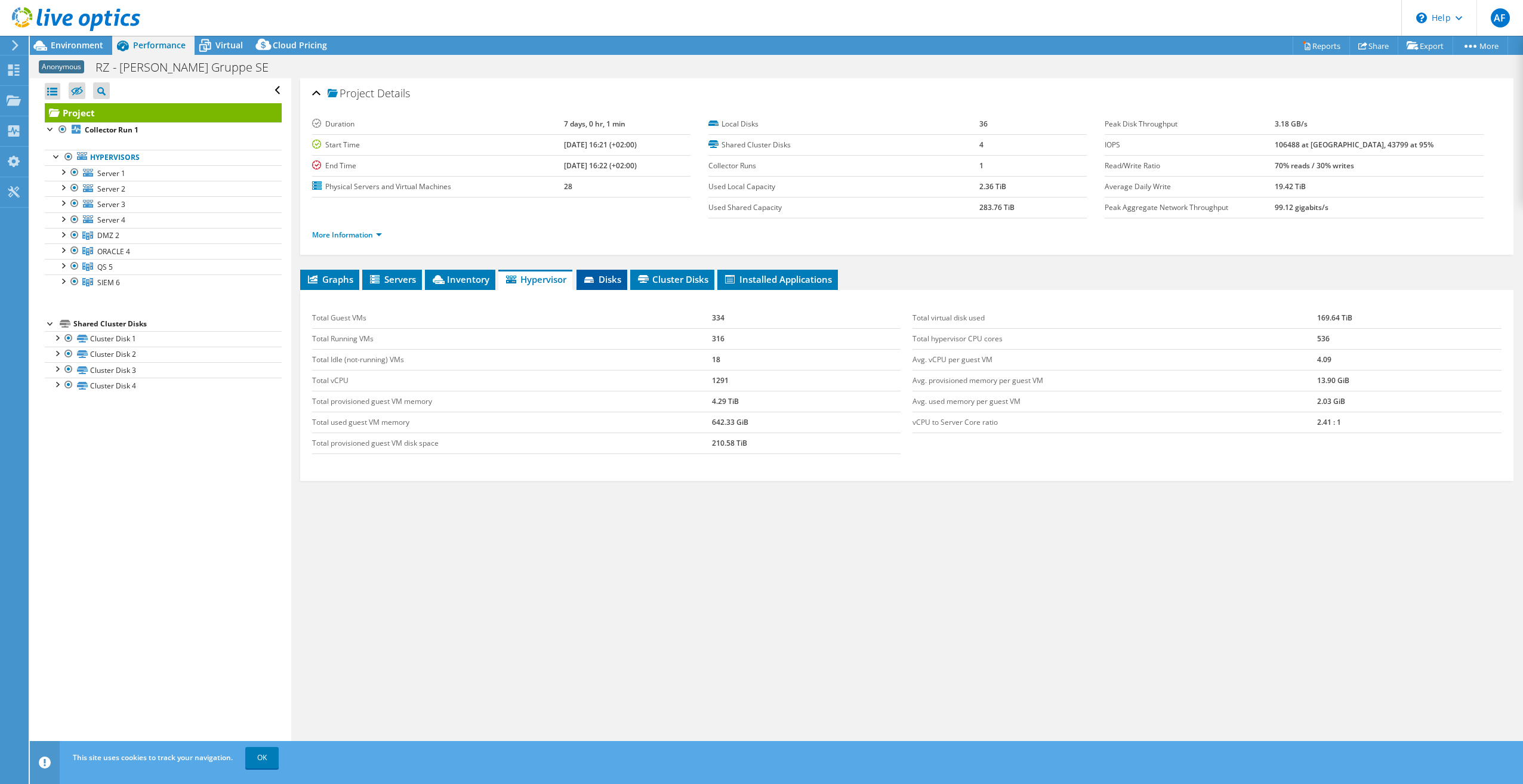
click at [604, 279] on span "Disks" at bounding box center [602, 279] width 39 height 12
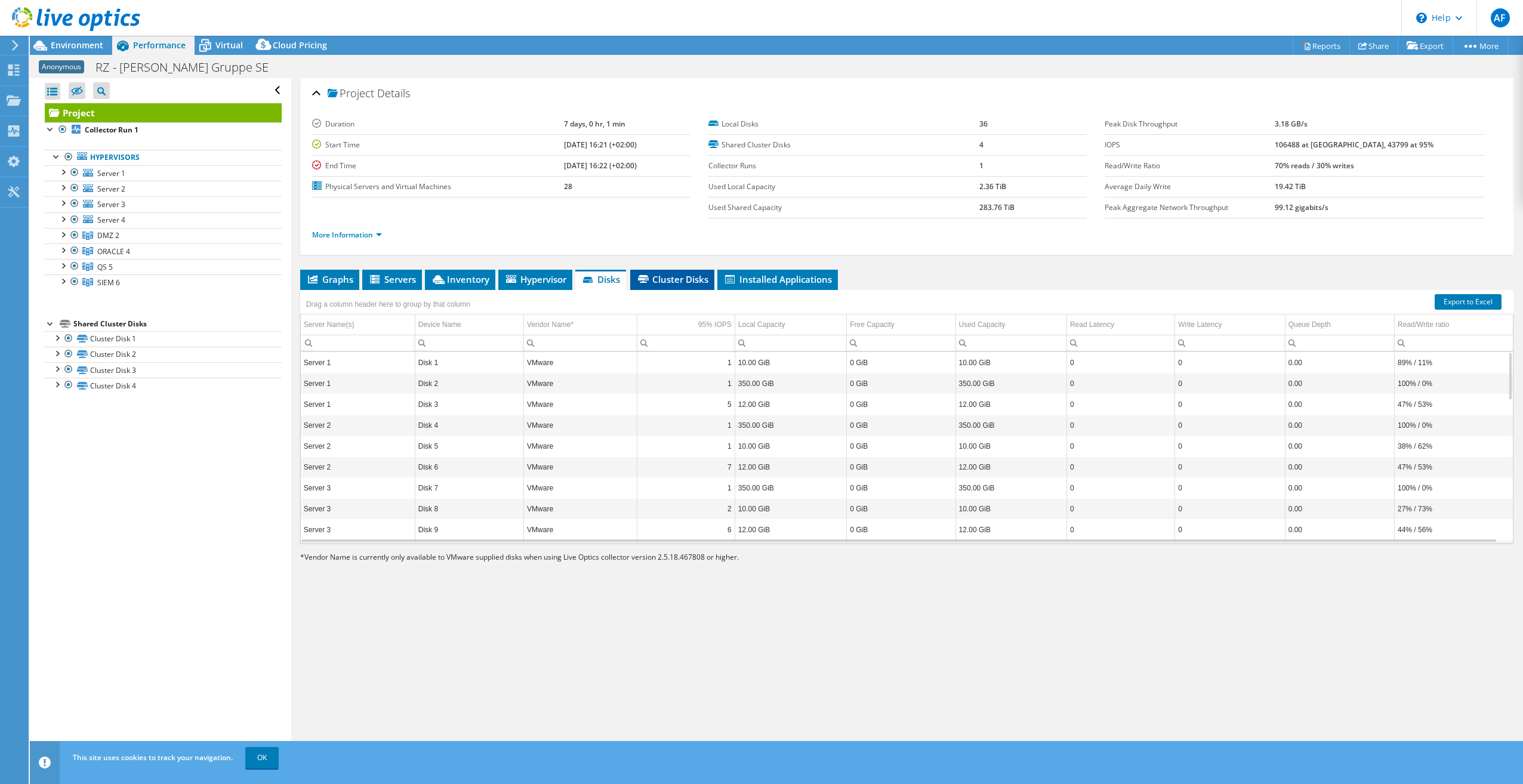
click at [677, 278] on span "Cluster Disks" at bounding box center [672, 279] width 72 height 12
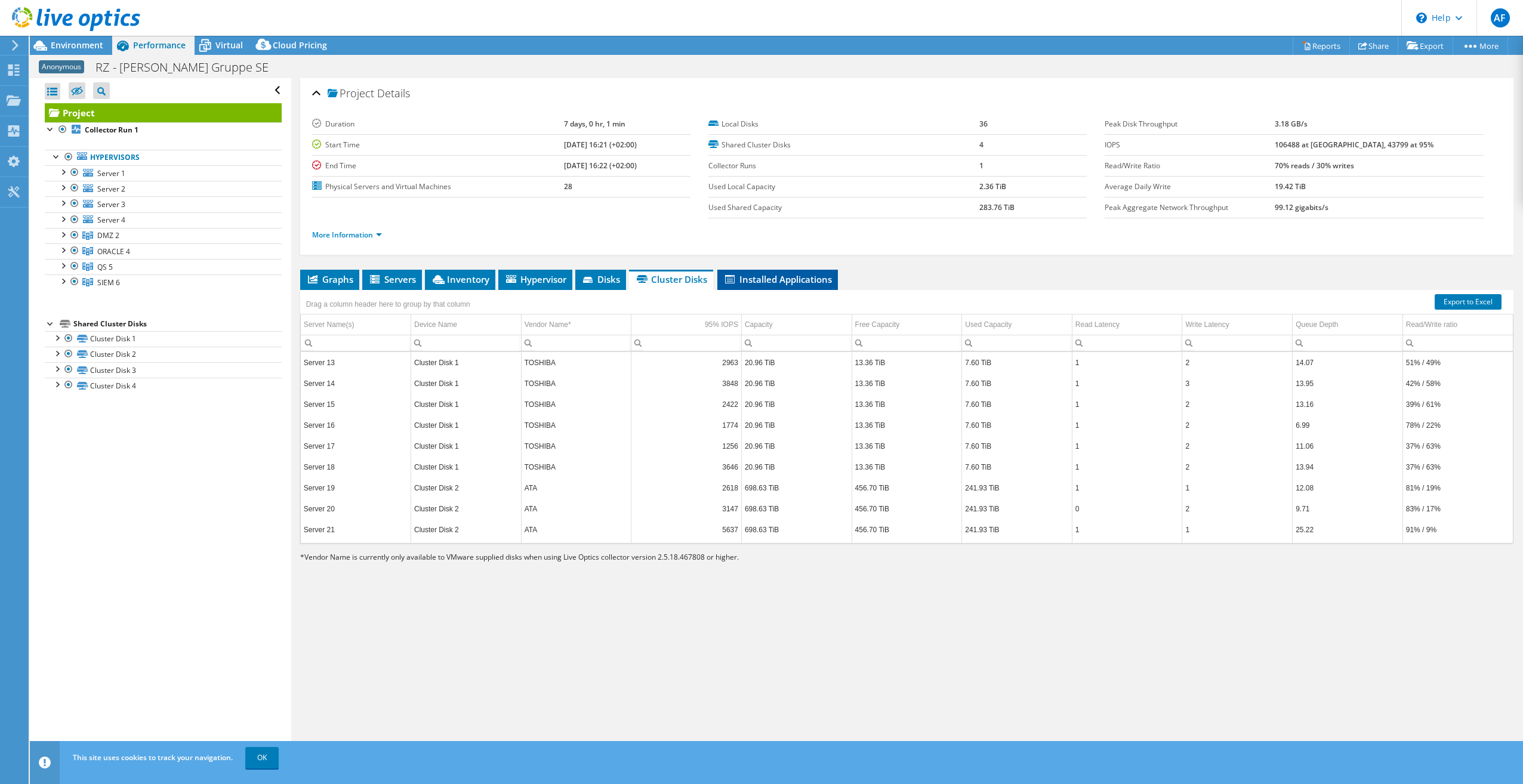
click at [788, 278] on span "Installed Applications" at bounding box center [778, 279] width 109 height 12
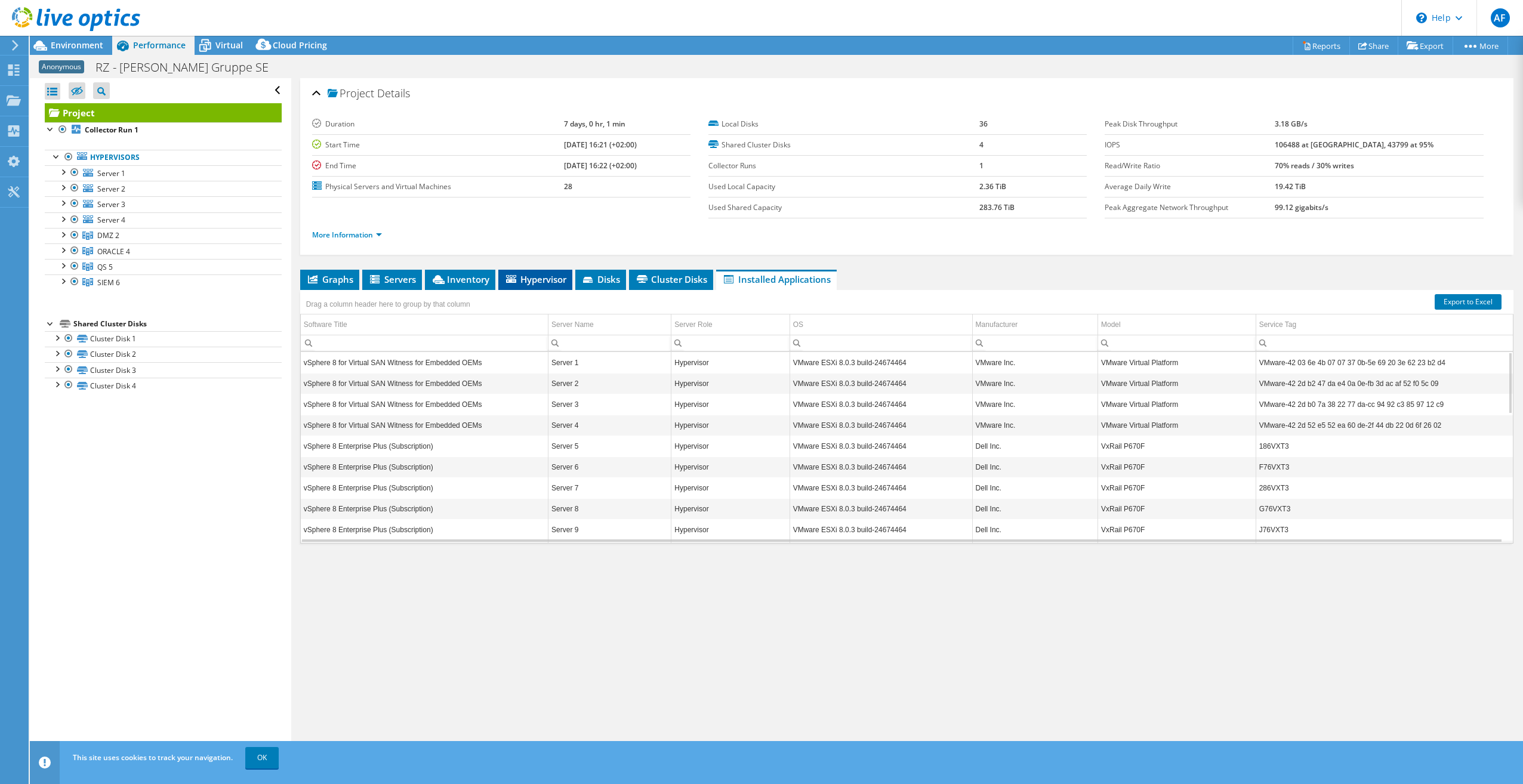
click at [547, 274] on span "Hypervisor" at bounding box center [536, 279] width 62 height 12
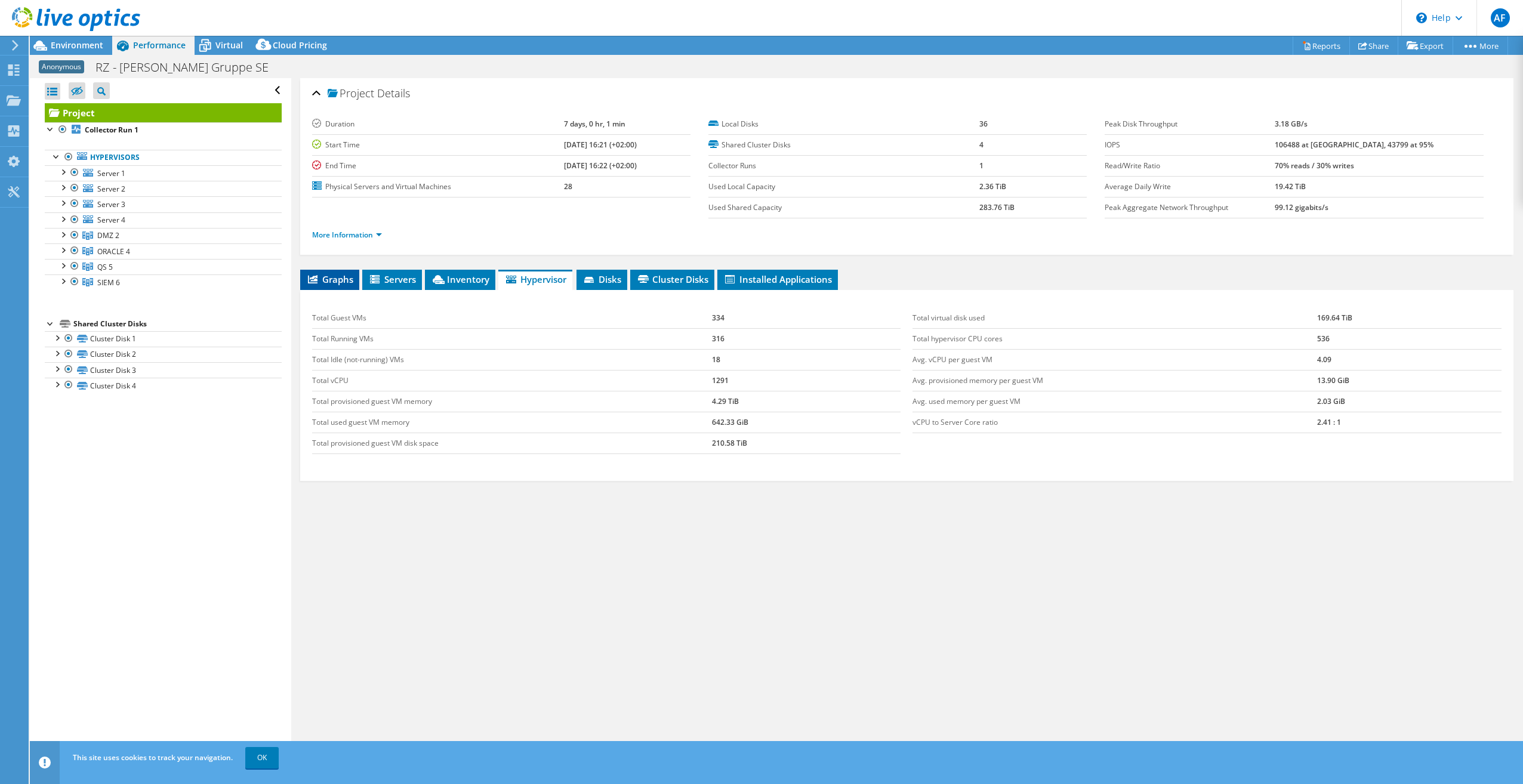
click at [328, 275] on span "Graphs" at bounding box center [329, 279] width 47 height 12
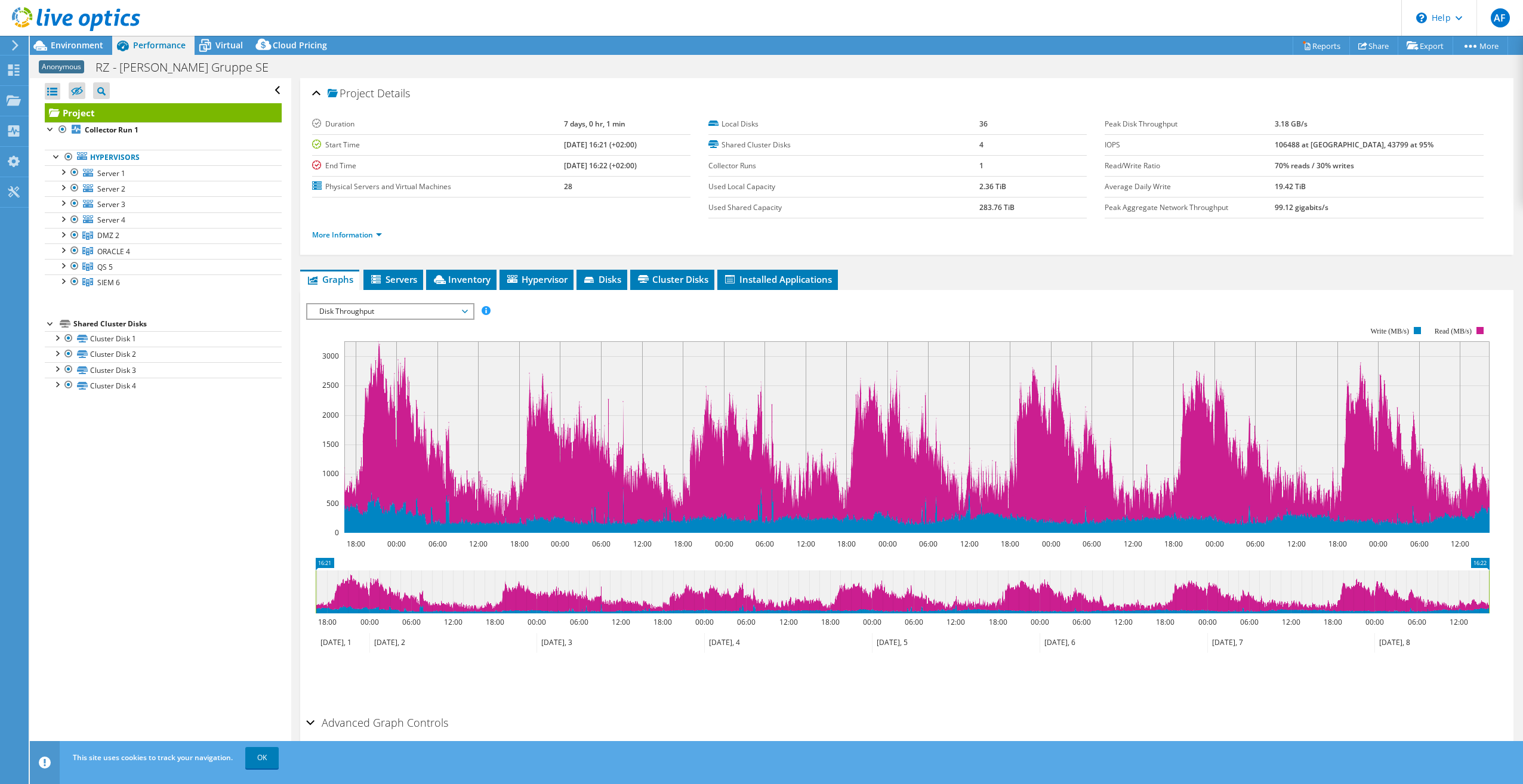
click at [406, 312] on span "Disk Throughput" at bounding box center [389, 311] width 153 height 14
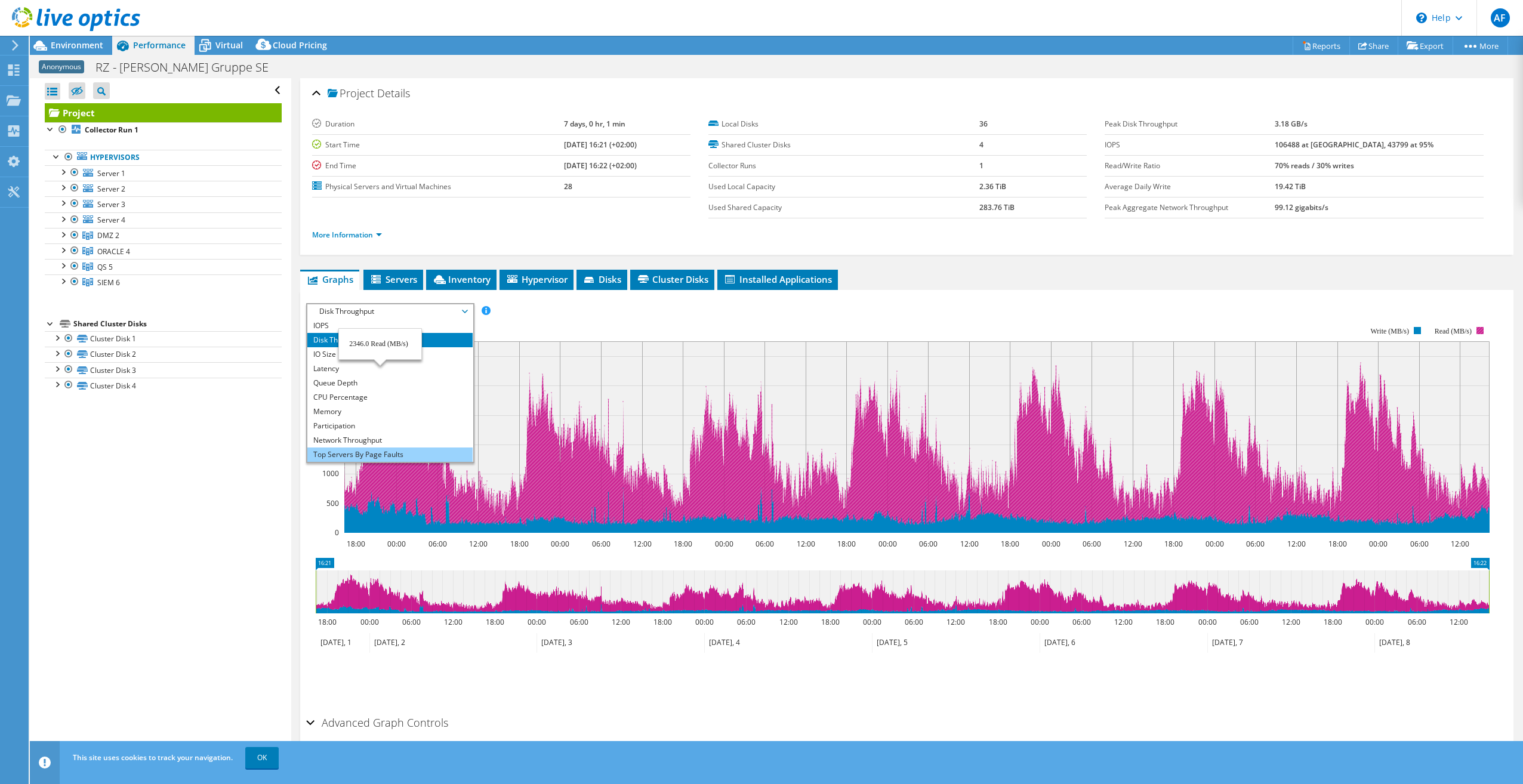
click at [386, 457] on li "Top Servers By Page Faults" at bounding box center [390, 455] width 166 height 14
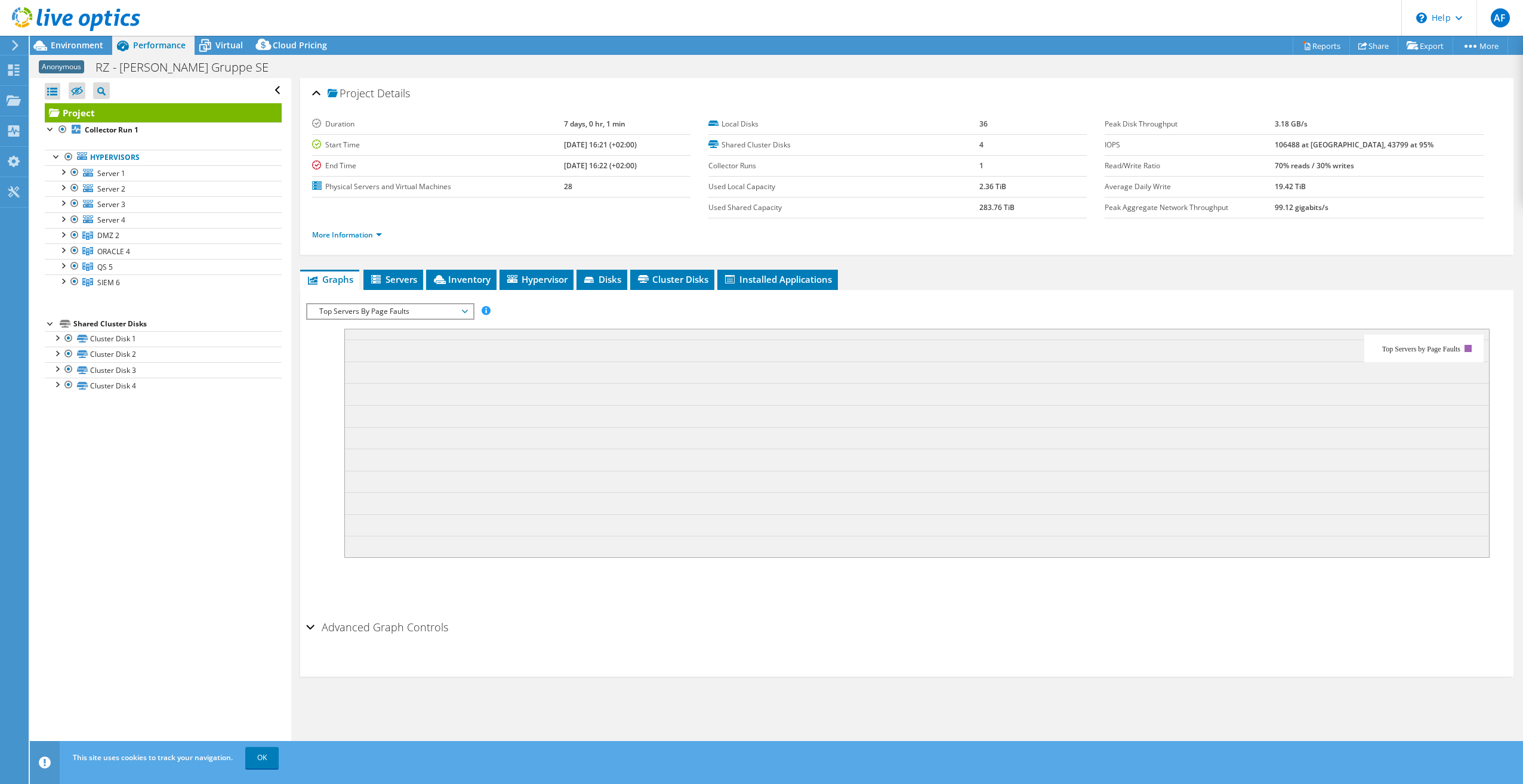
click at [466, 307] on span "Top Servers By Page Faults" at bounding box center [389, 311] width 153 height 14
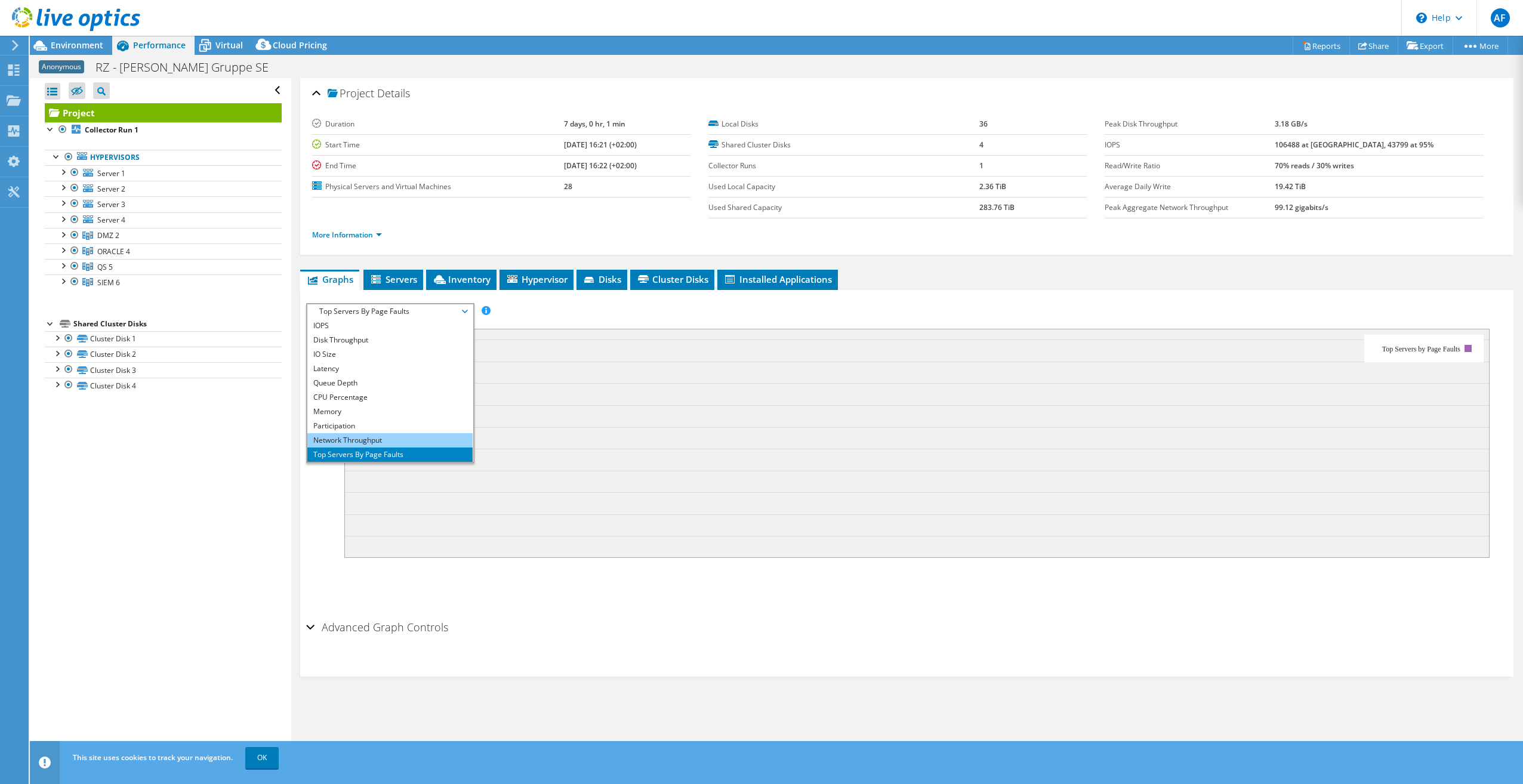
click at [382, 438] on li "Network Throughput" at bounding box center [390, 441] width 166 height 14
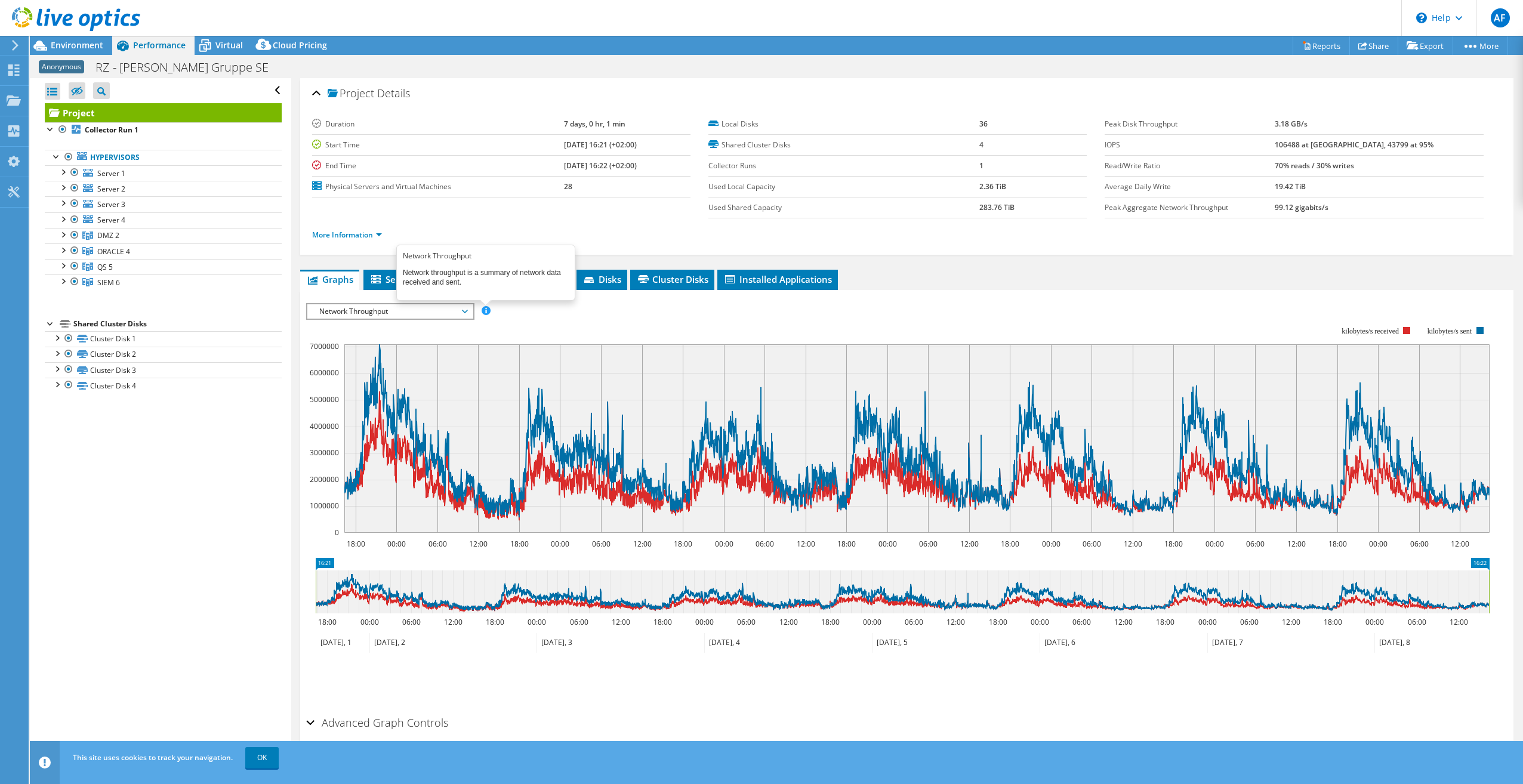
click at [486, 307] on span at bounding box center [485, 310] width 8 height 8
click at [461, 313] on span "Network Throughput" at bounding box center [389, 311] width 153 height 14
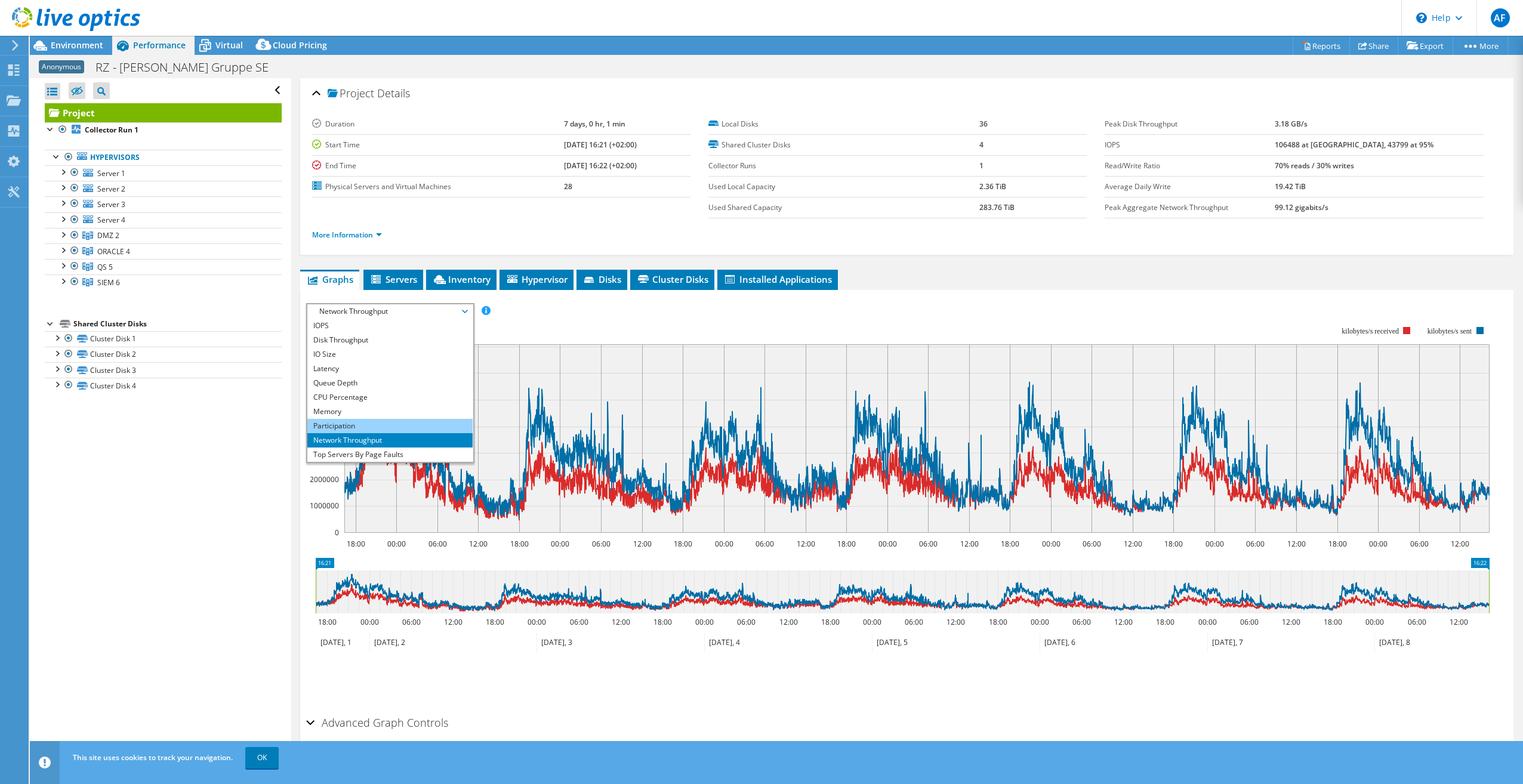
click at [357, 426] on li "Participation" at bounding box center [390, 426] width 166 height 14
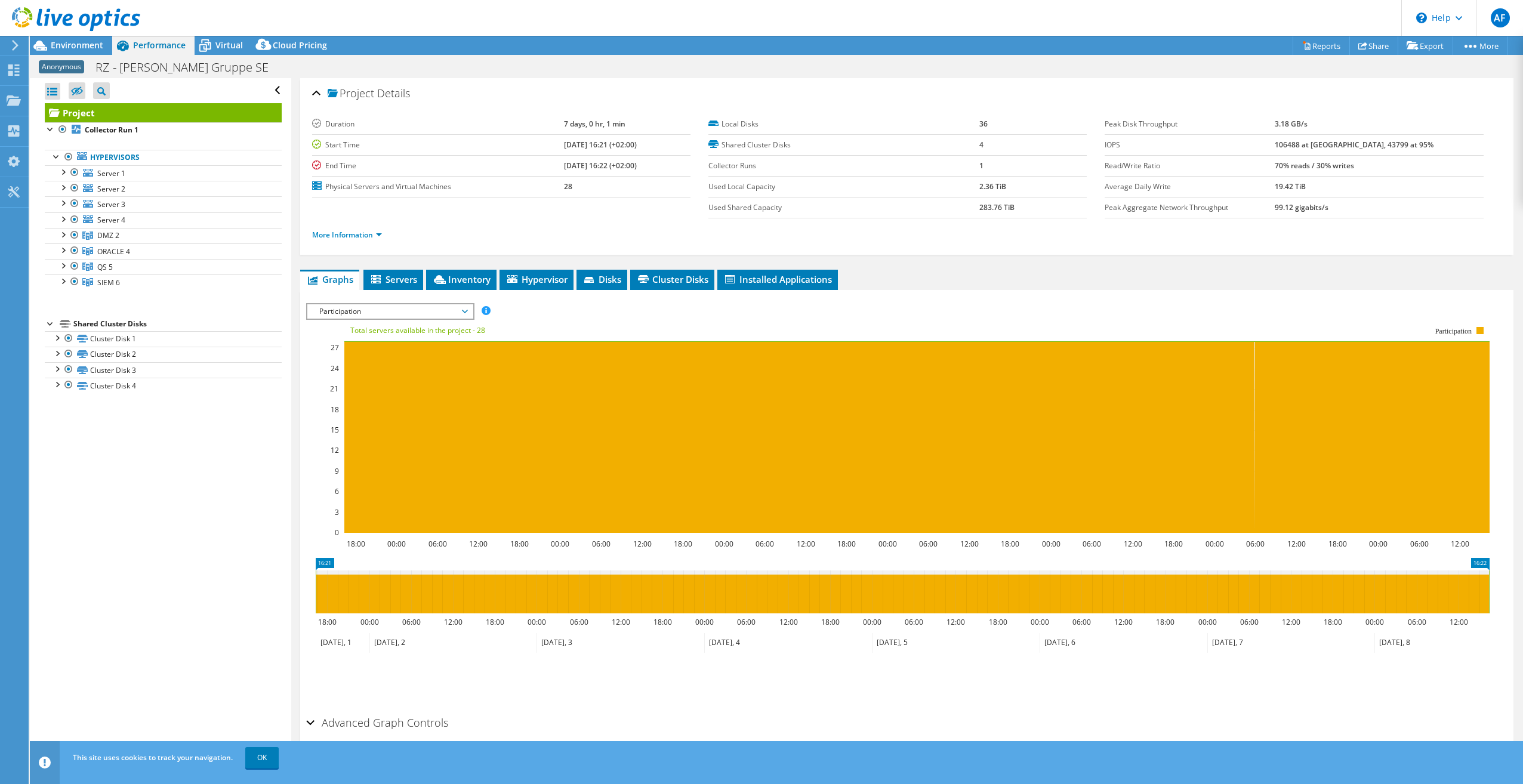
click at [462, 307] on span "Participation" at bounding box center [389, 311] width 153 height 14
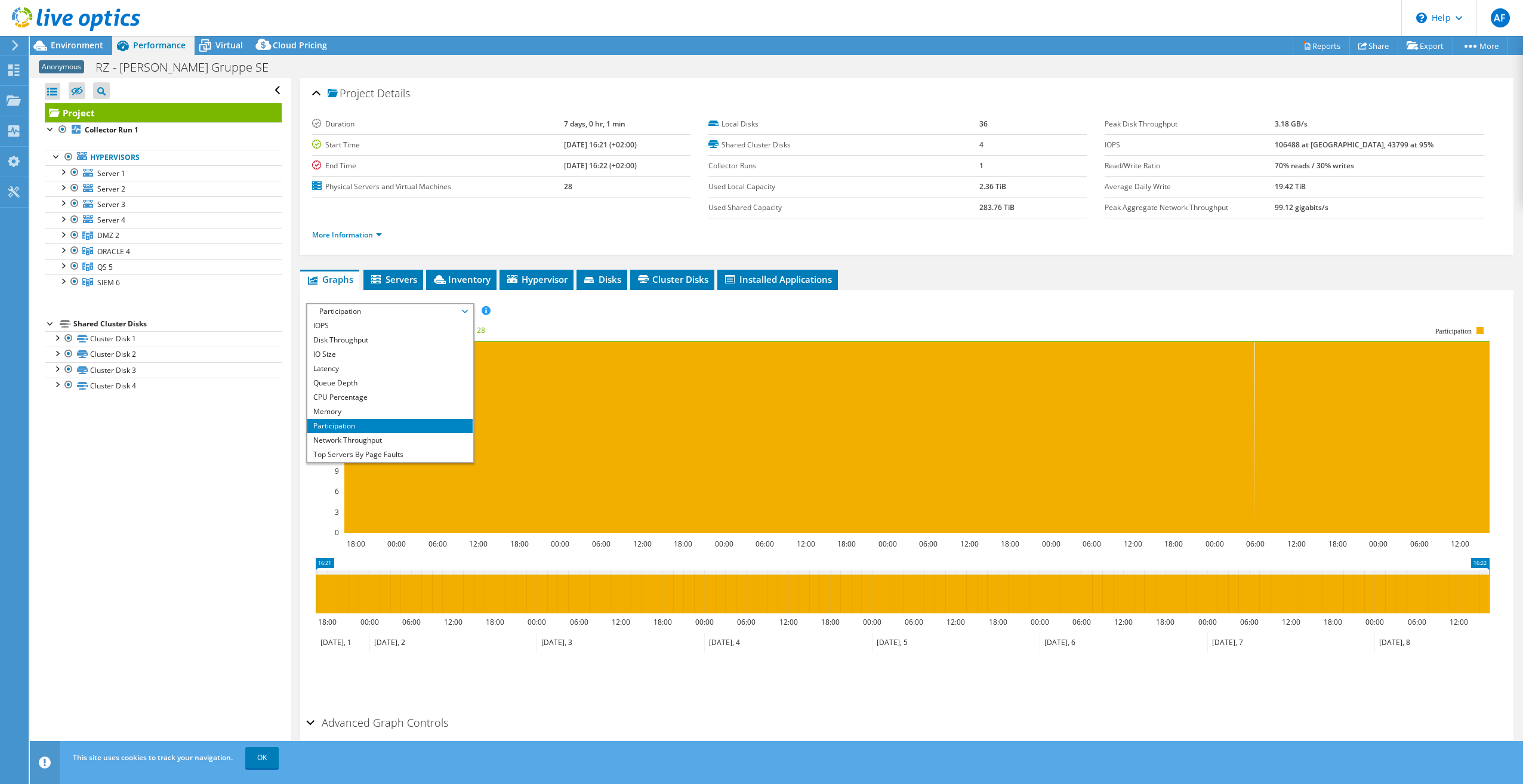
click at [461, 307] on span "Participation" at bounding box center [389, 311] width 153 height 14
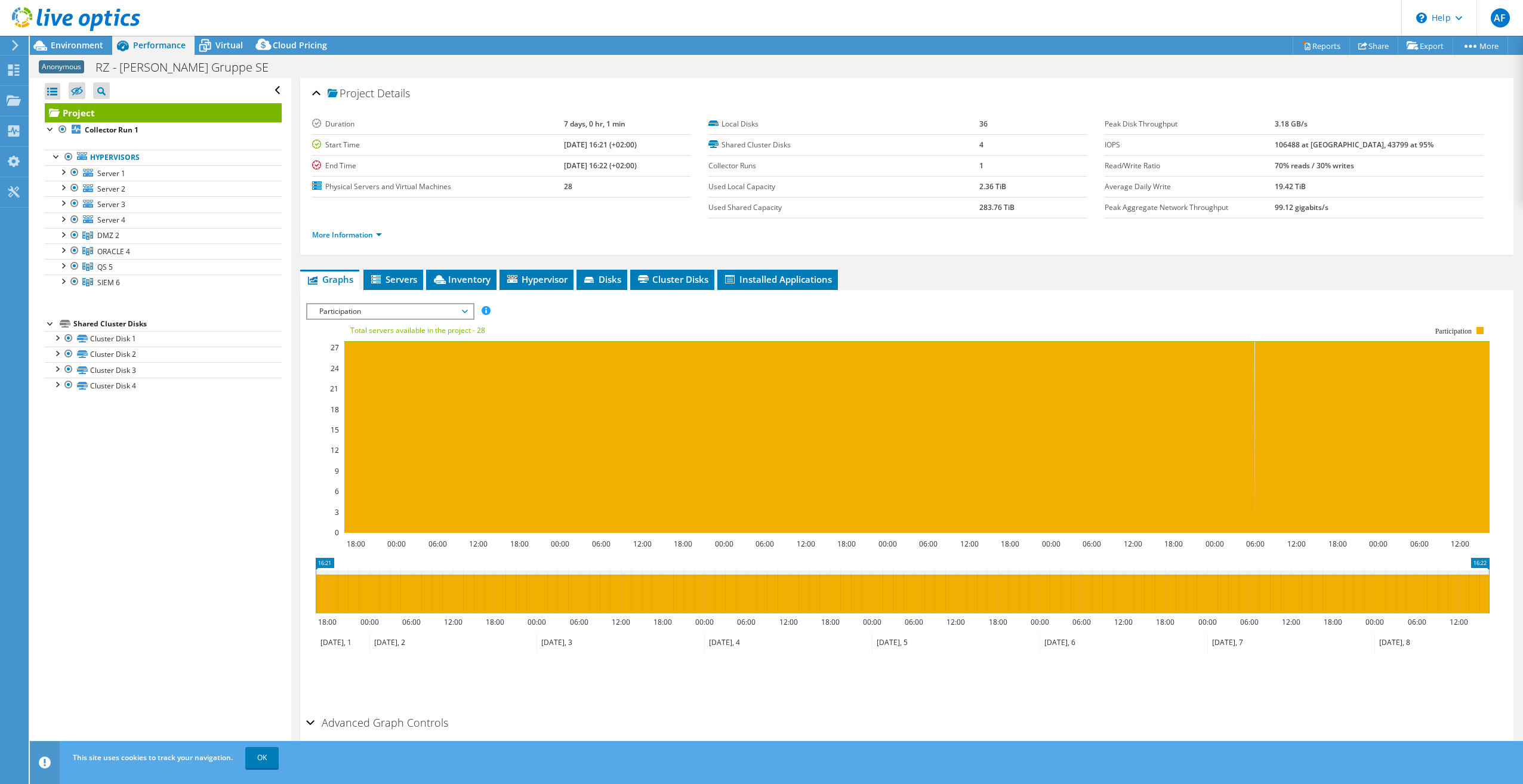
click at [441, 331] on text "Total servers available in the project - 28" at bounding box center [418, 331] width 135 height 10
click at [466, 311] on span "Participation" at bounding box center [389, 311] width 153 height 14
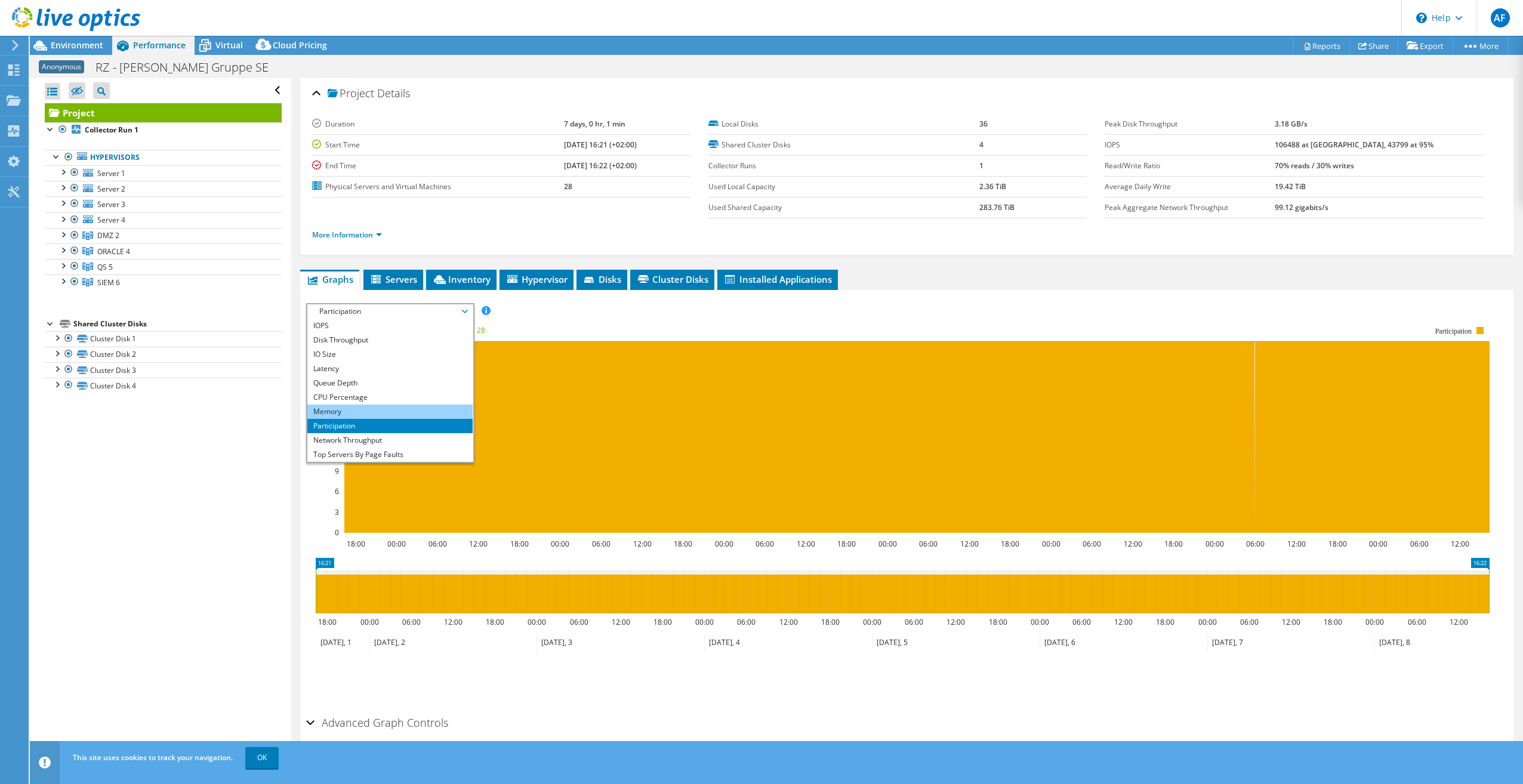
click at [347, 409] on li "Memory" at bounding box center [390, 411] width 166 height 14
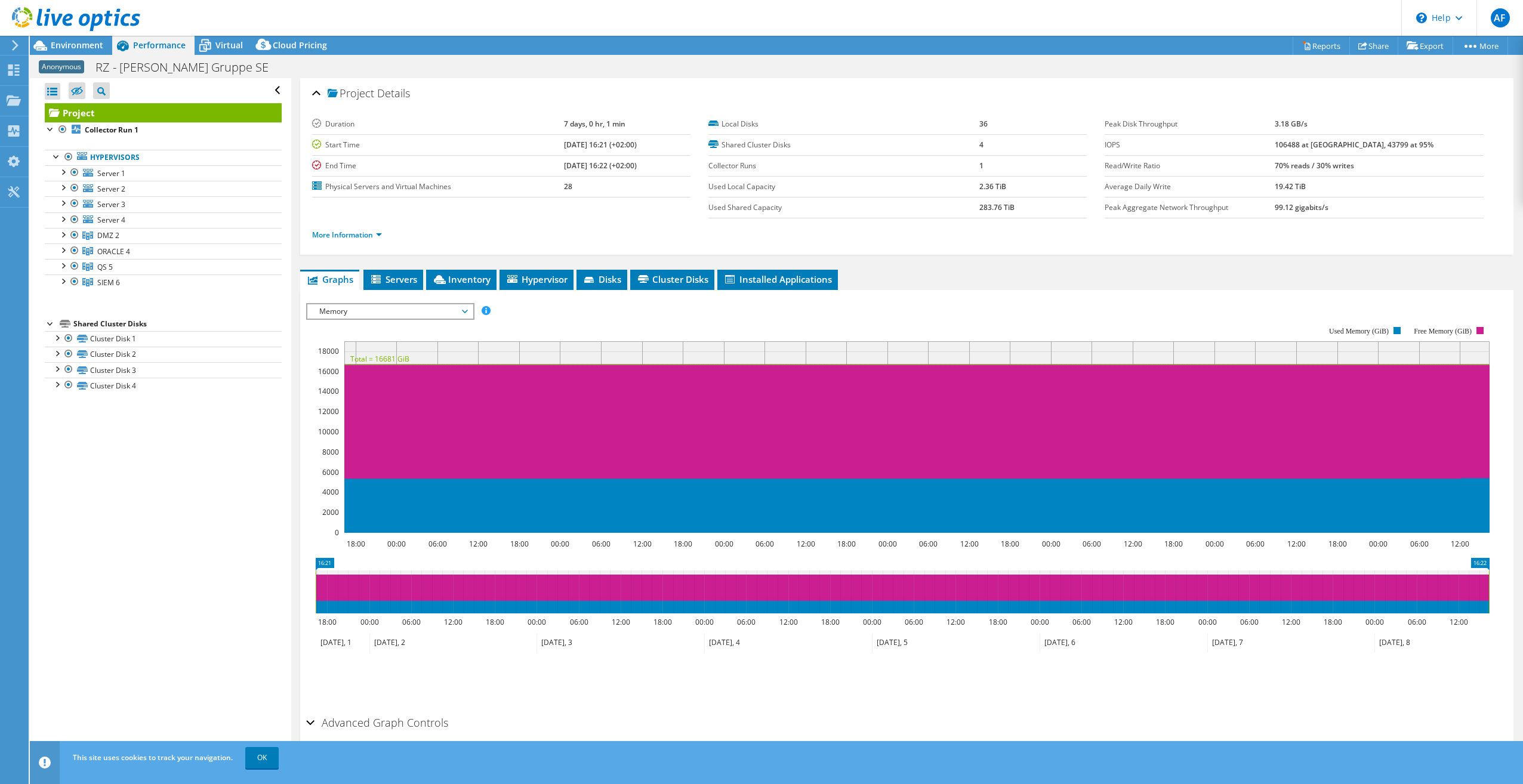
click at [463, 307] on span "Memory" at bounding box center [389, 311] width 153 height 14
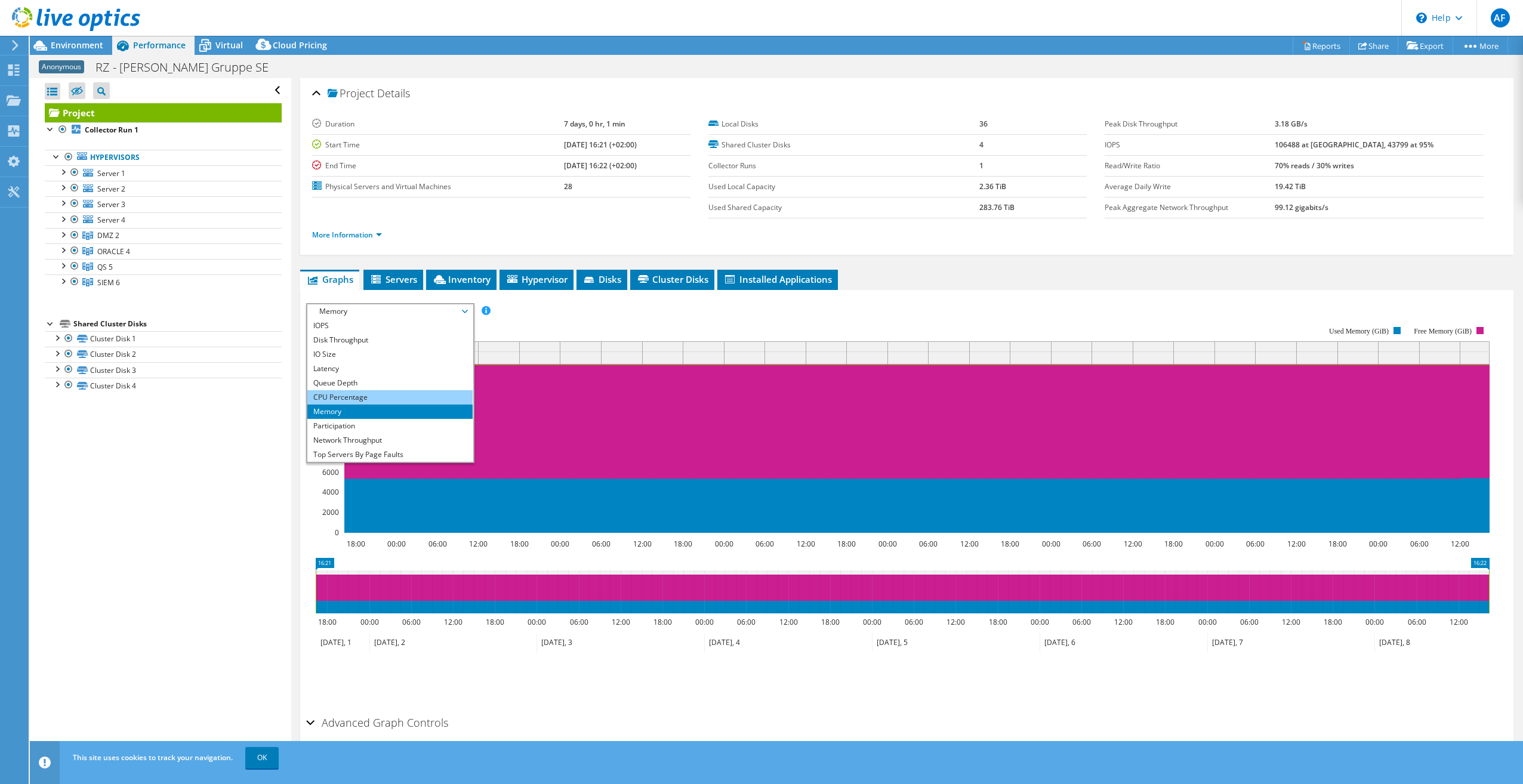
click at [360, 393] on li "CPU Percentage" at bounding box center [390, 397] width 166 height 14
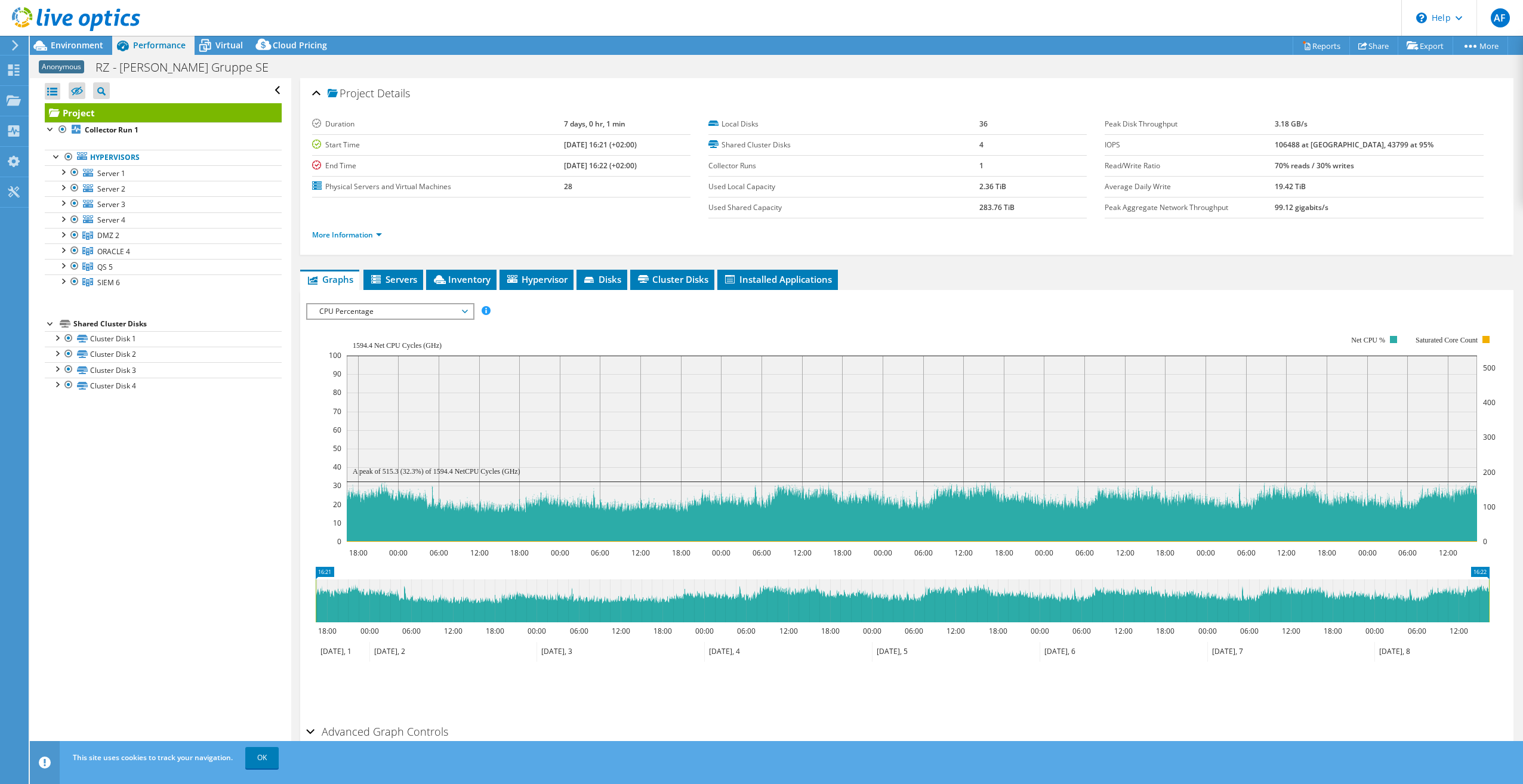
select select "USD"
click at [465, 314] on span "CPU Percentage" at bounding box center [389, 311] width 153 height 14
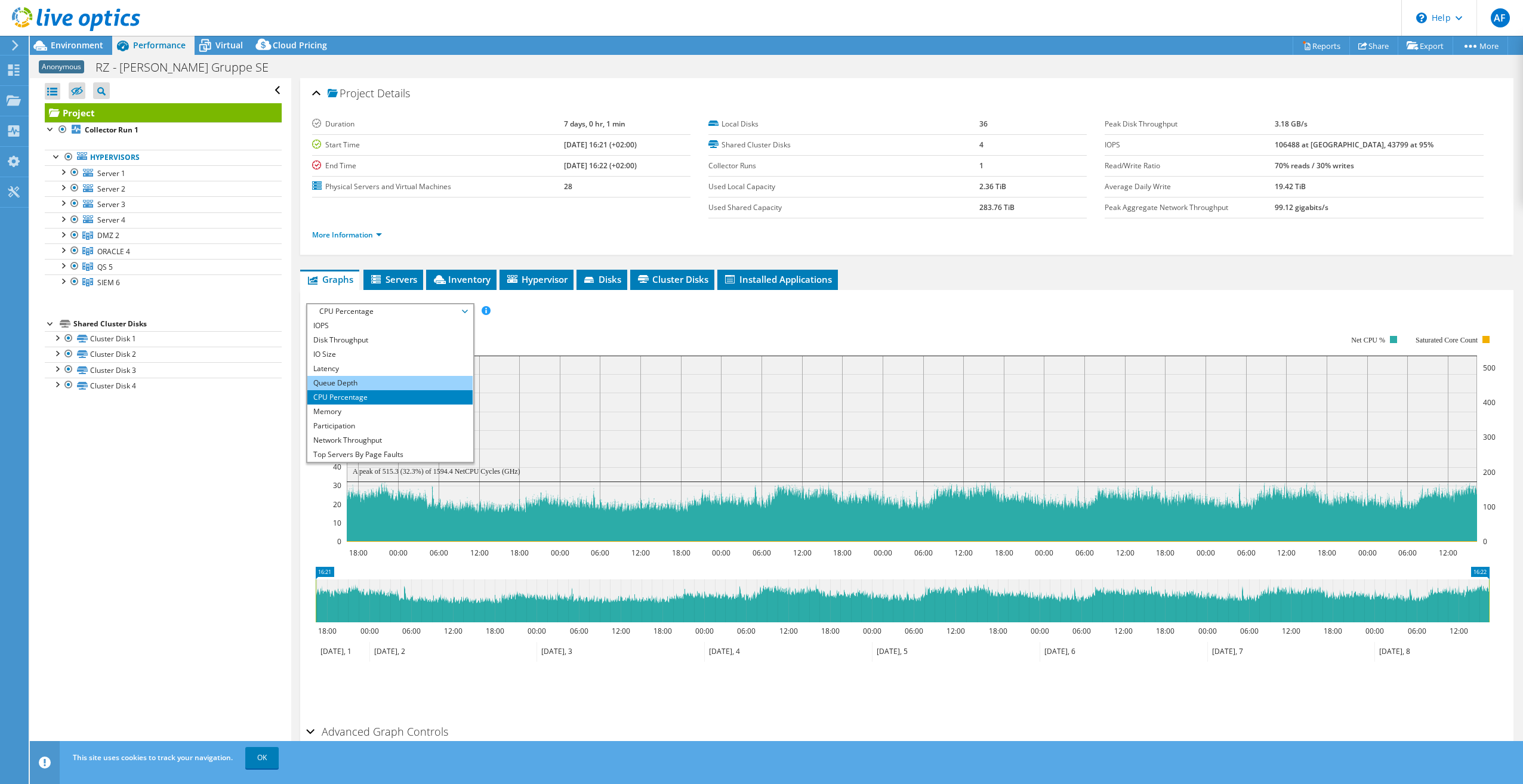
click at [364, 381] on li "Queue Depth" at bounding box center [390, 383] width 166 height 14
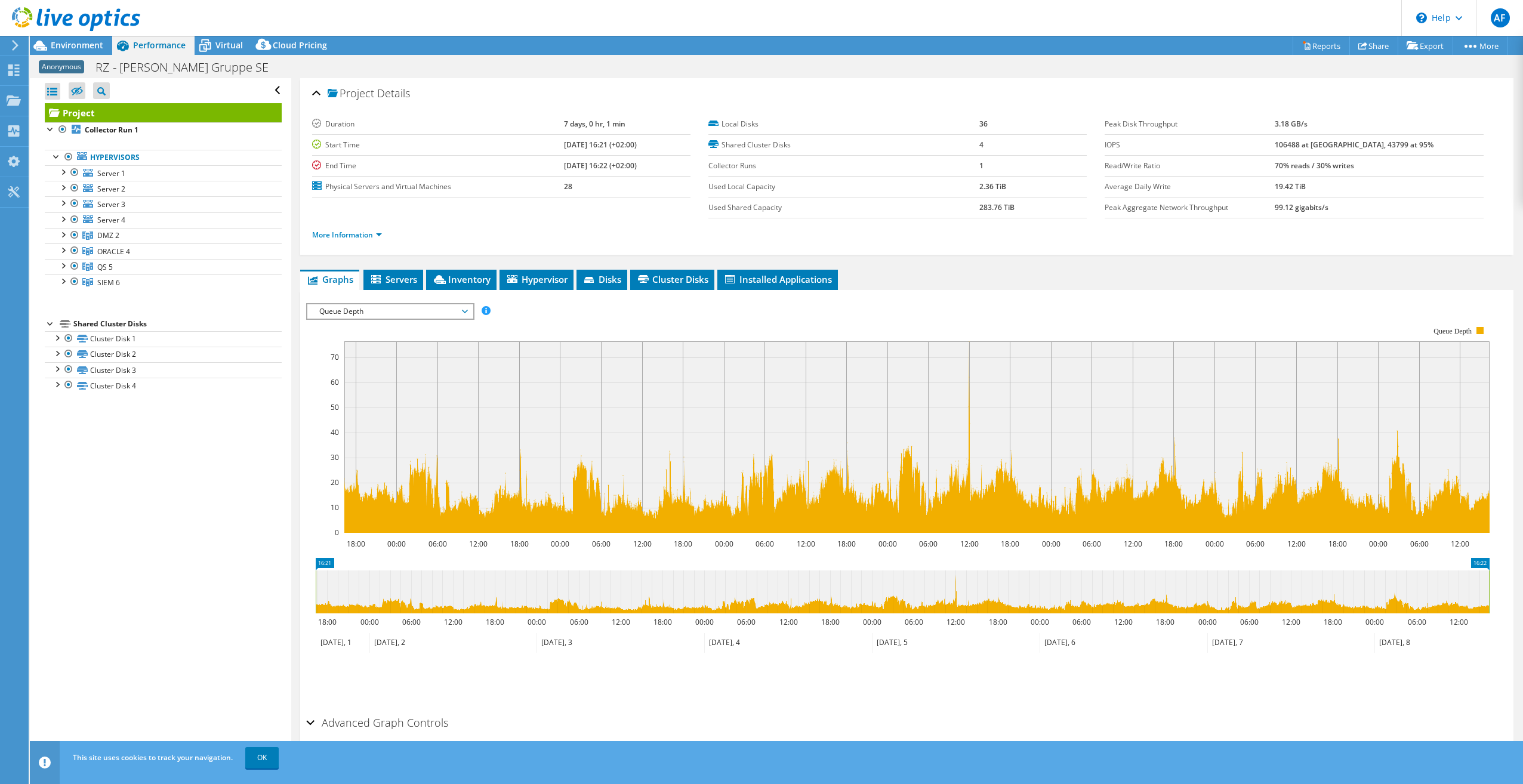
click at [464, 311] on span "Queue Depth" at bounding box center [389, 311] width 153 height 14
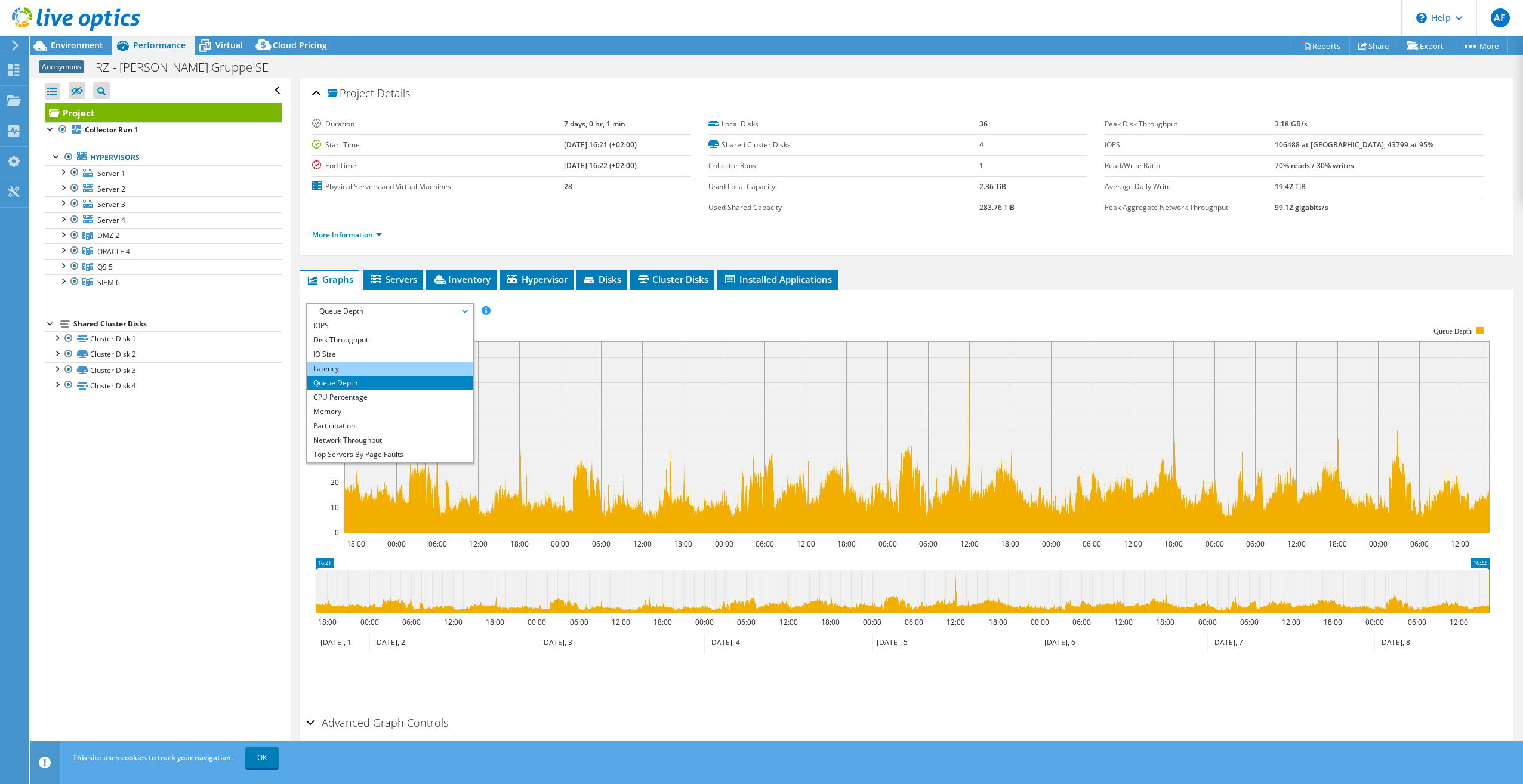
click at [345, 364] on li "Latency" at bounding box center [390, 369] width 166 height 14
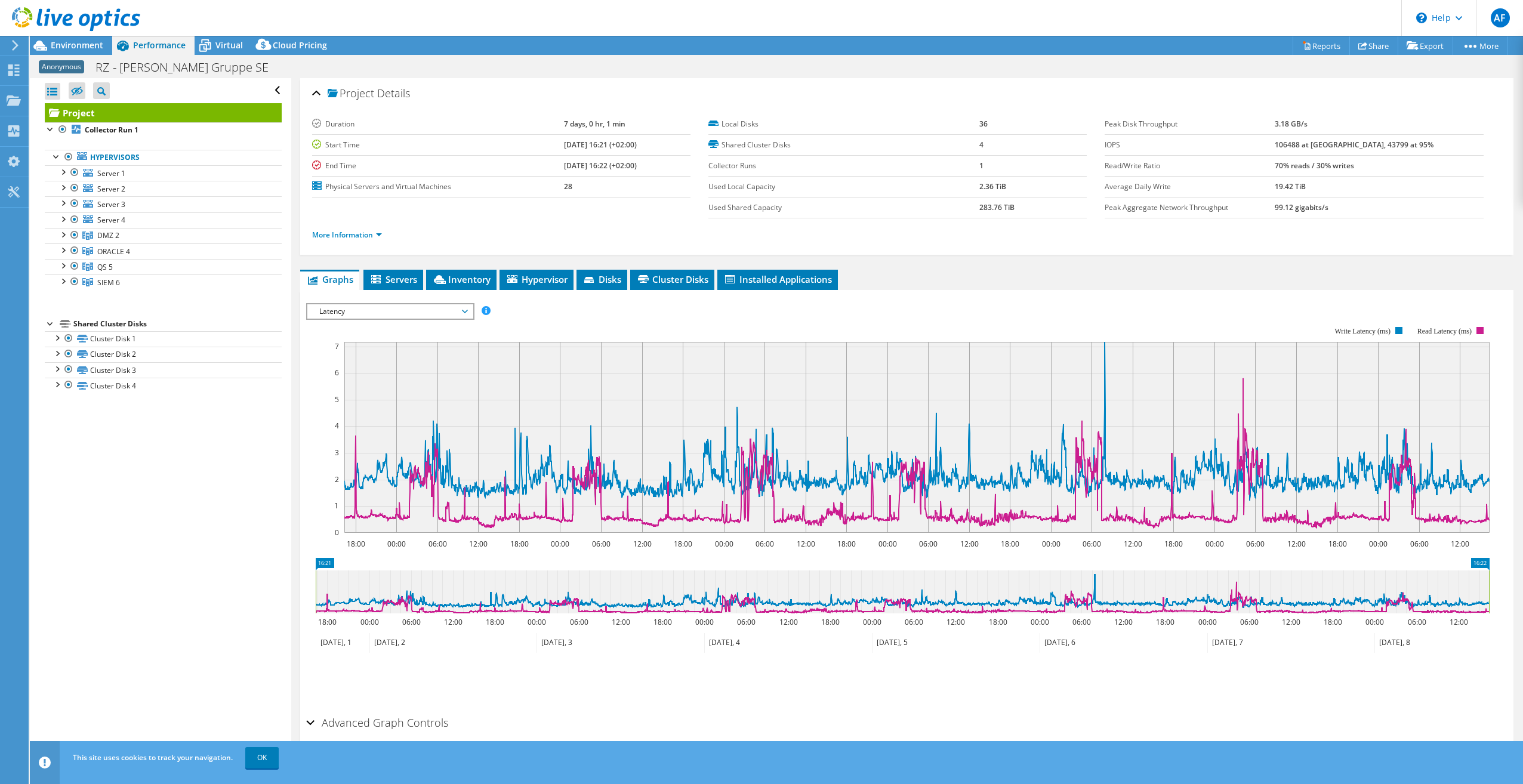
click at [466, 311] on span "Latency" at bounding box center [389, 311] width 153 height 14
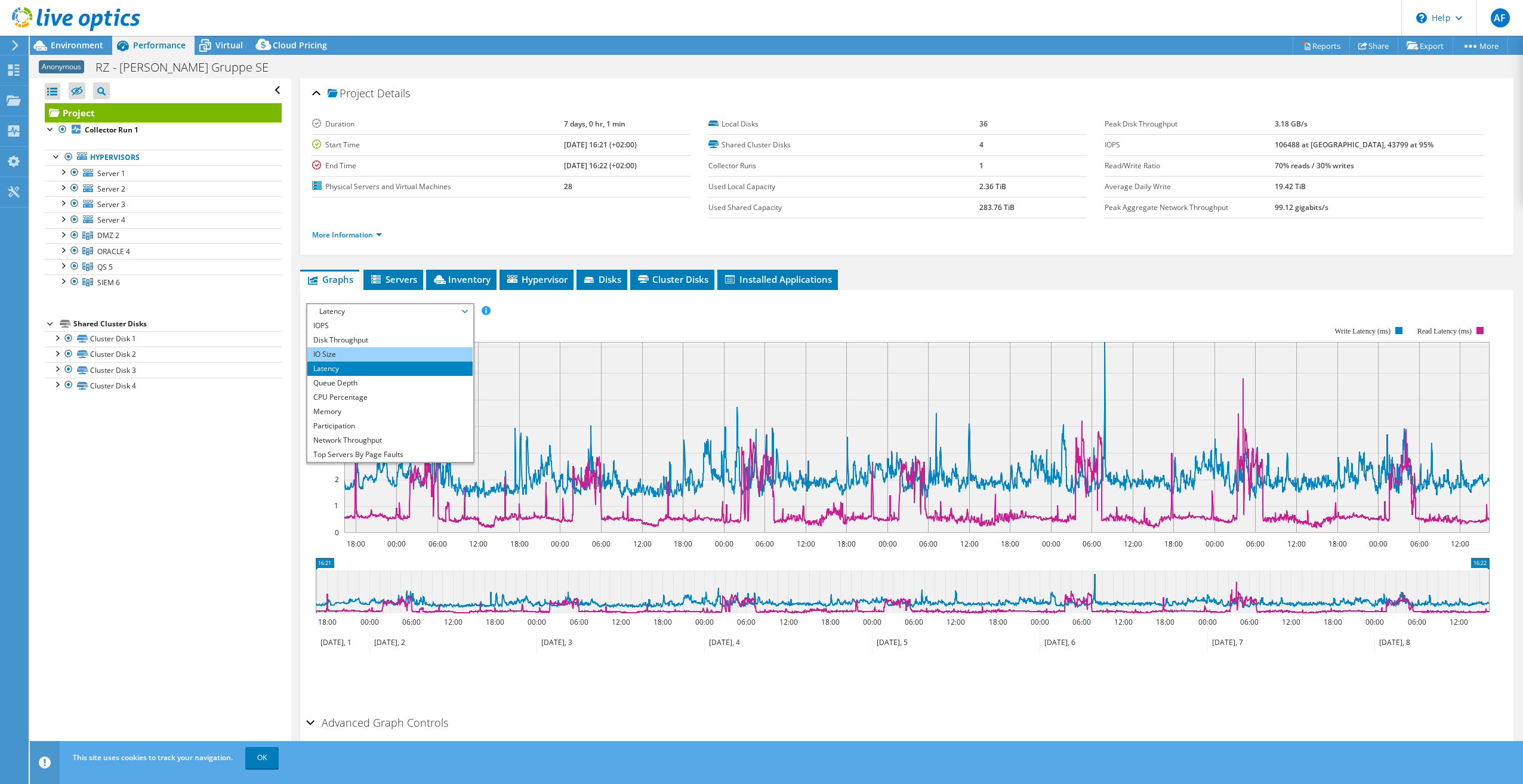
click at [341, 354] on li "IO Size" at bounding box center [390, 354] width 166 height 14
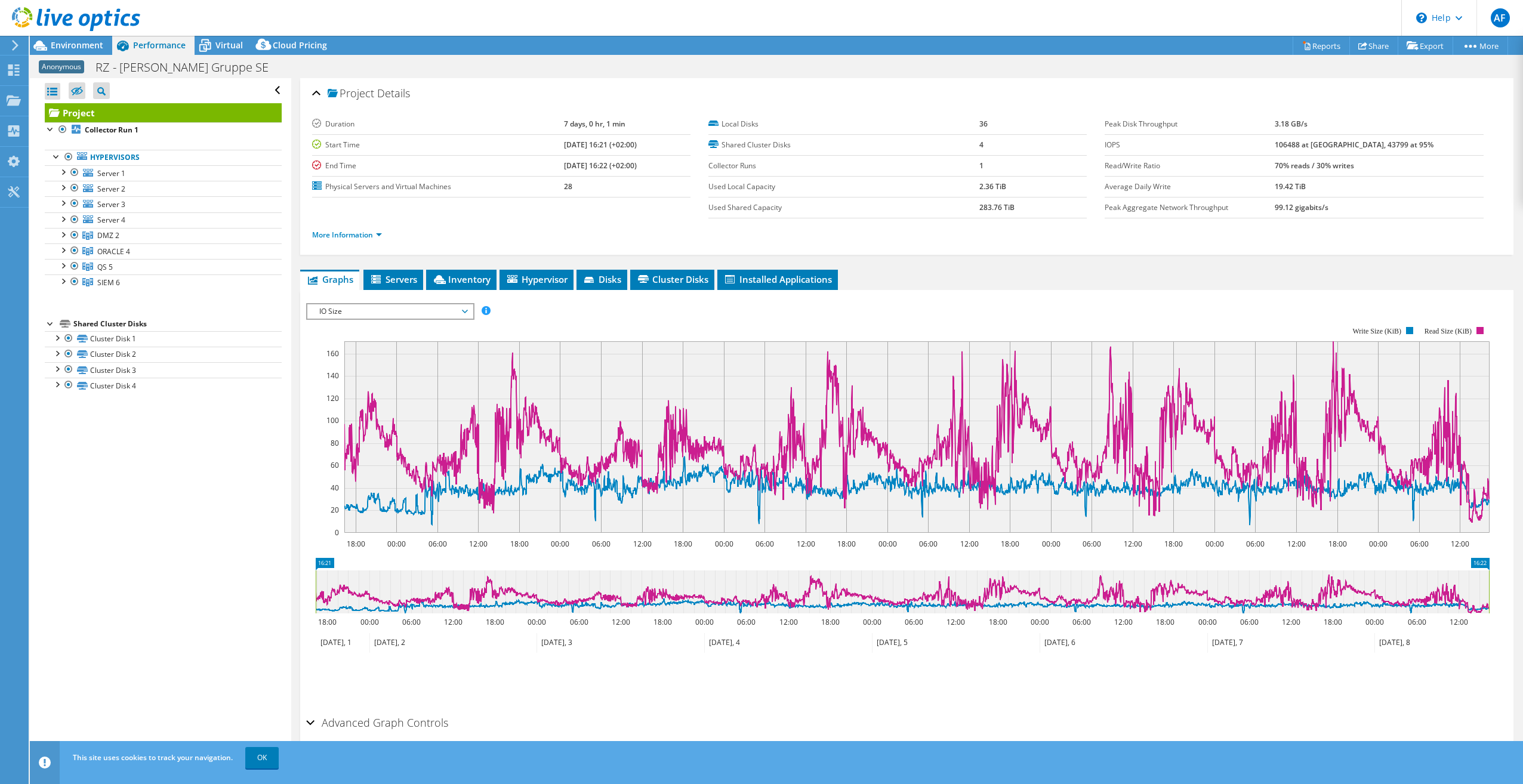
click at [461, 312] on span "IO Size" at bounding box center [389, 311] width 153 height 14
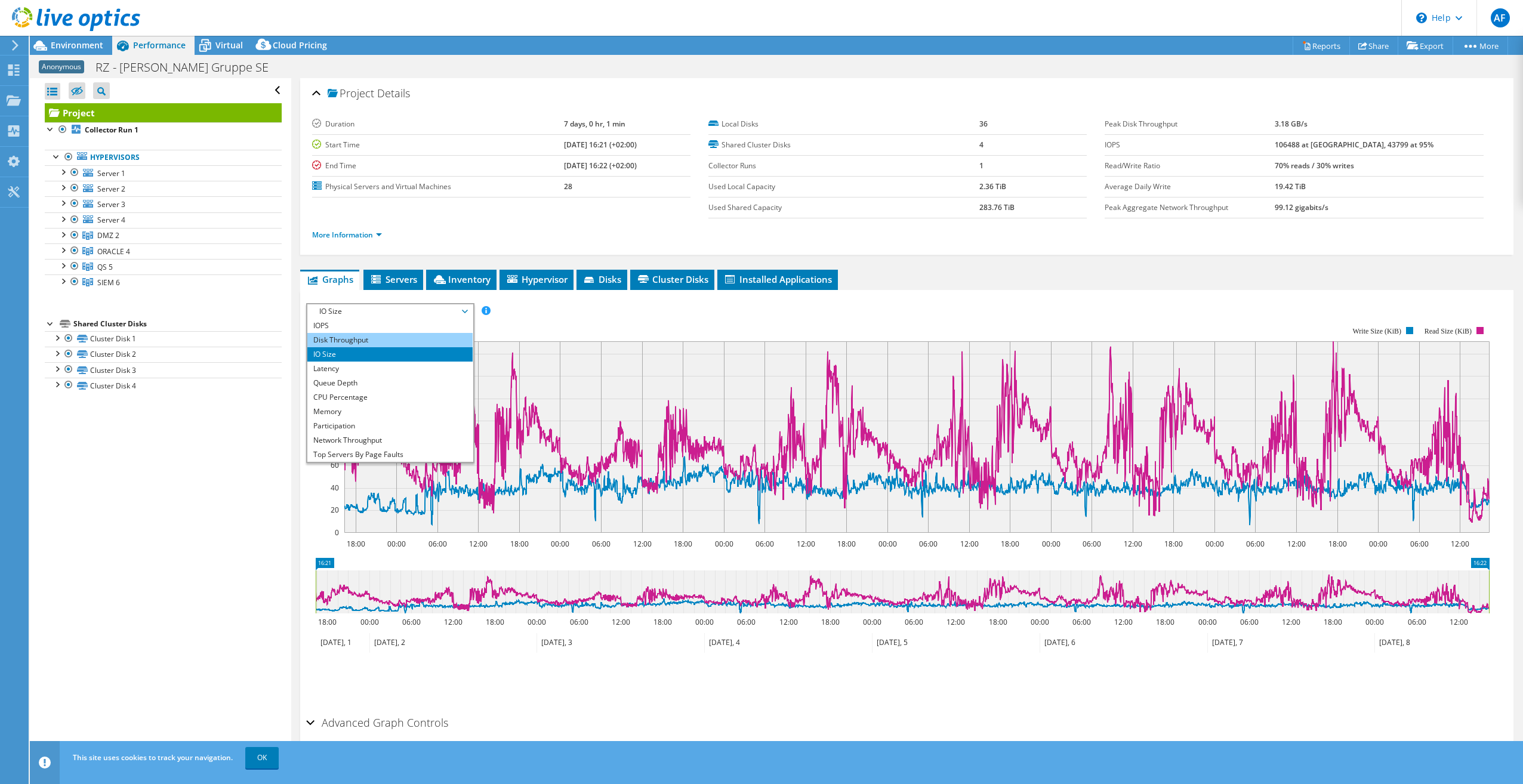
click at [333, 340] on li "Disk Throughput" at bounding box center [390, 340] width 166 height 14
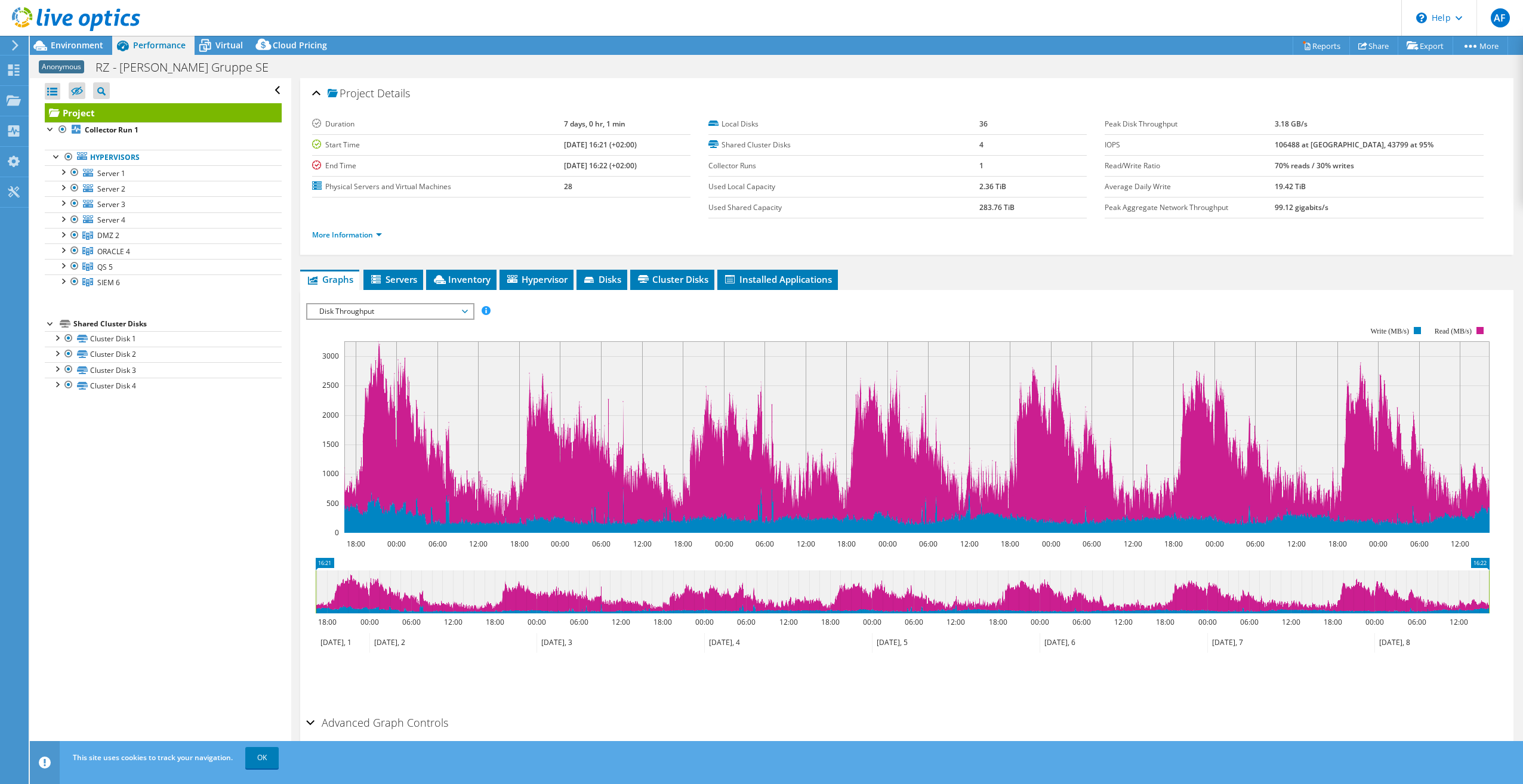
click at [466, 311] on span "Disk Throughput" at bounding box center [389, 311] width 153 height 14
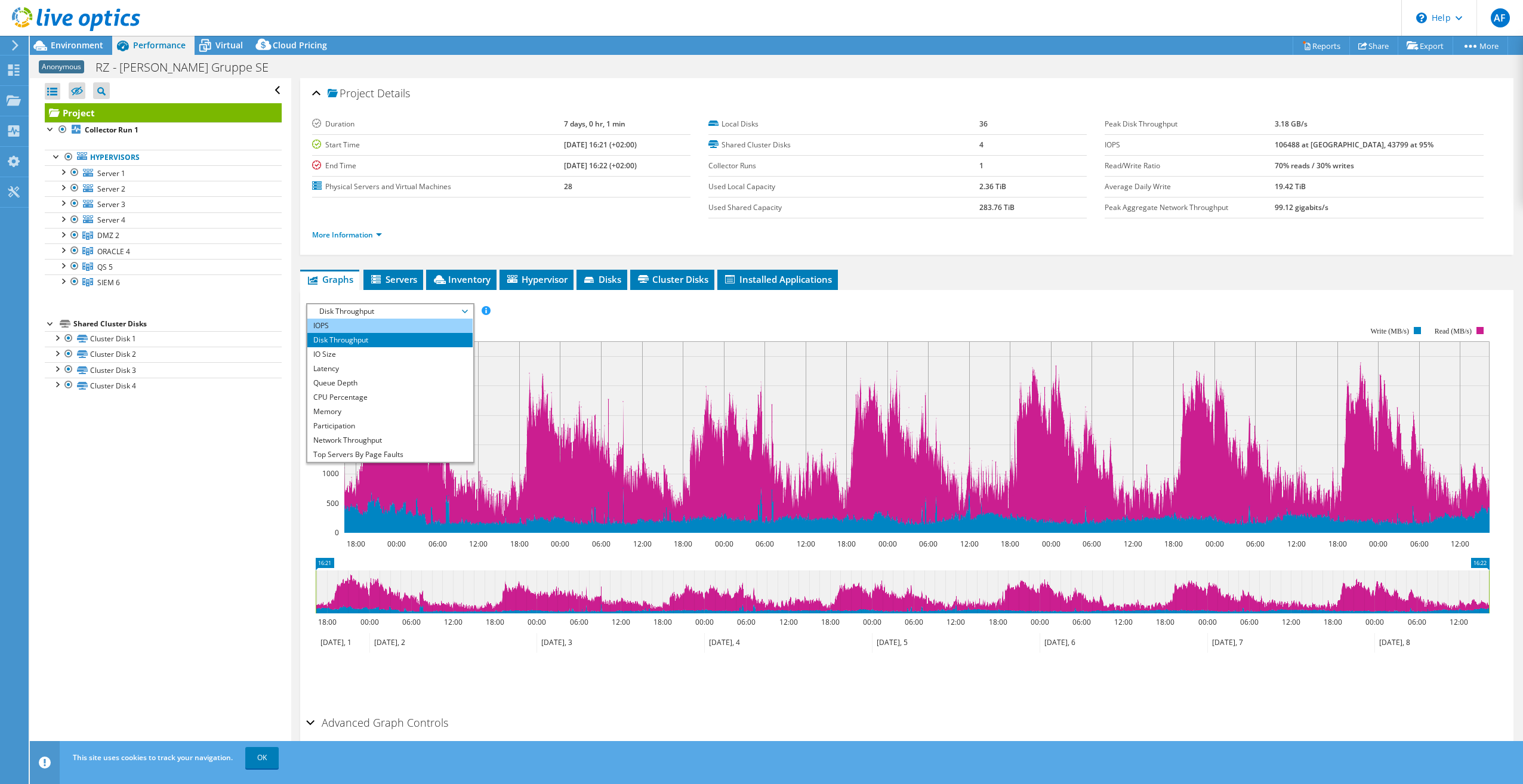
click at [326, 323] on li "IOPS" at bounding box center [390, 326] width 166 height 14
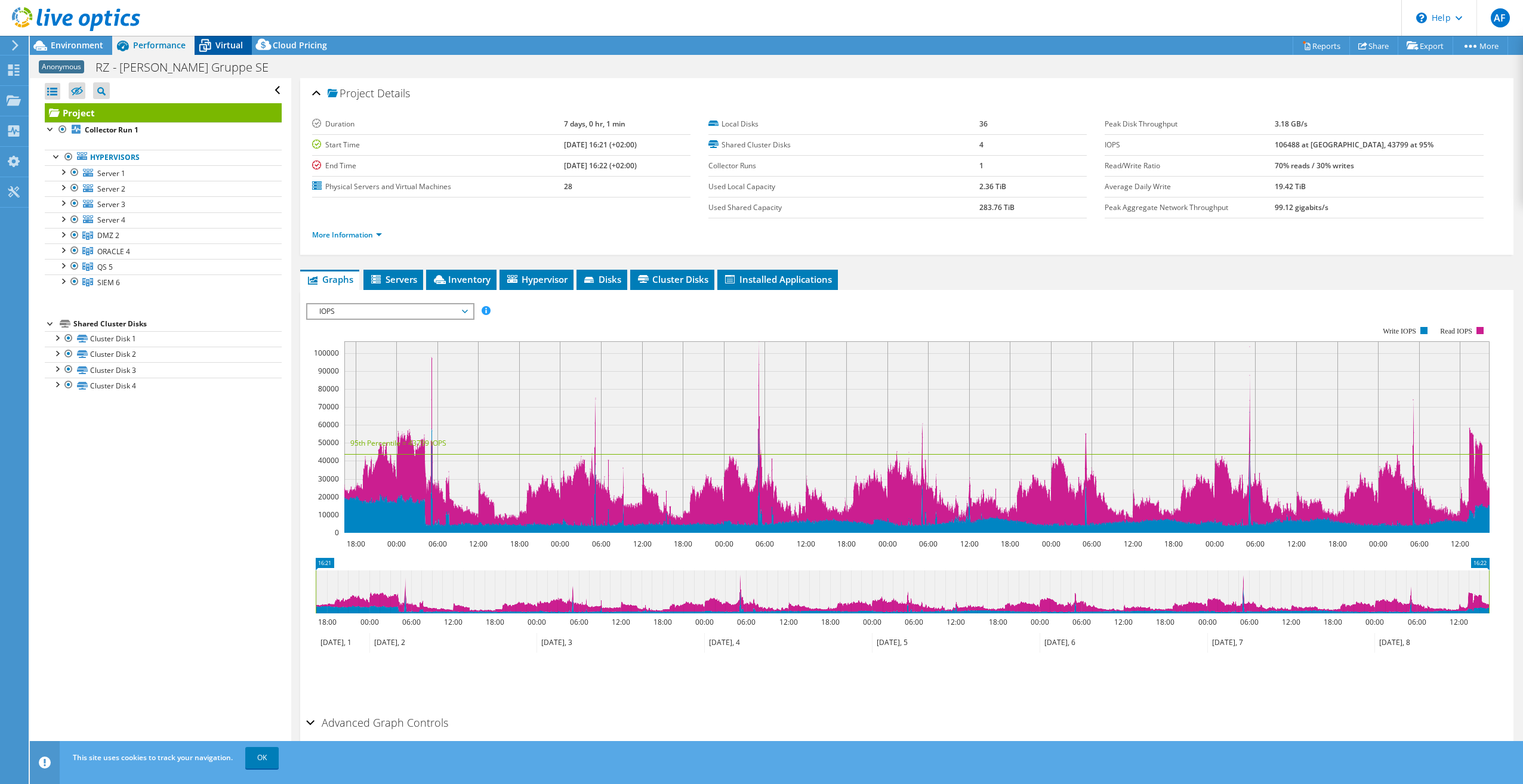
click at [225, 44] on span "Virtual" at bounding box center [229, 45] width 27 height 12
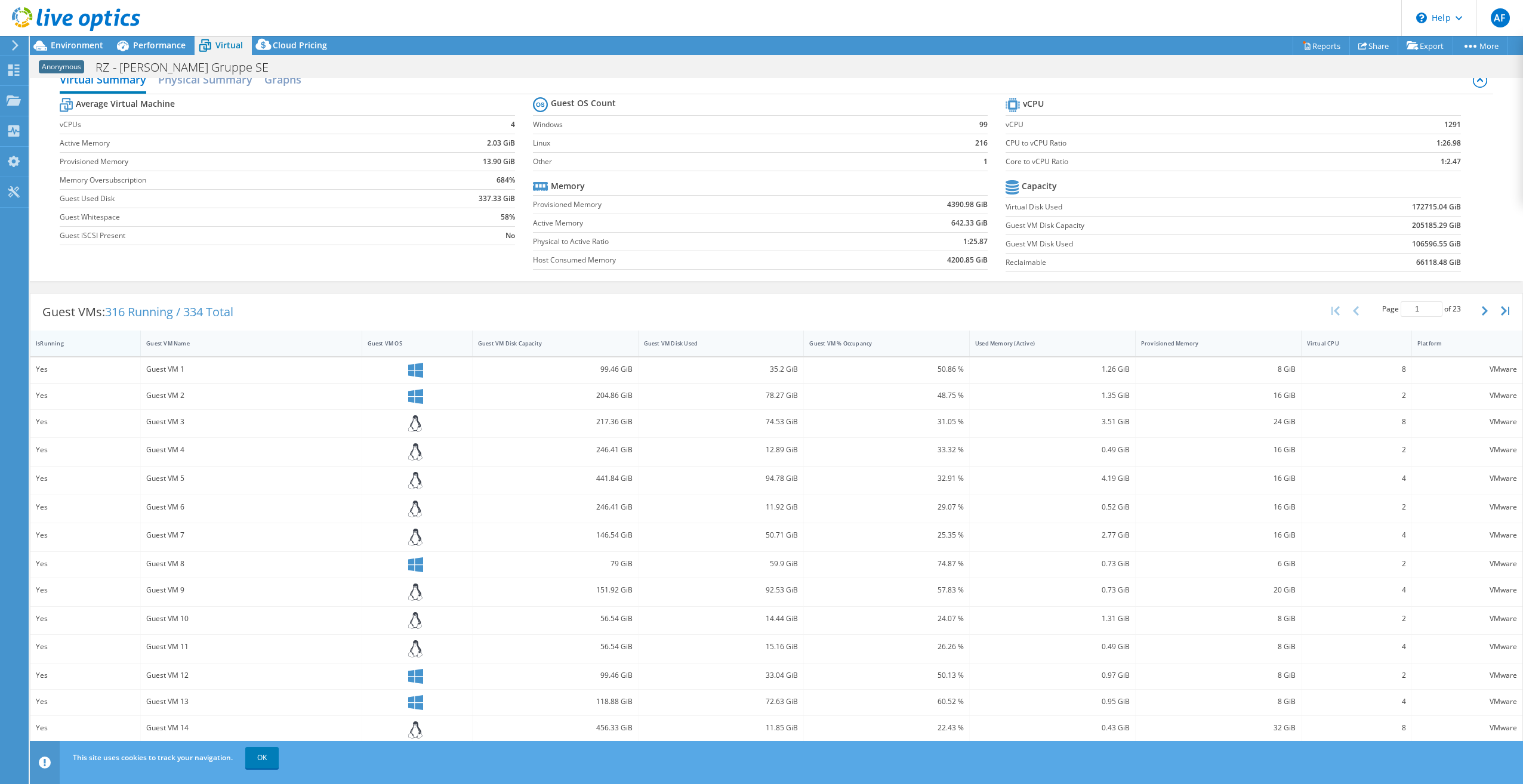
scroll to position [38, 0]
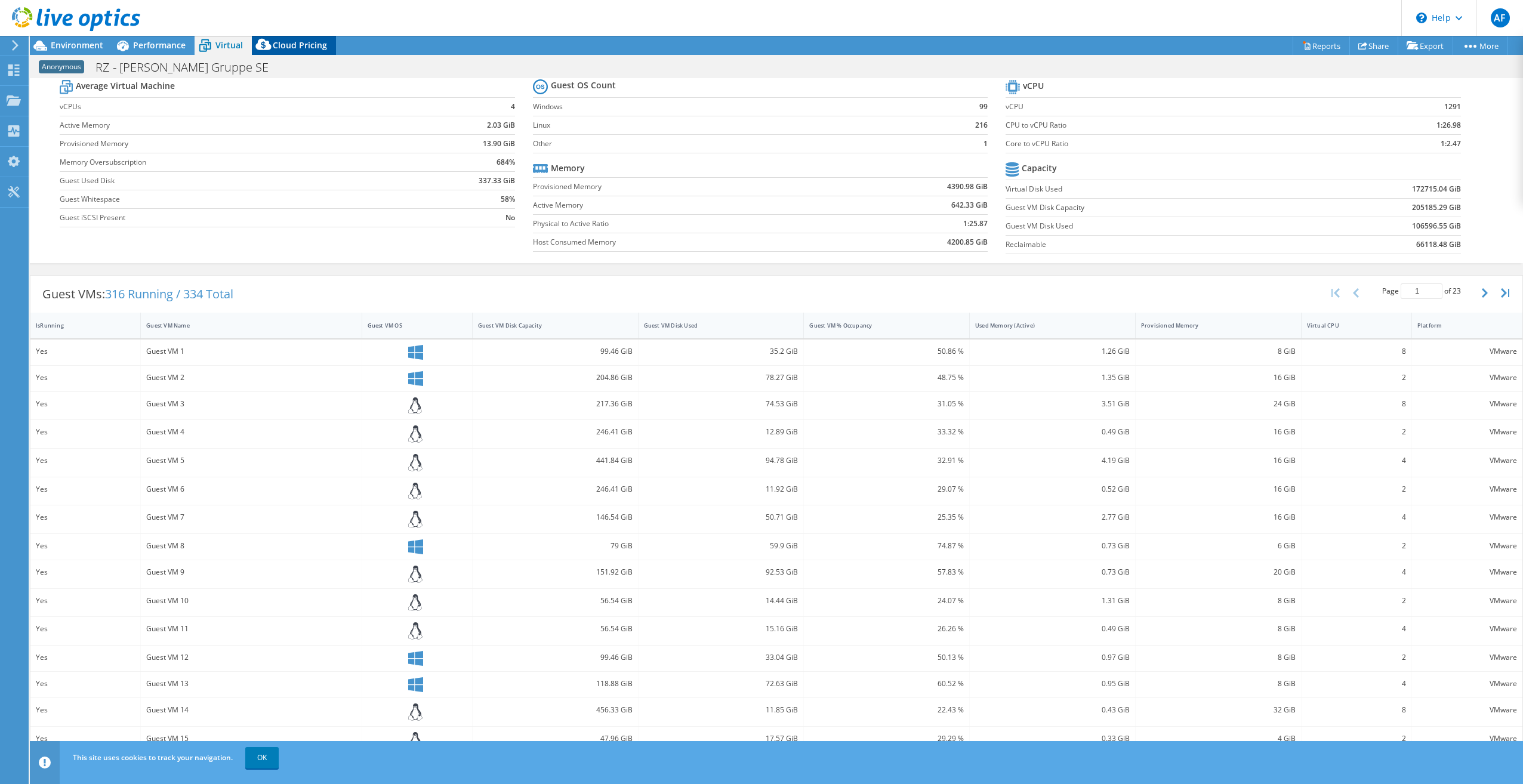
click at [294, 49] on span "Cloud Pricing" at bounding box center [300, 45] width 54 height 12
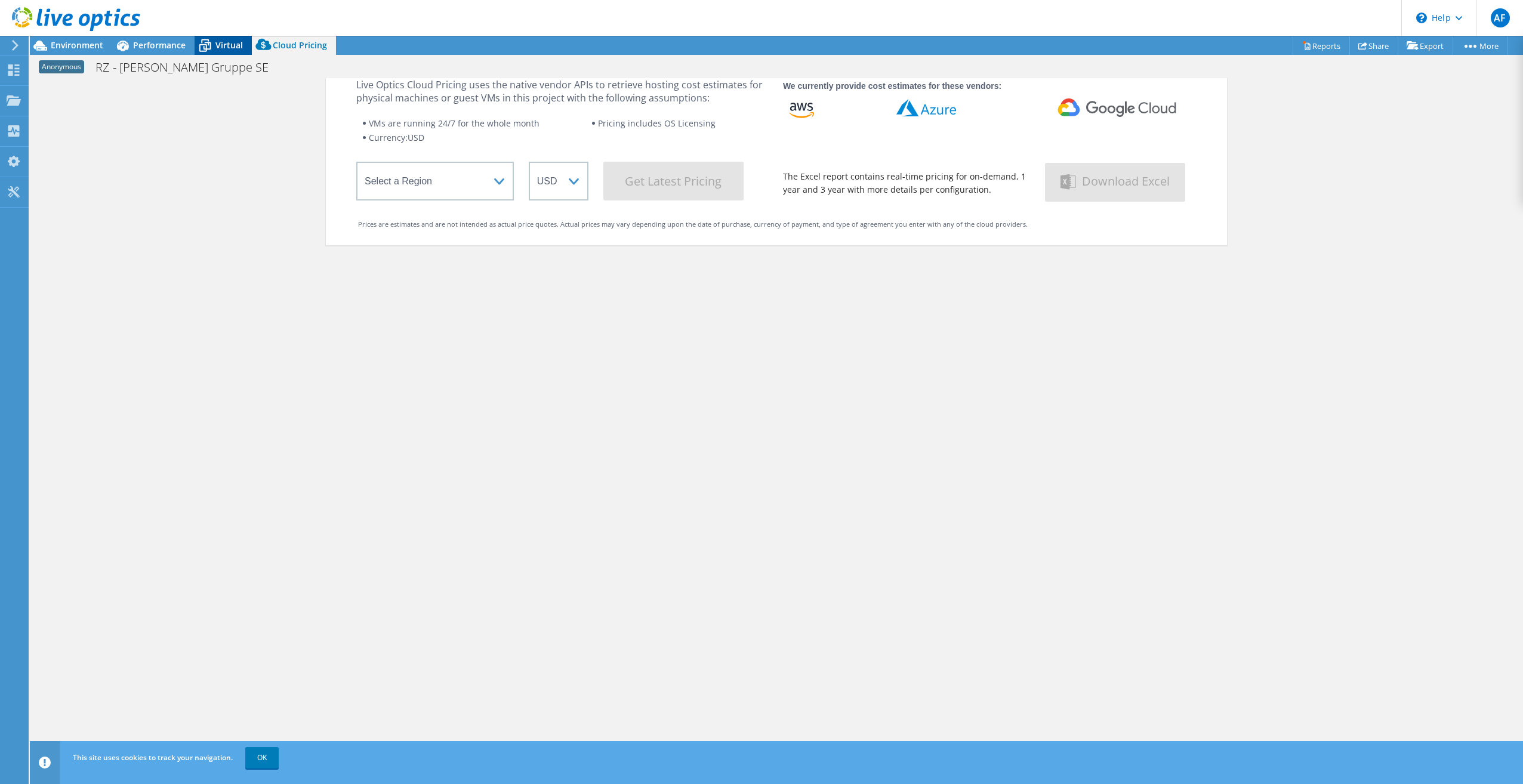
click at [220, 42] on span "Virtual" at bounding box center [229, 45] width 27 height 12
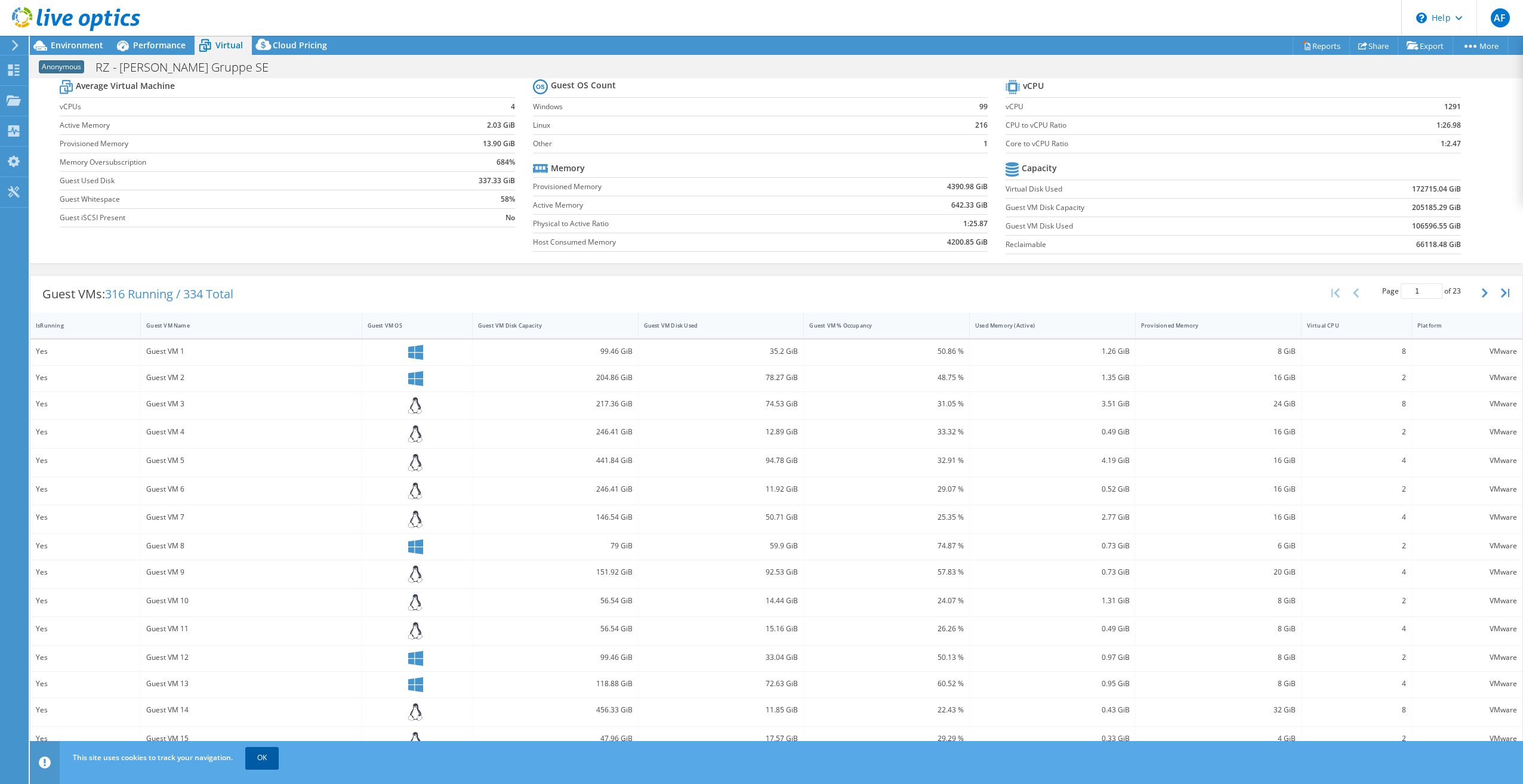
click at [250, 754] on link "OK" at bounding box center [262, 757] width 34 height 21
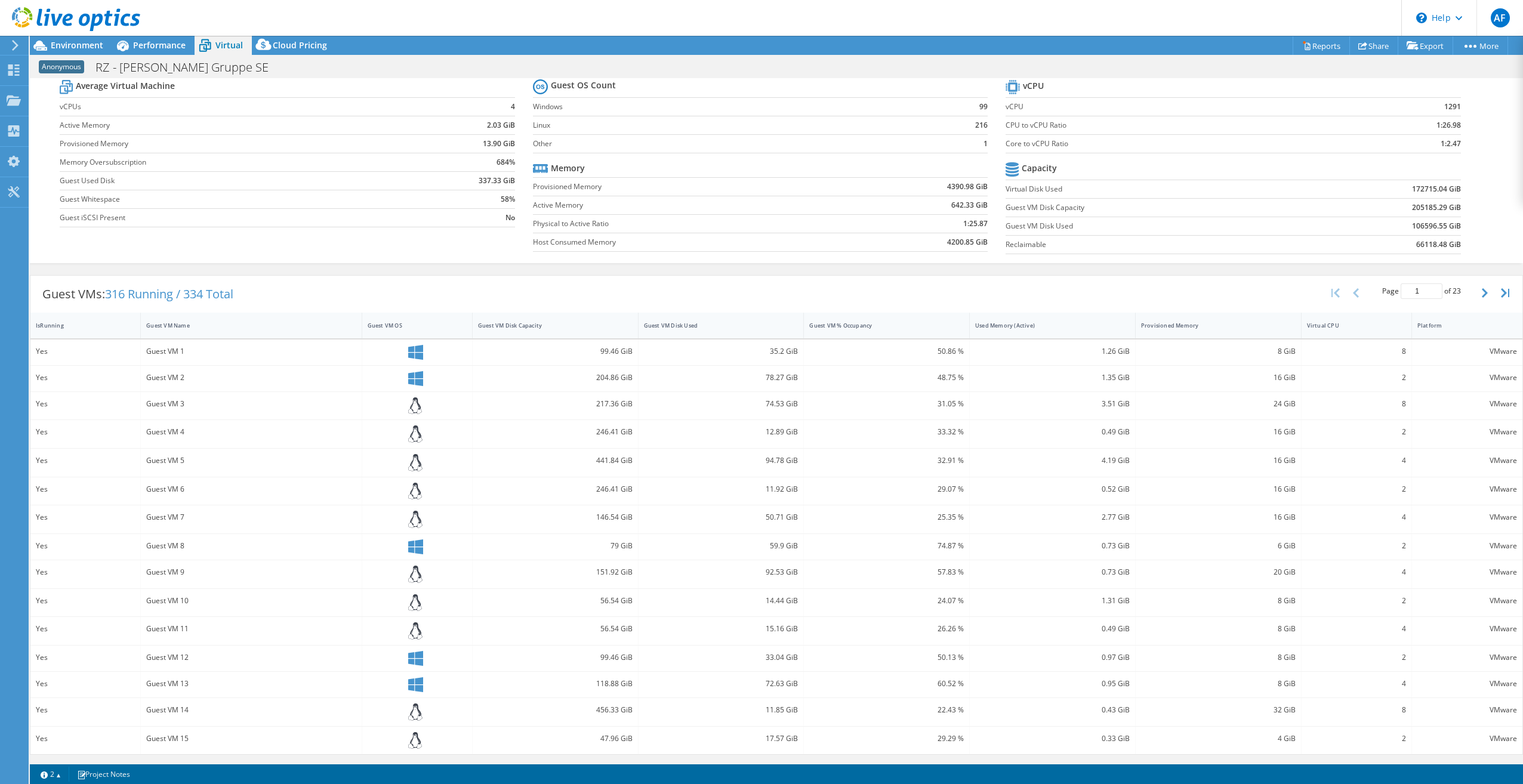
click at [171, 347] on div "Guest VM 1" at bounding box center [251, 351] width 210 height 13
click at [72, 47] on span "Environment" at bounding box center [76, 45] width 52 height 12
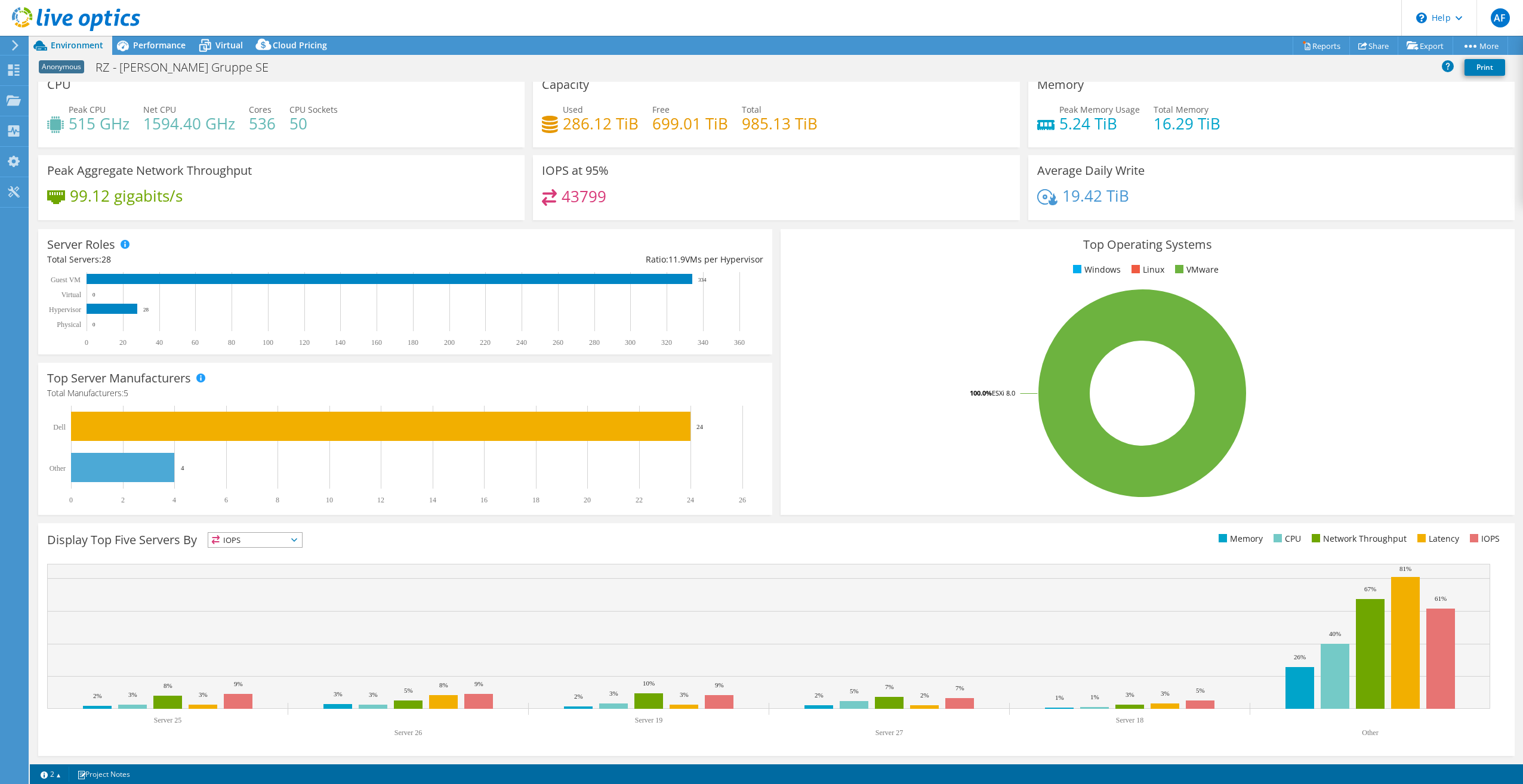
scroll to position [12, 0]
click at [1428, 43] on link "Export" at bounding box center [1426, 45] width 56 height 19
click at [1305, 45] on link "Reports" at bounding box center [1321, 45] width 58 height 19
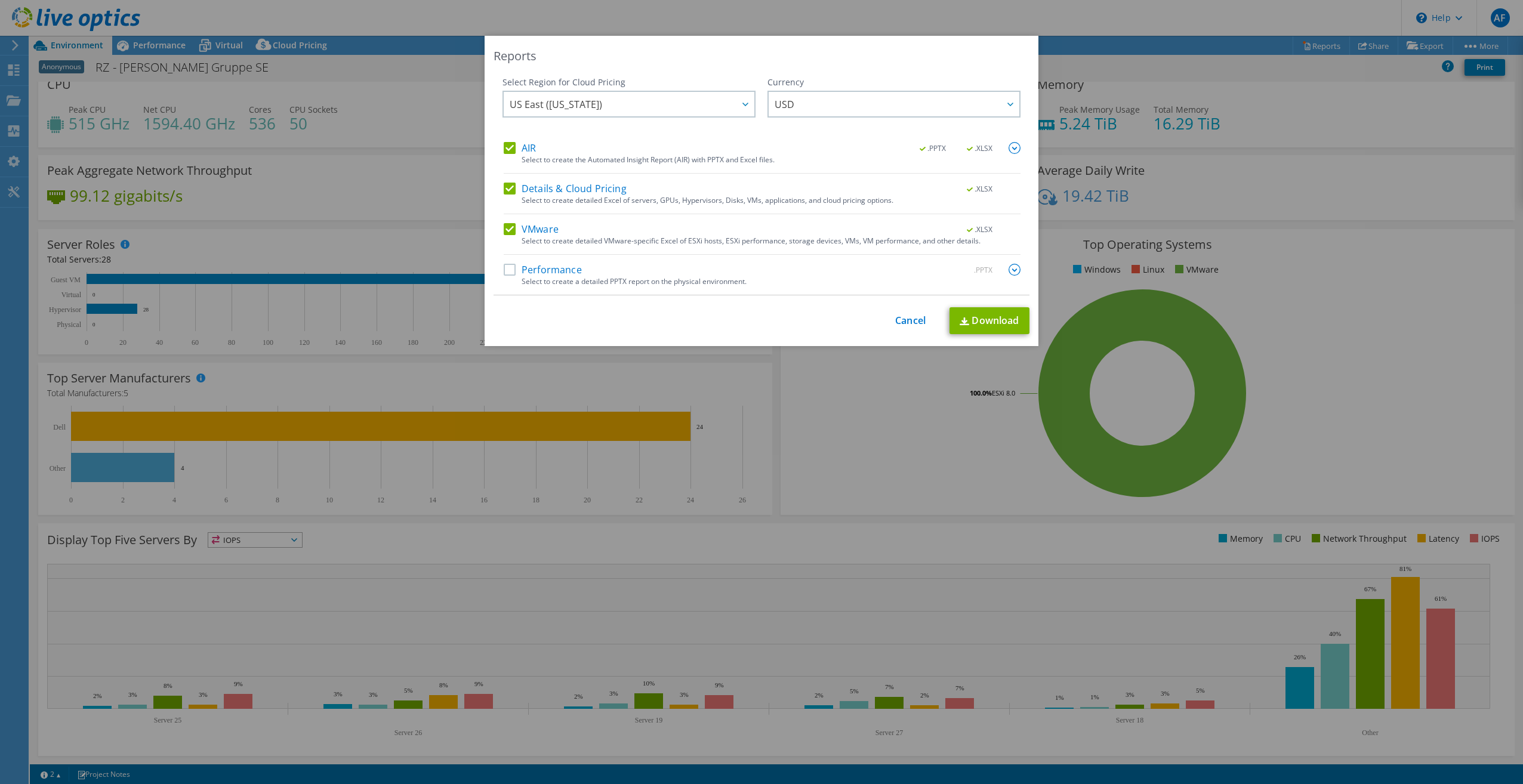
click at [505, 144] on label "AIR" at bounding box center [520, 148] width 32 height 12
click at [0, 0] on input "AIR" at bounding box center [0, 0] width 0 height 0
click at [505, 185] on label "Details & Cloud Pricing" at bounding box center [565, 188] width 123 height 12
click at [0, 0] on input "Details & Cloud Pricing" at bounding box center [0, 0] width 0 height 0
click at [506, 269] on label "Performance" at bounding box center [543, 270] width 78 height 12
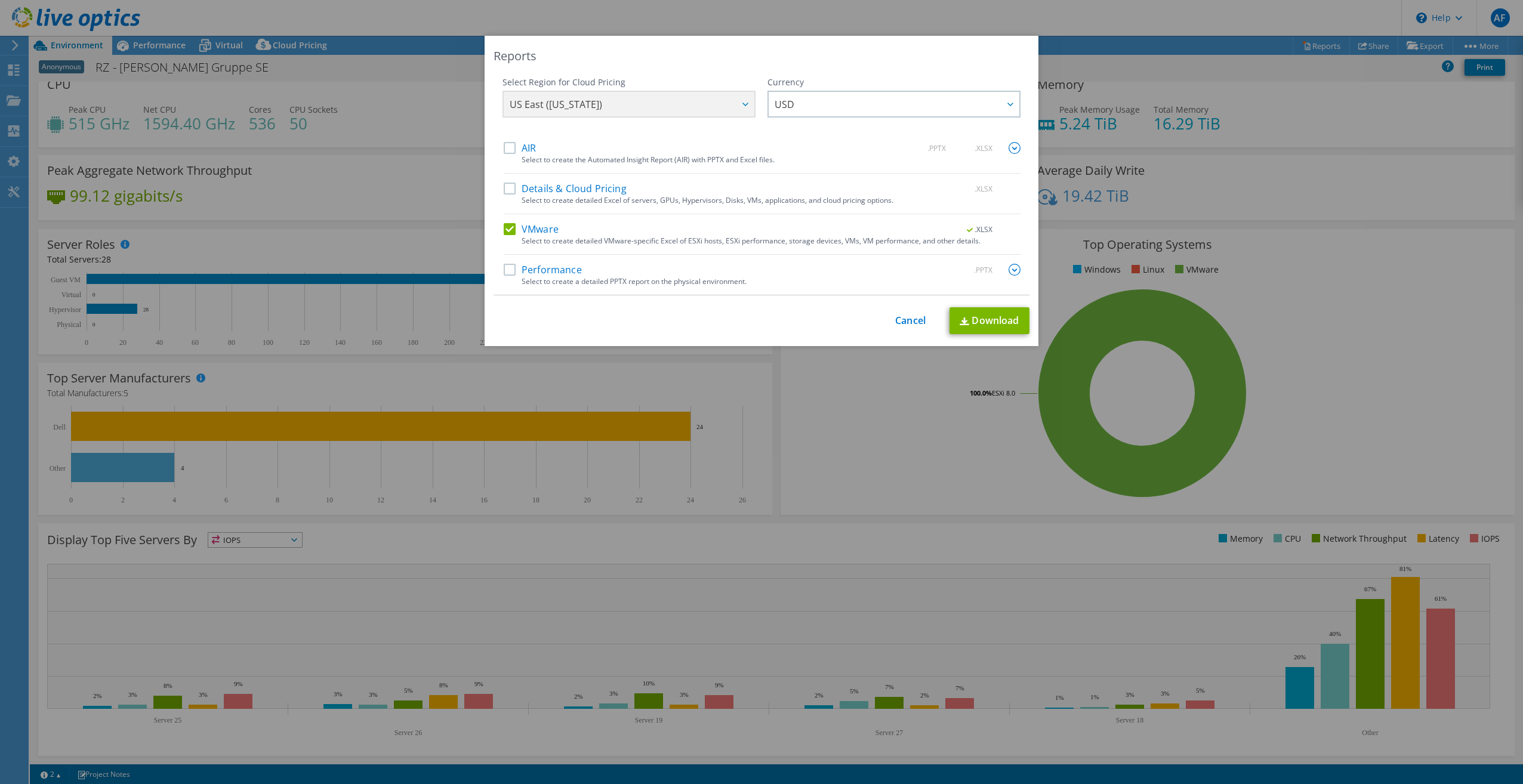
click at [0, 0] on input "Performance" at bounding box center [0, 0] width 0 height 0
click at [980, 324] on link "Download" at bounding box center [990, 321] width 80 height 27
click at [908, 321] on link "Cancel" at bounding box center [910, 321] width 30 height 12
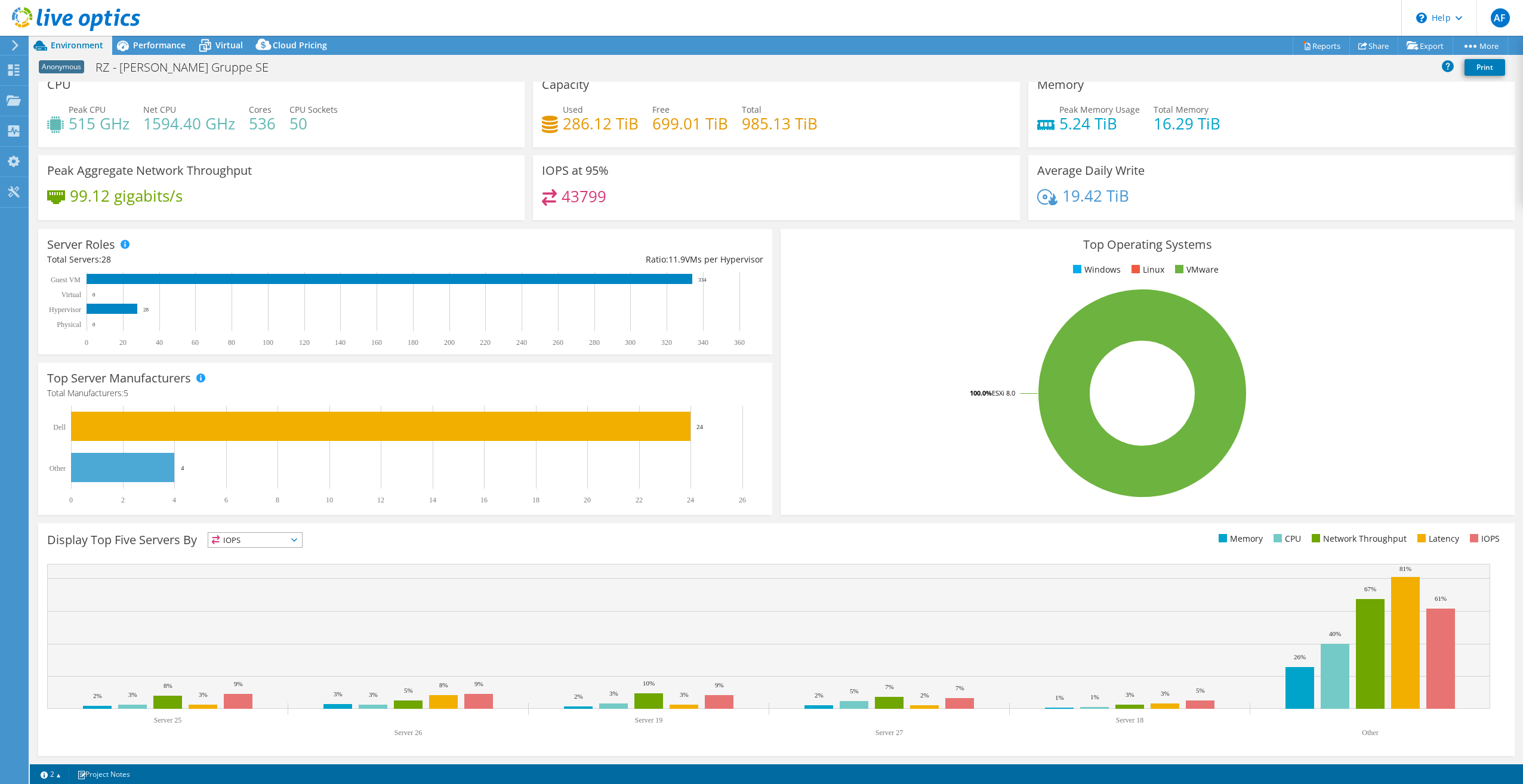
click at [84, 48] on span "Environment" at bounding box center [76, 45] width 52 height 12
click at [160, 43] on span "Performance" at bounding box center [159, 45] width 52 height 12
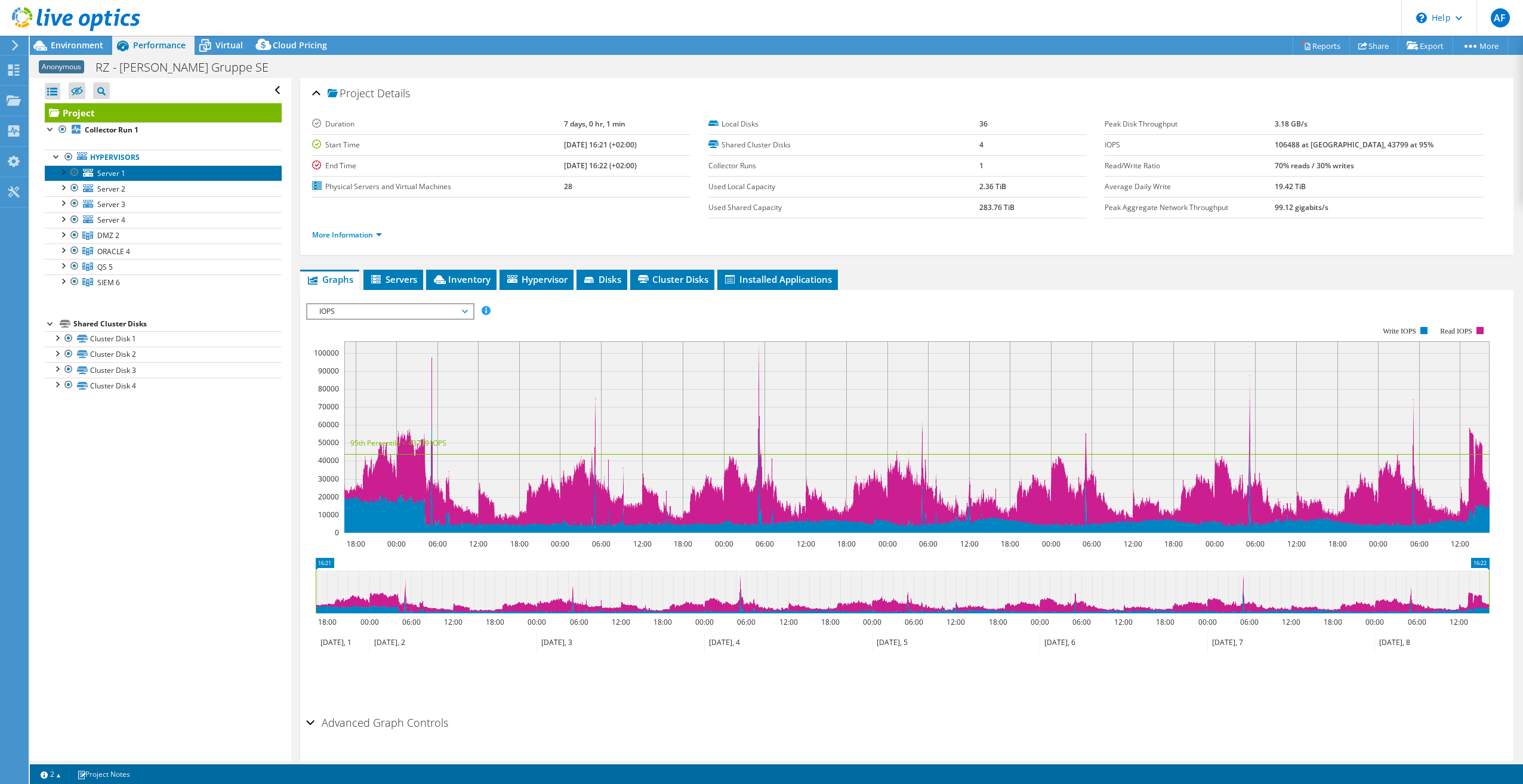
click at [104, 176] on span "Server 1" at bounding box center [111, 173] width 28 height 10
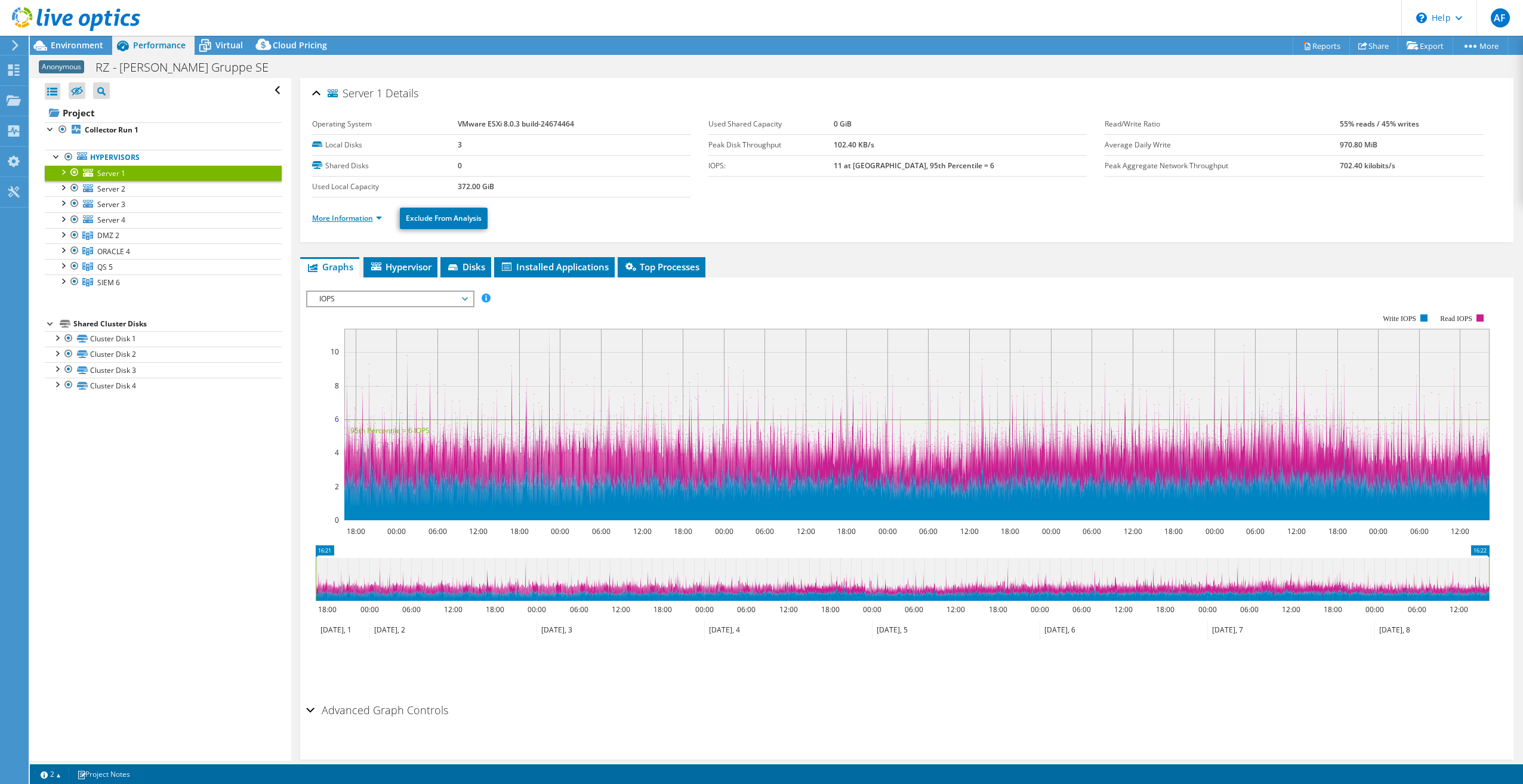
click at [339, 218] on link "More Information" at bounding box center [347, 218] width 70 height 10
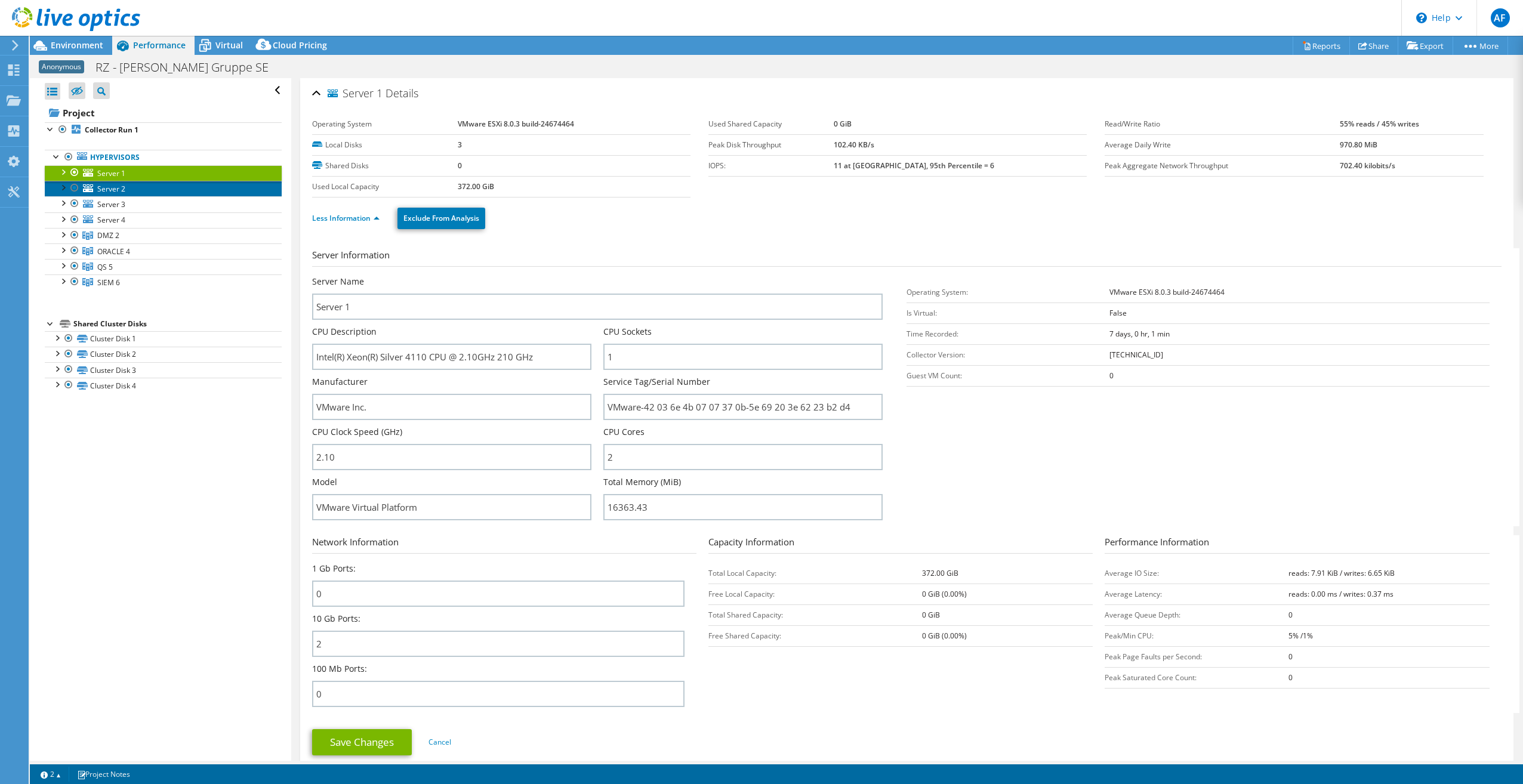
click at [91, 191] on icon at bounding box center [88, 188] width 10 height 8
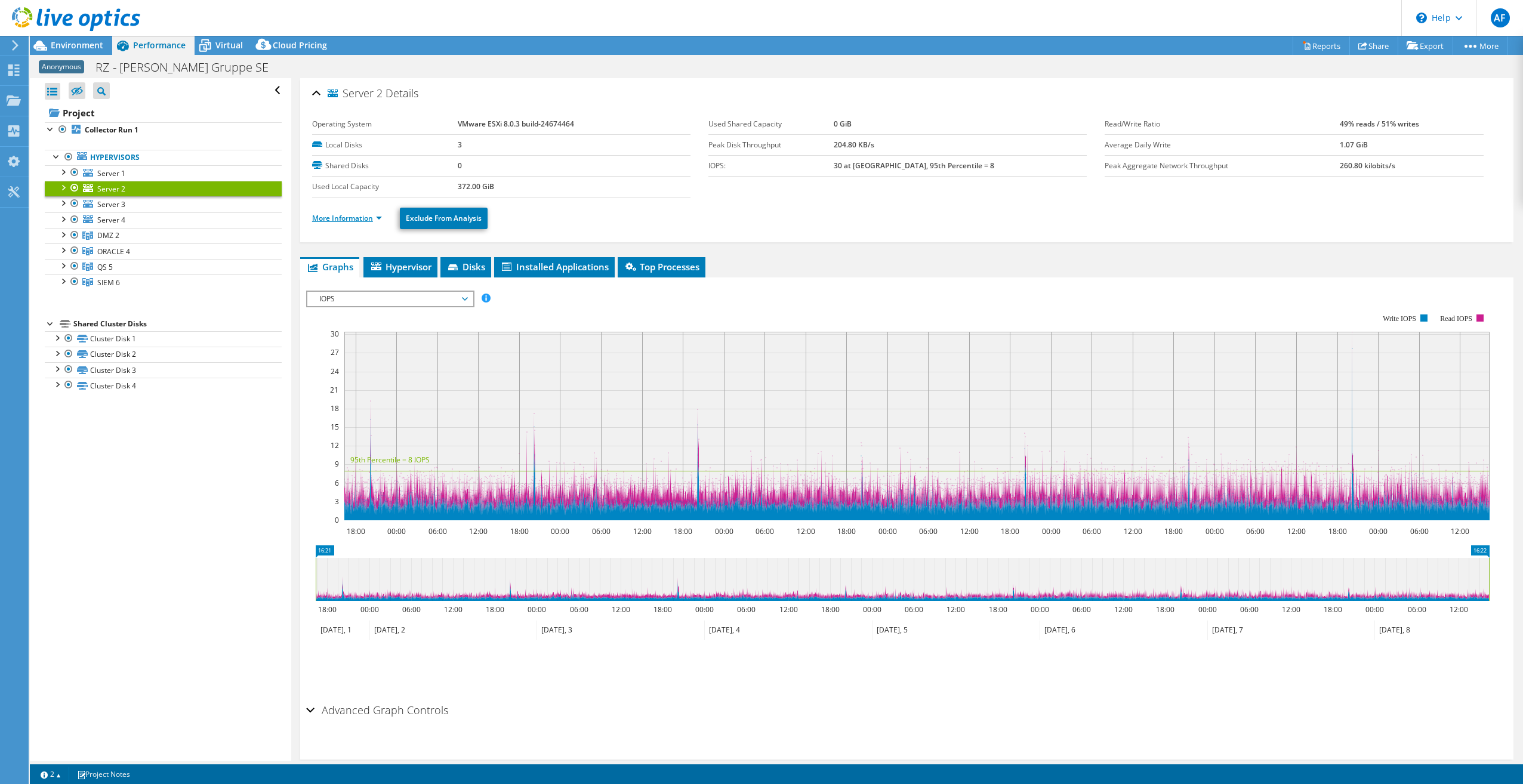
click at [348, 217] on link "More Information" at bounding box center [347, 218] width 70 height 10
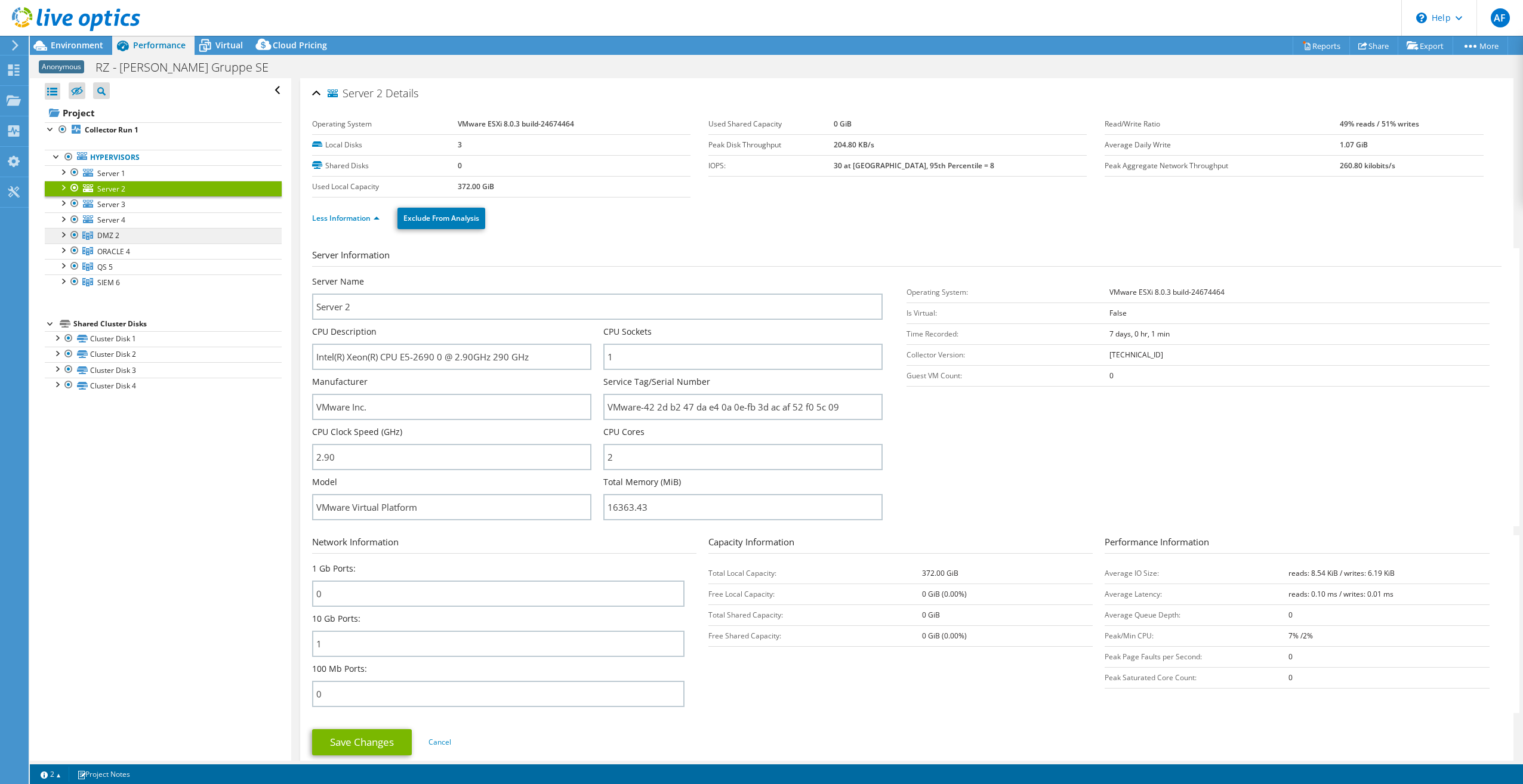
click at [104, 233] on span "DMZ 2" at bounding box center [108, 235] width 22 height 10
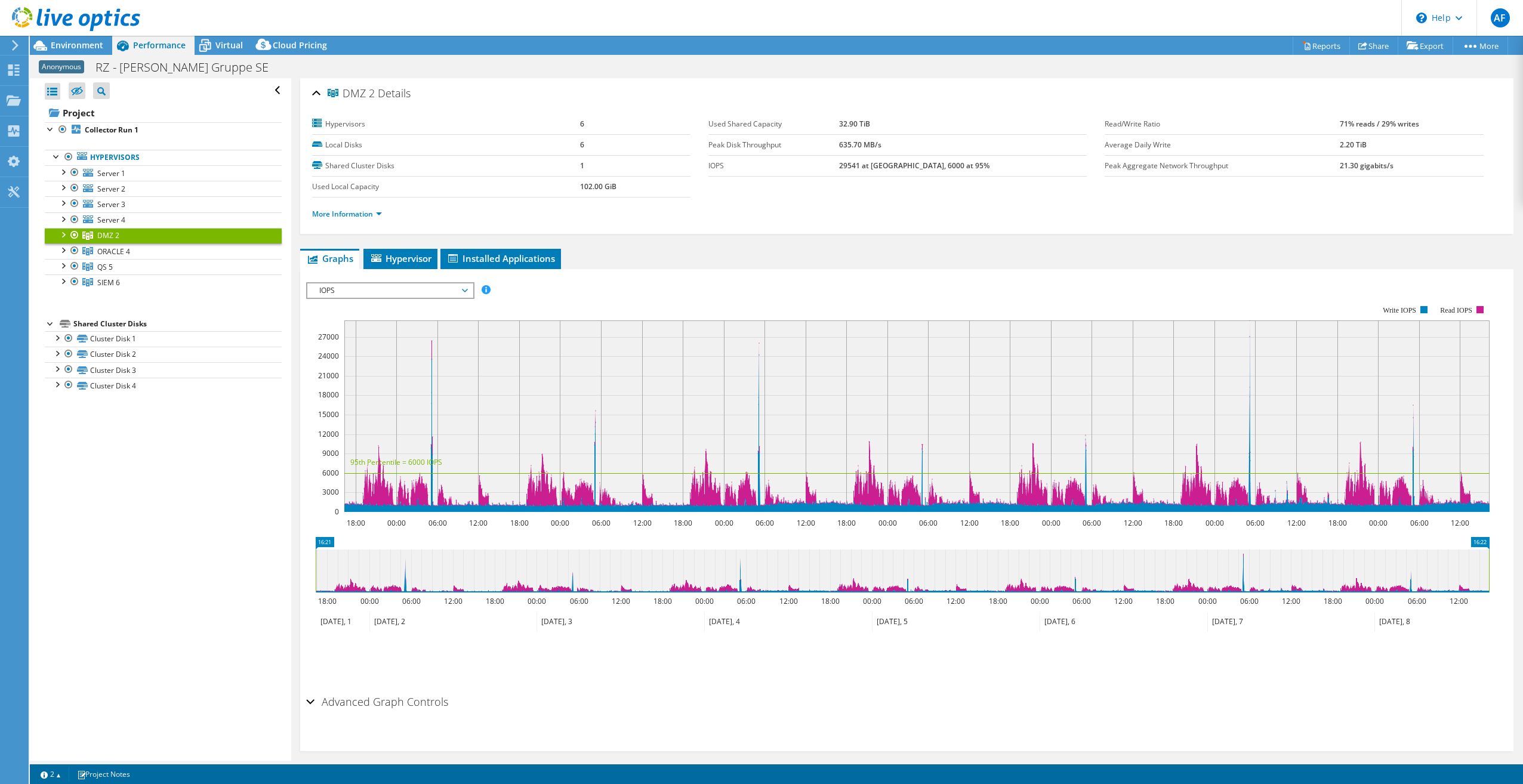
click at [106, 234] on span "DMZ 2" at bounding box center [108, 235] width 22 height 10
click at [464, 291] on span "IOPS" at bounding box center [389, 290] width 153 height 14
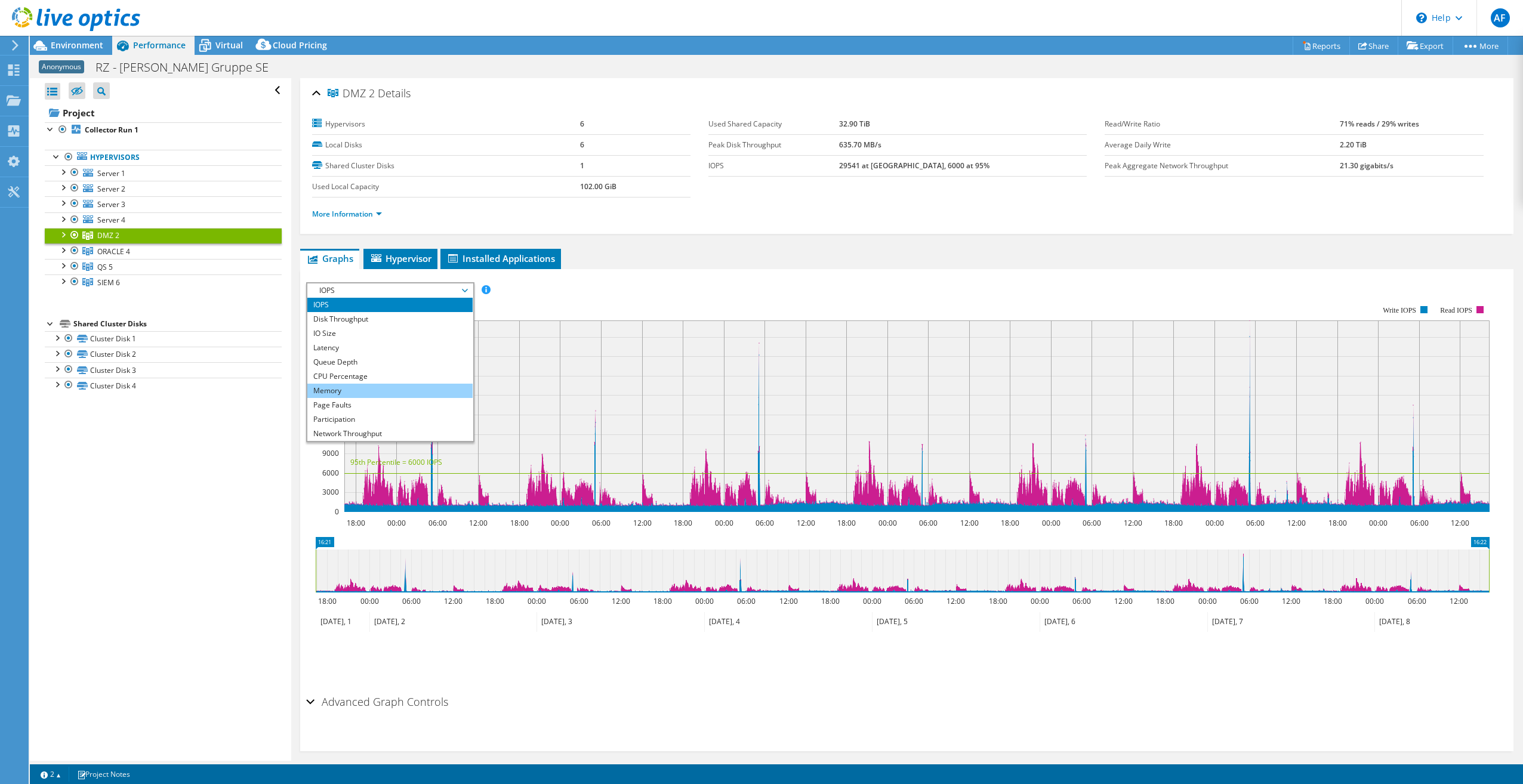
click at [337, 389] on li "Memory" at bounding box center [390, 391] width 166 height 14
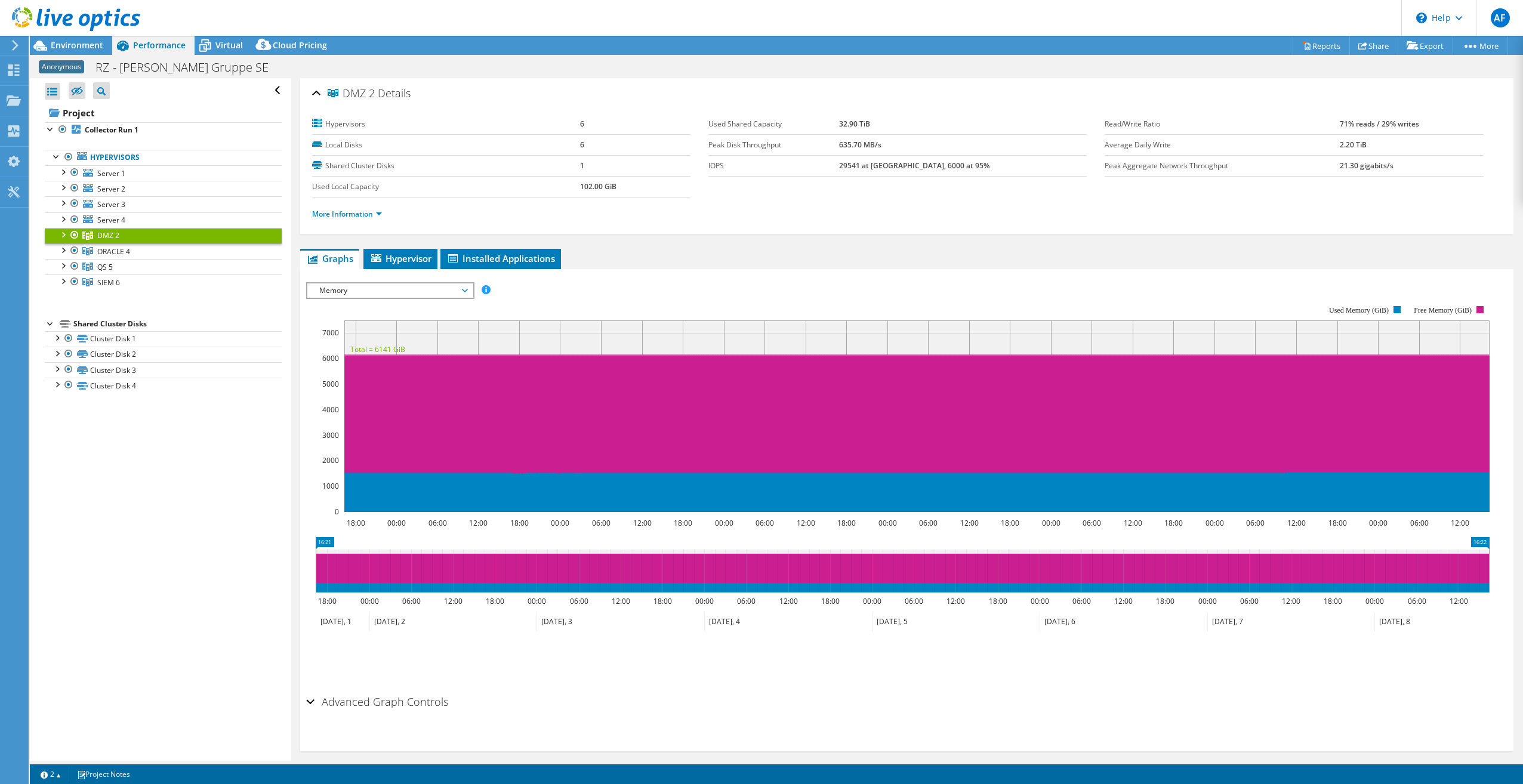
select select "USD"
click at [465, 288] on span "Memory" at bounding box center [389, 290] width 153 height 14
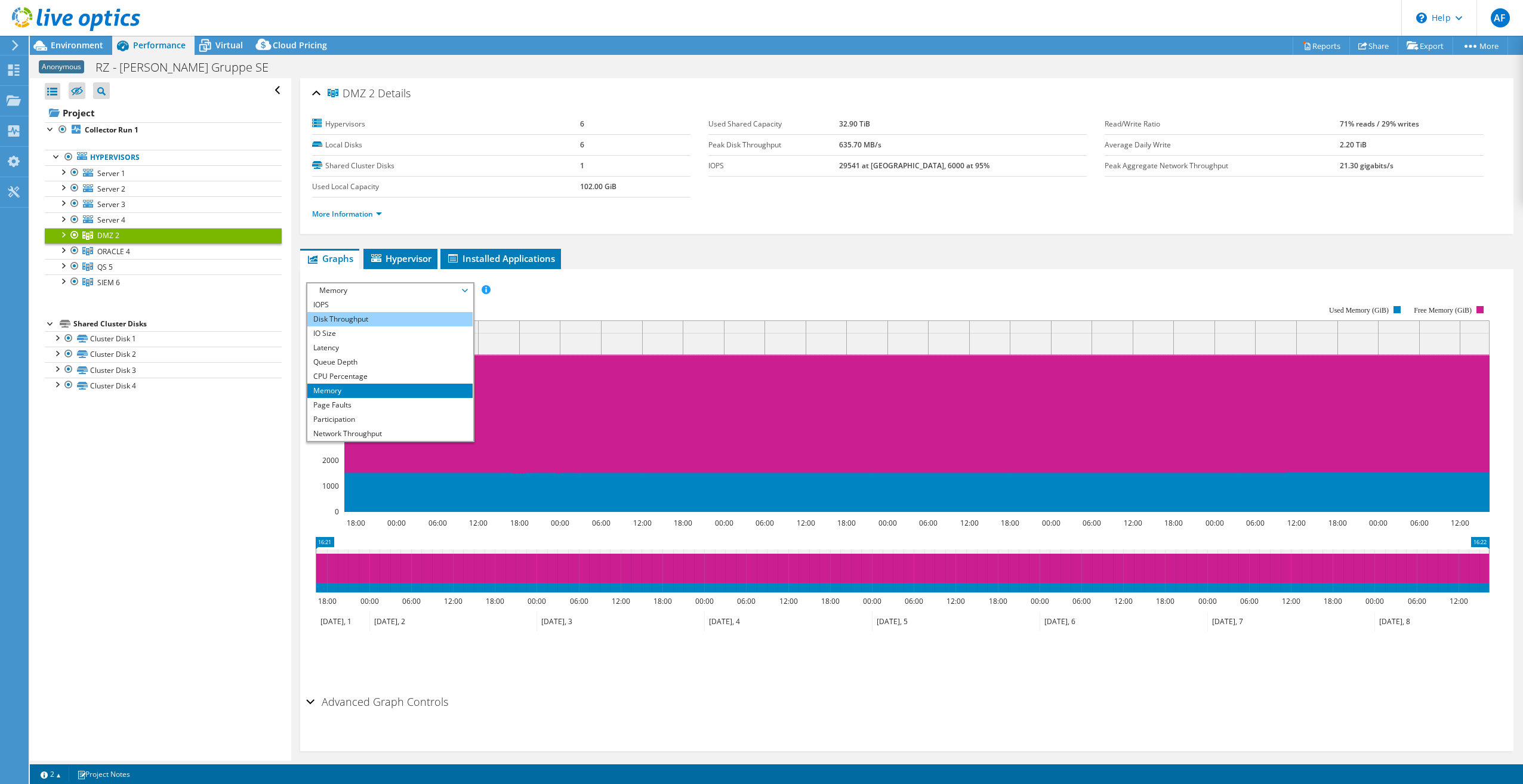
click at [352, 318] on li "Disk Throughput" at bounding box center [390, 319] width 166 height 14
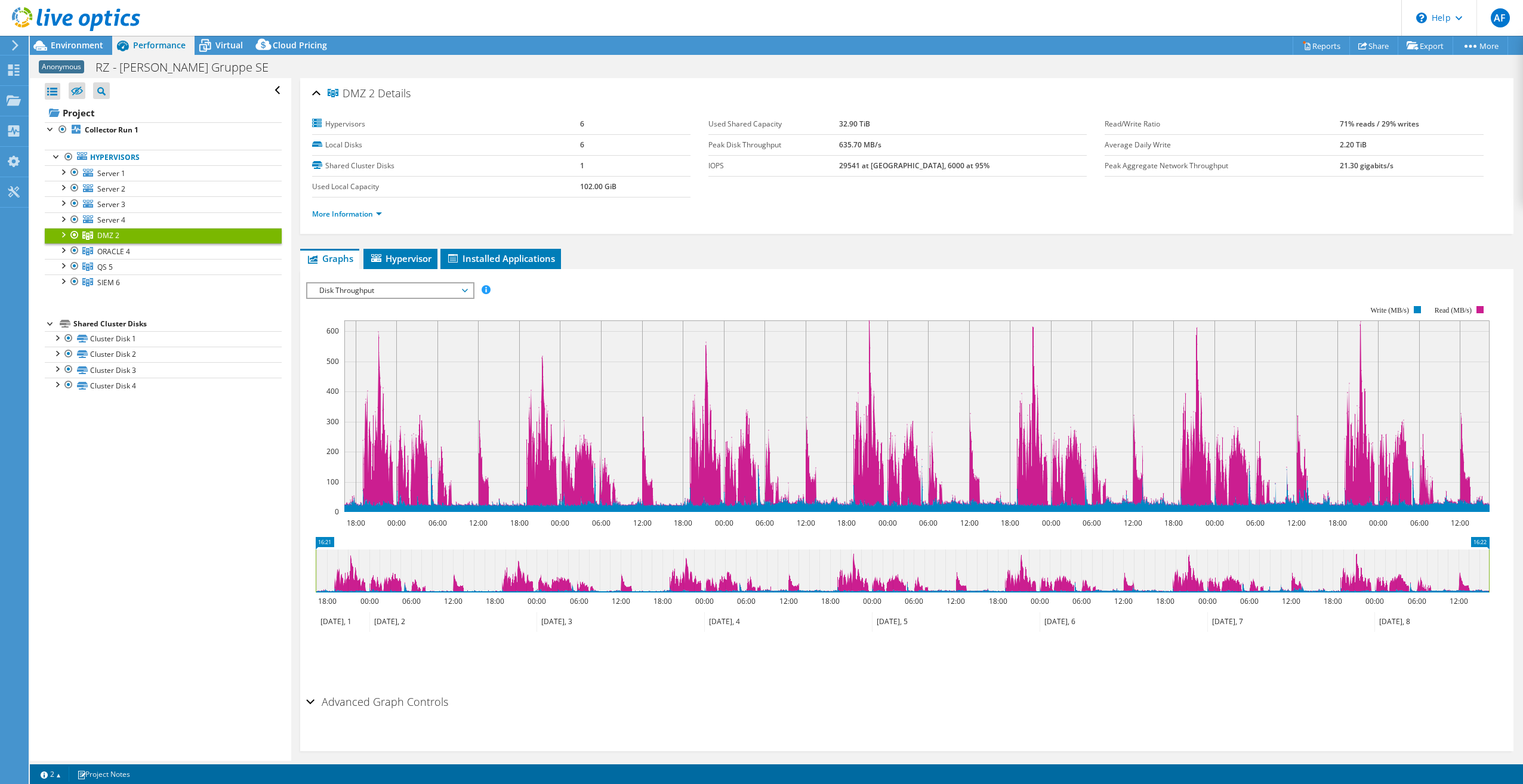
click at [466, 289] on span "Disk Throughput" at bounding box center [389, 290] width 153 height 14
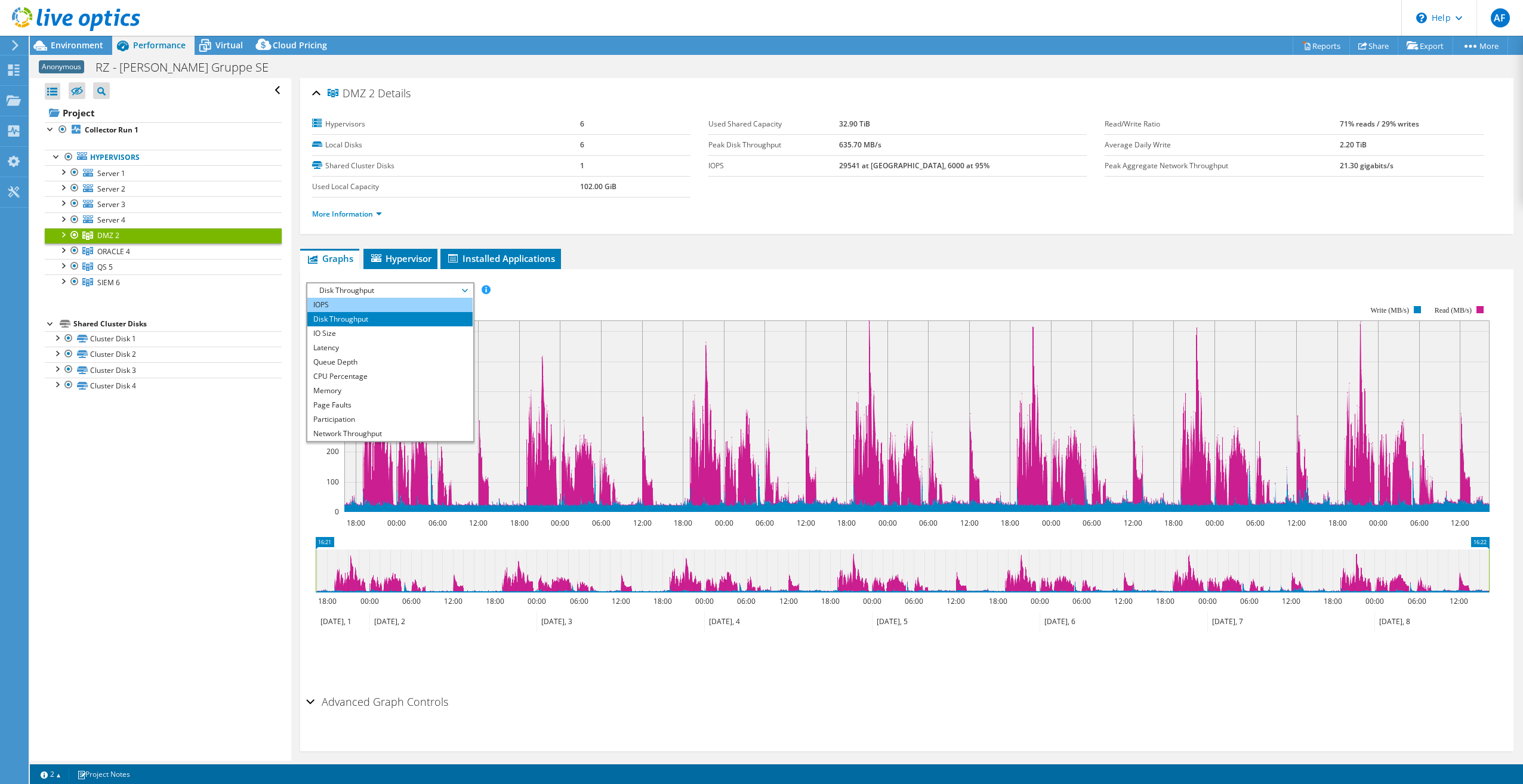
click at [353, 301] on li "IOPS" at bounding box center [390, 305] width 166 height 14
